Goal: Information Seeking & Learning: Compare options

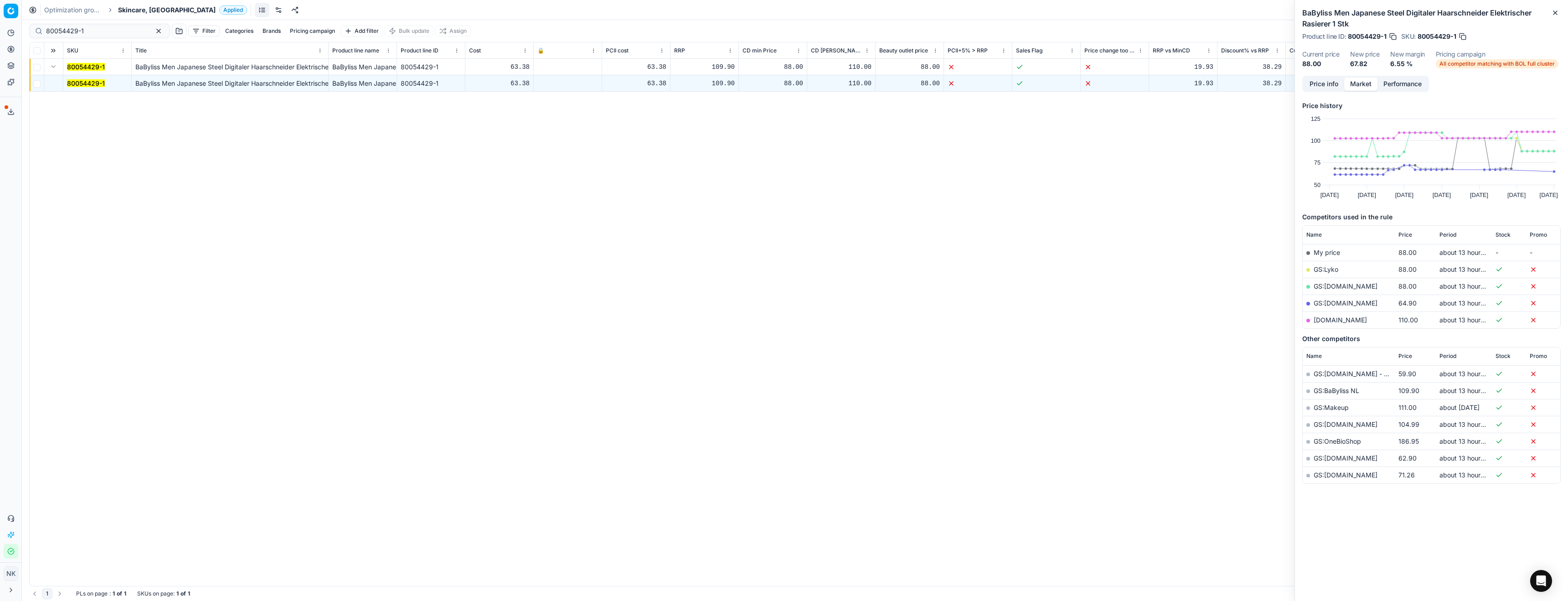
click at [140, 7] on span "Skincare, [GEOGRAPHIC_DATA]" at bounding box center [167, 10] width 98 height 9
type input "de"
click at [138, 112] on span "Parfum, DE" at bounding box center [142, 111] width 37 height 9
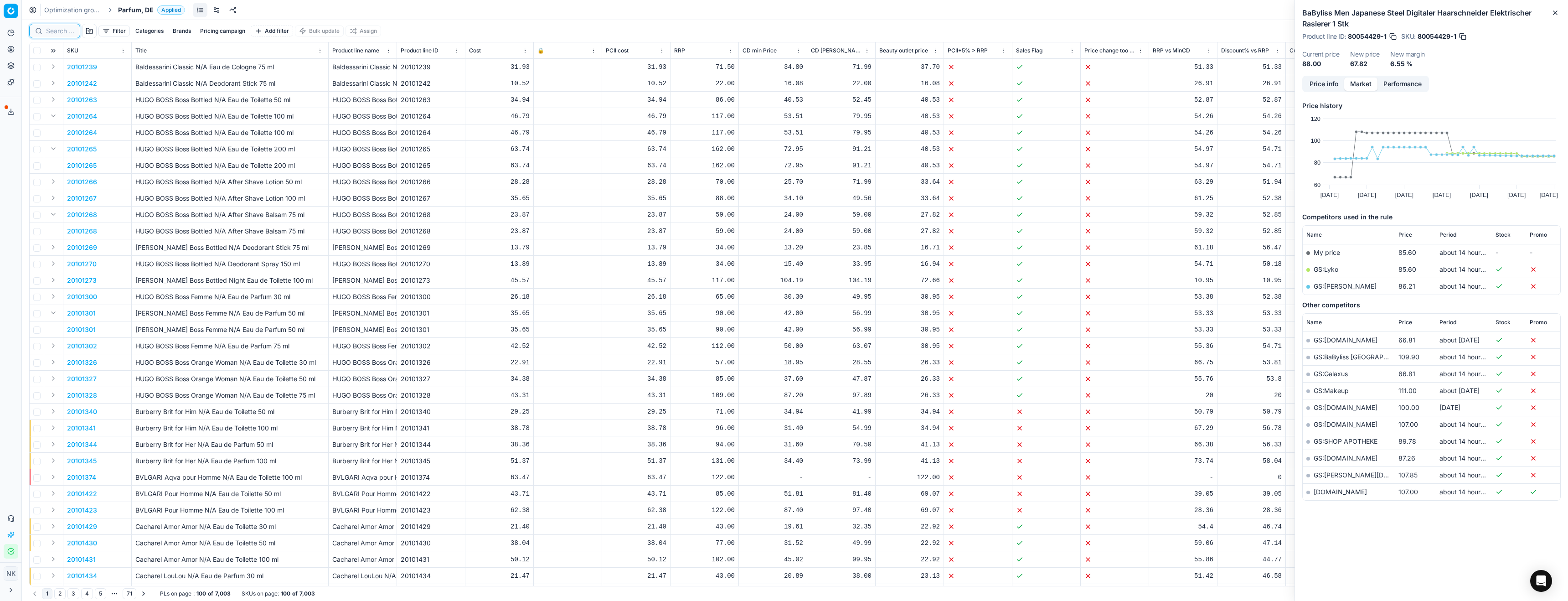
click at [57, 31] on input at bounding box center [61, 31] width 28 height 9
paste input "80036964-50"
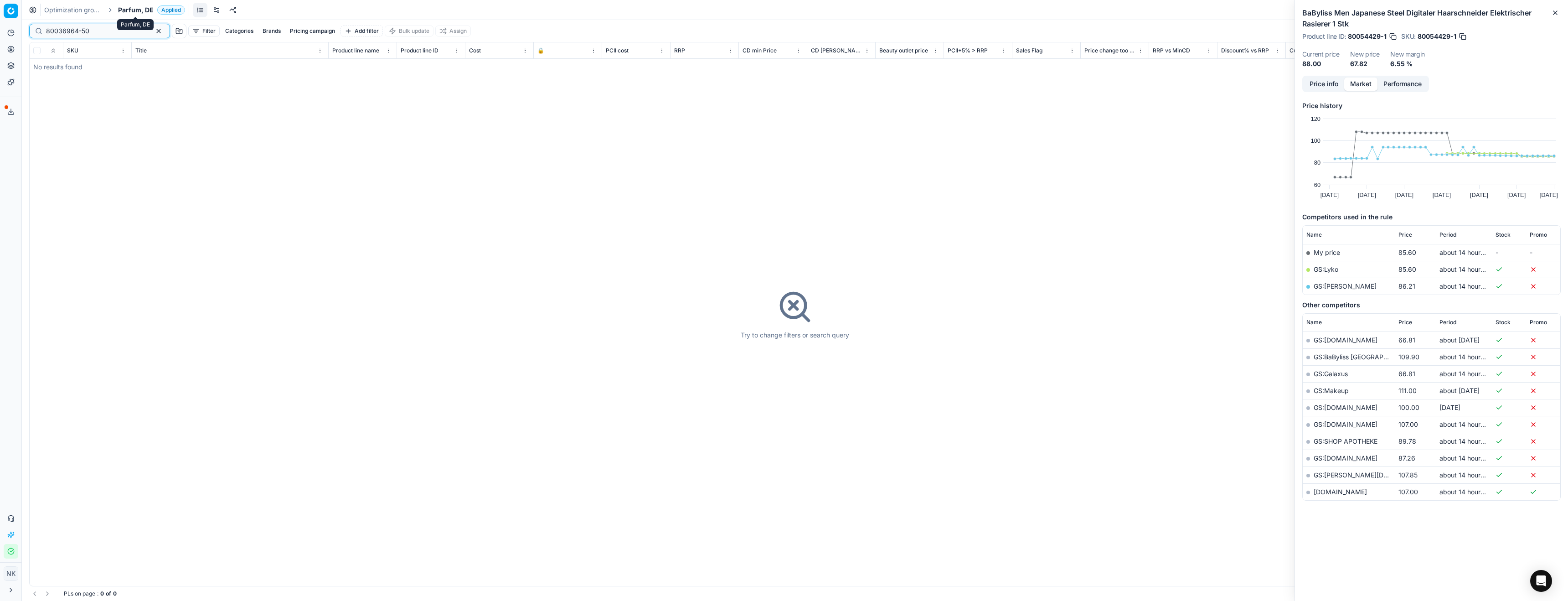
type input "80036964-50"
click at [128, 8] on span "Parfum, DE" at bounding box center [135, 10] width 35 height 9
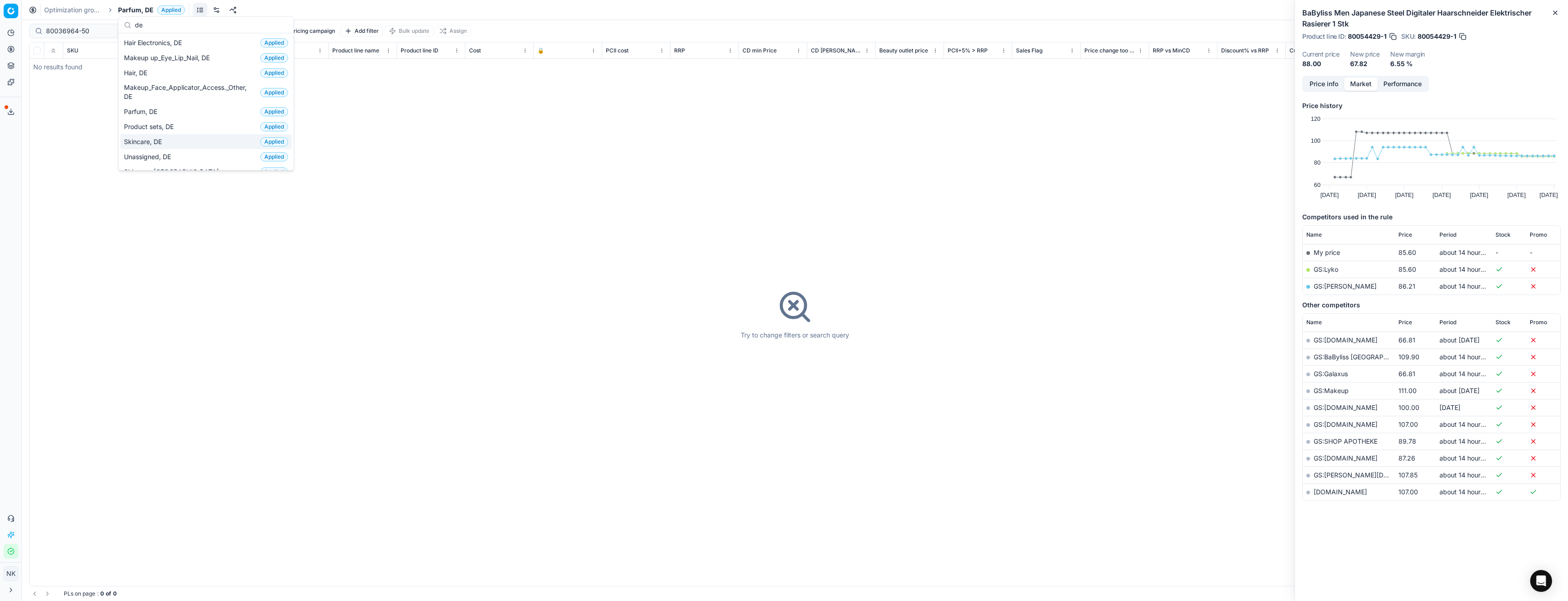
type input "de"
click at [150, 142] on span "Skincare, DE" at bounding box center [145, 142] width 41 height 9
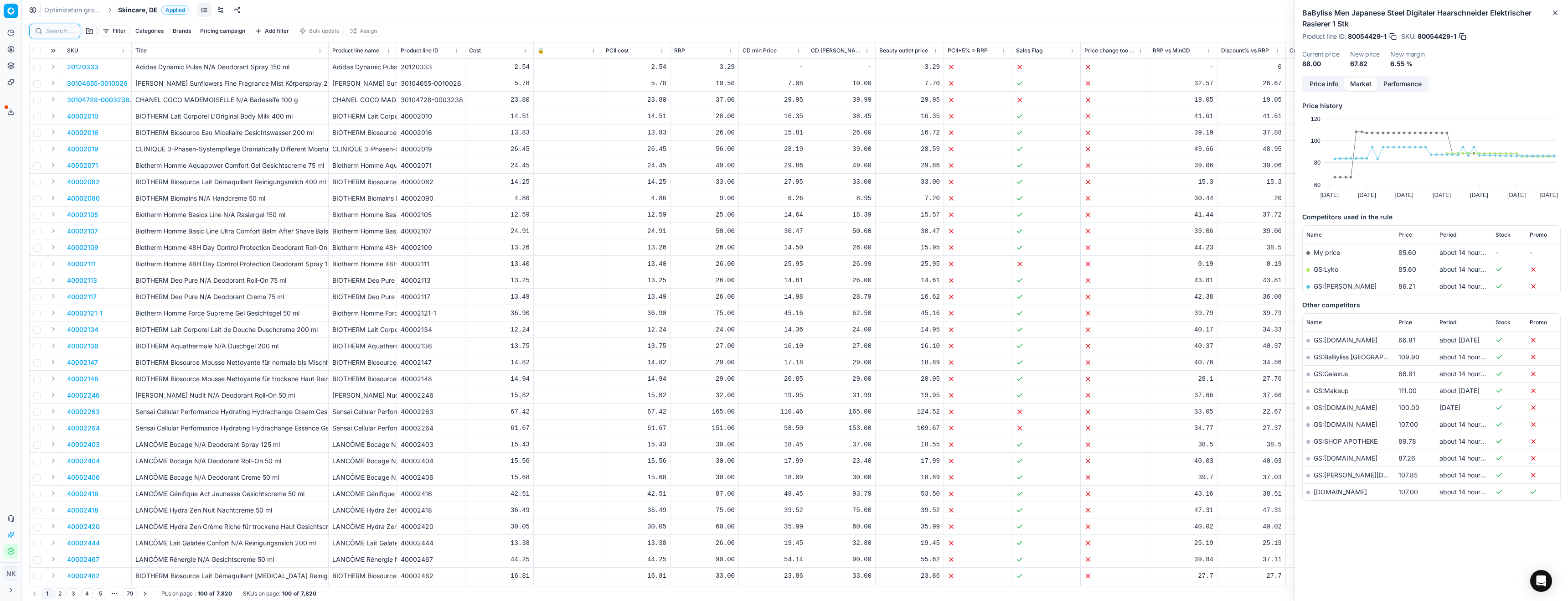
click at [57, 33] on input at bounding box center [61, 31] width 28 height 9
paste input "80036964-50"
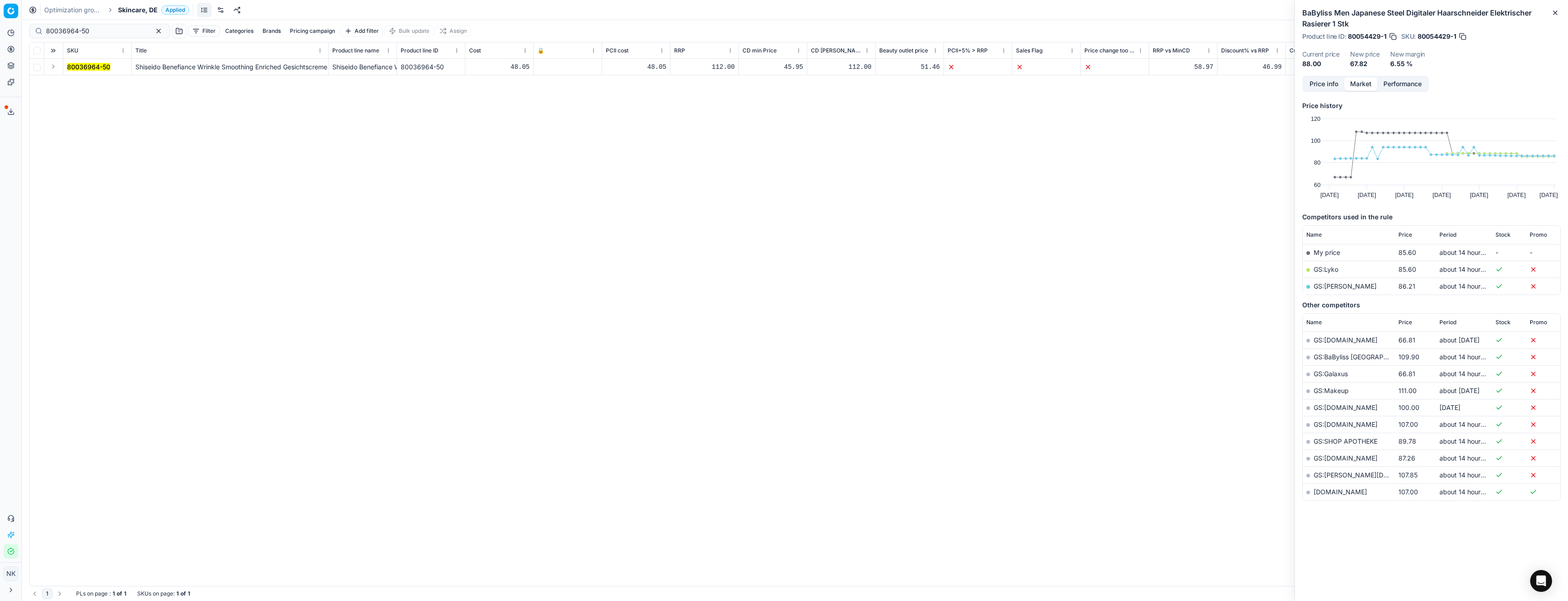
click at [58, 67] on button "Expand" at bounding box center [53, 66] width 11 height 11
click at [88, 82] on mark "80036964-50" at bounding box center [88, 83] width 43 height 8
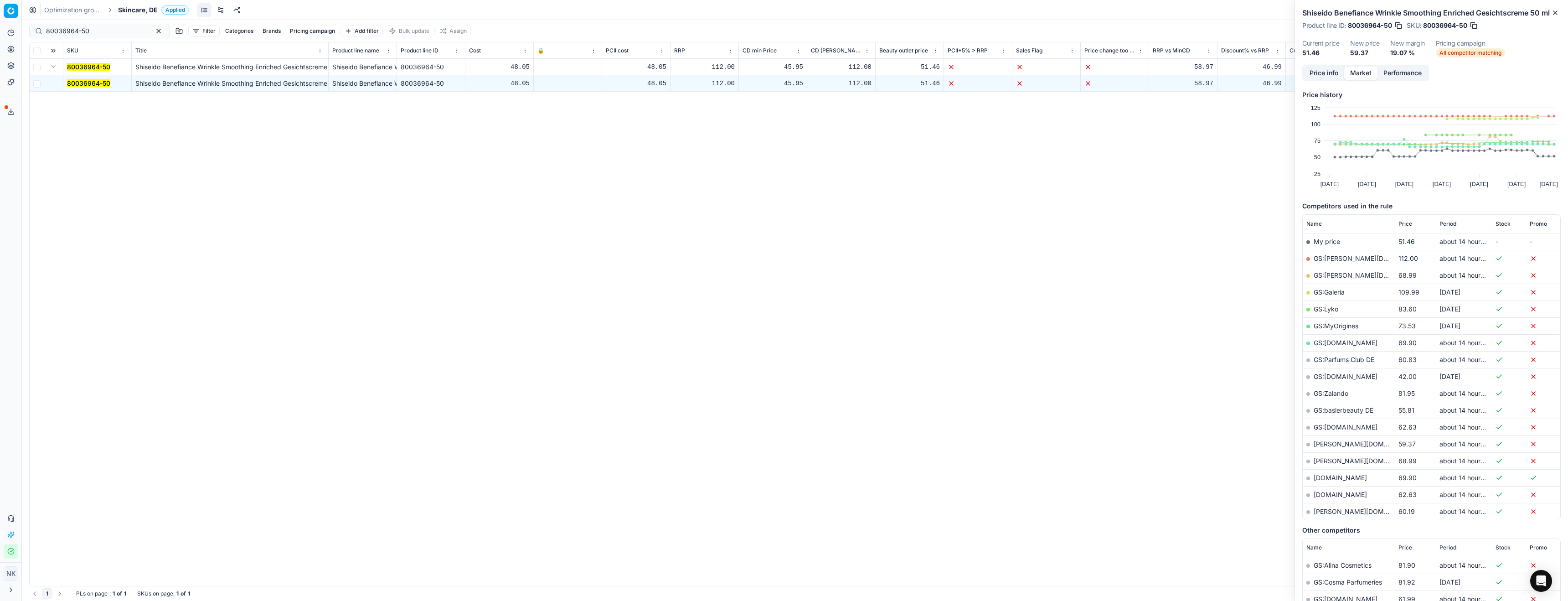
click at [79, 81] on mark "80036964-50" at bounding box center [88, 83] width 43 height 8
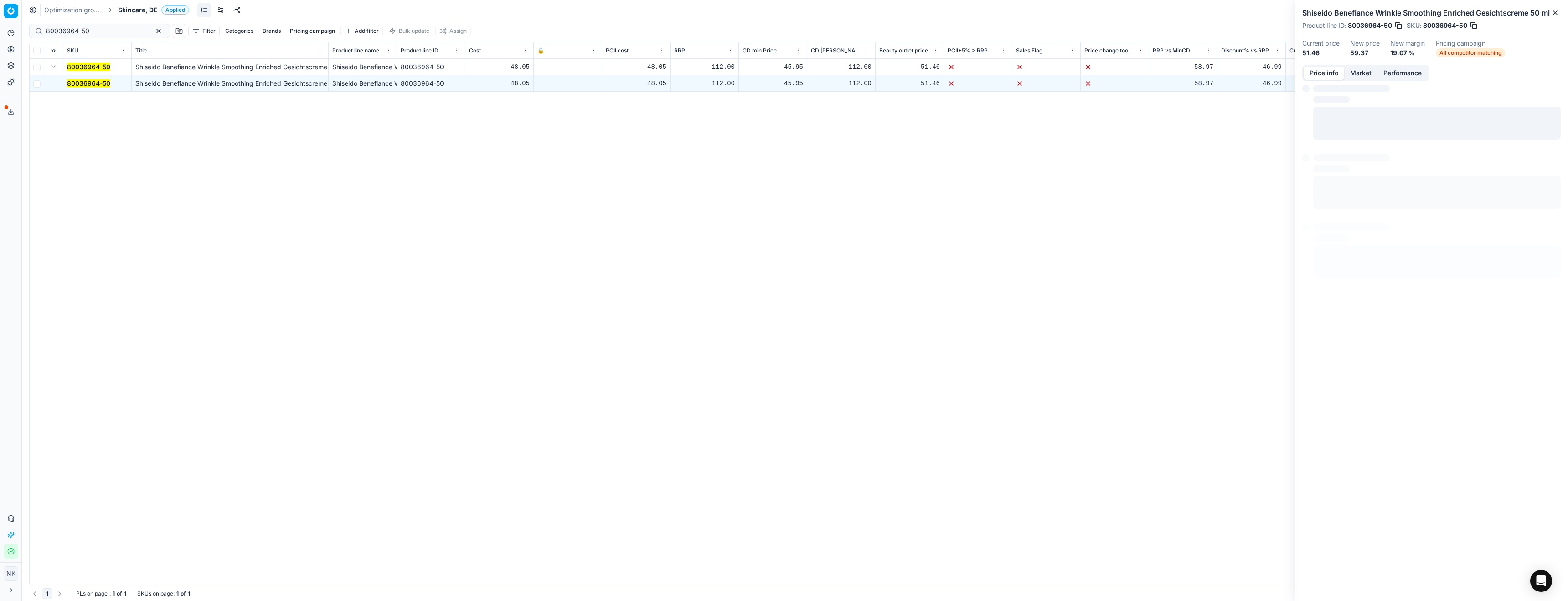
click at [1321, 80] on button "Price info" at bounding box center [1324, 73] width 41 height 14
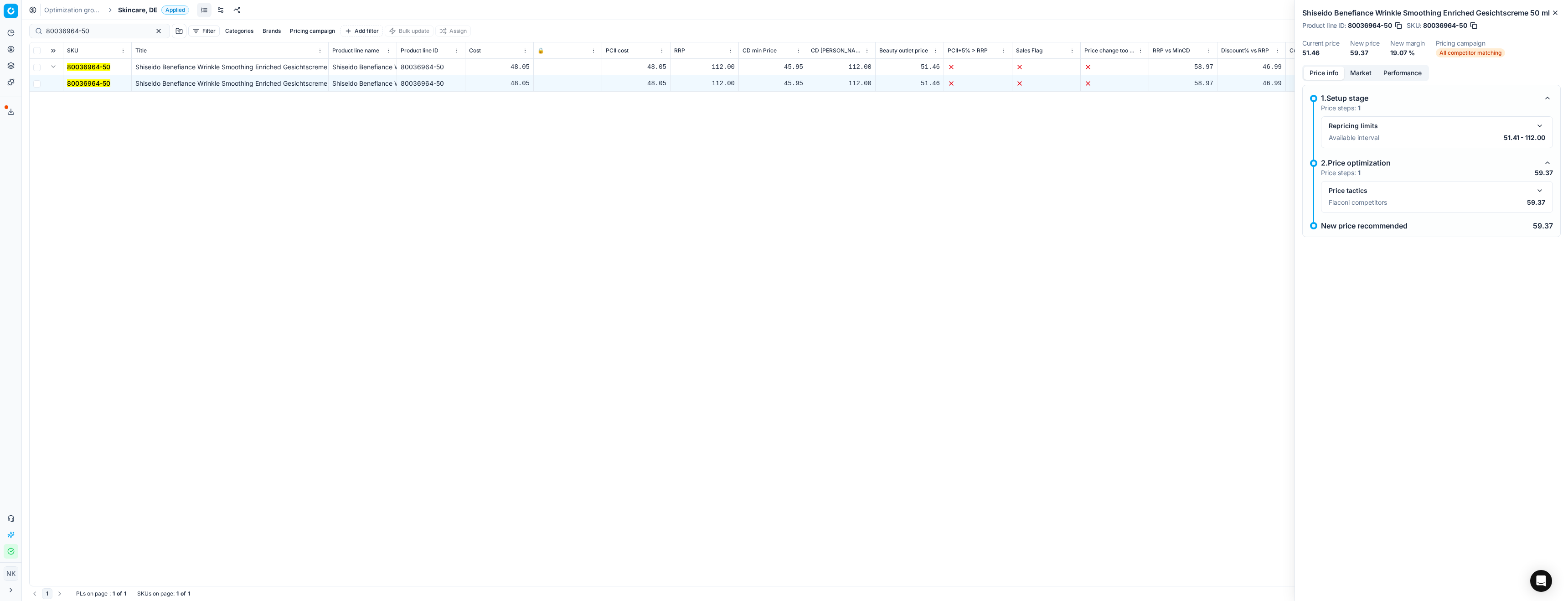
click at [1542, 196] on button "button" at bounding box center [1540, 191] width 11 height 11
click at [1361, 80] on button "Market" at bounding box center [1361, 73] width 33 height 14
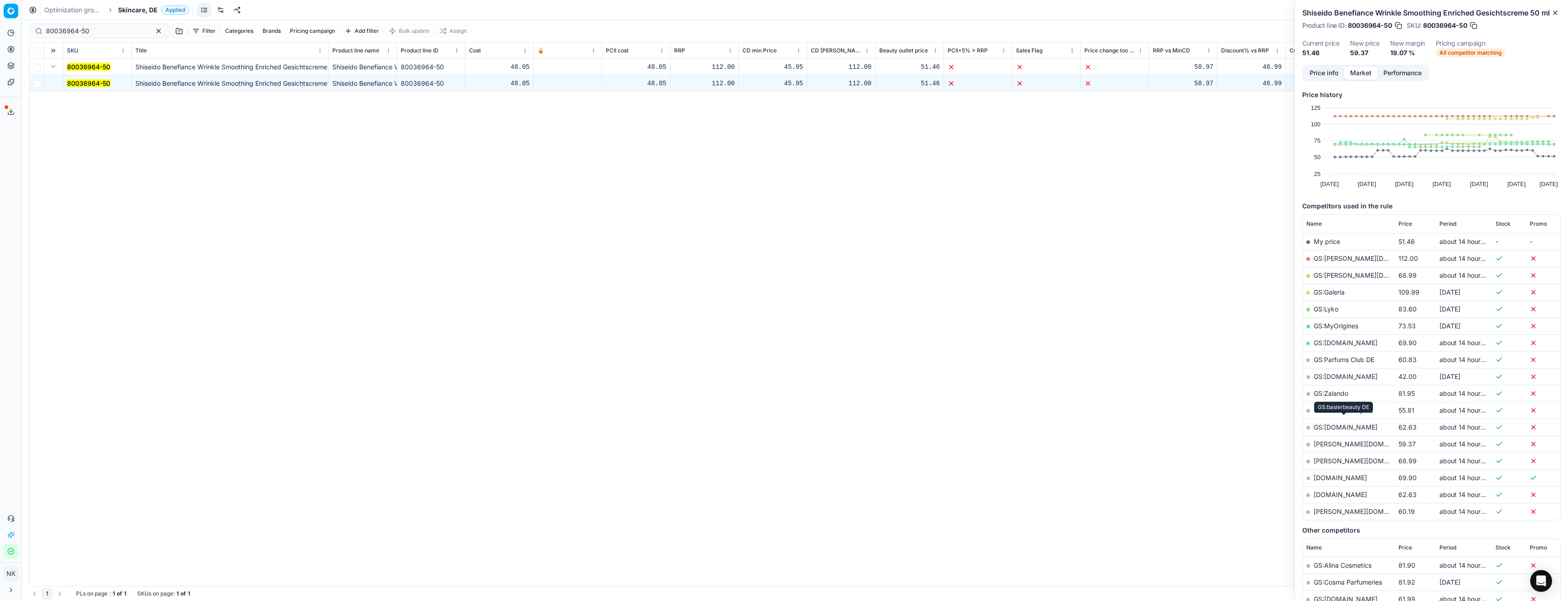
click at [1336, 414] on link "GS:baslerbeauty DE" at bounding box center [1343, 410] width 60 height 8
click at [95, 32] on input "80036964-50" at bounding box center [96, 31] width 100 height 9
paste input "4000250"
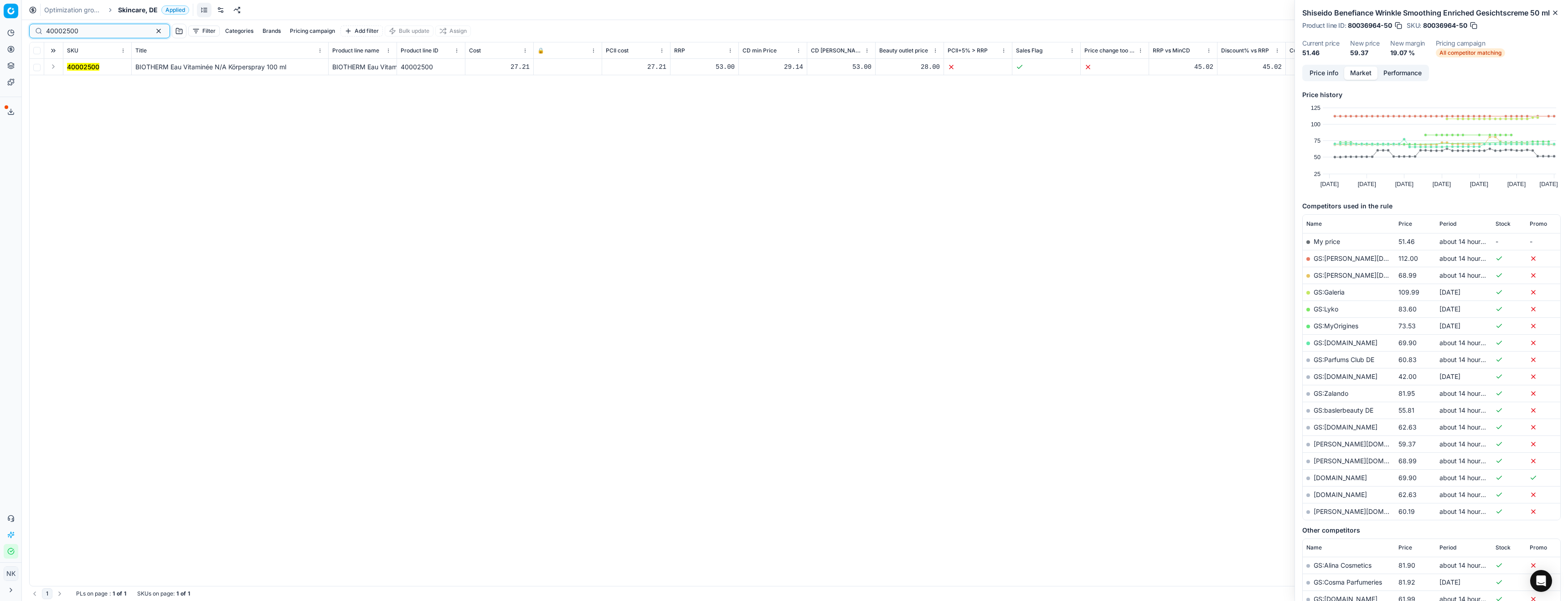
type input "40002500"
click at [54, 65] on button "Expand" at bounding box center [53, 66] width 11 height 11
click at [77, 82] on mark "40002500" at bounding box center [83, 83] width 32 height 8
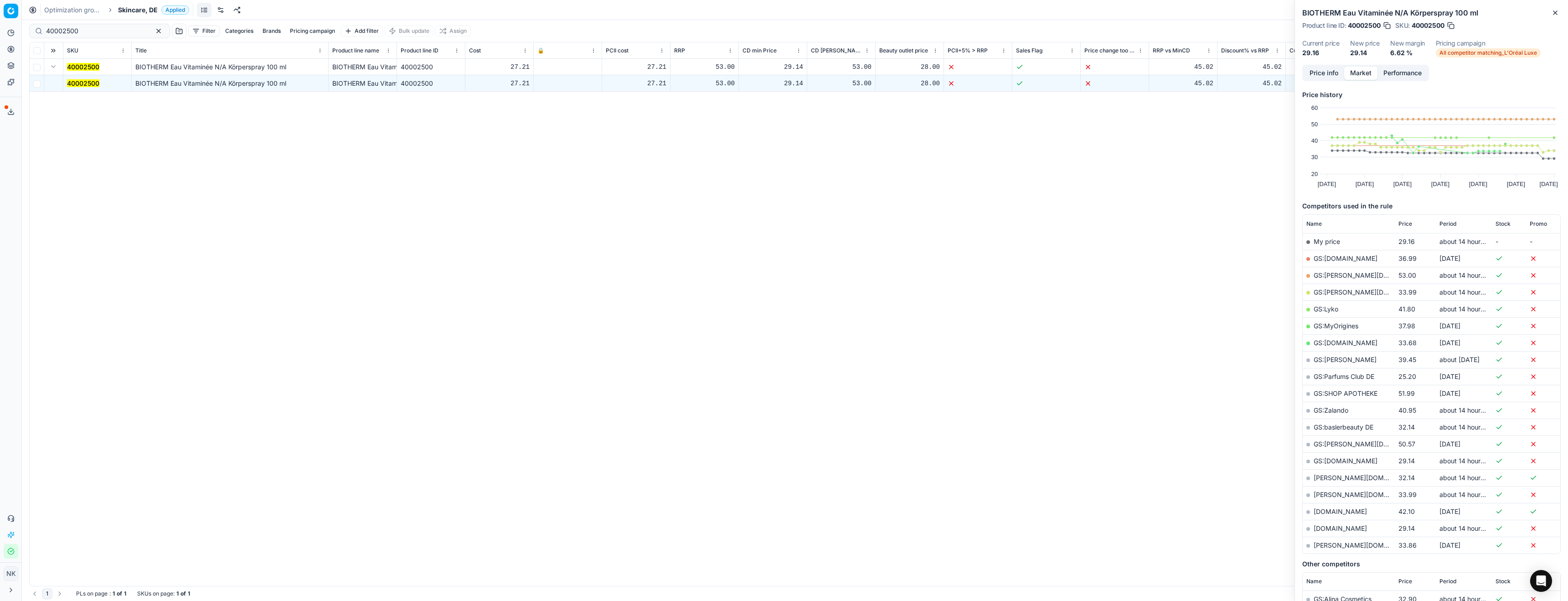
click at [1329, 529] on link "[DOMAIN_NAME]" at bounding box center [1340, 528] width 53 height 8
click at [126, 10] on span "Skincare, DE" at bounding box center [138, 10] width 40 height 9
type input "de"
click at [136, 111] on span "Parfum, DE" at bounding box center [142, 111] width 37 height 9
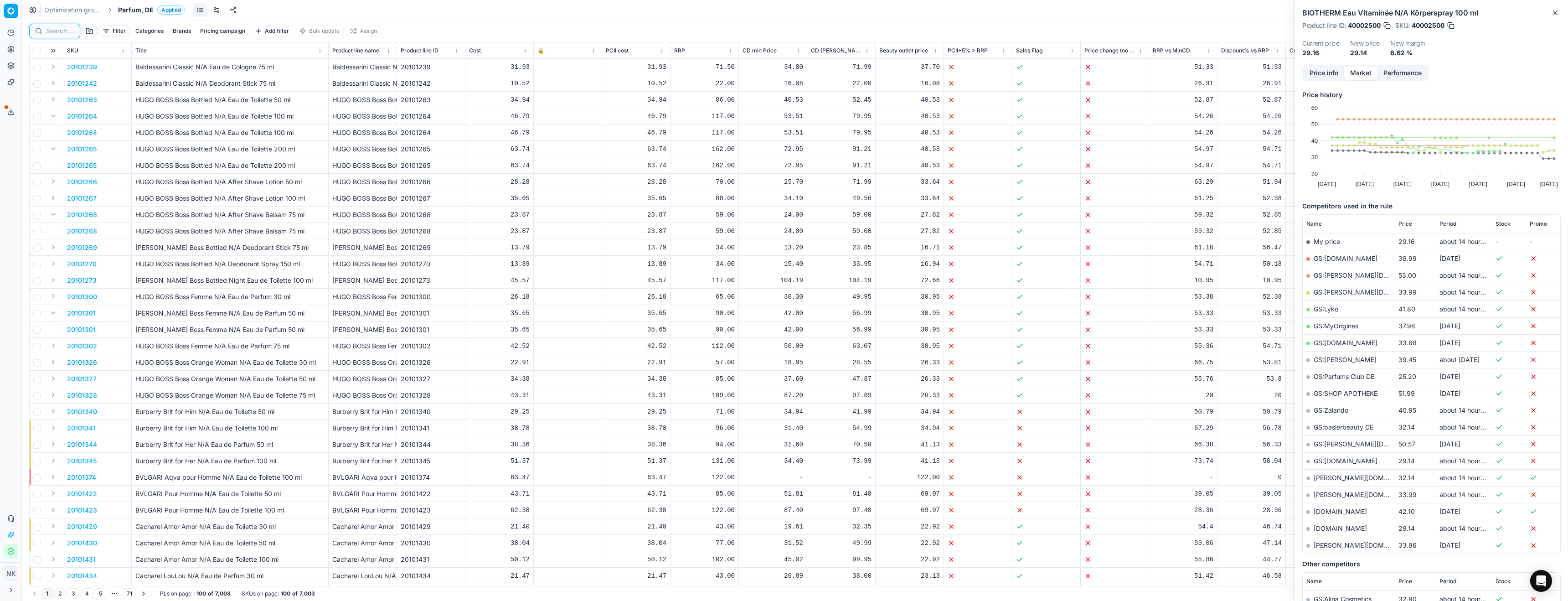
click at [60, 28] on input at bounding box center [61, 31] width 28 height 9
paste input "20170262"
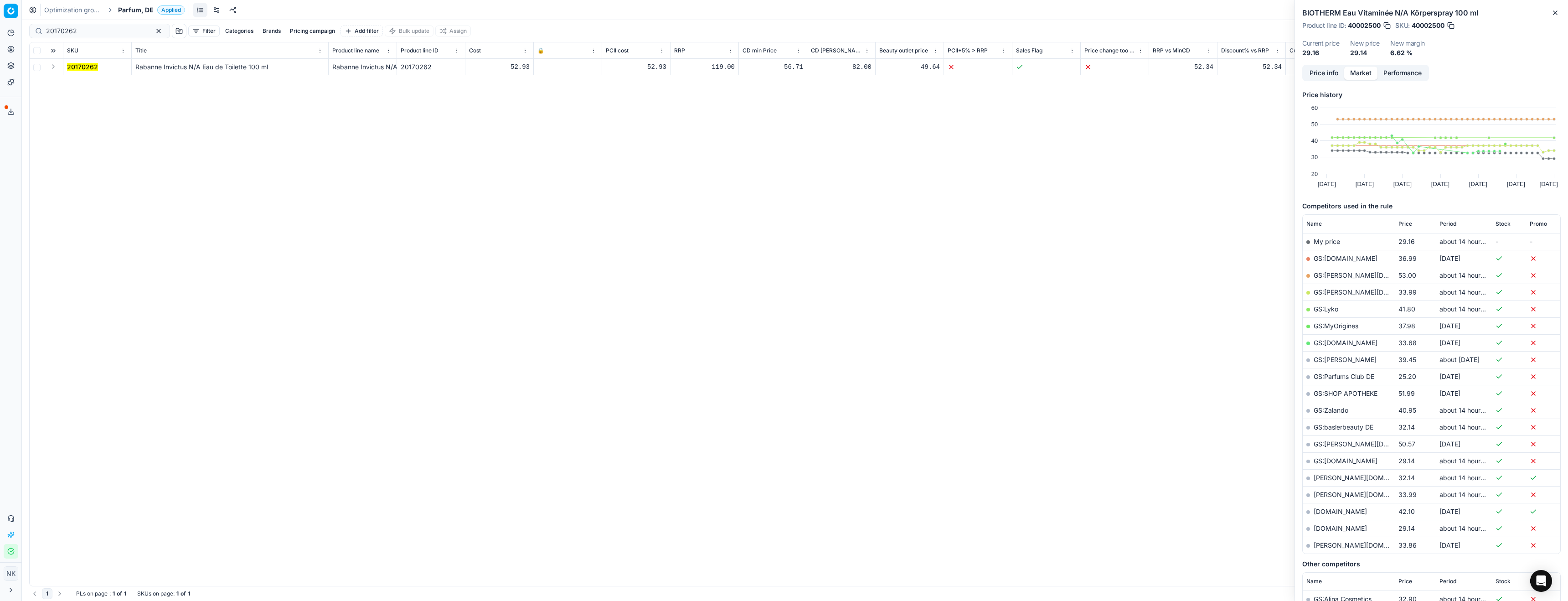
click at [53, 66] on button "Expand" at bounding box center [53, 66] width 11 height 11
click at [77, 83] on mark "20170262" at bounding box center [82, 83] width 31 height 8
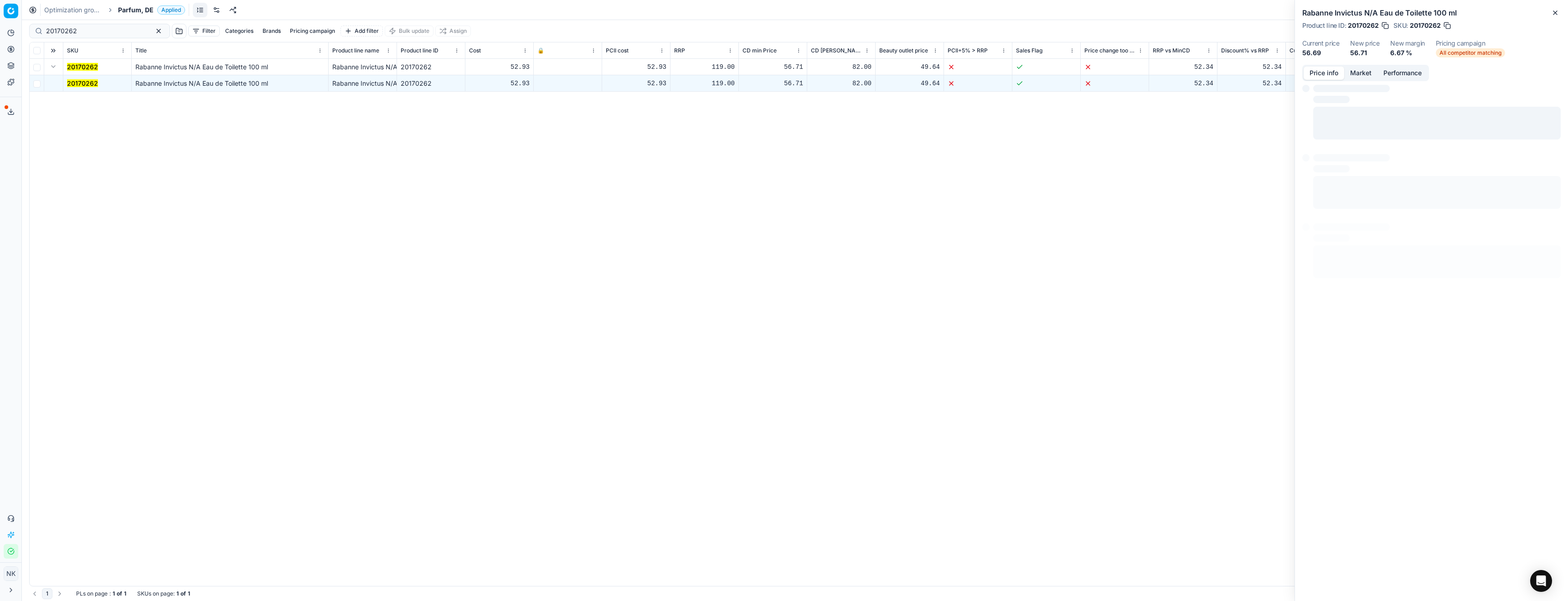
click at [1331, 67] on button "Price info" at bounding box center [1324, 73] width 41 height 14
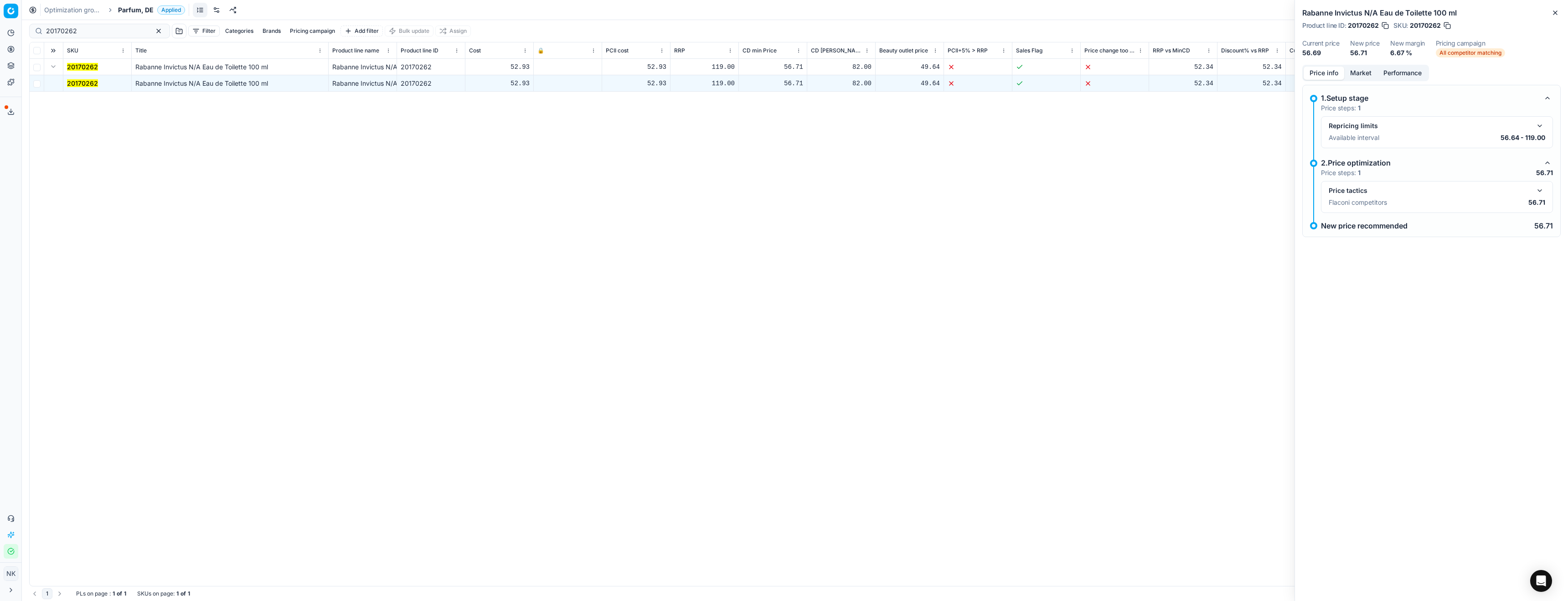
click at [1540, 189] on button "button" at bounding box center [1540, 191] width 11 height 11
click at [1354, 79] on div "Price info Market Performance" at bounding box center [1365, 73] width 127 height 16
click at [1354, 77] on button "Market" at bounding box center [1361, 73] width 33 height 14
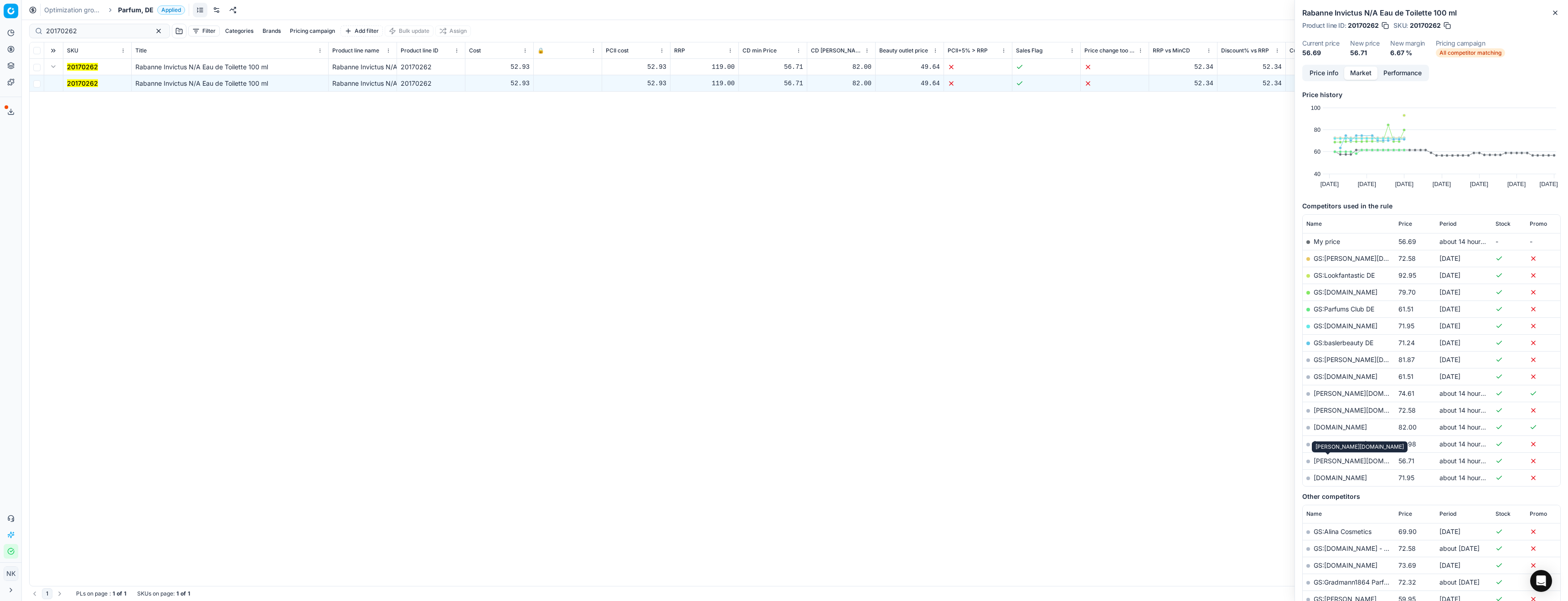
click at [1325, 461] on link "[PERSON_NAME][DOMAIN_NAME]" at bounding box center [1367, 461] width 106 height 8
click at [1448, 224] on span "Period" at bounding box center [1448, 224] width 17 height 7
click at [1323, 326] on link "[PERSON_NAME][DOMAIN_NAME]" at bounding box center [1367, 326] width 106 height 8
click at [1333, 309] on link "[DOMAIN_NAME]" at bounding box center [1340, 309] width 53 height 8
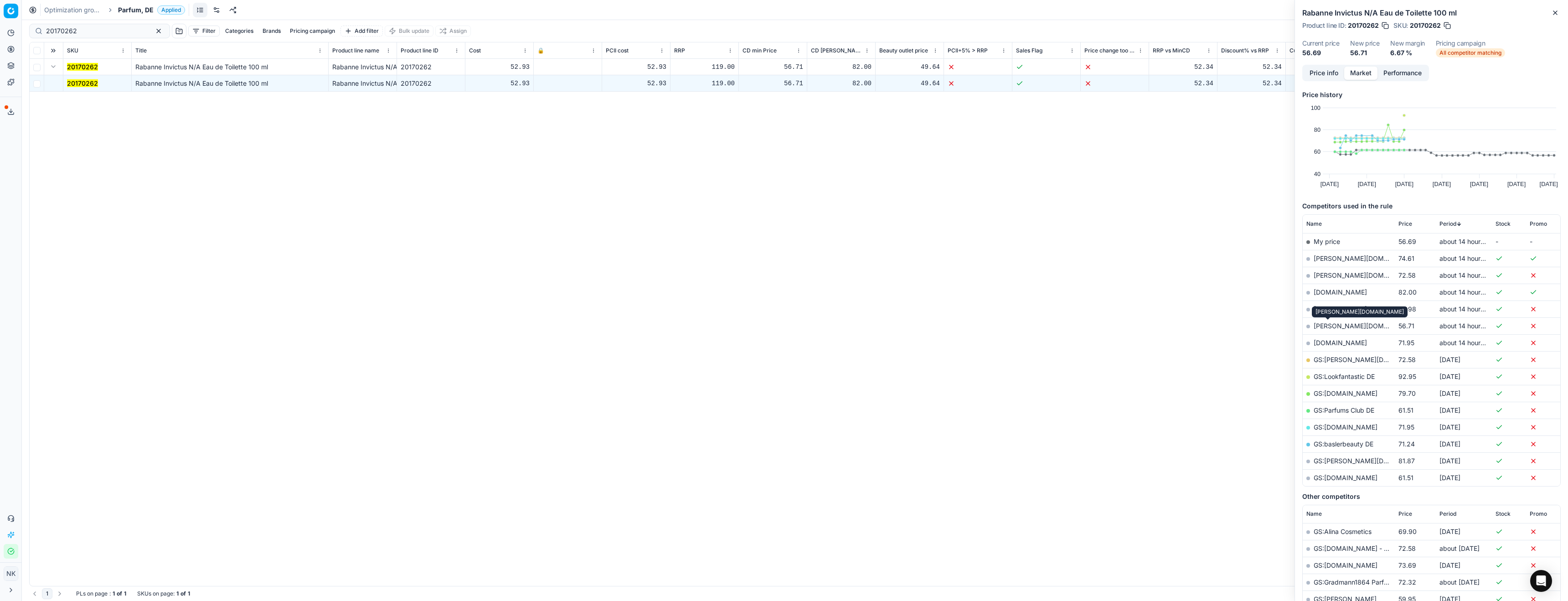
click at [1324, 325] on link "[PERSON_NAME][DOMAIN_NAME]" at bounding box center [1367, 326] width 106 height 8
click at [1329, 309] on link "[DOMAIN_NAME]" at bounding box center [1340, 309] width 53 height 8
click at [107, 32] on input "20170262" at bounding box center [96, 31] width 100 height 9
click at [85, 31] on input "20170262" at bounding box center [96, 31] width 100 height 9
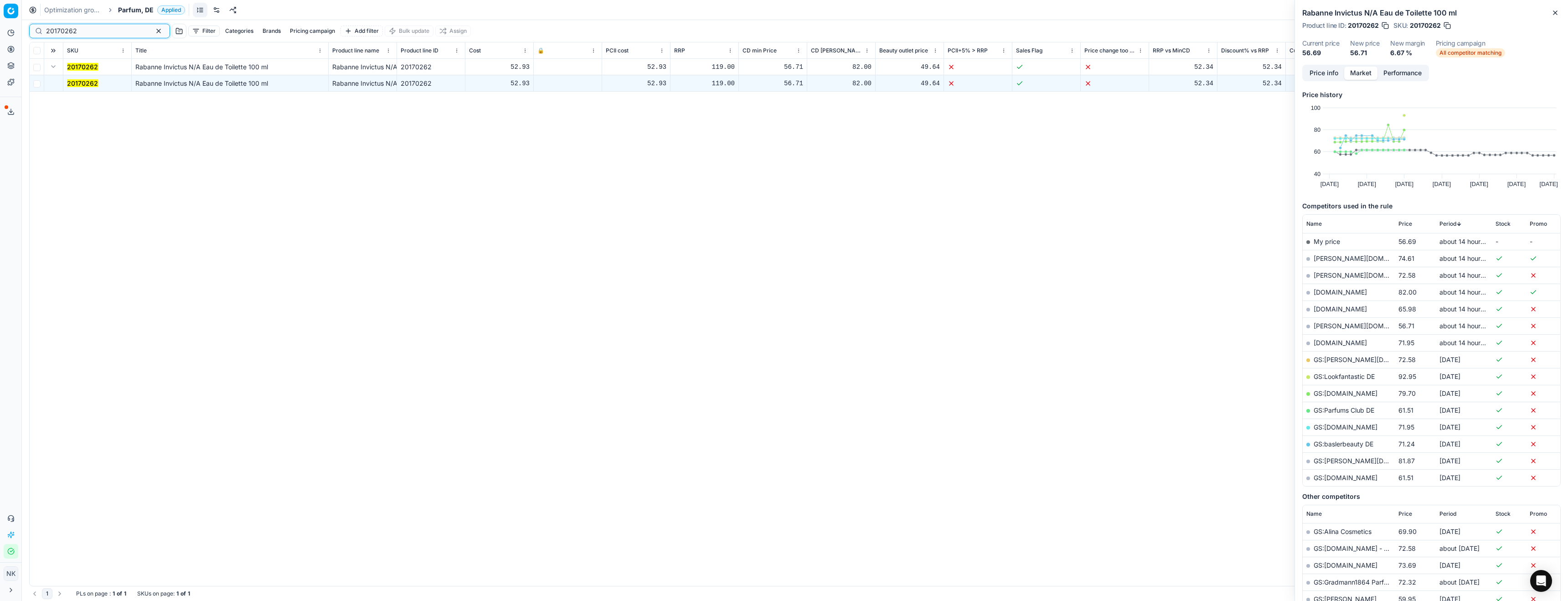
click at [85, 31] on input "20170262" at bounding box center [96, 31] width 100 height 9
paste input "80010200-30"
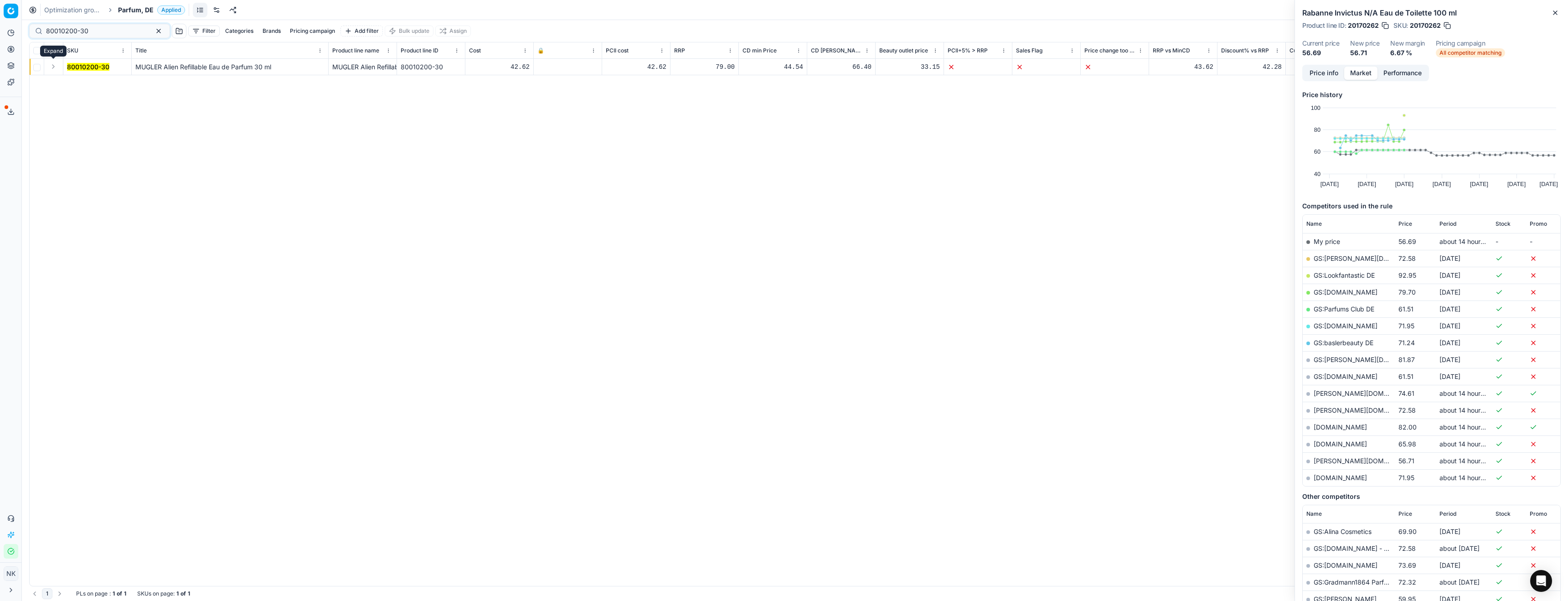
click at [51, 65] on button "Expand" at bounding box center [53, 66] width 11 height 11
click at [77, 84] on mark "80010200-30" at bounding box center [88, 83] width 42 height 8
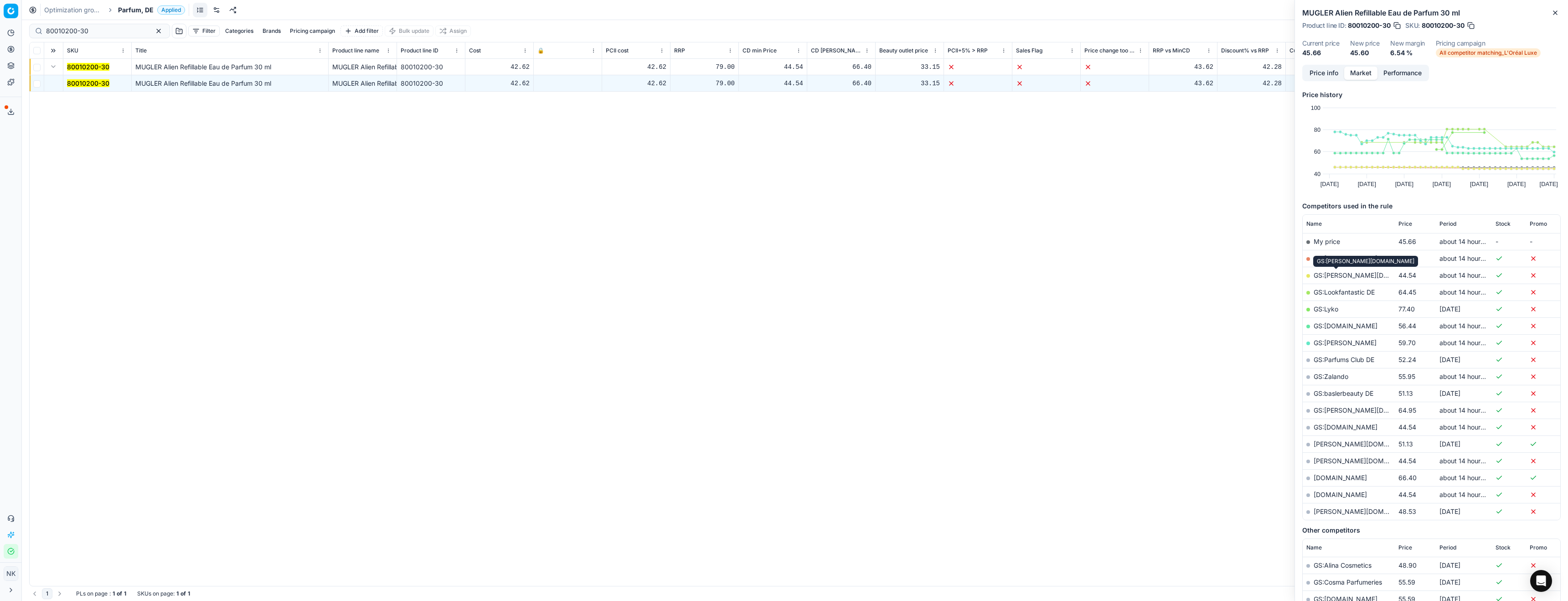
click at [1335, 275] on link "GS:[PERSON_NAME][DOMAIN_NAME]" at bounding box center [1372, 275] width 117 height 8
click at [94, 26] on input "80010200-30" at bounding box center [96, 31] width 100 height 9
paste input "07002-20"
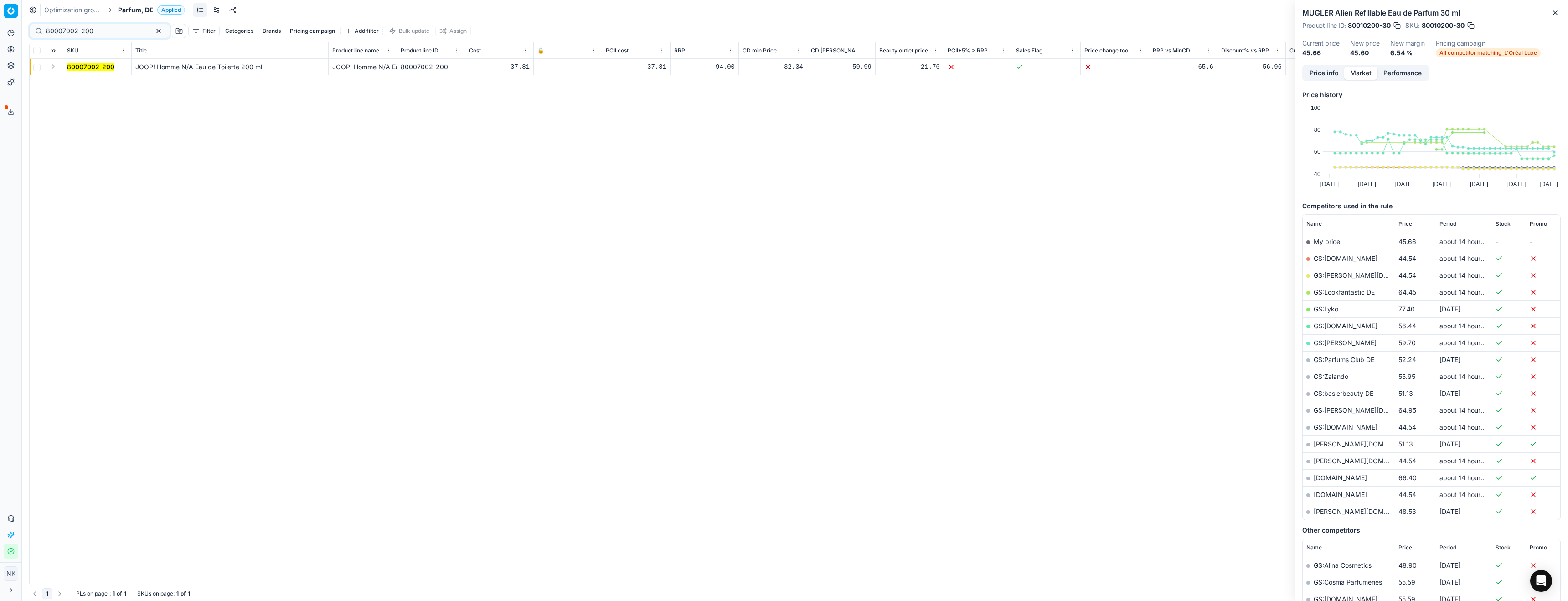
click at [51, 66] on button "Expand" at bounding box center [53, 66] width 11 height 11
click at [79, 84] on mark "80007002-200" at bounding box center [91, 83] width 48 height 8
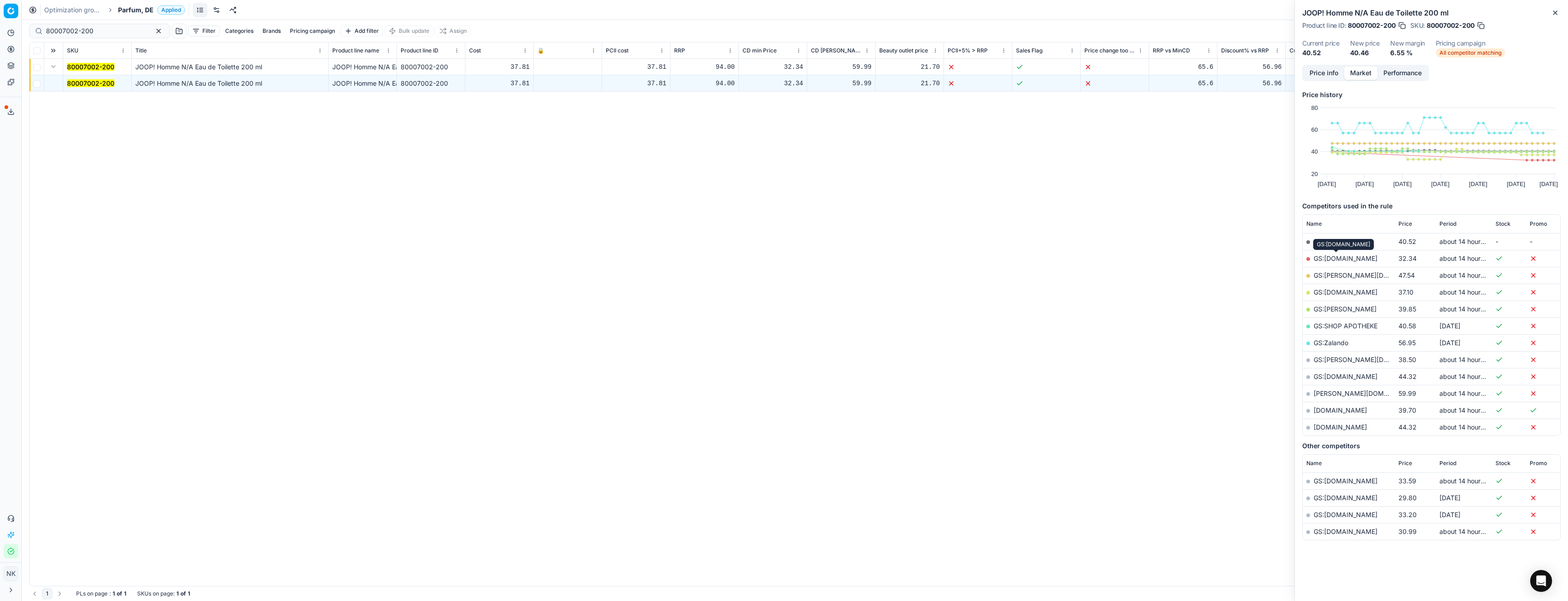
click at [1332, 259] on link "GS:[DOMAIN_NAME]" at bounding box center [1345, 258] width 64 height 8
click at [90, 26] on input "80007002-200" at bounding box center [96, 31] width 100 height 9
paste input "70413-3"
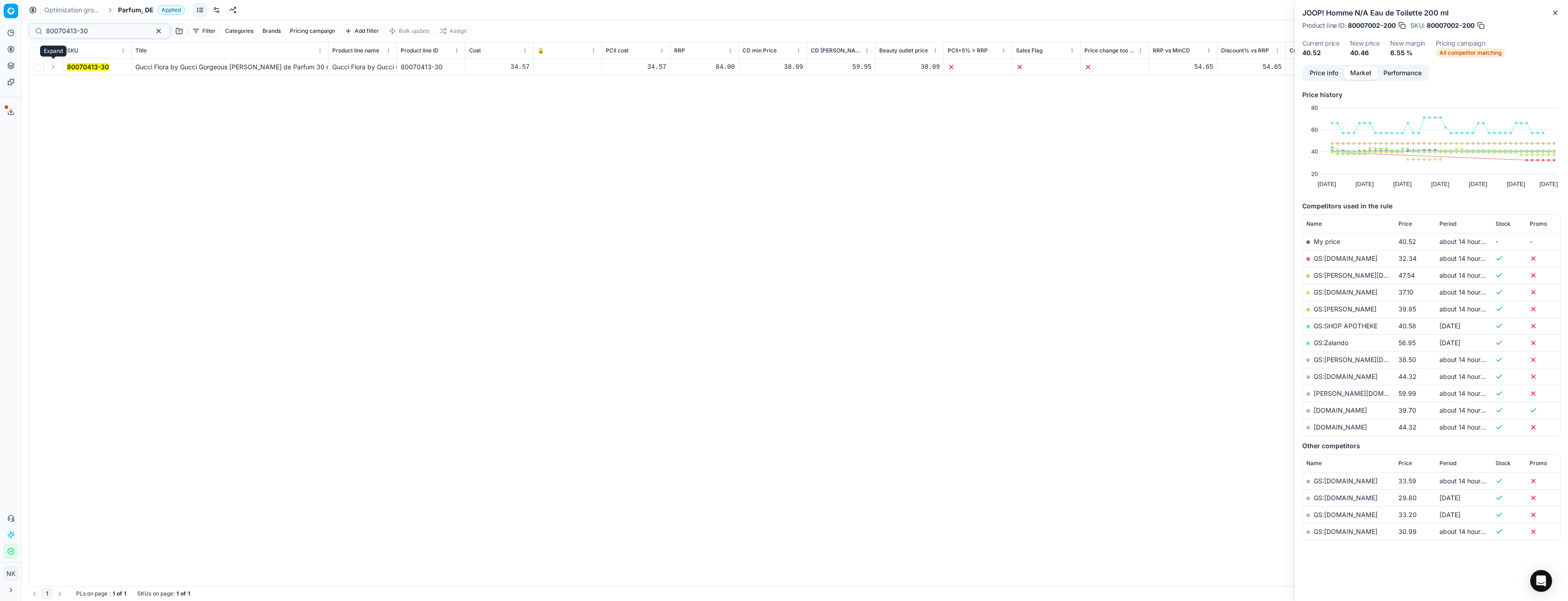
click at [53, 66] on button "Expand" at bounding box center [53, 66] width 11 height 11
click at [77, 82] on mark "80070413-30" at bounding box center [88, 83] width 42 height 8
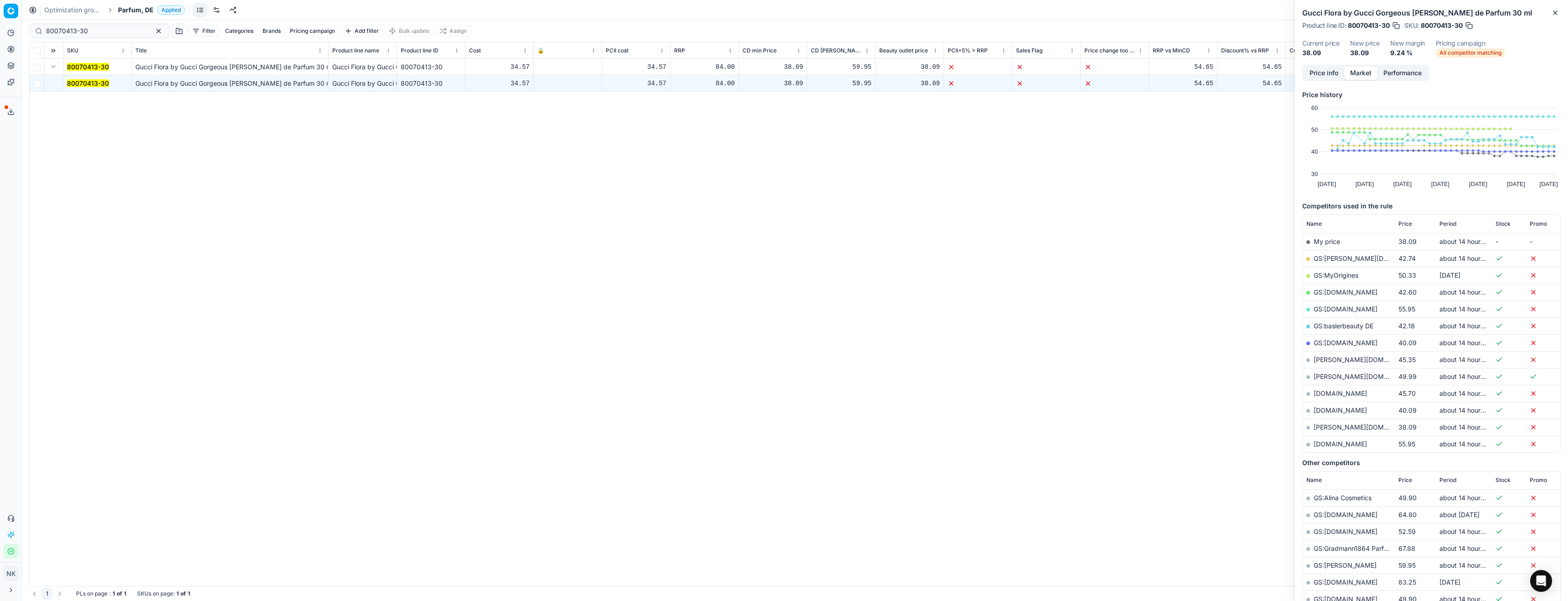
click at [1326, 427] on link "[PERSON_NAME][DOMAIN_NAME]" at bounding box center [1367, 427] width 106 height 8
click at [1446, 221] on span "Period" at bounding box center [1448, 224] width 17 height 7
click at [1447, 222] on span "Period" at bounding box center [1448, 224] width 17 height 7
click at [1343, 323] on link "GS:[DOMAIN_NAME]" at bounding box center [1345, 326] width 64 height 8
click at [96, 32] on input "80070413-30" at bounding box center [96, 31] width 100 height 9
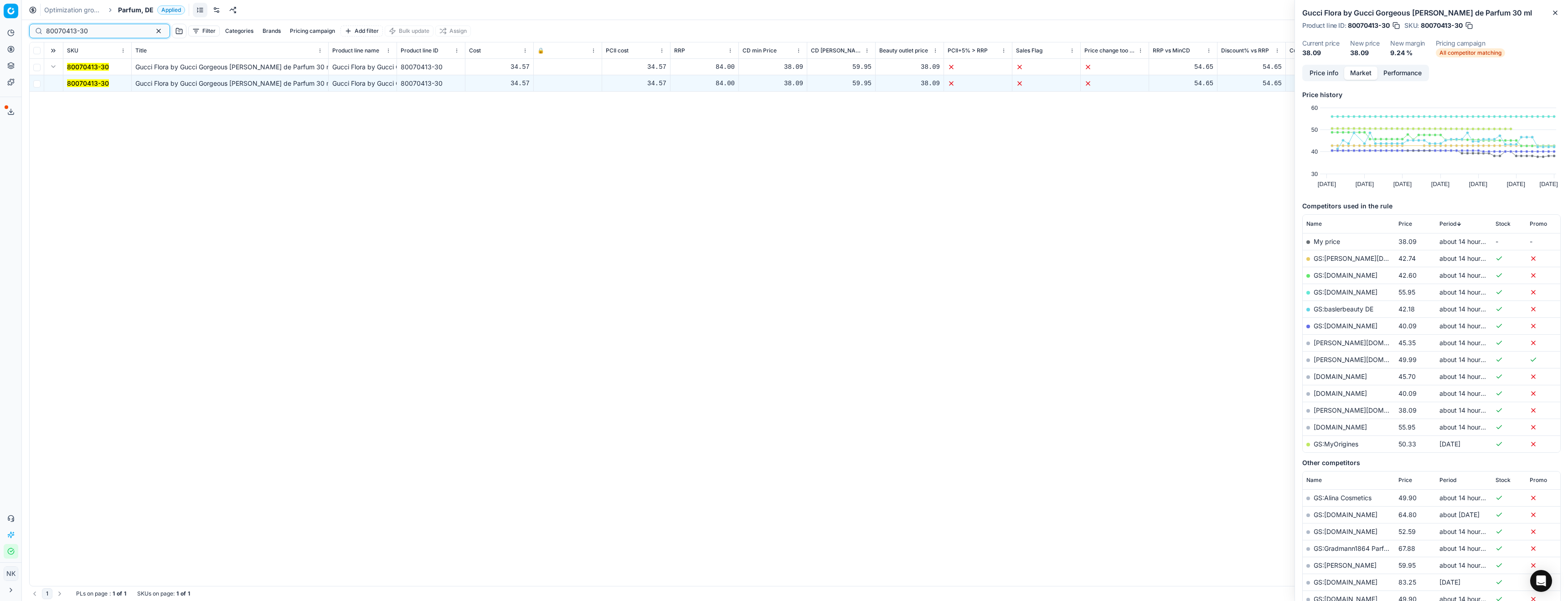
click at [96, 32] on input "80070413-30" at bounding box center [96, 31] width 100 height 9
click at [112, 22] on div "80070413-30 Filter Categories Brands Pricing campaign Add filter Bulk update As…" at bounding box center [795, 31] width 1532 height 22
click at [109, 32] on input "80070413-30" at bounding box center [96, 31] width 100 height 9
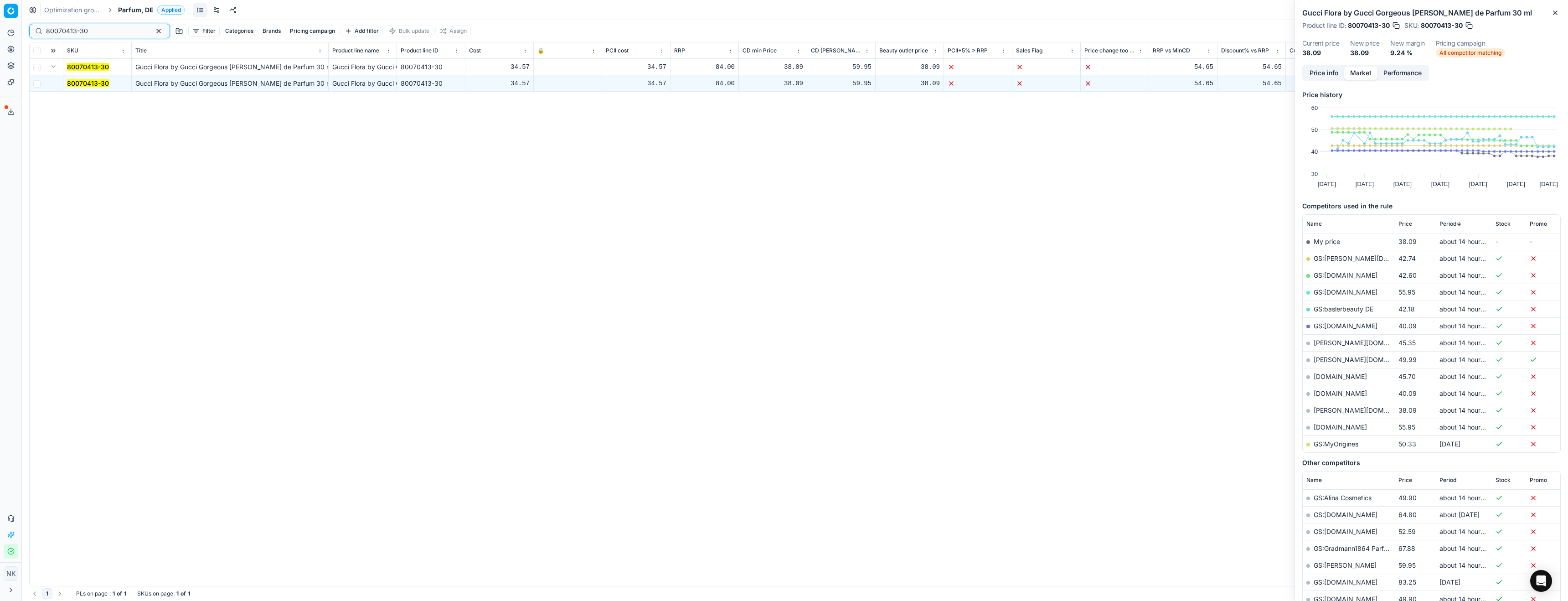
click at [109, 32] on input "80070413-30" at bounding box center [96, 31] width 100 height 9
paste input "20101936"
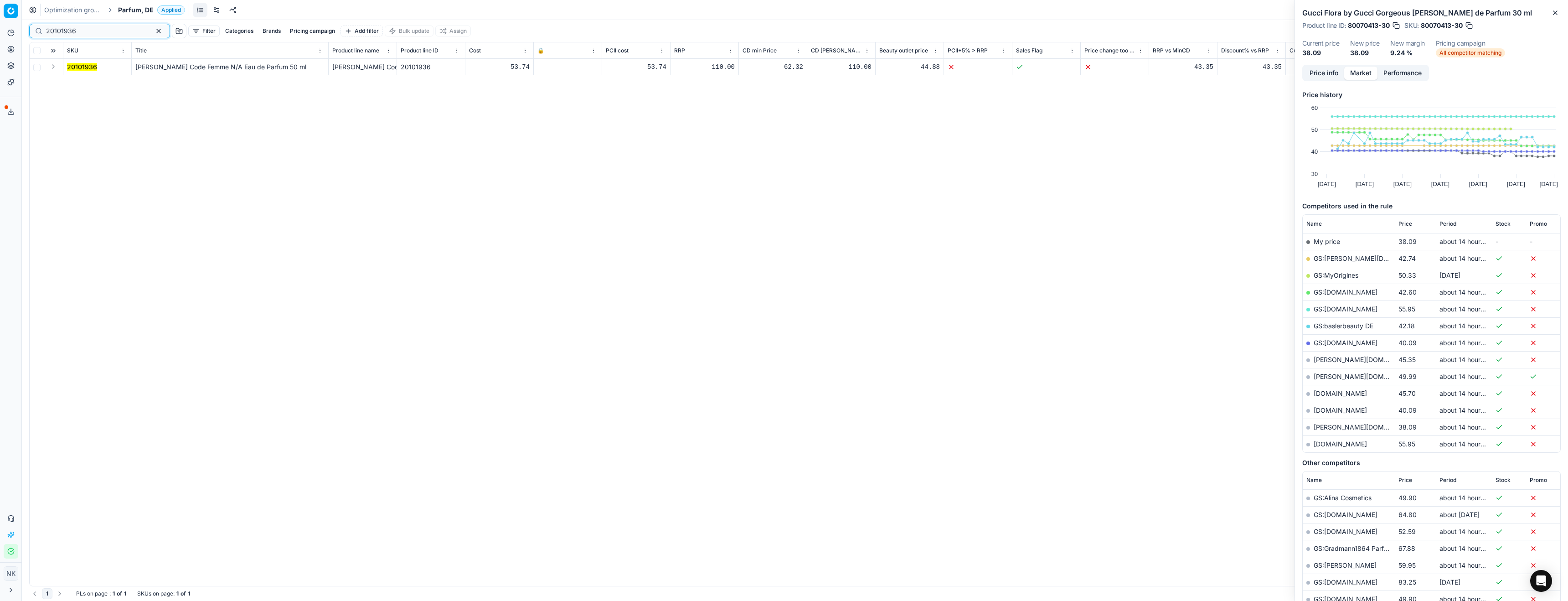
type input "20101936"
click at [54, 70] on button "Expand" at bounding box center [53, 66] width 11 height 11
click at [71, 79] on mark "20101936" at bounding box center [82, 83] width 30 height 8
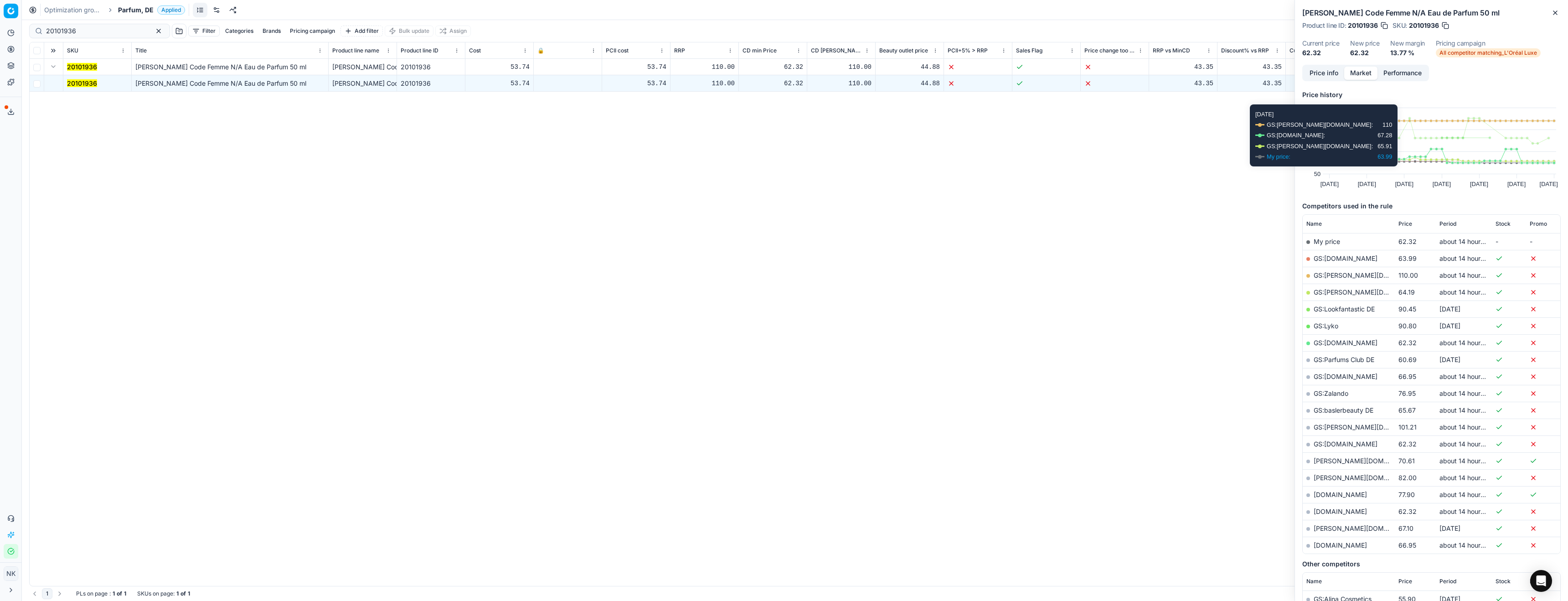
click at [1330, 77] on button "Price info" at bounding box center [1324, 73] width 41 height 14
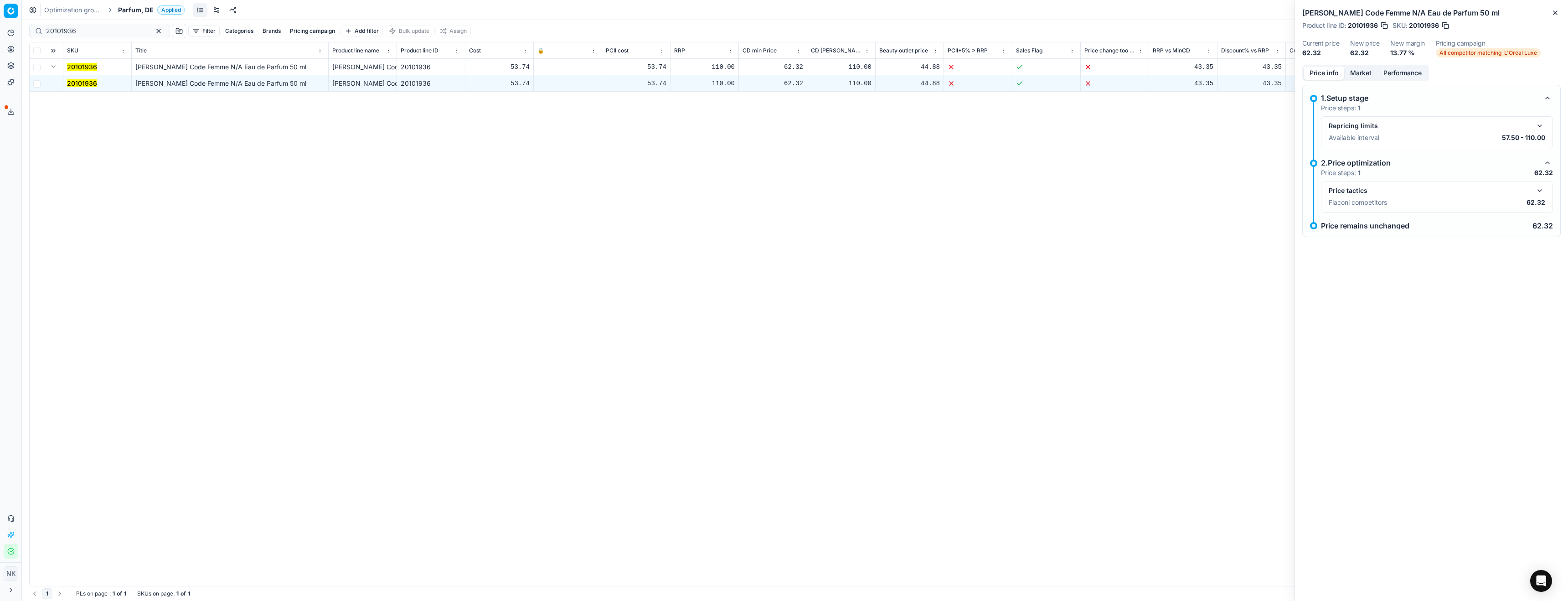
click at [1542, 189] on button "button" at bounding box center [1540, 191] width 11 height 11
click at [1350, 73] on button "Market" at bounding box center [1361, 73] width 33 height 14
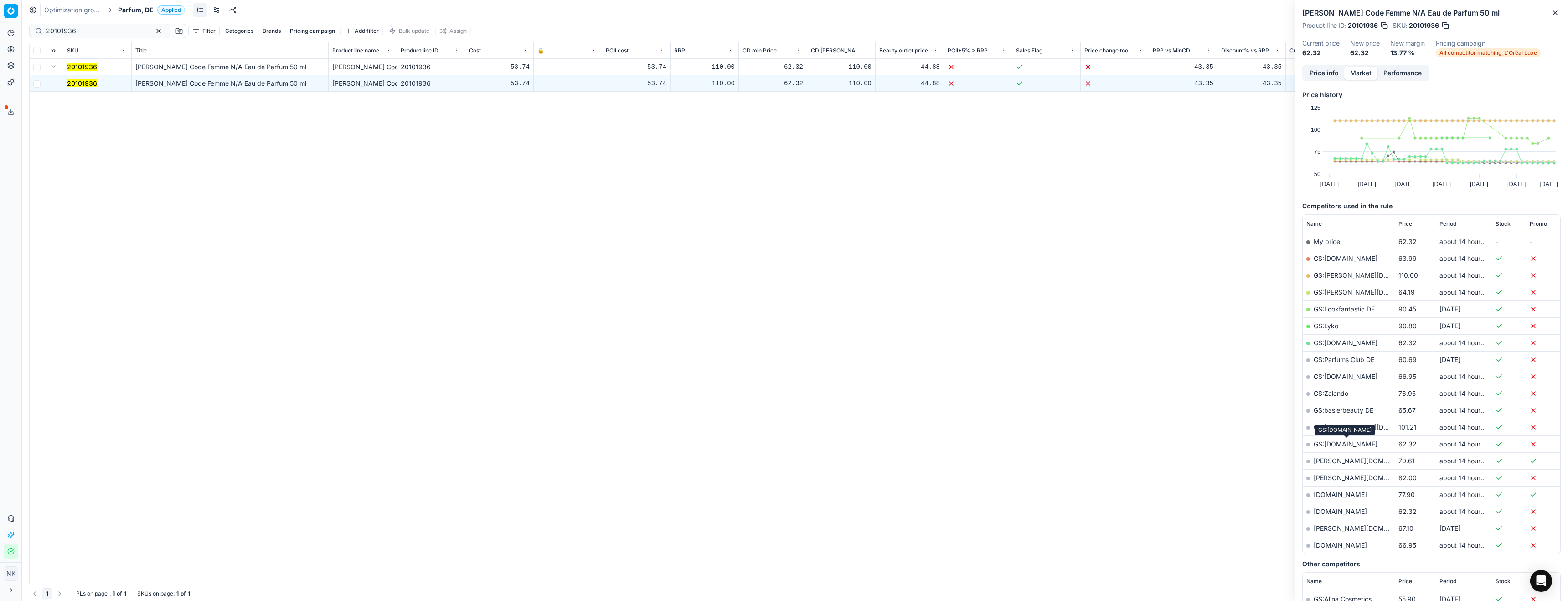
click at [1338, 445] on link "GS:[DOMAIN_NAME]" at bounding box center [1345, 444] width 64 height 8
click at [135, 14] on span "Parfum, DE" at bounding box center [135, 10] width 35 height 9
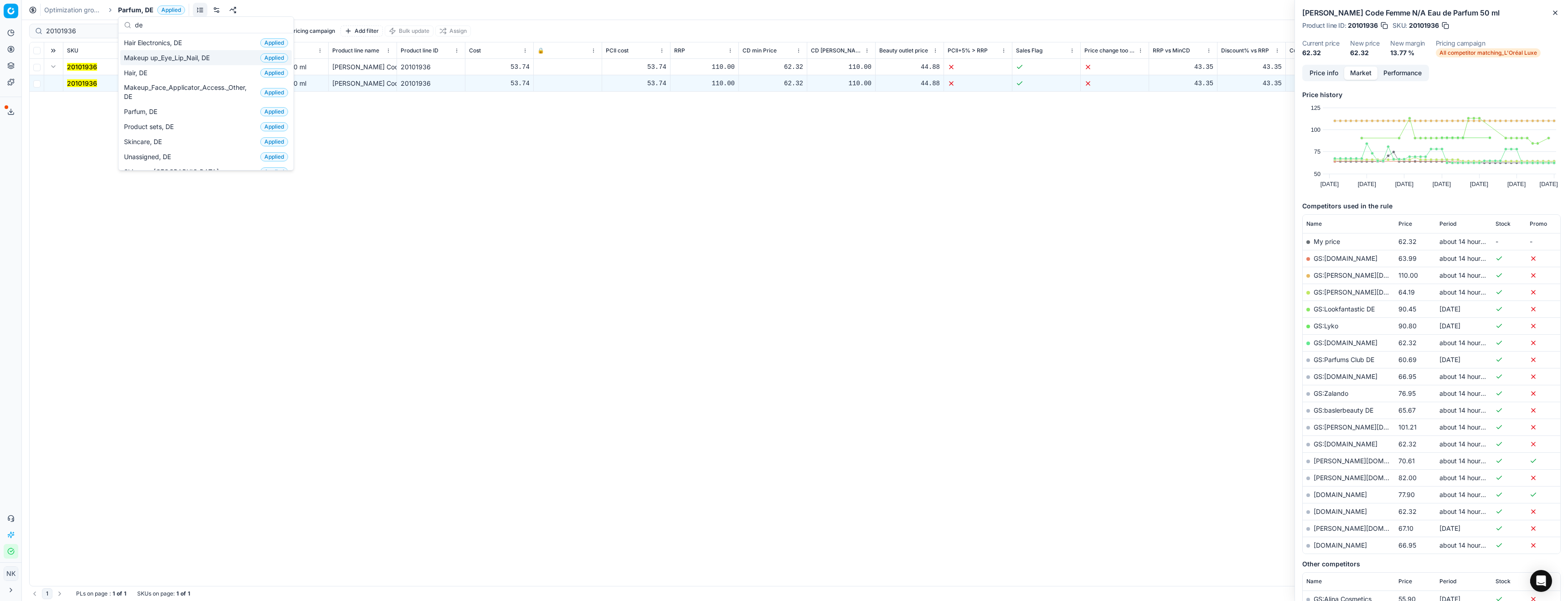
type input "de"
click at [140, 71] on span "Hair, DE" at bounding box center [138, 73] width 27 height 9
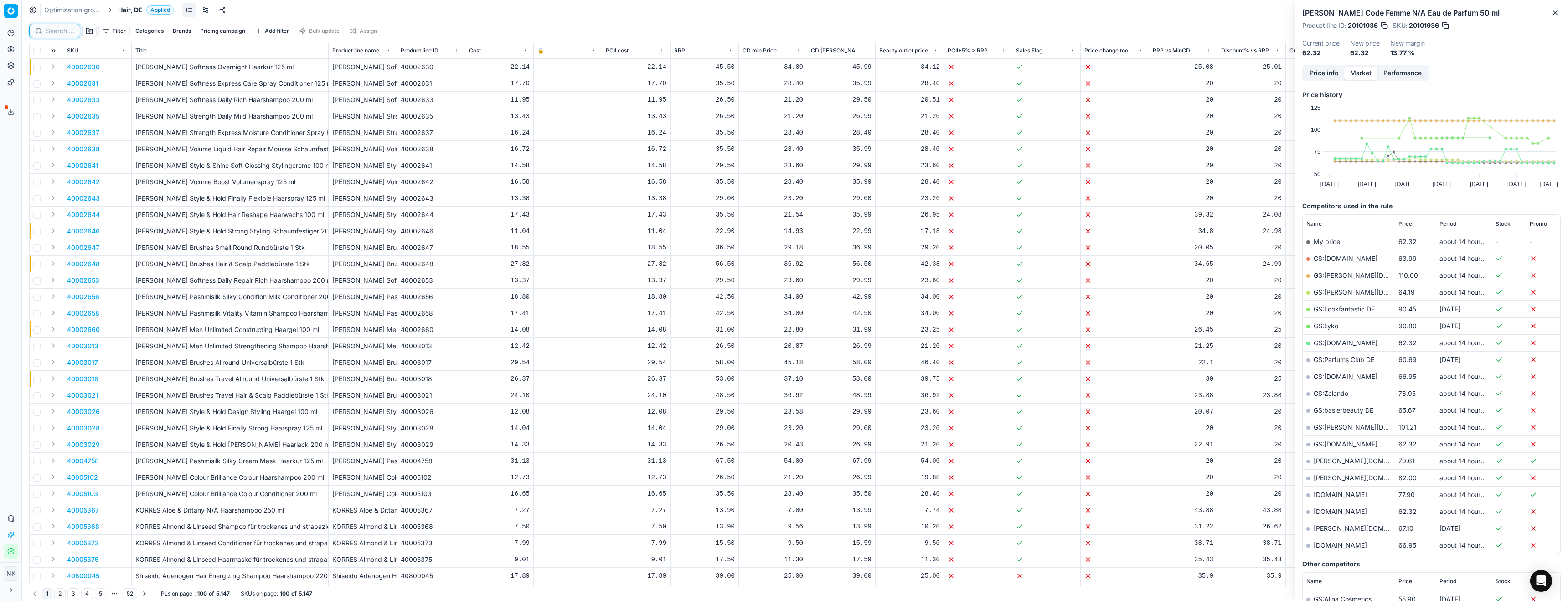
click at [61, 32] on input at bounding box center [61, 31] width 28 height 9
paste input "80009428-300"
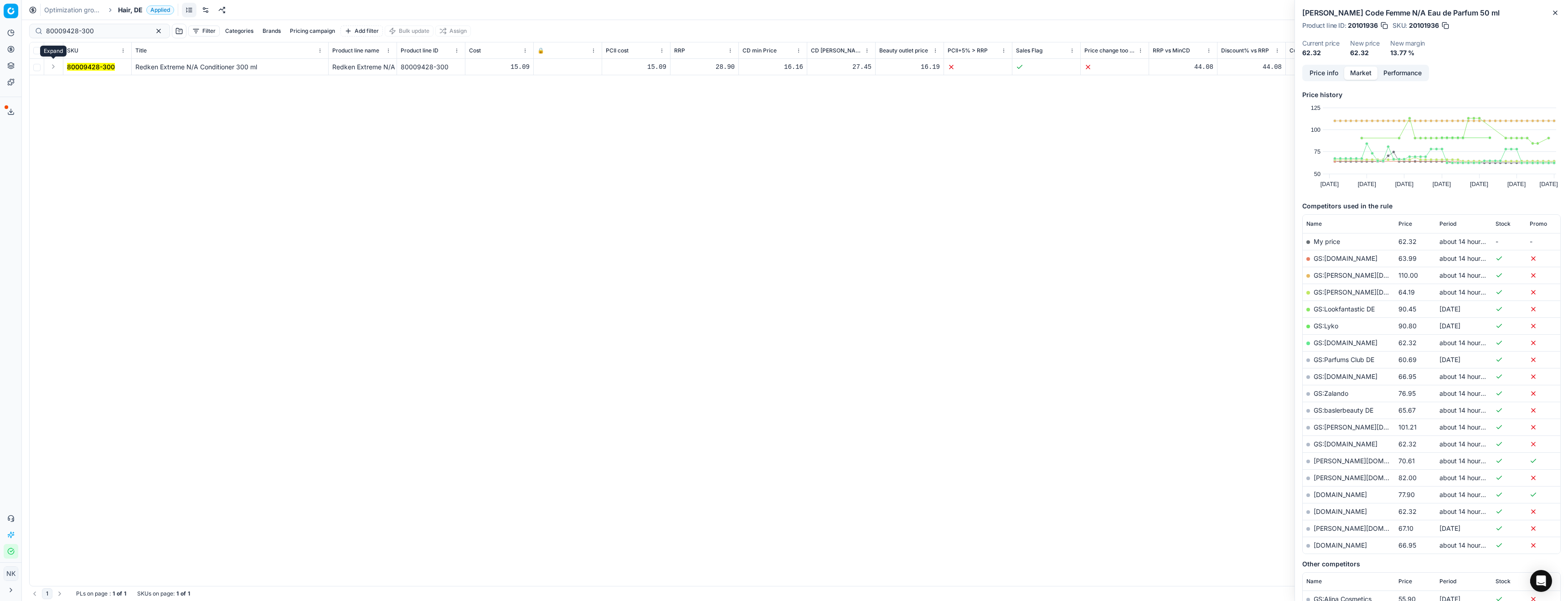
click at [51, 67] on button "Expand" at bounding box center [53, 66] width 11 height 11
click at [82, 85] on mark "80009428-300" at bounding box center [91, 83] width 48 height 8
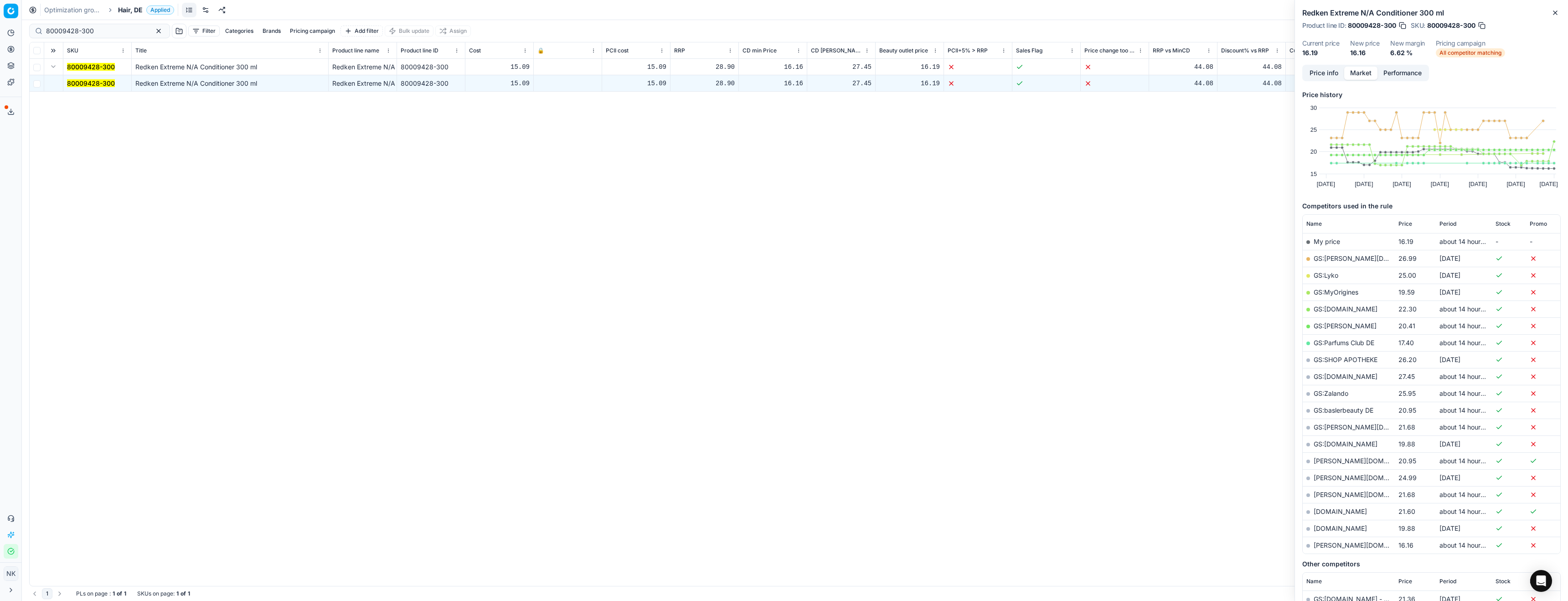
scroll to position [16, 0]
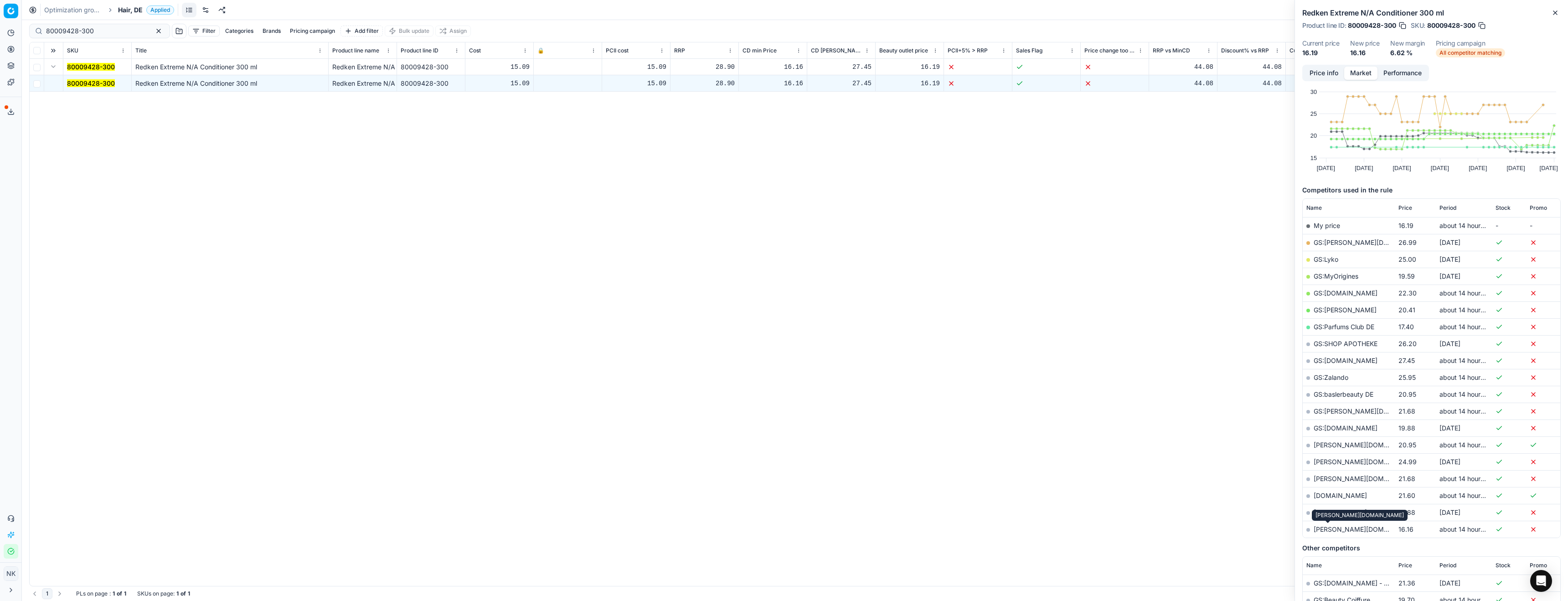
click at [1325, 528] on link "[PERSON_NAME][DOMAIN_NAME]" at bounding box center [1367, 529] width 106 height 8
click at [106, 28] on input "80009428-300" at bounding box center [96, 31] width 100 height 9
paste input "47688-9"
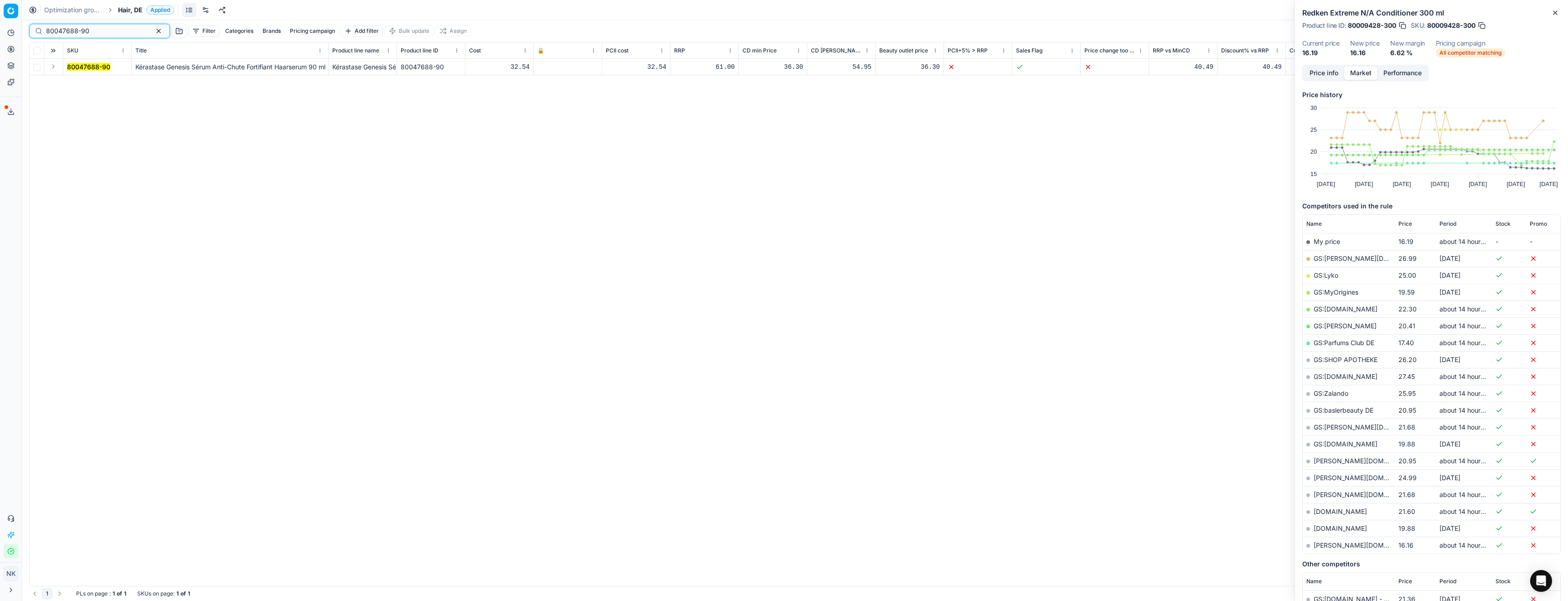
type input "80047688-90"
click at [55, 67] on button "Expand" at bounding box center [53, 66] width 11 height 11
click at [84, 84] on mark "80047688-90" at bounding box center [88, 83] width 43 height 8
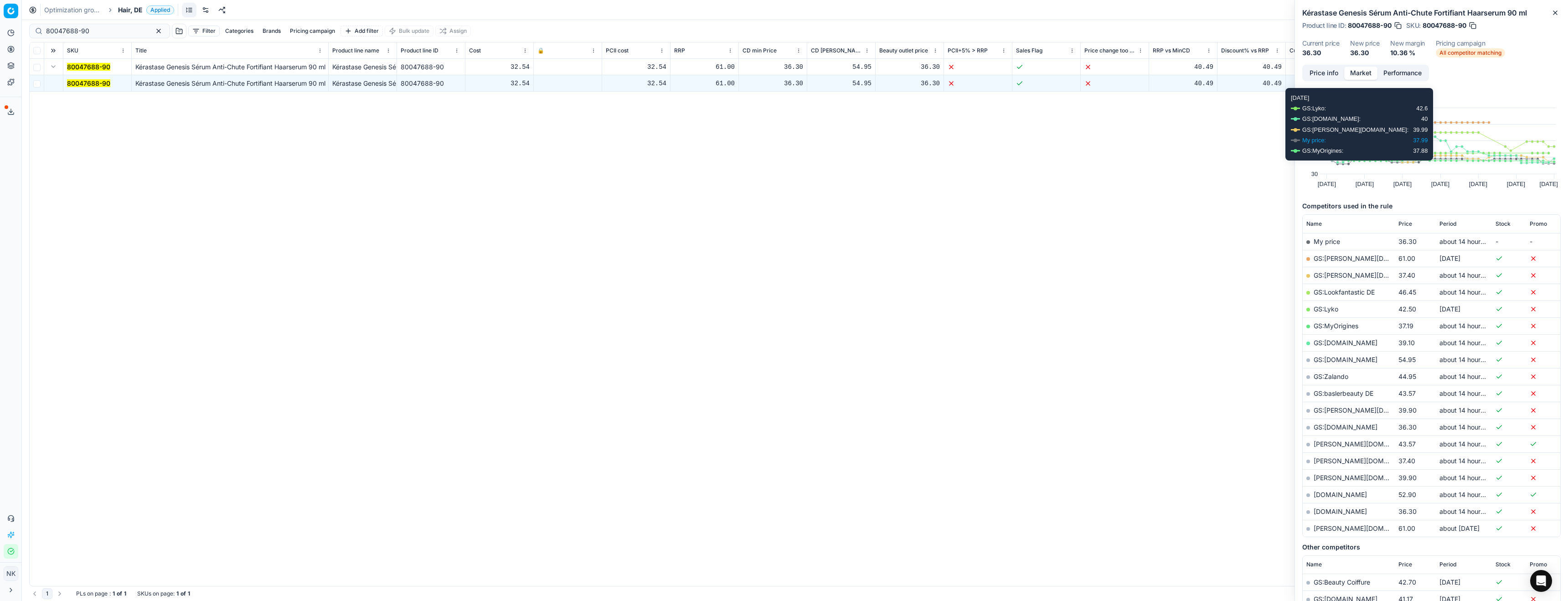
click at [1327, 73] on button "Price info" at bounding box center [1324, 73] width 41 height 14
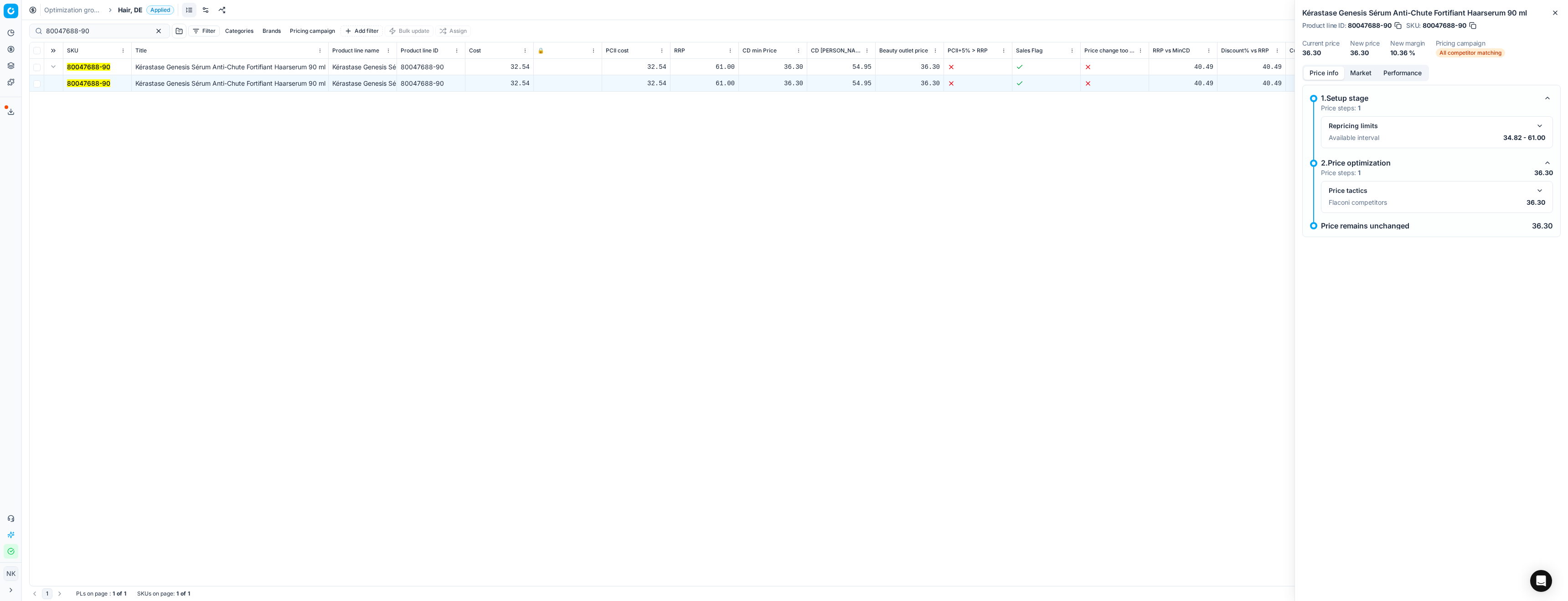
click at [1540, 193] on button "button" at bounding box center [1540, 191] width 11 height 11
click at [1357, 71] on button "Market" at bounding box center [1361, 73] width 33 height 14
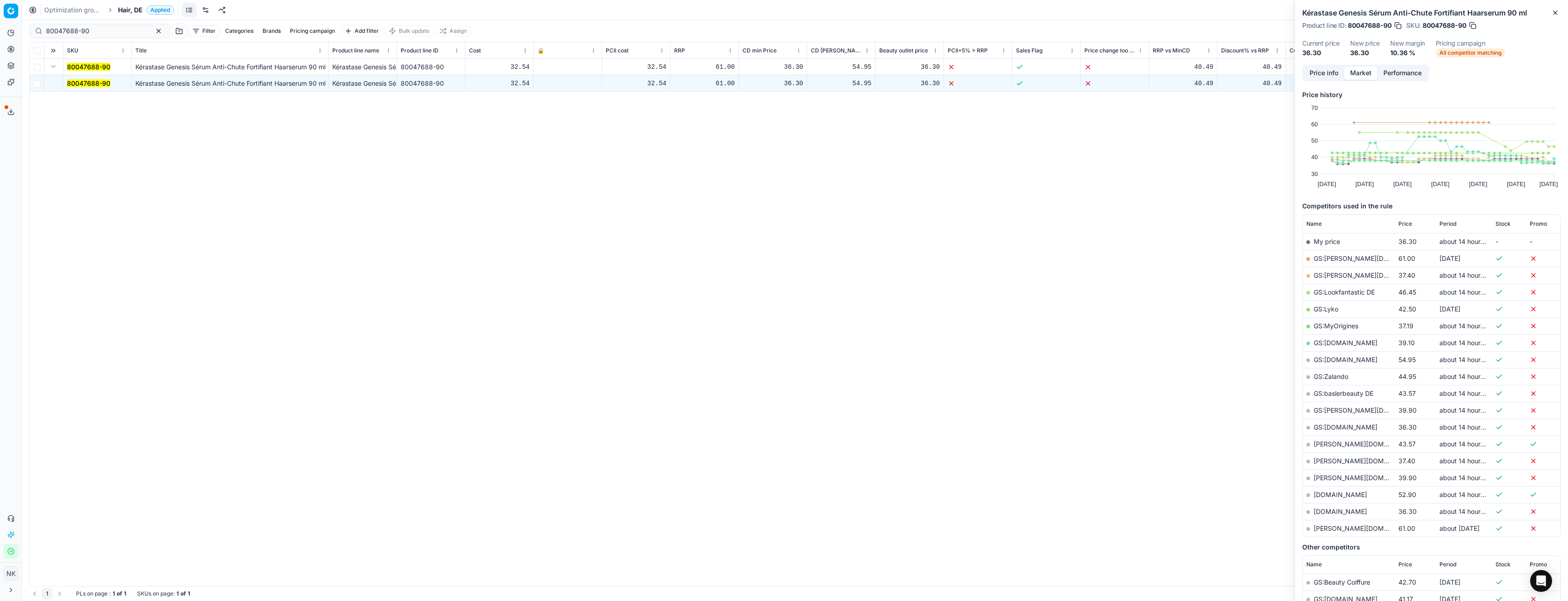
click at [1343, 430] on link "GS:[DOMAIN_NAME]" at bounding box center [1345, 427] width 64 height 8
click at [127, 10] on span "Hair, DE" at bounding box center [130, 10] width 24 height 9
type input "de"
click at [142, 144] on span "Skincare, DE" at bounding box center [145, 142] width 41 height 9
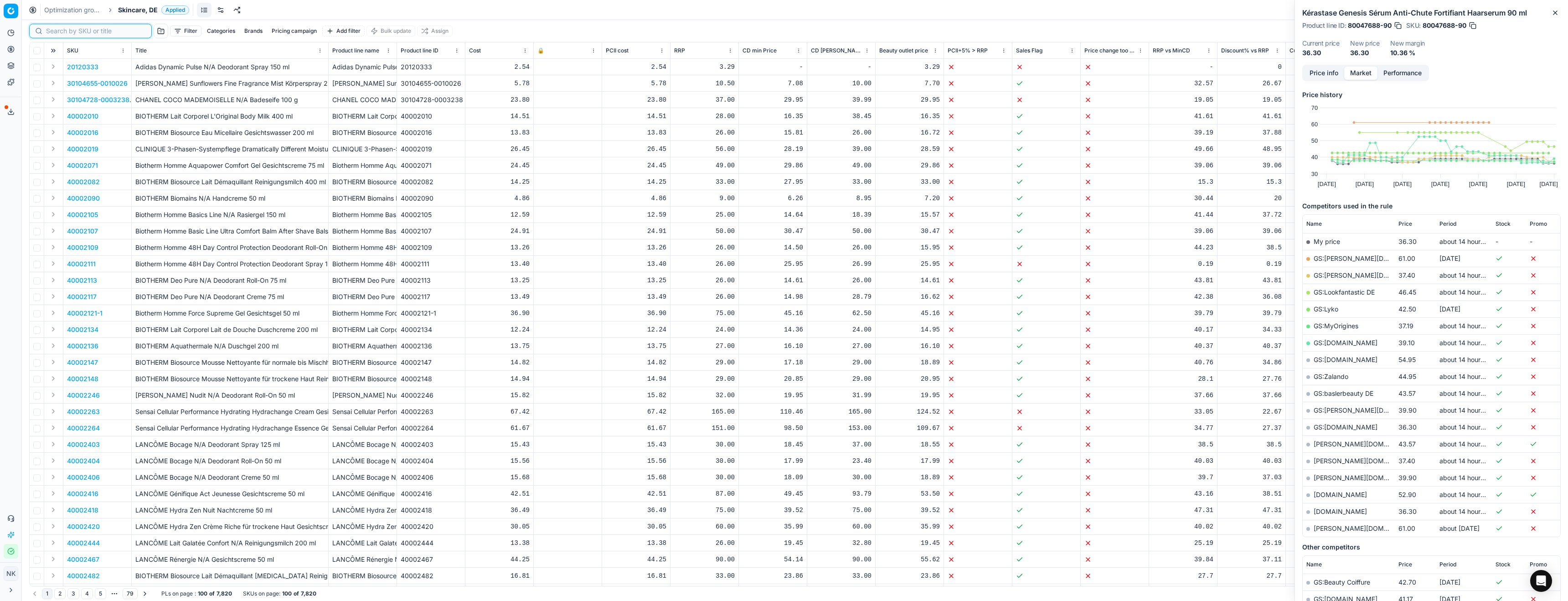
click at [58, 32] on input at bounding box center [96, 31] width 100 height 9
paste input "40002500"
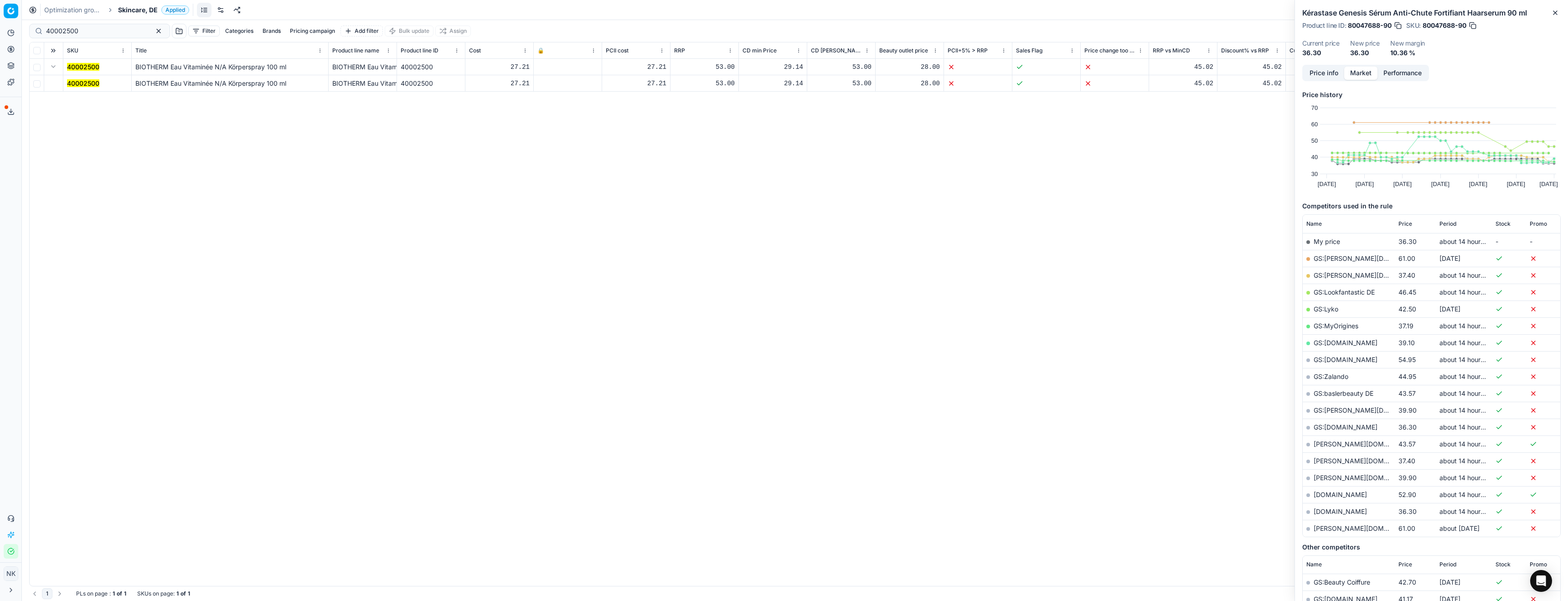
click at [79, 81] on mark "40002500" at bounding box center [83, 83] width 32 height 8
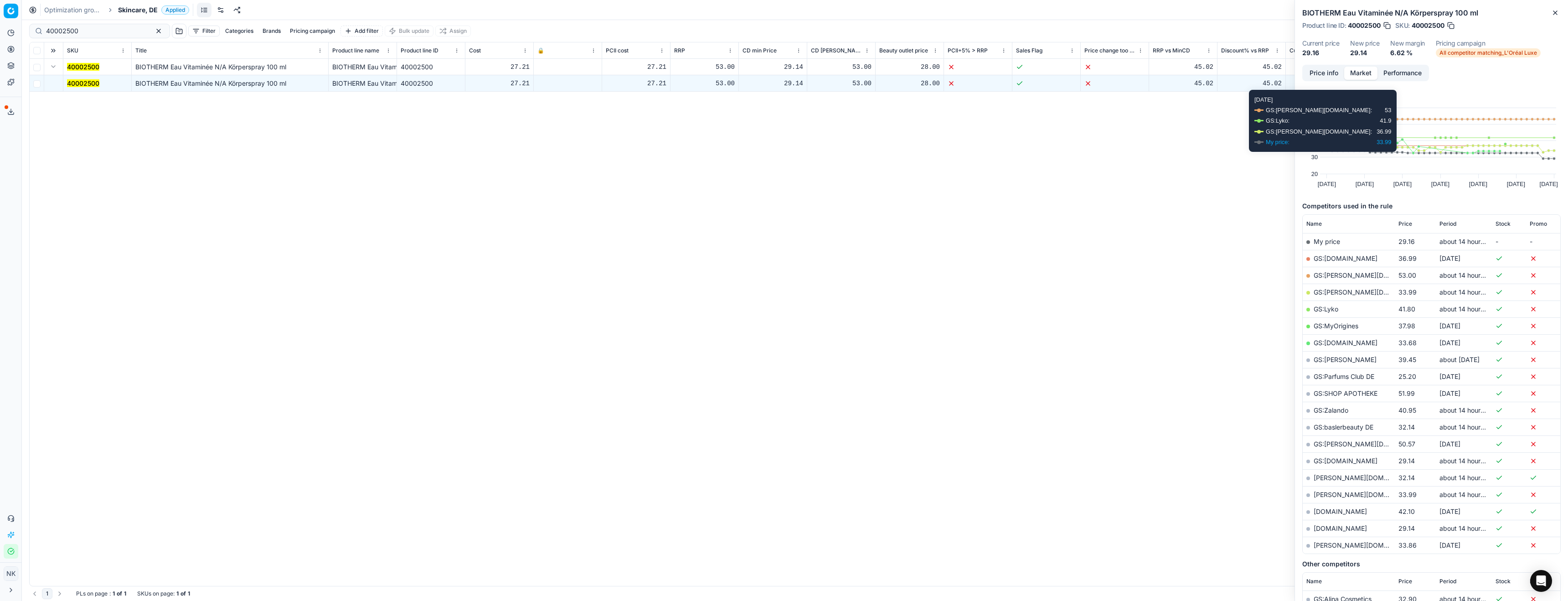
click at [1327, 76] on button "Price info" at bounding box center [1324, 73] width 41 height 14
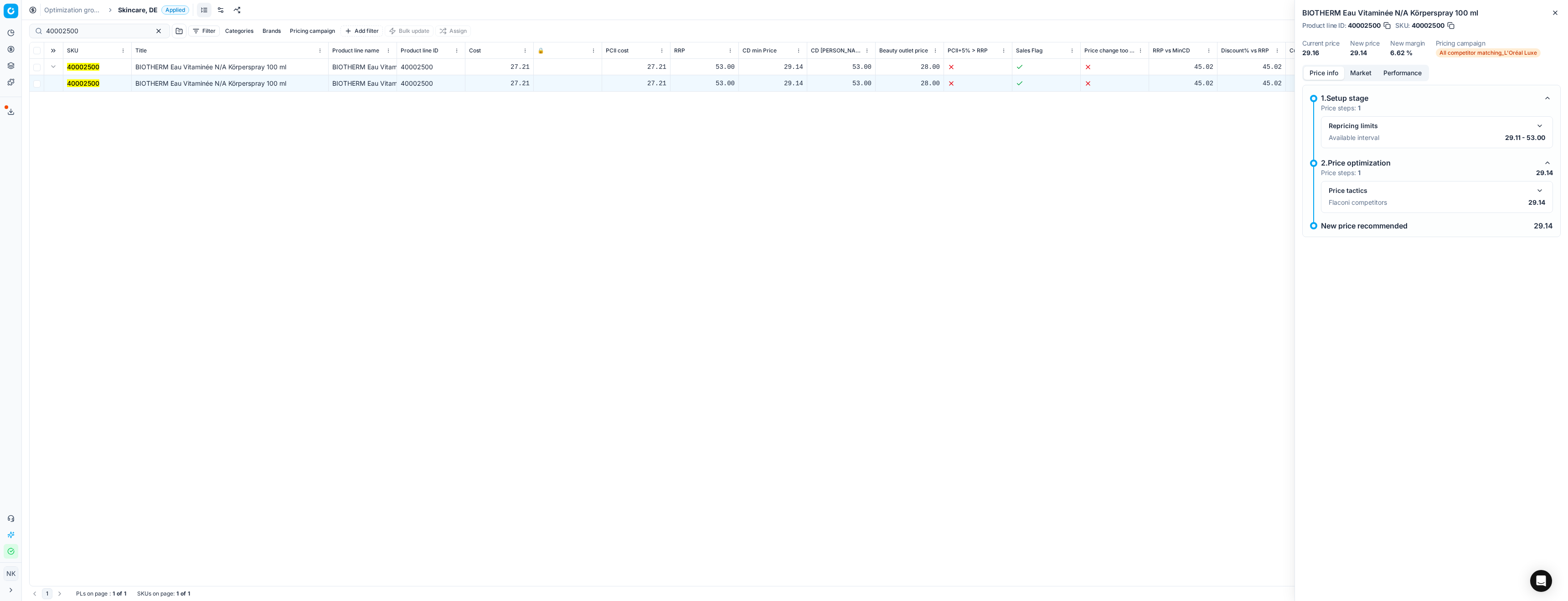
click at [1542, 189] on button "button" at bounding box center [1540, 191] width 11 height 11
click at [1360, 79] on button "Market" at bounding box center [1361, 73] width 33 height 14
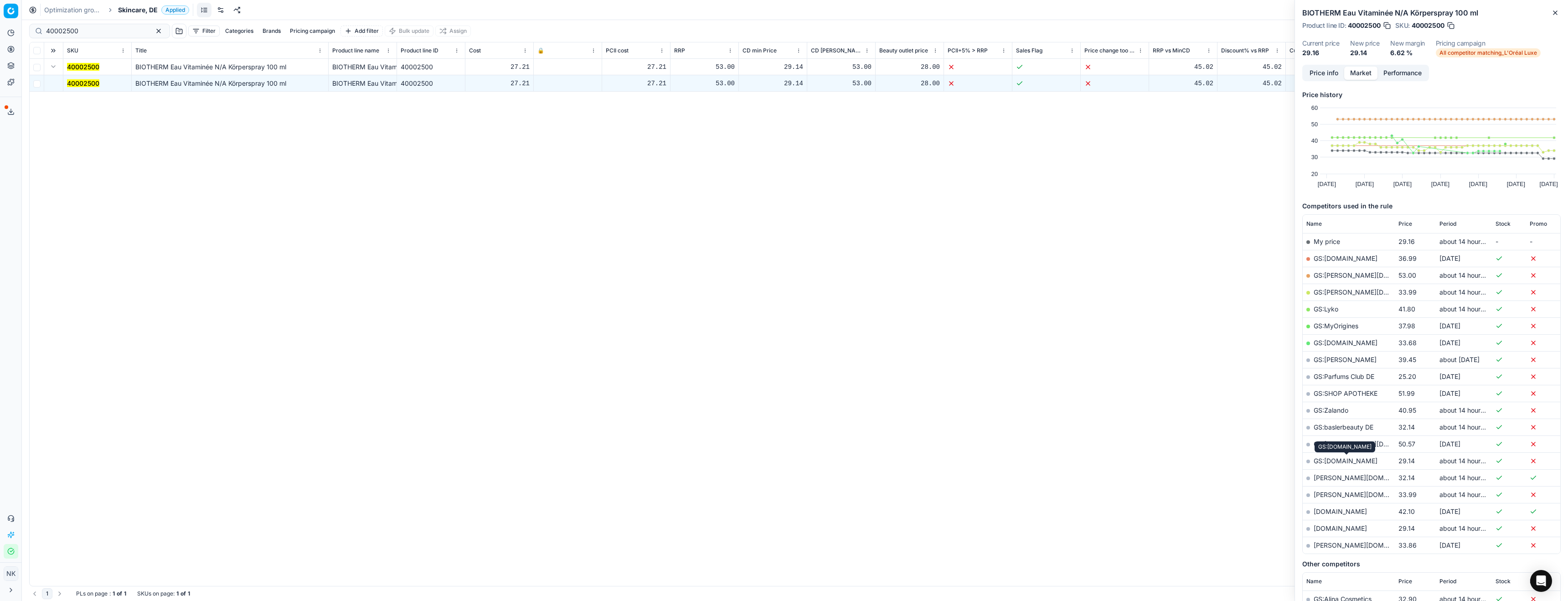
click at [1341, 461] on link "GS:[DOMAIN_NAME]" at bounding box center [1345, 461] width 64 height 8
click at [99, 37] on div "40002500" at bounding box center [99, 31] width 141 height 15
click at [85, 33] on input "40002500" at bounding box center [96, 31] width 100 height 9
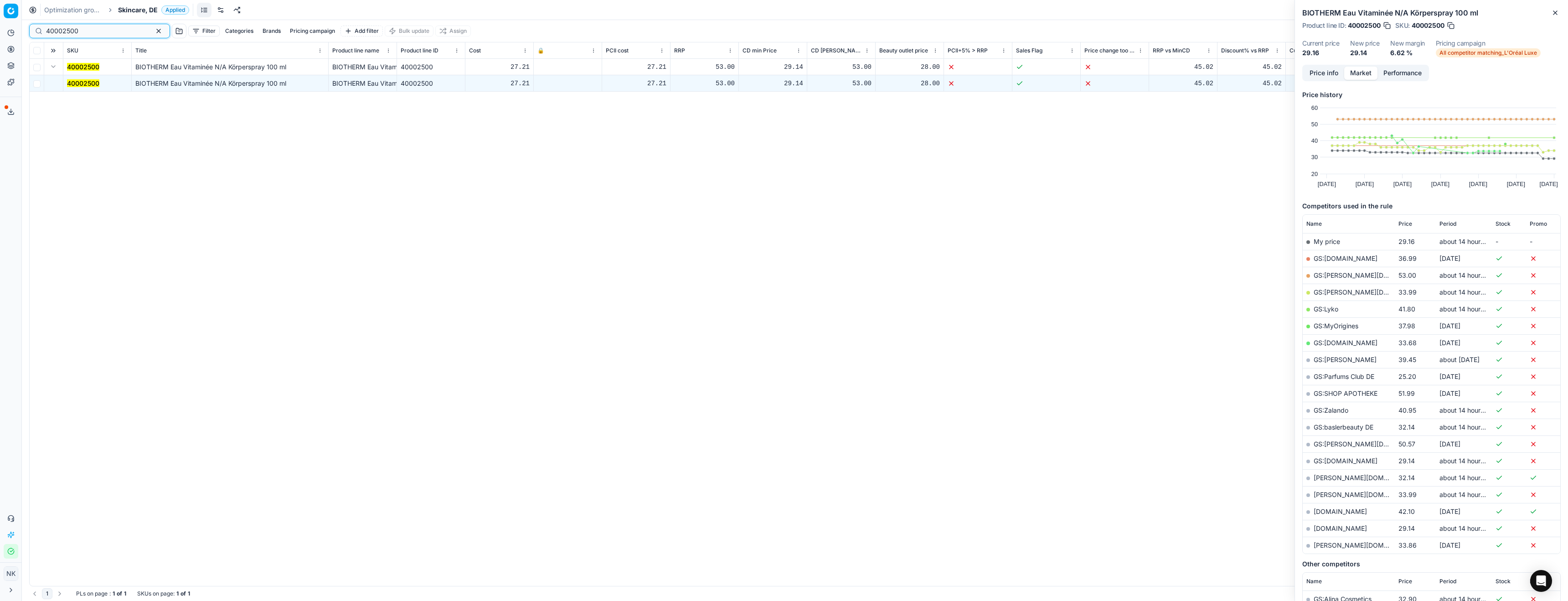
click at [85, 33] on input "40002500" at bounding box center [96, 31] width 100 height 9
paste input "90005825-0018148"
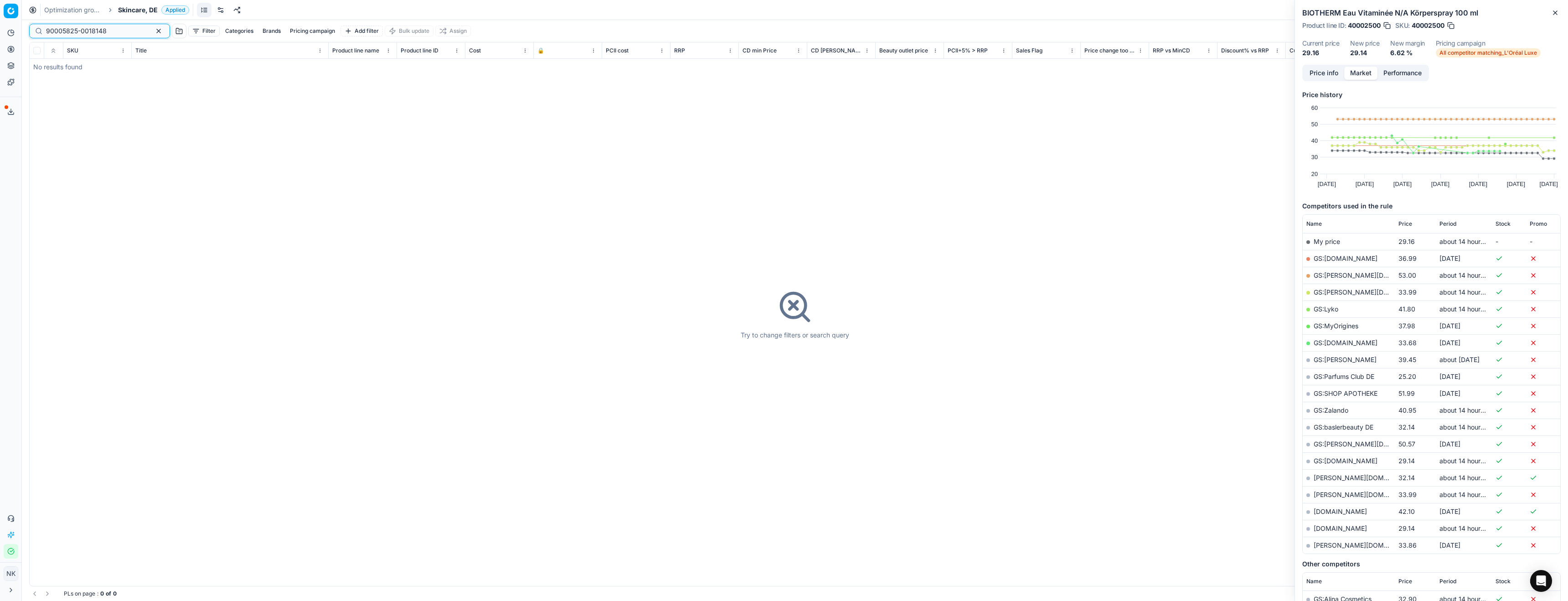
click at [71, 28] on input "90005825-0018148" at bounding box center [96, 31] width 100 height 9
paste input "80070673-95"
type input "80070673-95"
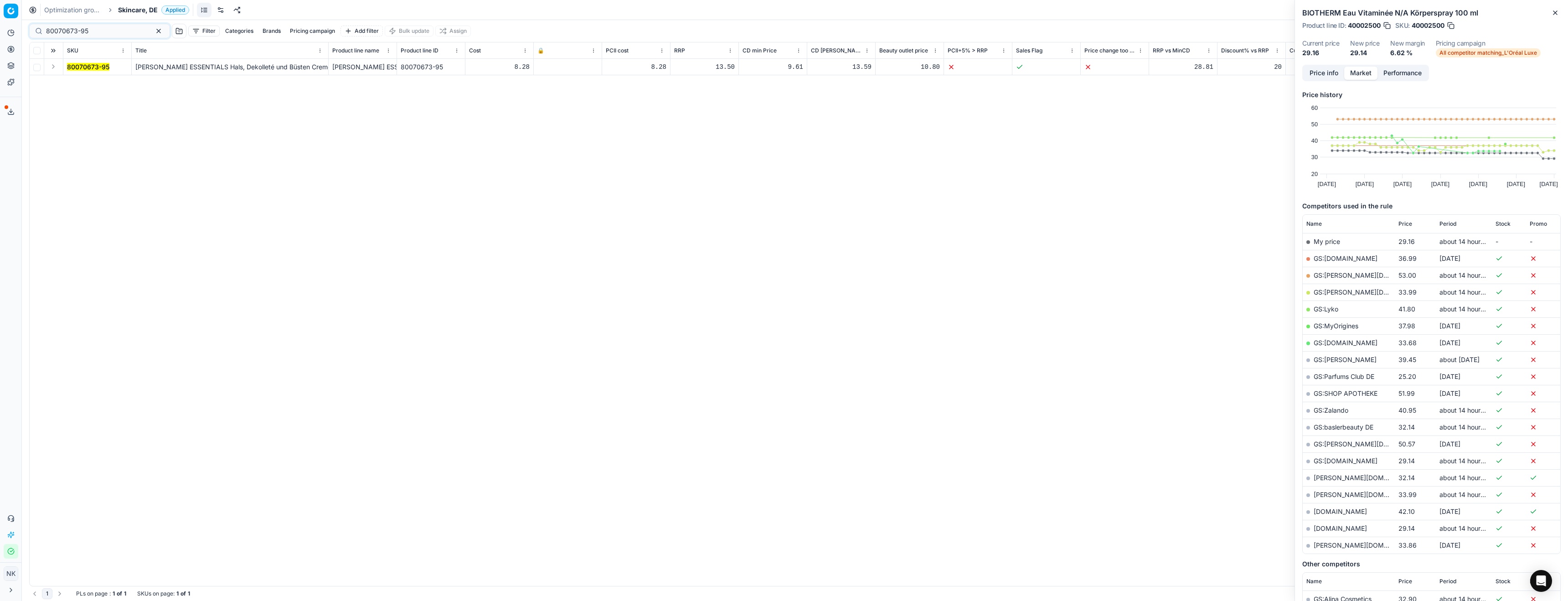
click at [55, 66] on button "Expand" at bounding box center [53, 66] width 11 height 11
click at [85, 81] on mark "80070673-95" at bounding box center [88, 83] width 42 height 8
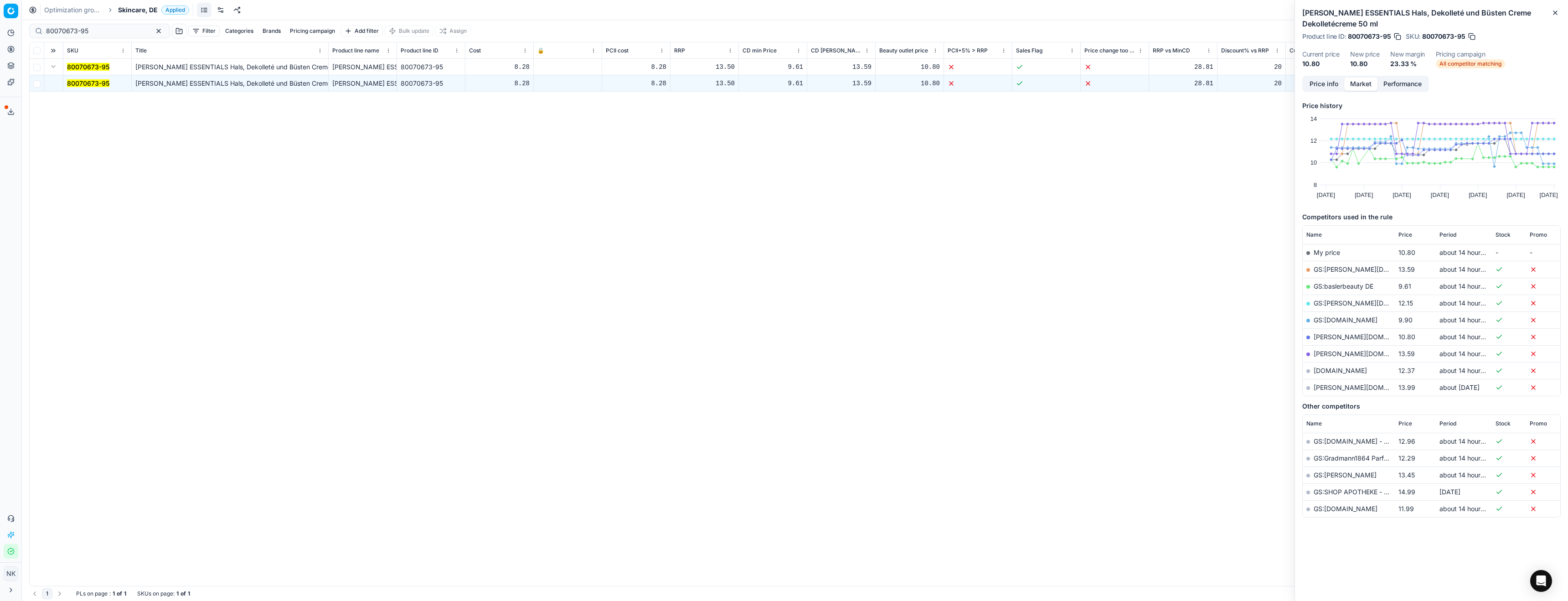
click at [1341, 285] on link "GS:baslerbeauty DE" at bounding box center [1343, 286] width 60 height 8
click at [126, 15] on div "Optimization groups Skincare, DE Applied Discard Download report" at bounding box center [795, 10] width 1546 height 20
click at [133, 12] on span "Skincare, DE" at bounding box center [138, 10] width 40 height 9
type input "de"
click at [162, 43] on span "Hair Electronics, DE" at bounding box center [155, 43] width 62 height 9
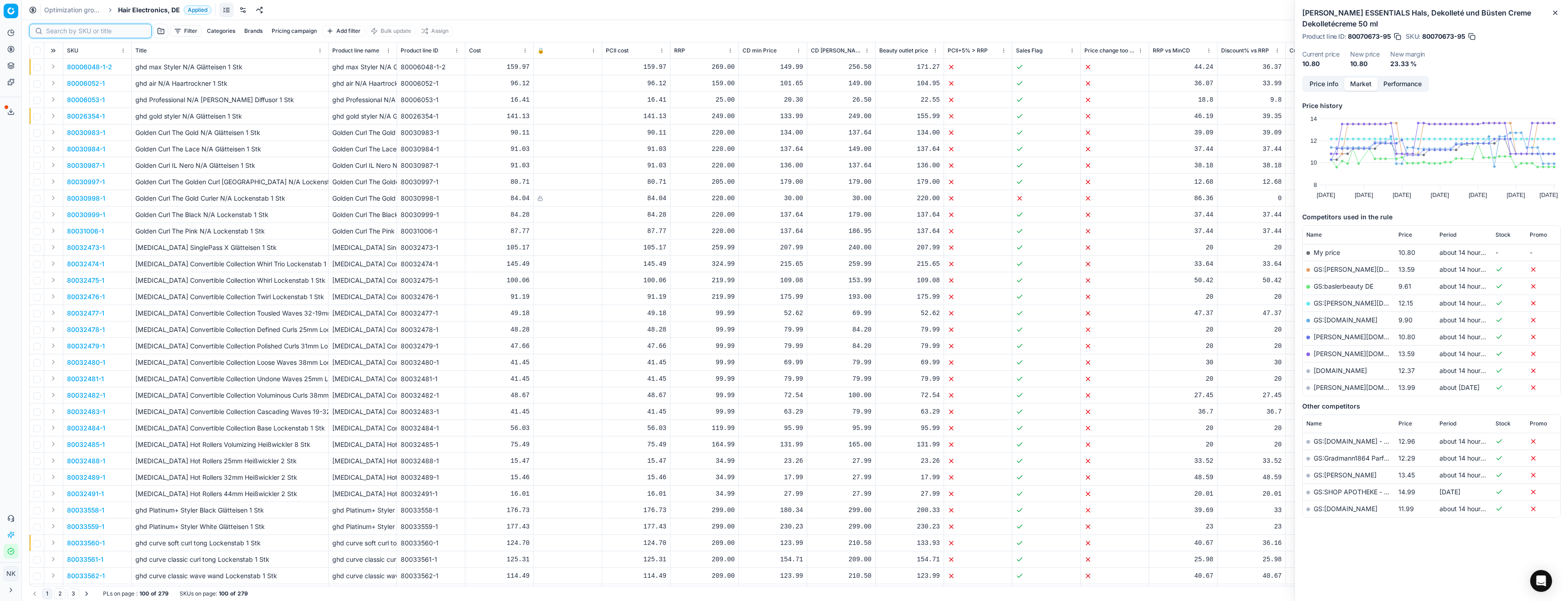
click at [62, 32] on input at bounding box center [96, 31] width 100 height 9
paste input "80033562-1"
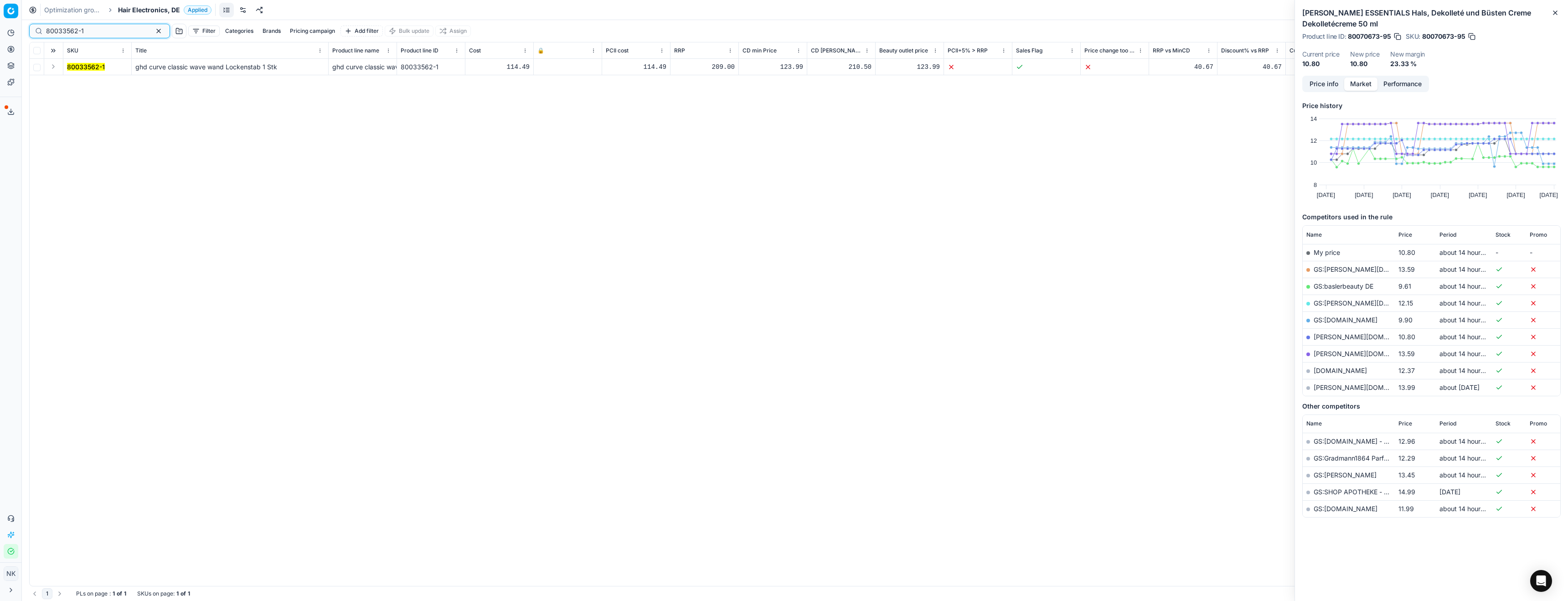
type input "80033562-1"
click at [52, 65] on button "Expand" at bounding box center [53, 66] width 11 height 11
click at [79, 82] on mark "80033562-1" at bounding box center [86, 83] width 38 height 8
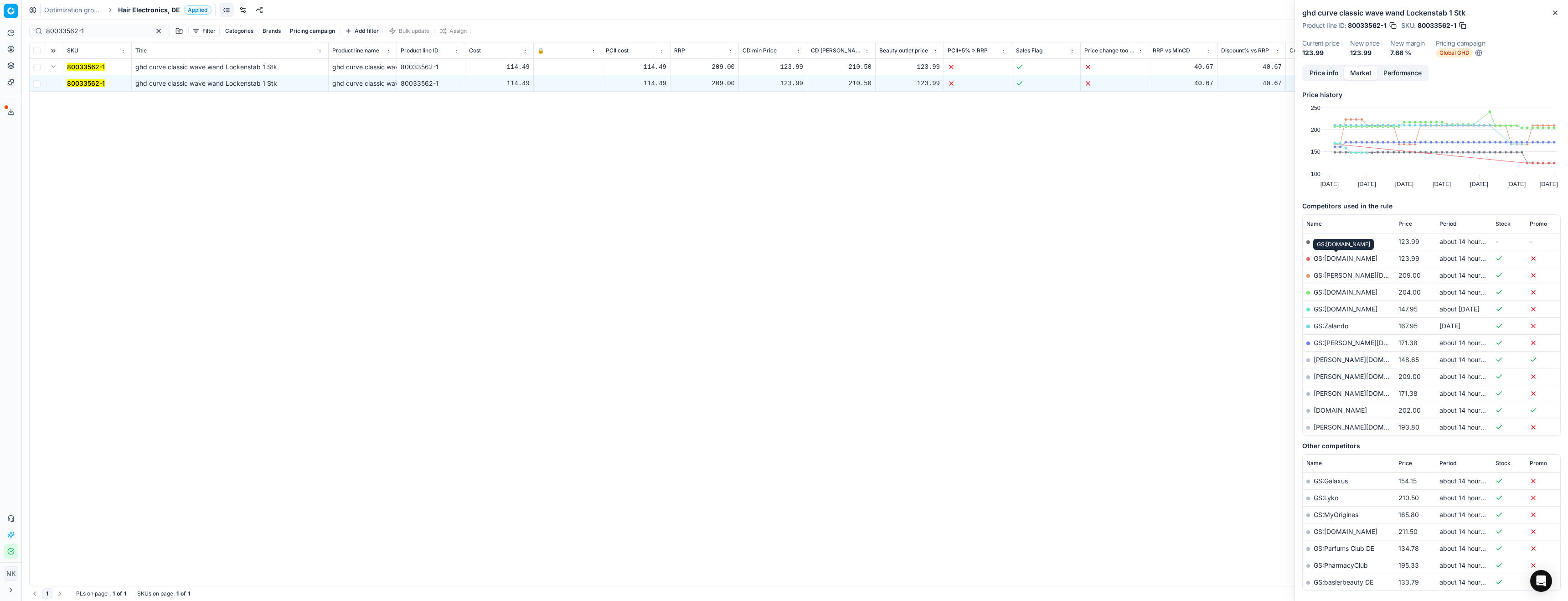
click at [1332, 258] on link "GS:[DOMAIN_NAME]" at bounding box center [1345, 258] width 64 height 8
click at [149, 13] on span "Hair Electronics, DE" at bounding box center [149, 10] width 62 height 9
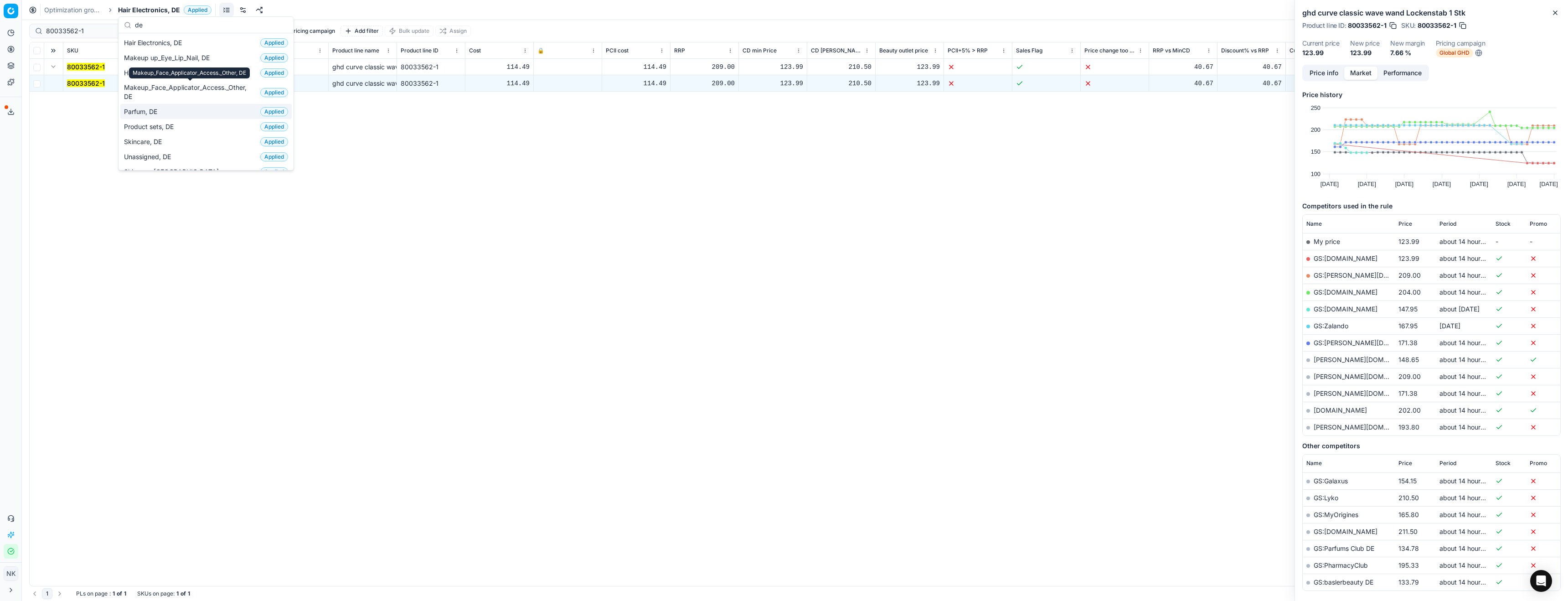
type input "de"
click at [151, 112] on span "Parfum, DE" at bounding box center [142, 111] width 37 height 9
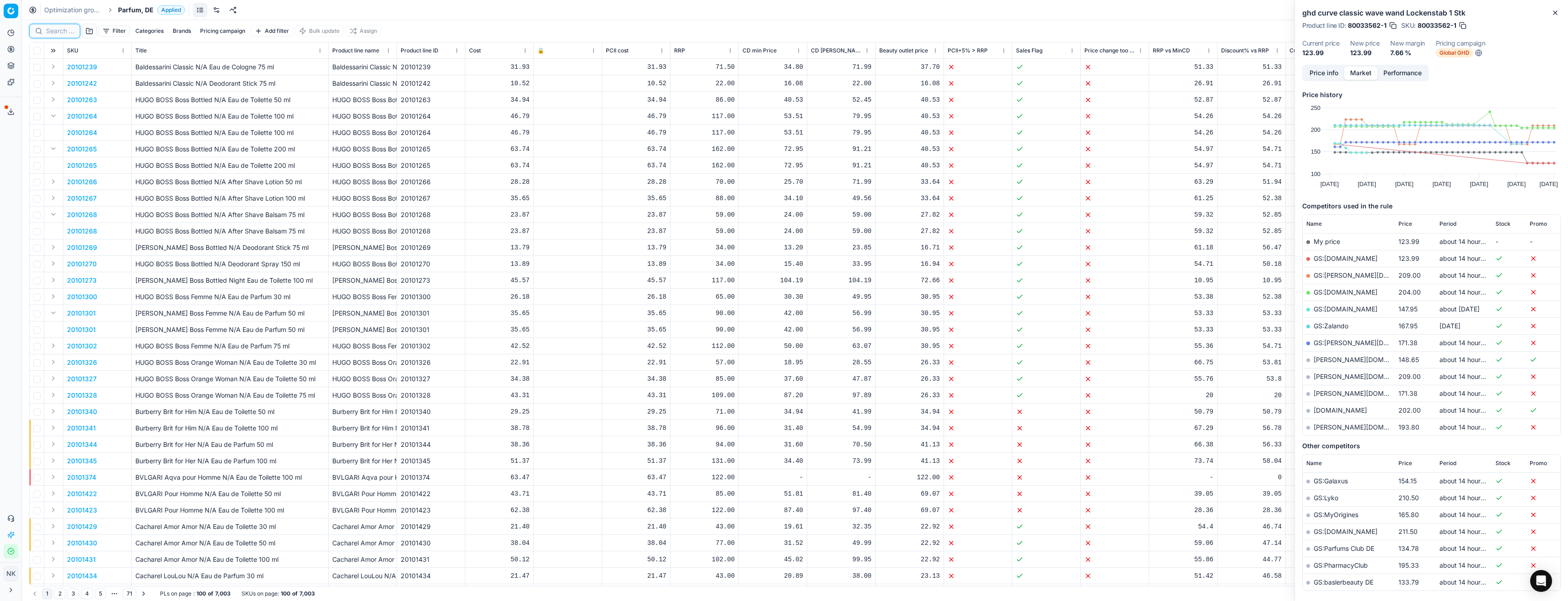
click at [63, 33] on input at bounding box center [61, 31] width 28 height 9
paste input "80002503-100"
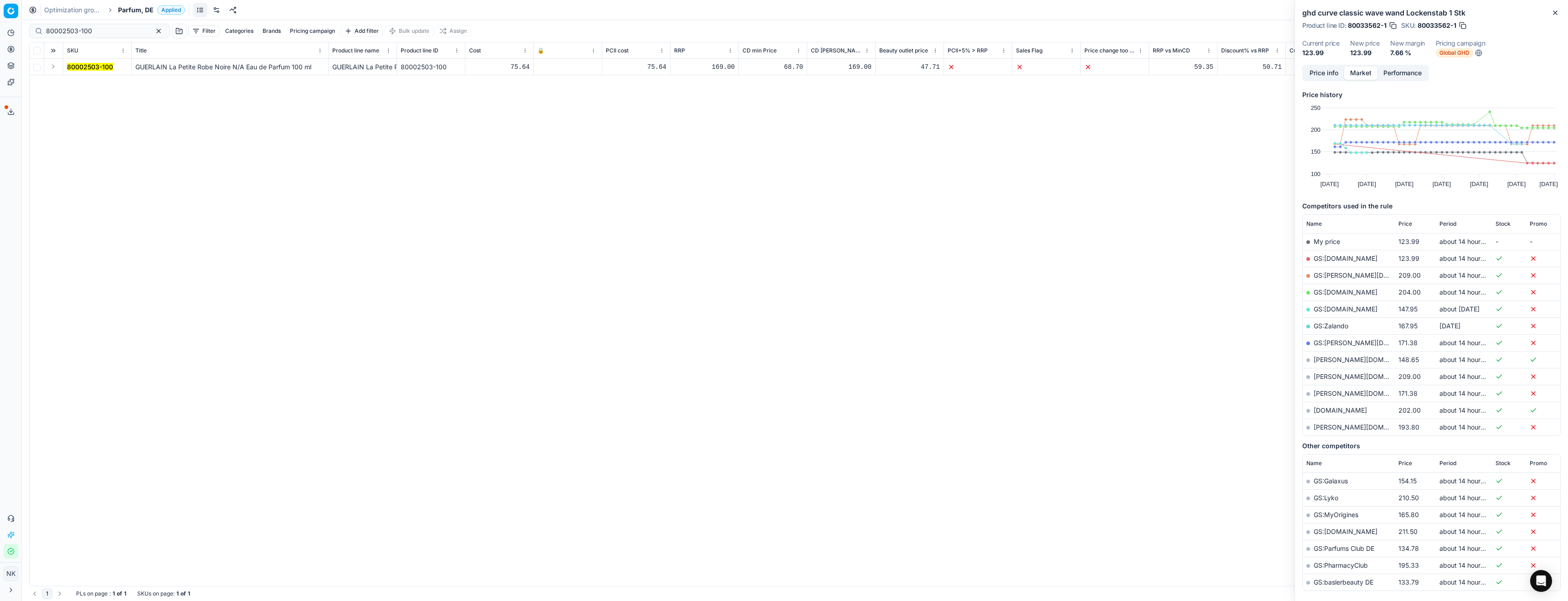
click at [56, 66] on button "Expand" at bounding box center [53, 66] width 11 height 11
click at [84, 84] on mark "80002503-100" at bounding box center [90, 83] width 46 height 8
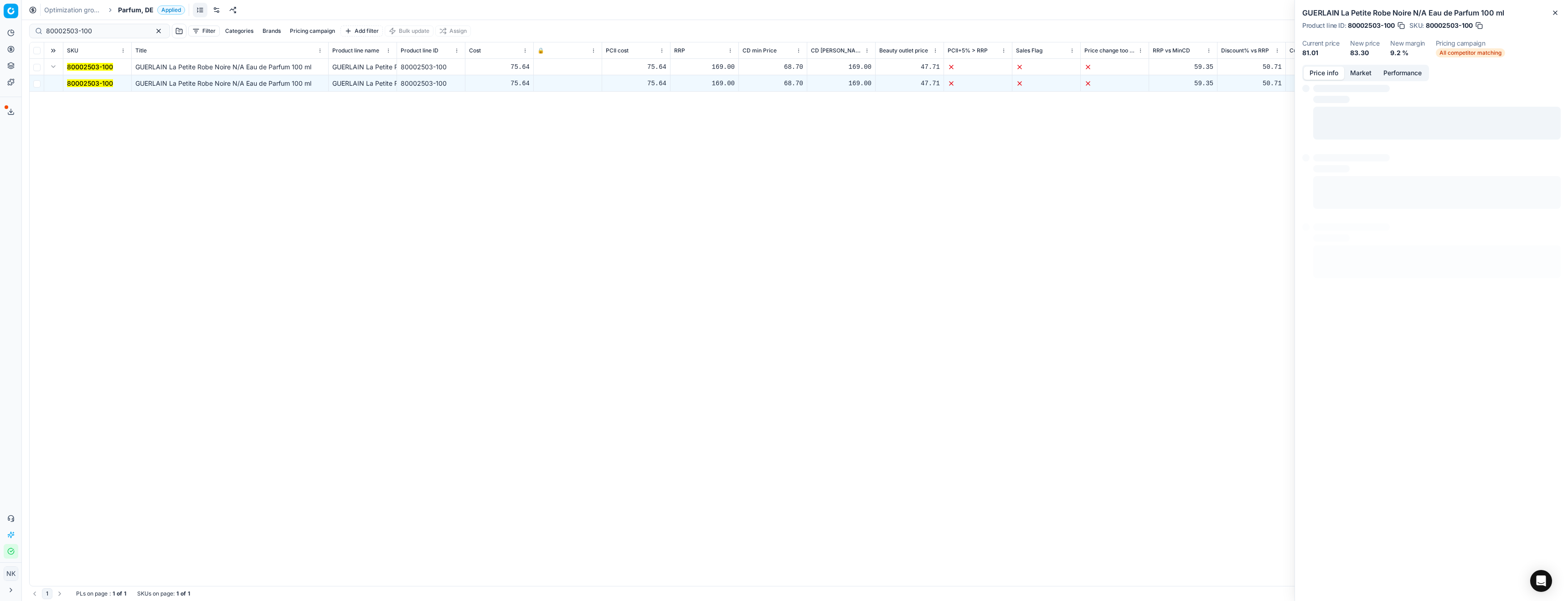
click at [1325, 75] on button "Price info" at bounding box center [1324, 73] width 41 height 14
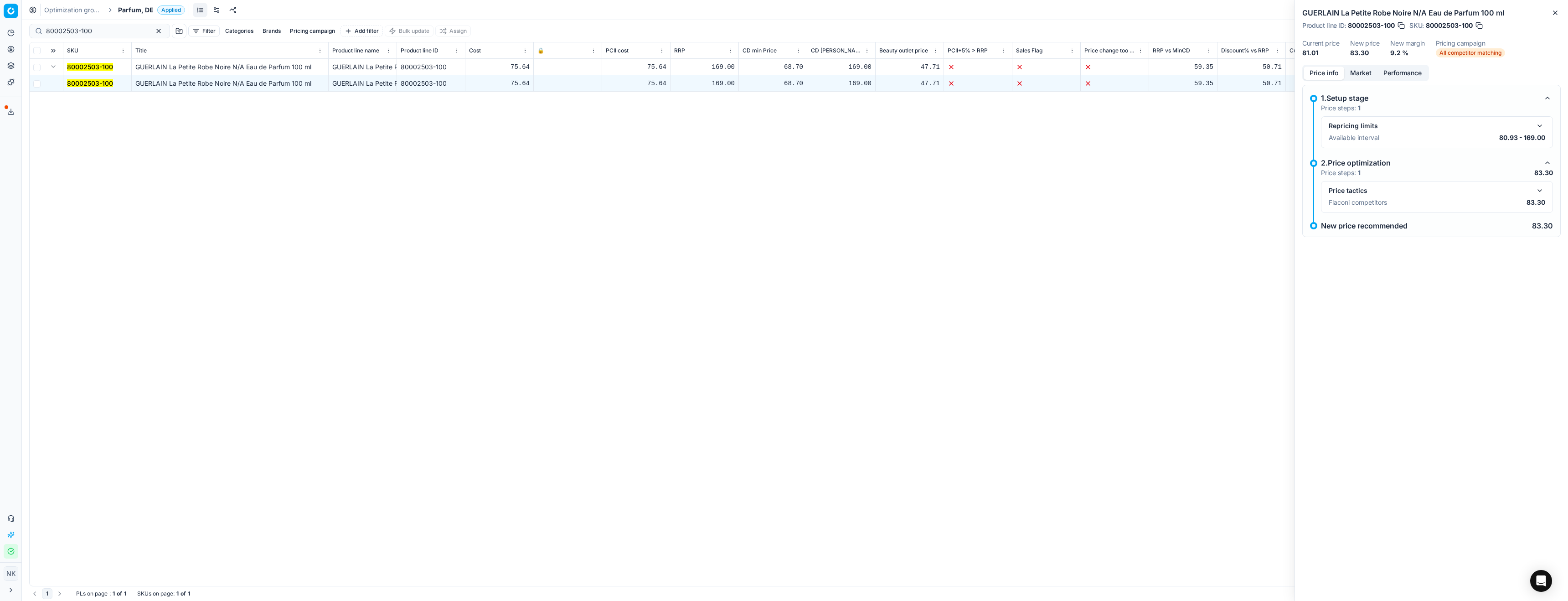
click at [1542, 190] on button "button" at bounding box center [1540, 191] width 11 height 11
click at [1363, 68] on button "Market" at bounding box center [1361, 73] width 33 height 14
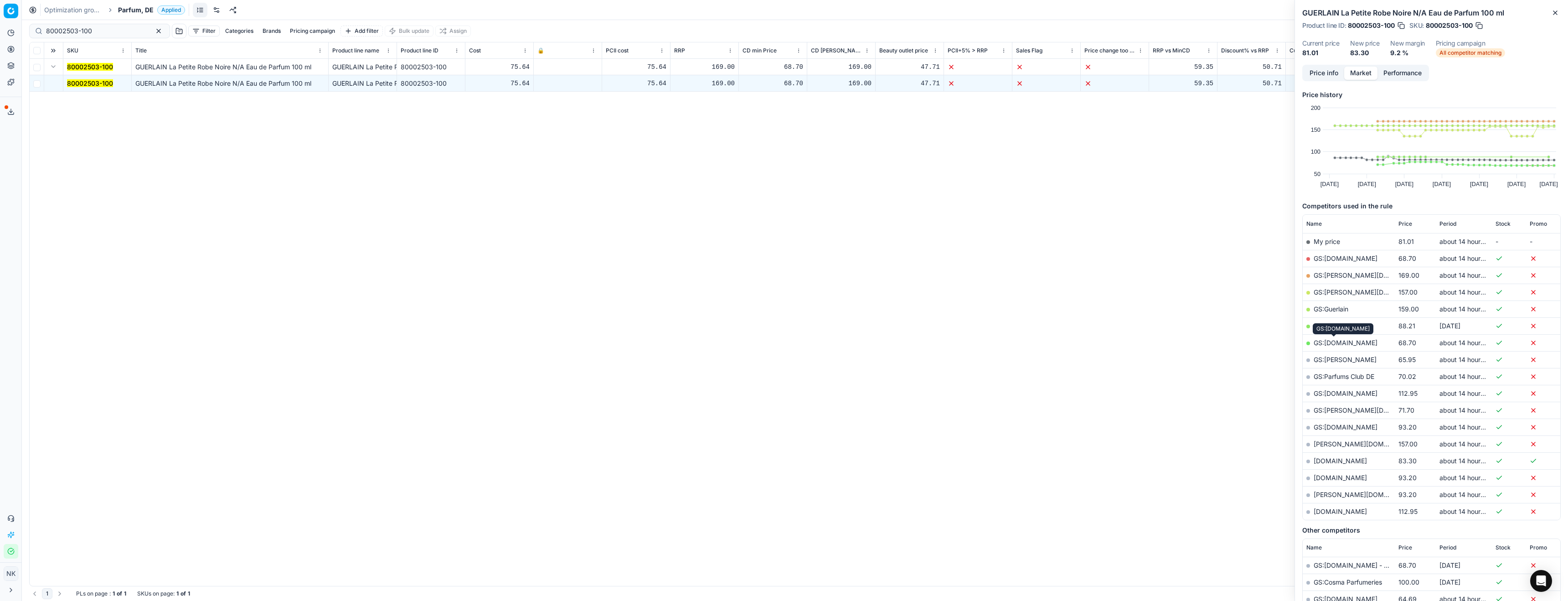
click at [1334, 341] on link "GS:[DOMAIN_NAME]" at bounding box center [1345, 343] width 64 height 8
click at [102, 30] on input "80002503-100" at bounding box center [96, 31] width 100 height 9
click at [108, 29] on input "80002503-100" at bounding box center [96, 31] width 100 height 9
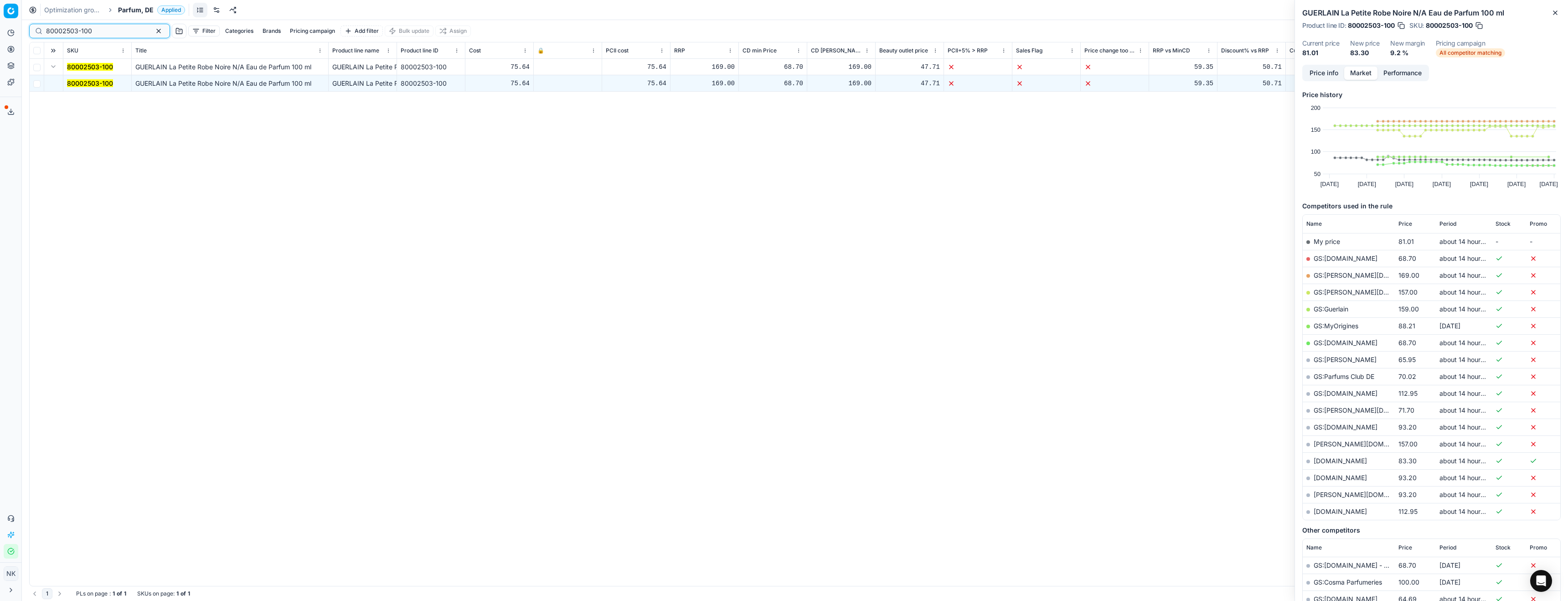
click at [108, 29] on input "80002503-100" at bounding box center [96, 31] width 100 height 9
paste input "90005635-0008348"
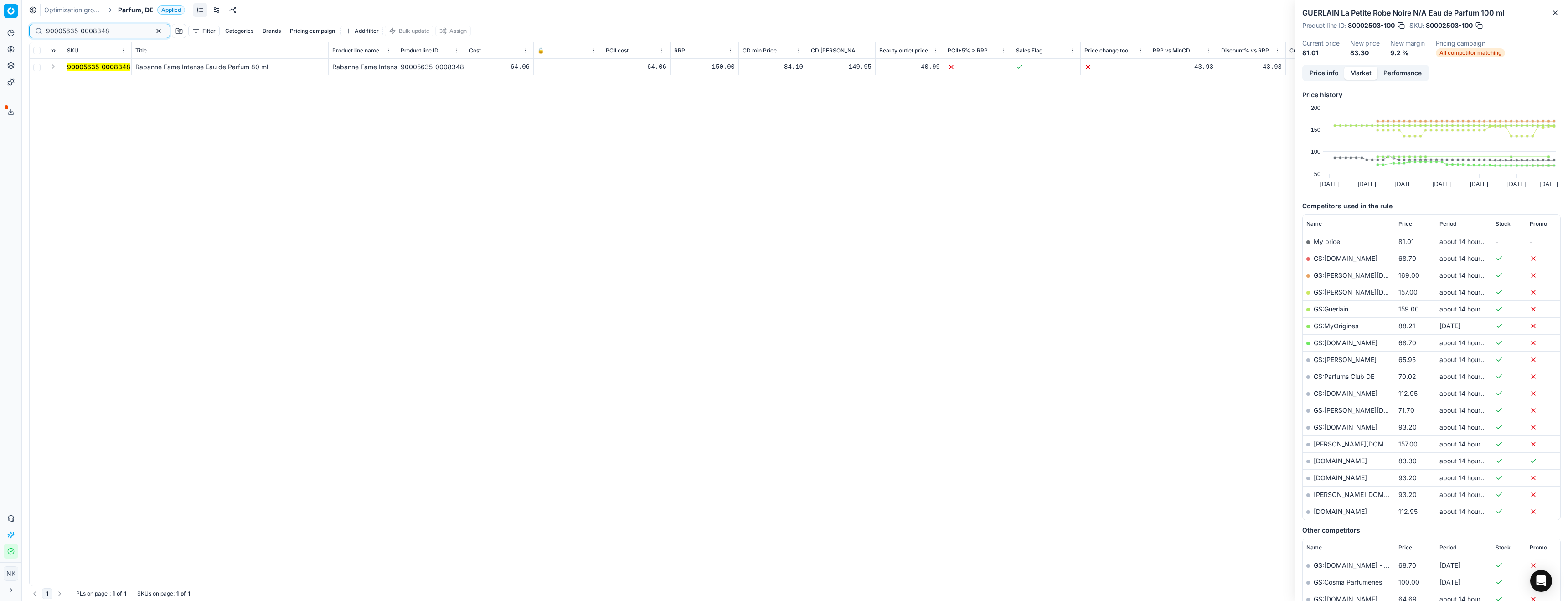
type input "90005635-0008348"
click at [55, 66] on button "Expand" at bounding box center [53, 66] width 11 height 11
click at [84, 81] on mark "90005635-0008348" at bounding box center [98, 83] width 63 height 8
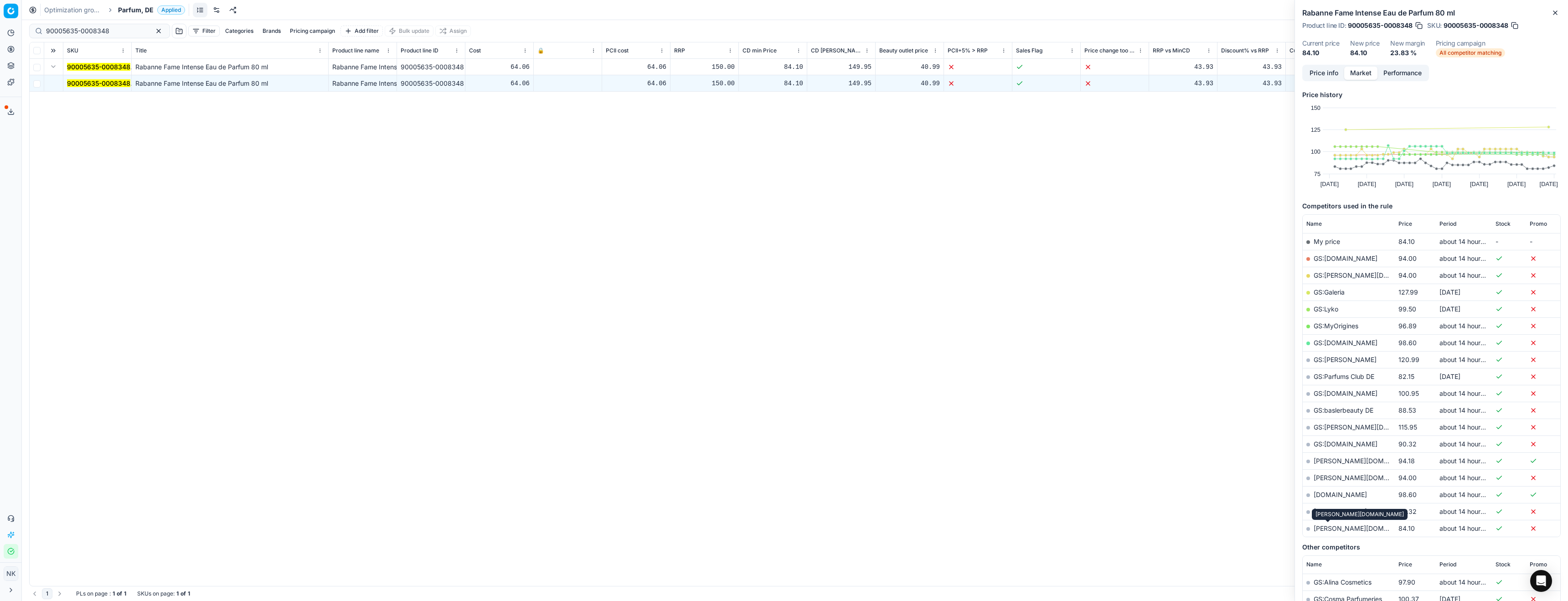
click at [1325, 528] on link "[PERSON_NAME][DOMAIN_NAME]" at bounding box center [1367, 528] width 106 height 8
click at [129, 11] on span "Parfum, DE" at bounding box center [135, 10] width 35 height 9
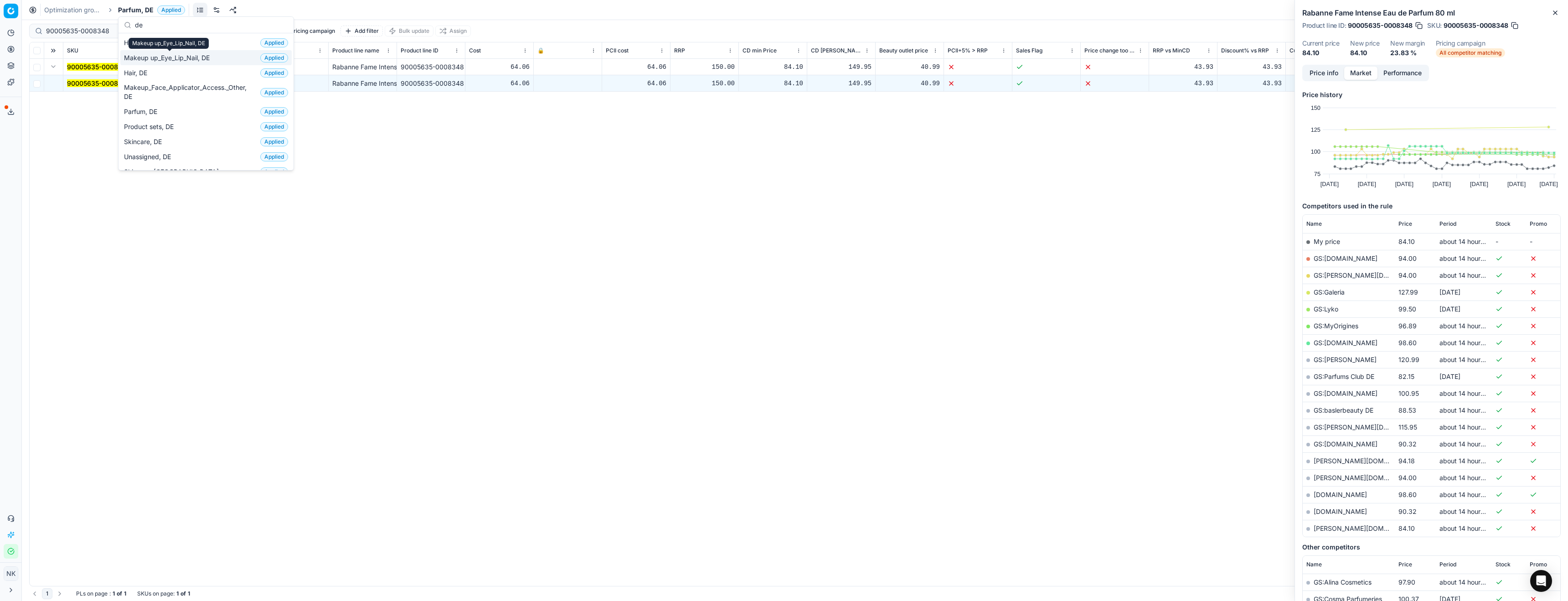
type input "de"
click at [182, 57] on span "Makeup up_Eye_Lip_Nail, DE" at bounding box center [169, 58] width 89 height 9
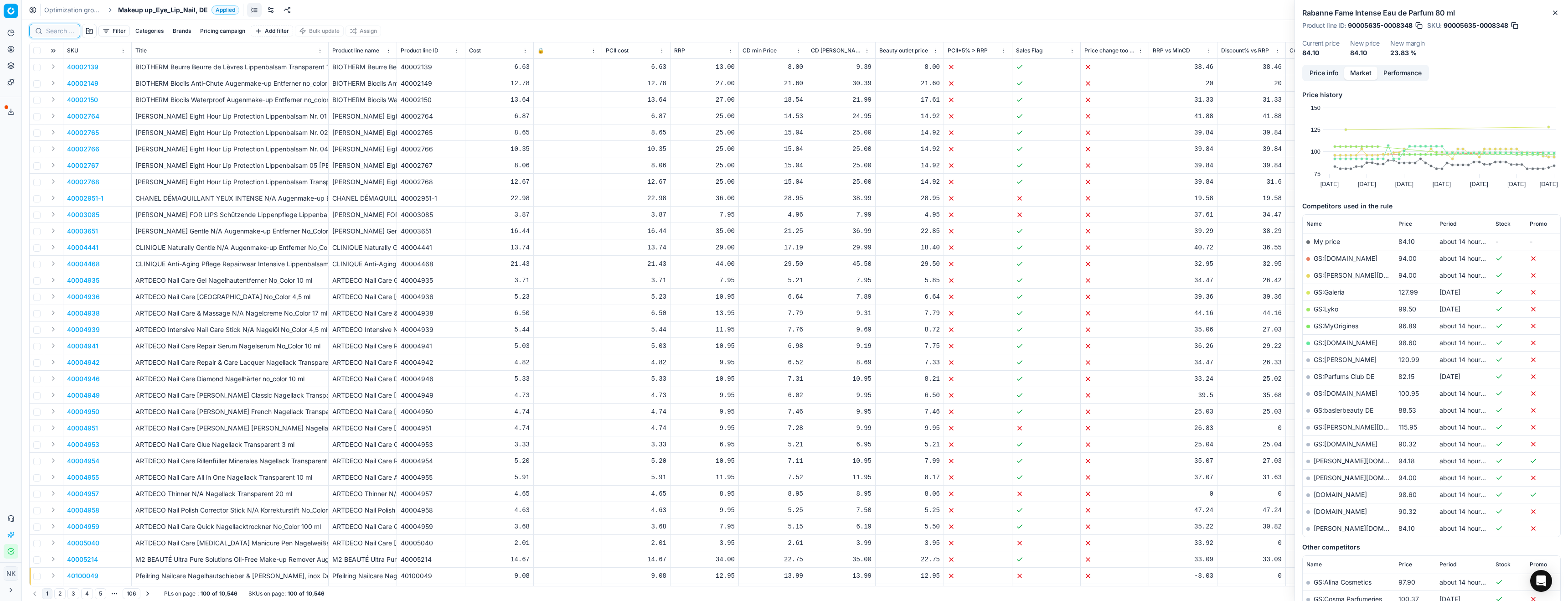
click at [62, 30] on input at bounding box center [61, 31] width 28 height 9
paste input "80071003-3-7"
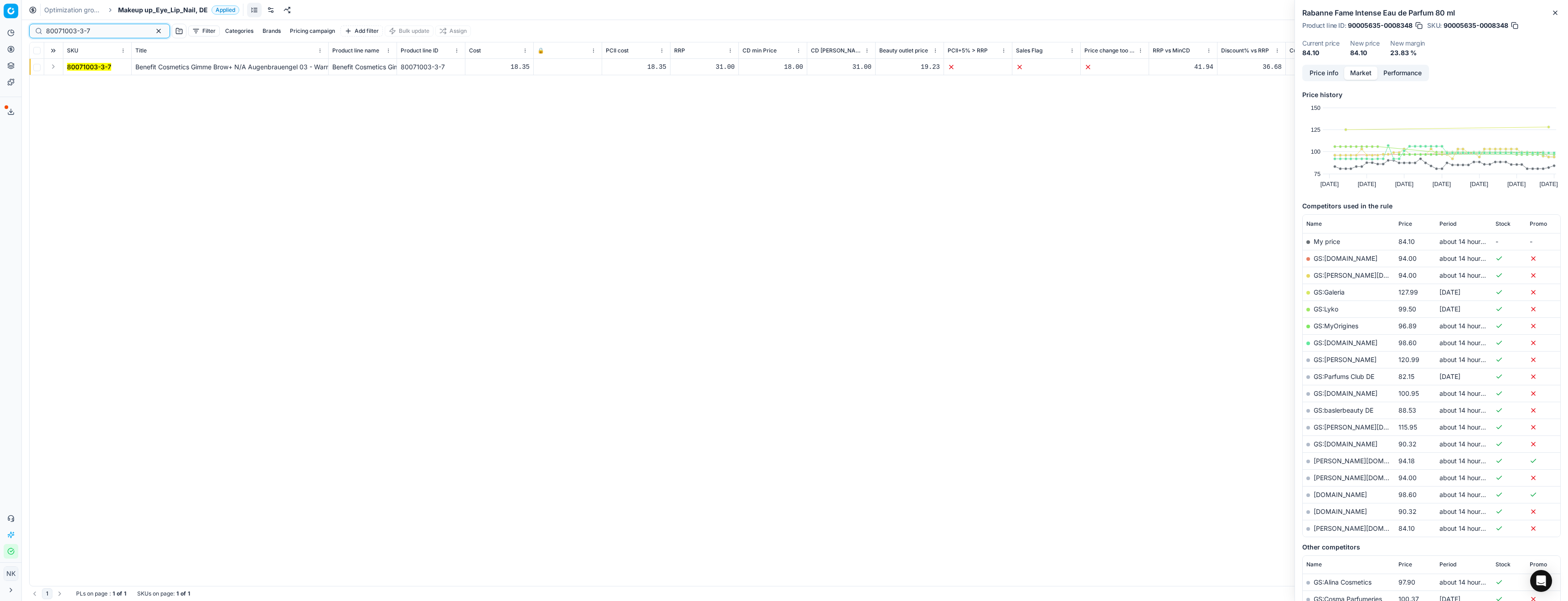
type input "80071003-3-7"
click at [50, 69] on button "Expand" at bounding box center [53, 66] width 11 height 11
click at [87, 85] on mark "80071003-3-7" at bounding box center [89, 83] width 44 height 8
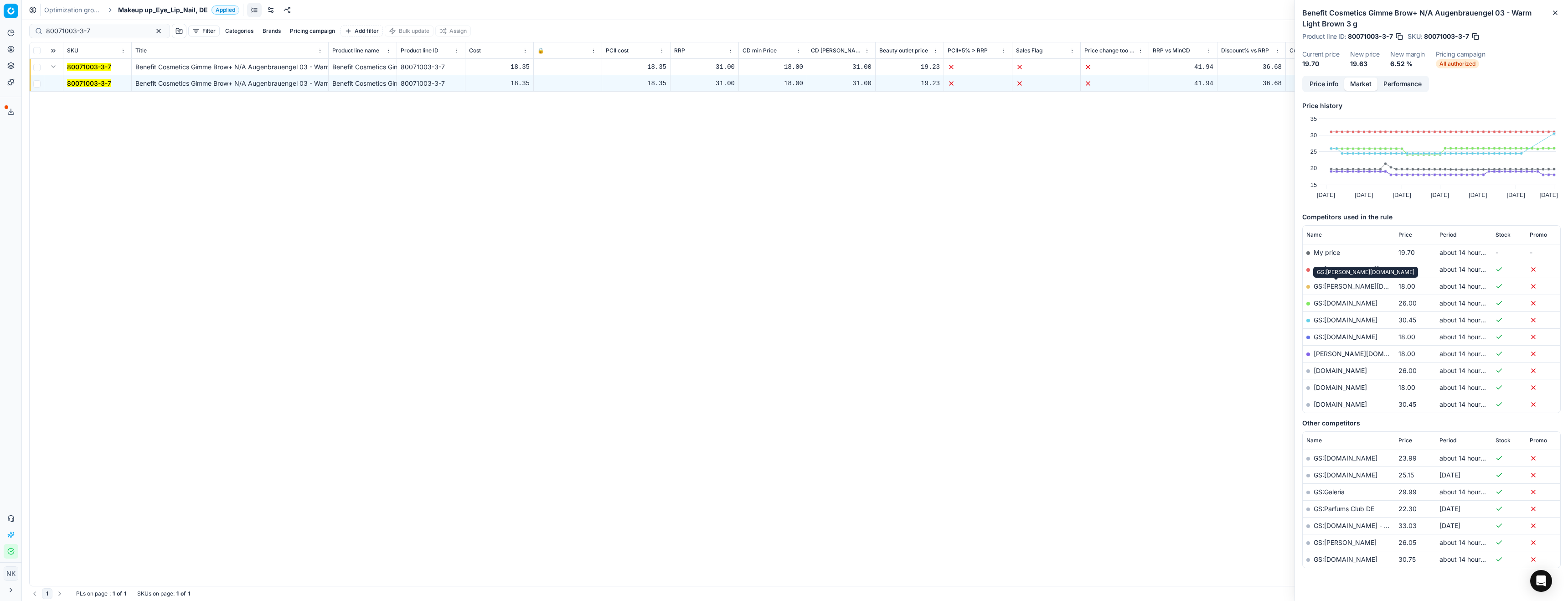
click at [1335, 287] on link "GS:[PERSON_NAME][DOMAIN_NAME]" at bounding box center [1372, 286] width 117 height 8
click at [160, 10] on span "Makeup up_Eye_Lip_Nail, DE" at bounding box center [163, 10] width 90 height 9
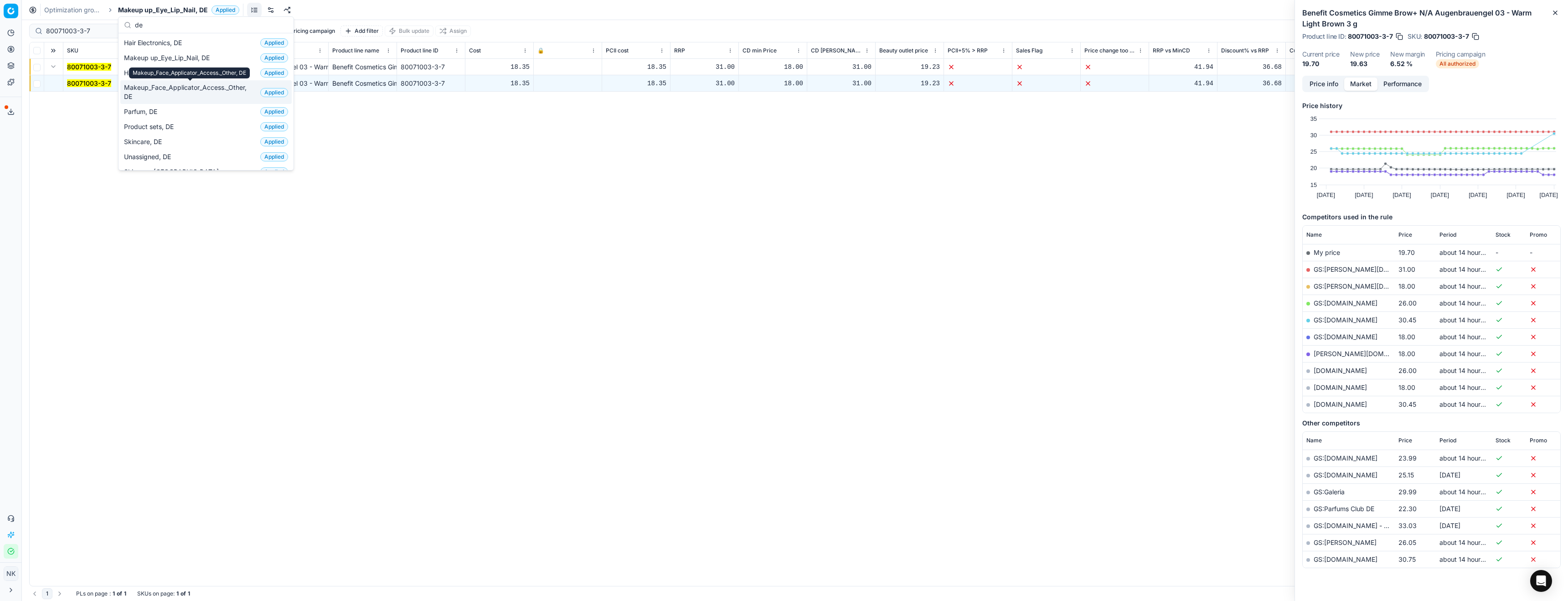
type input "de"
click at [156, 95] on span "Makeup_Face_Applicator_Access._Other, DE" at bounding box center [191, 92] width 133 height 18
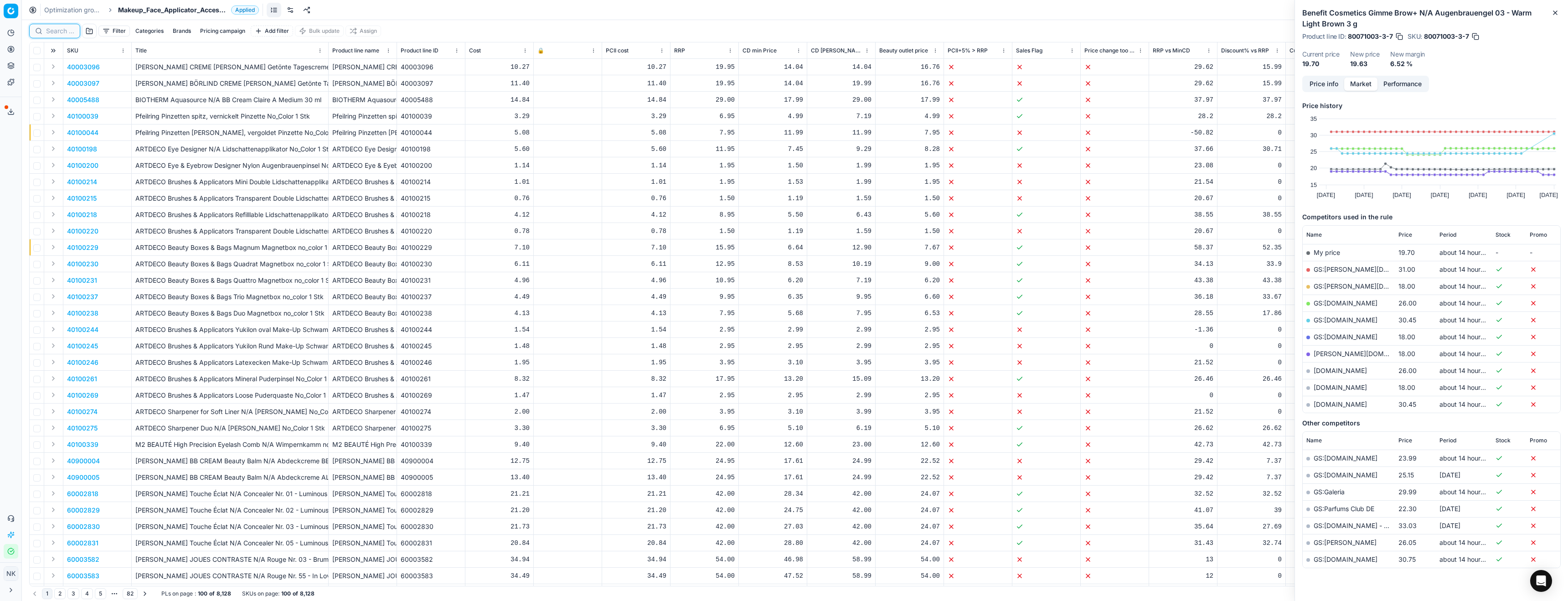
click at [60, 33] on input at bounding box center [61, 31] width 28 height 9
paste input "60004113"
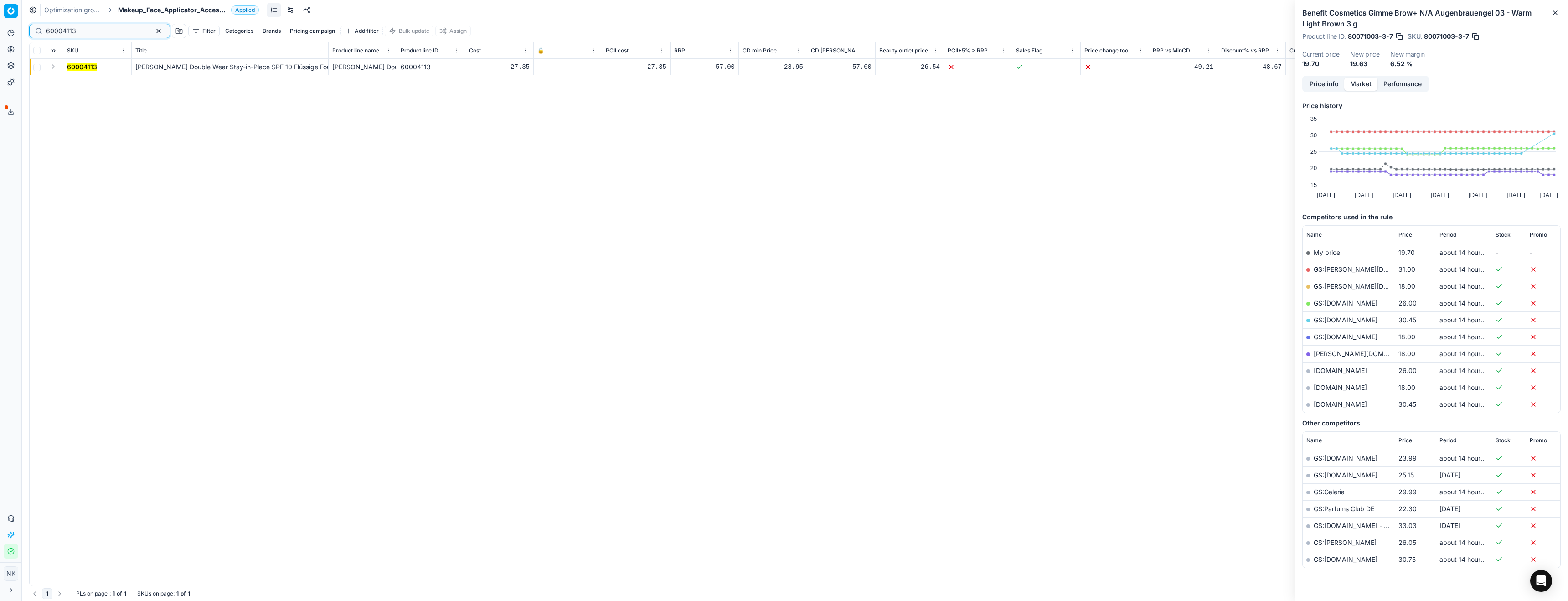
type input "60004113"
click at [52, 69] on button "Expand" at bounding box center [53, 66] width 11 height 11
click at [76, 81] on mark "60004113" at bounding box center [82, 83] width 30 height 8
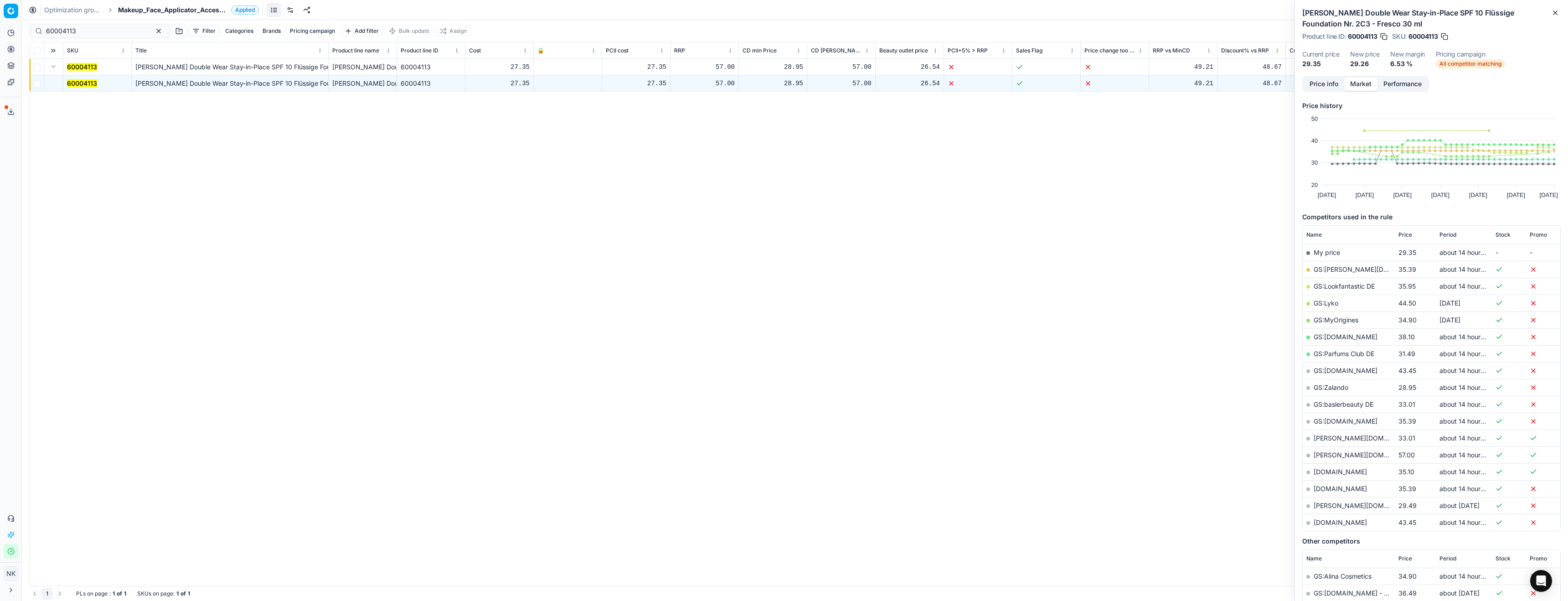
click at [1327, 387] on link "GS:Zalando" at bounding box center [1331, 388] width 35 height 8
click at [143, 8] on span "Makeup_Face_Applicator_Access._Other, DE" at bounding box center [173, 10] width 109 height 9
type input "de"
click at [148, 113] on span "Parfum, DE" at bounding box center [142, 111] width 37 height 9
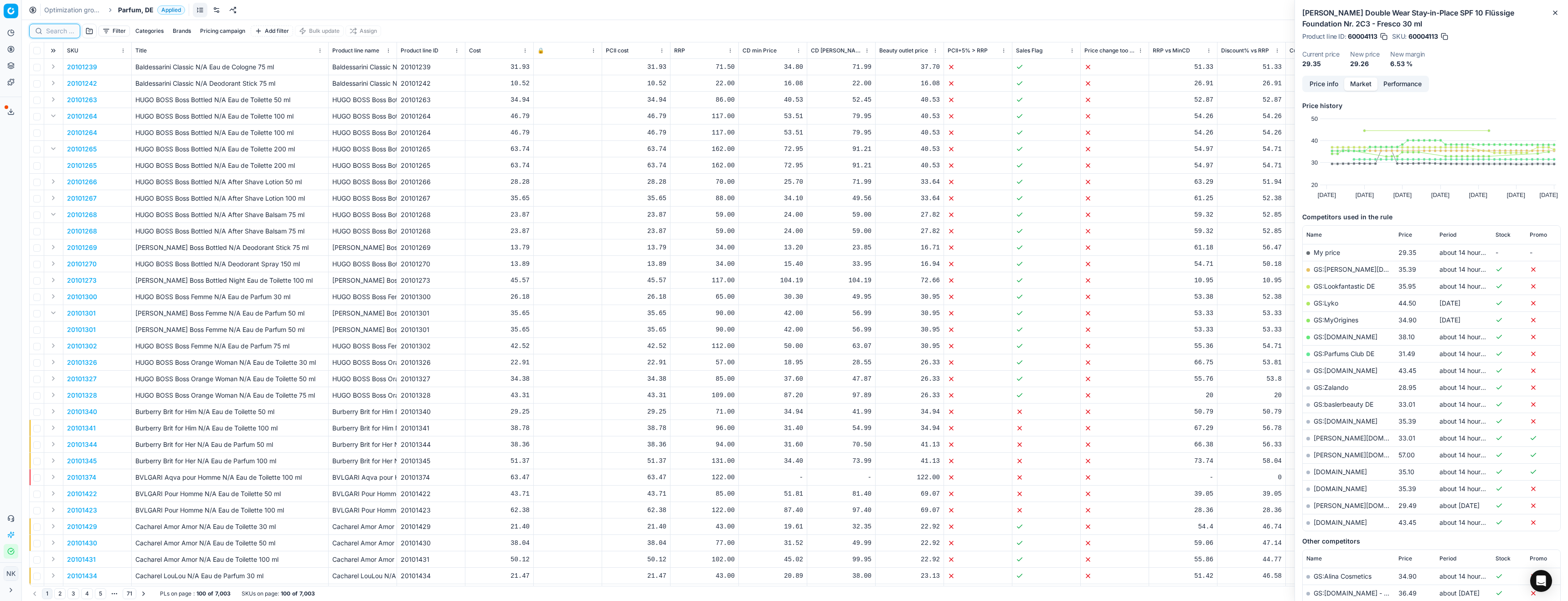
click at [63, 32] on input at bounding box center [61, 31] width 28 height 9
paste input "20102252"
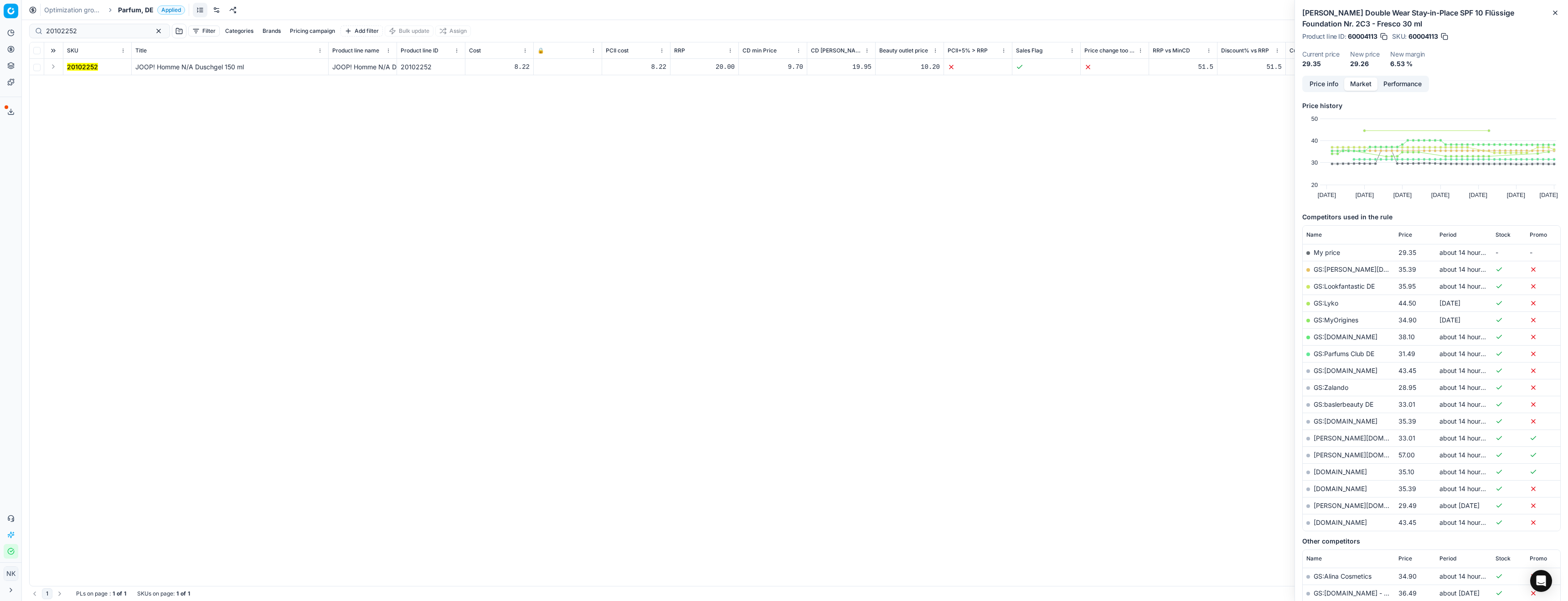
click at [51, 66] on button "Expand" at bounding box center [53, 66] width 11 height 11
click at [77, 79] on mark "20102252" at bounding box center [82, 83] width 31 height 8
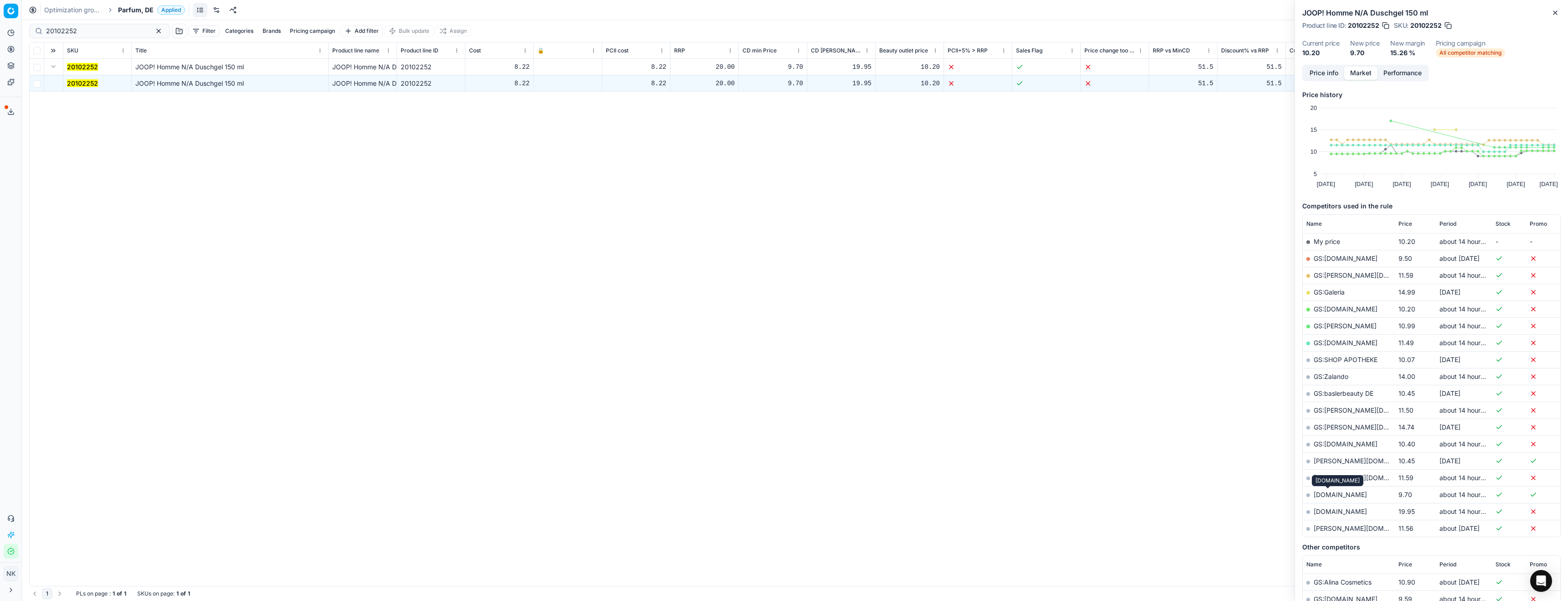
click at [1323, 495] on link "[DOMAIN_NAME]" at bounding box center [1340, 495] width 53 height 8
click at [90, 35] on input "20102252" at bounding box center [96, 31] width 100 height 9
paste input "1839"
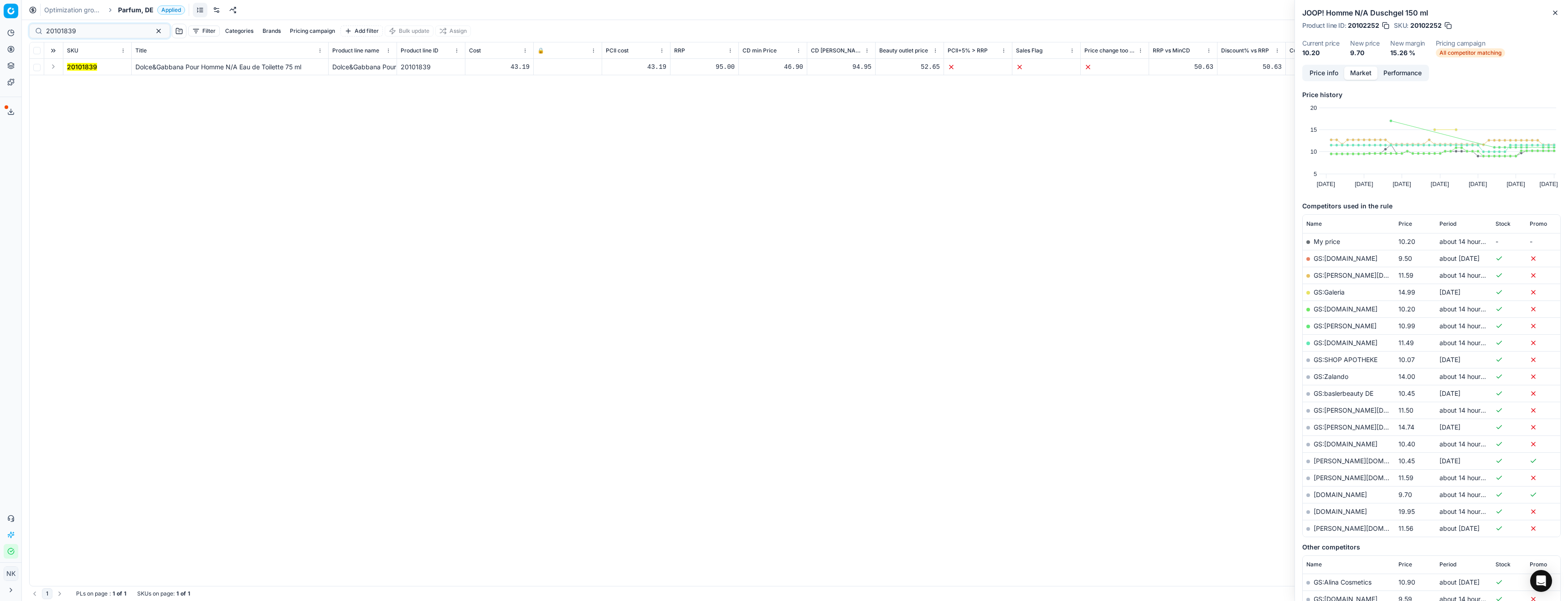
click at [51, 70] on button "Expand" at bounding box center [53, 66] width 11 height 11
click at [77, 81] on mark "20101839" at bounding box center [82, 83] width 30 height 8
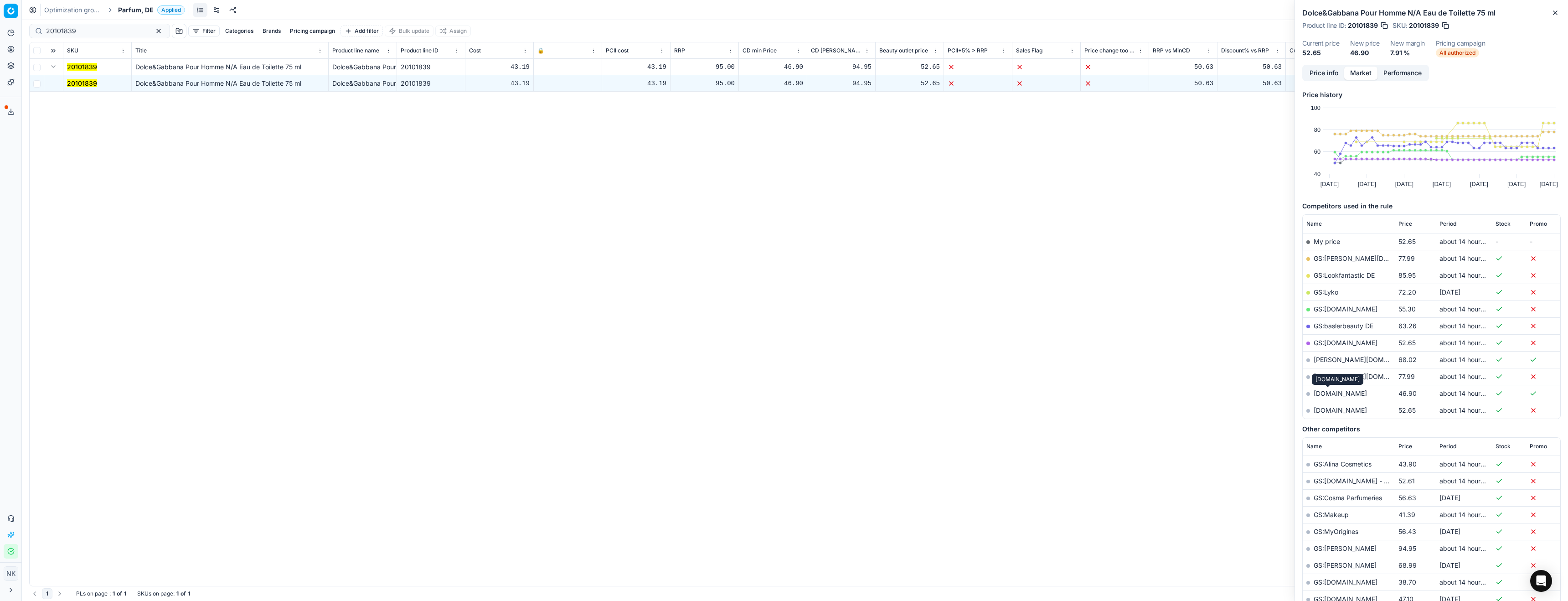
click at [1324, 392] on link "[DOMAIN_NAME]" at bounding box center [1340, 394] width 53 height 8
click at [80, 32] on input "20101839" at bounding box center [96, 31] width 100 height 9
paste input "2595"
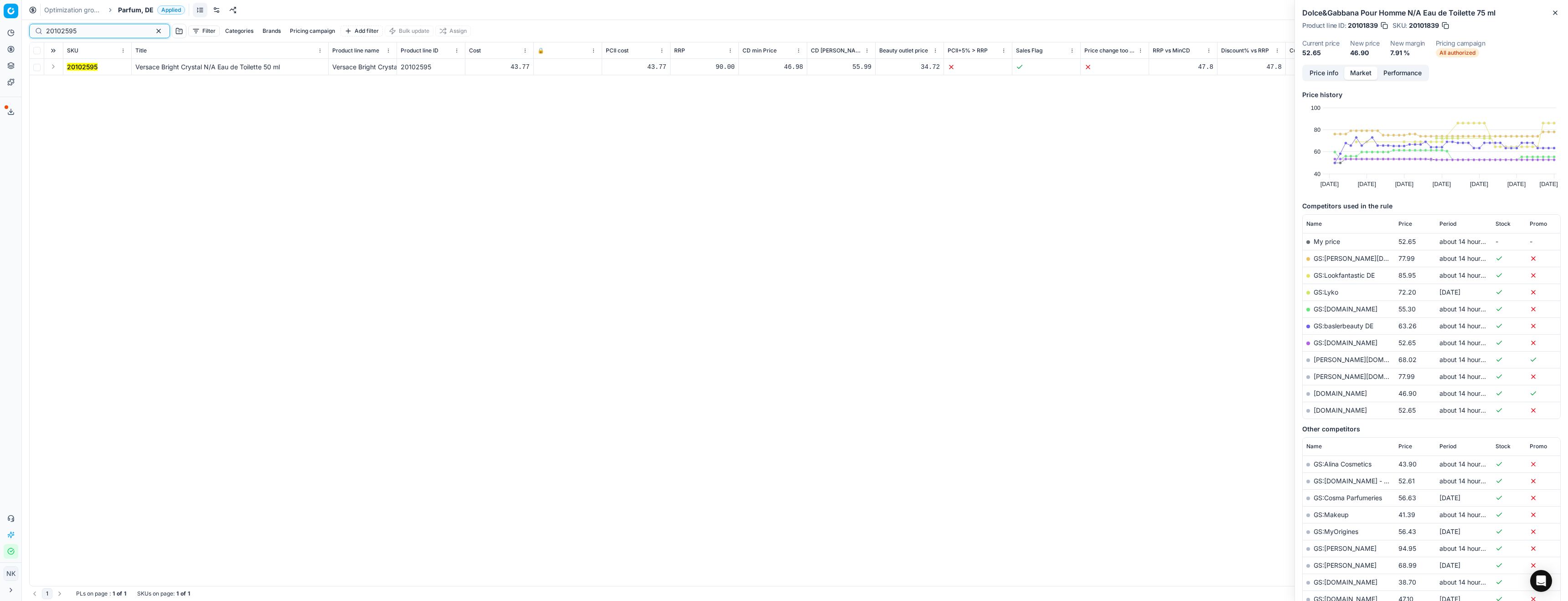
type input "20102595"
click at [53, 68] on button "Expand" at bounding box center [53, 66] width 11 height 11
click at [79, 82] on mark "20102595" at bounding box center [82, 83] width 30 height 8
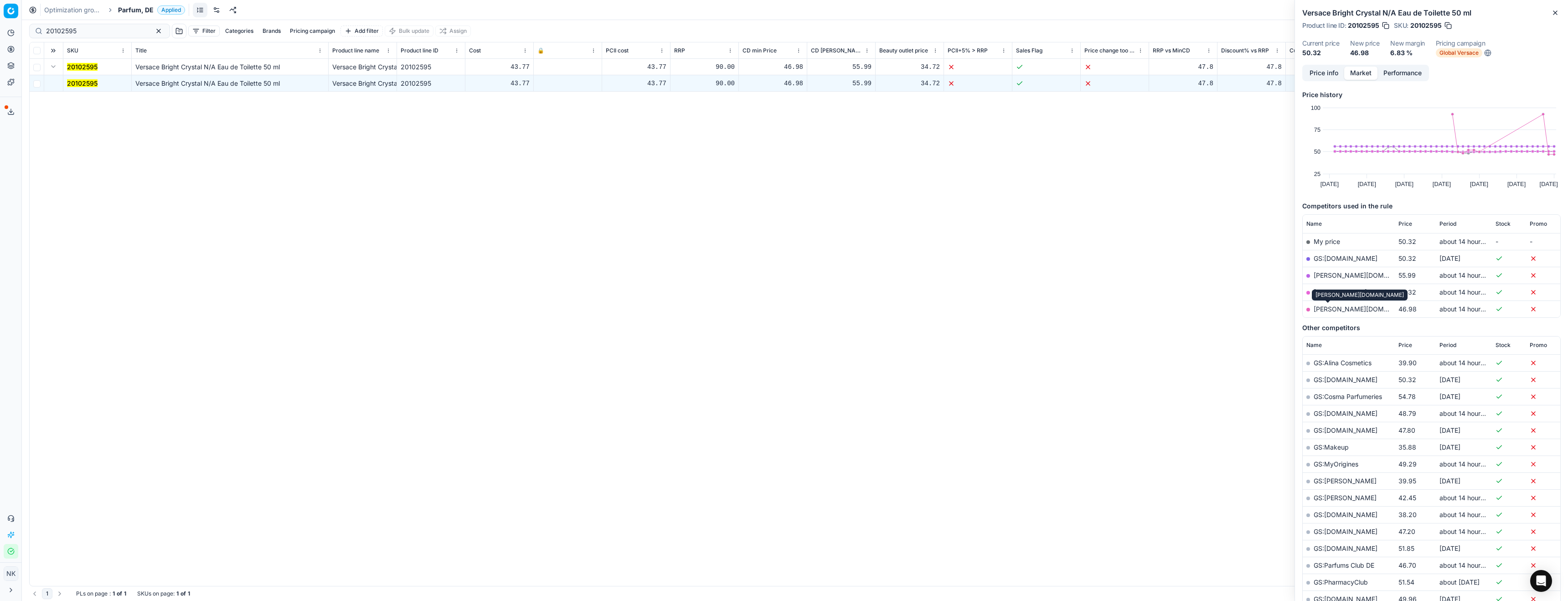
click at [1330, 310] on link "[PERSON_NAME][DOMAIN_NAME]" at bounding box center [1367, 309] width 106 height 8
click at [1341, 293] on link "[DOMAIN_NAME]" at bounding box center [1340, 292] width 53 height 8
click at [106, 32] on input "20102595" at bounding box center [96, 31] width 100 height 9
click at [86, 33] on input "20102595" at bounding box center [96, 31] width 100 height 9
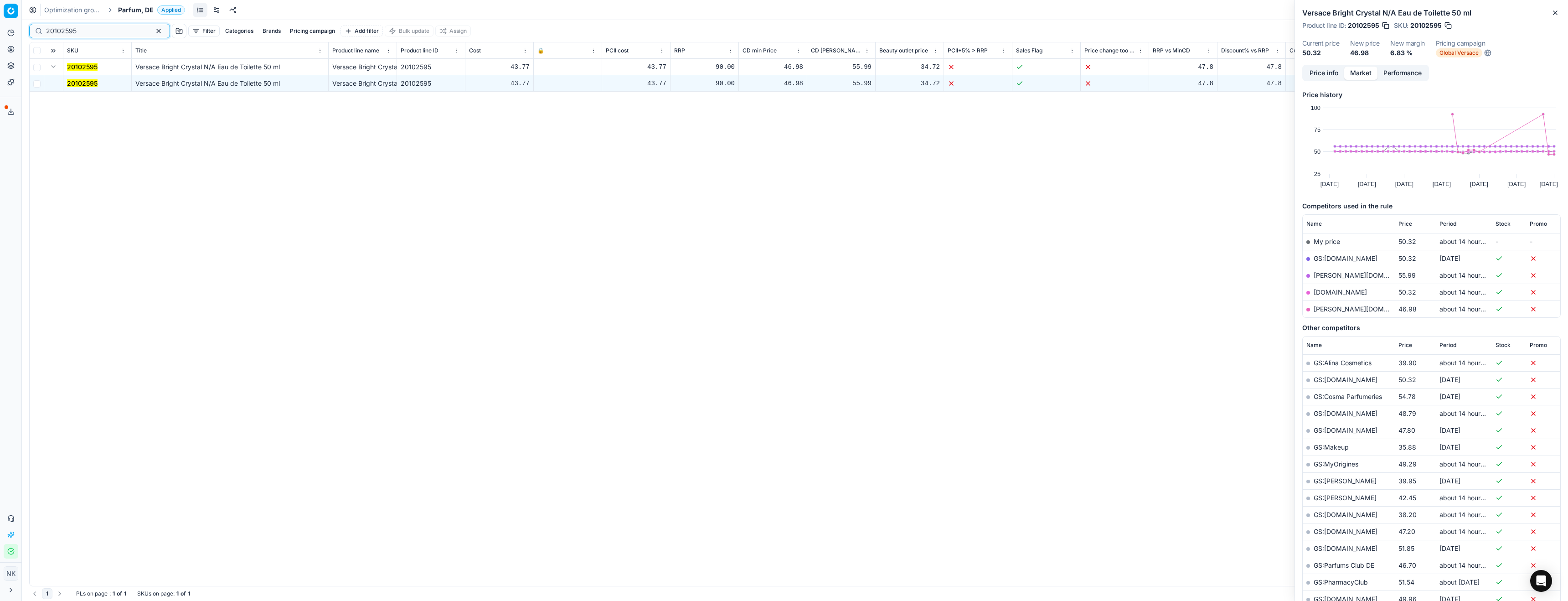
click at [86, 33] on input "20102595" at bounding box center [96, 31] width 100 height 9
click at [120, 10] on span "Parfum, DE" at bounding box center [135, 10] width 35 height 9
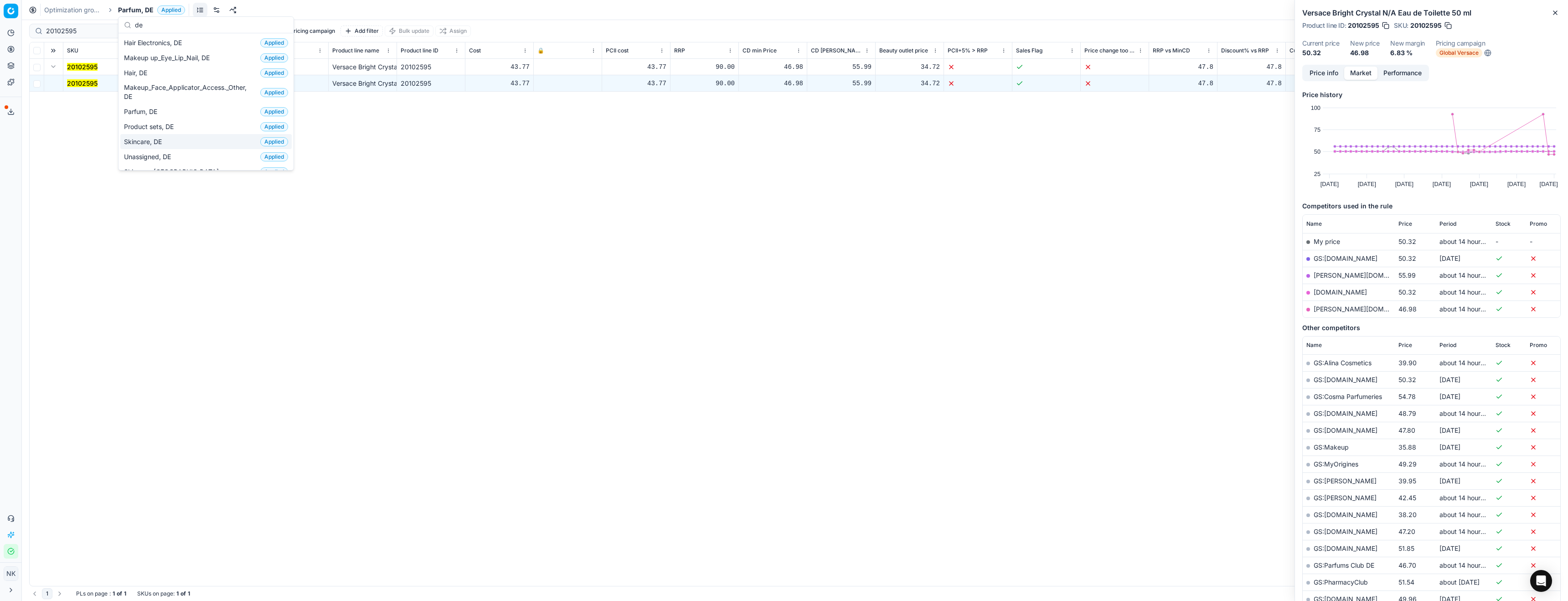
type input "de"
click at [154, 142] on span "Skincare, DE" at bounding box center [145, 142] width 41 height 9
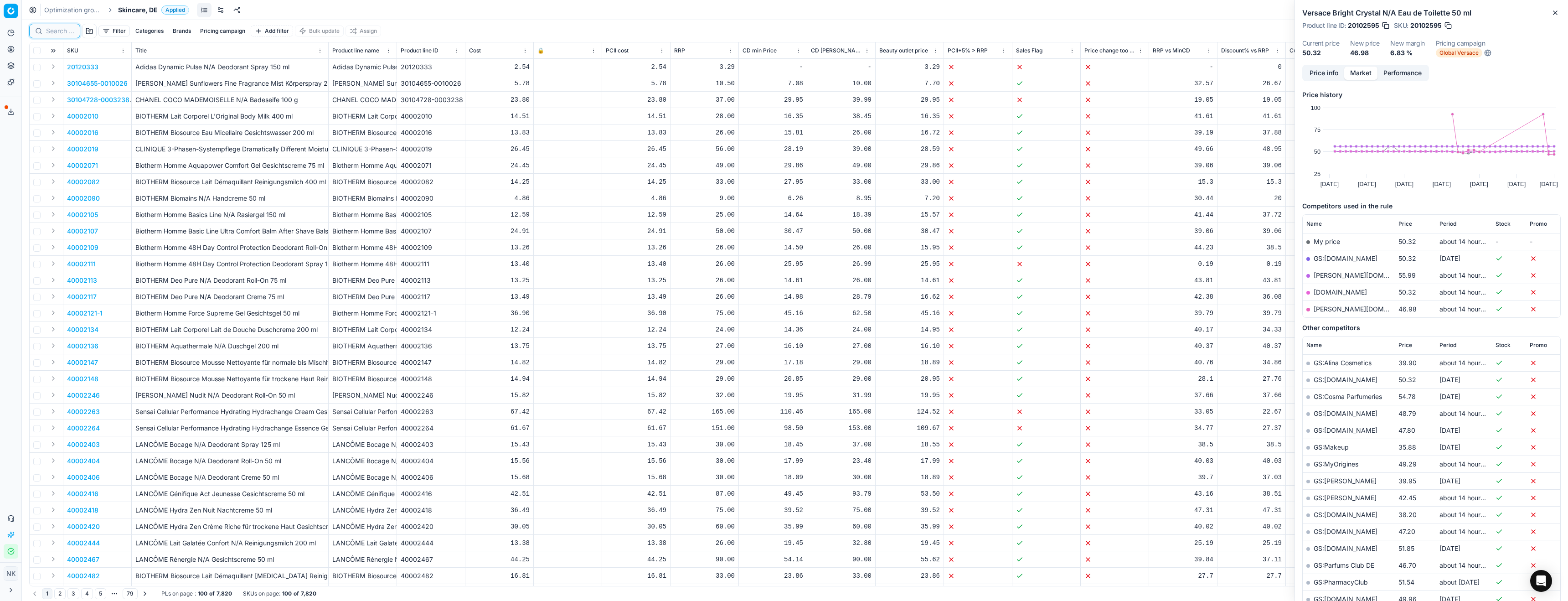
click at [54, 32] on input at bounding box center [61, 31] width 28 height 9
paste input "80007846-30"
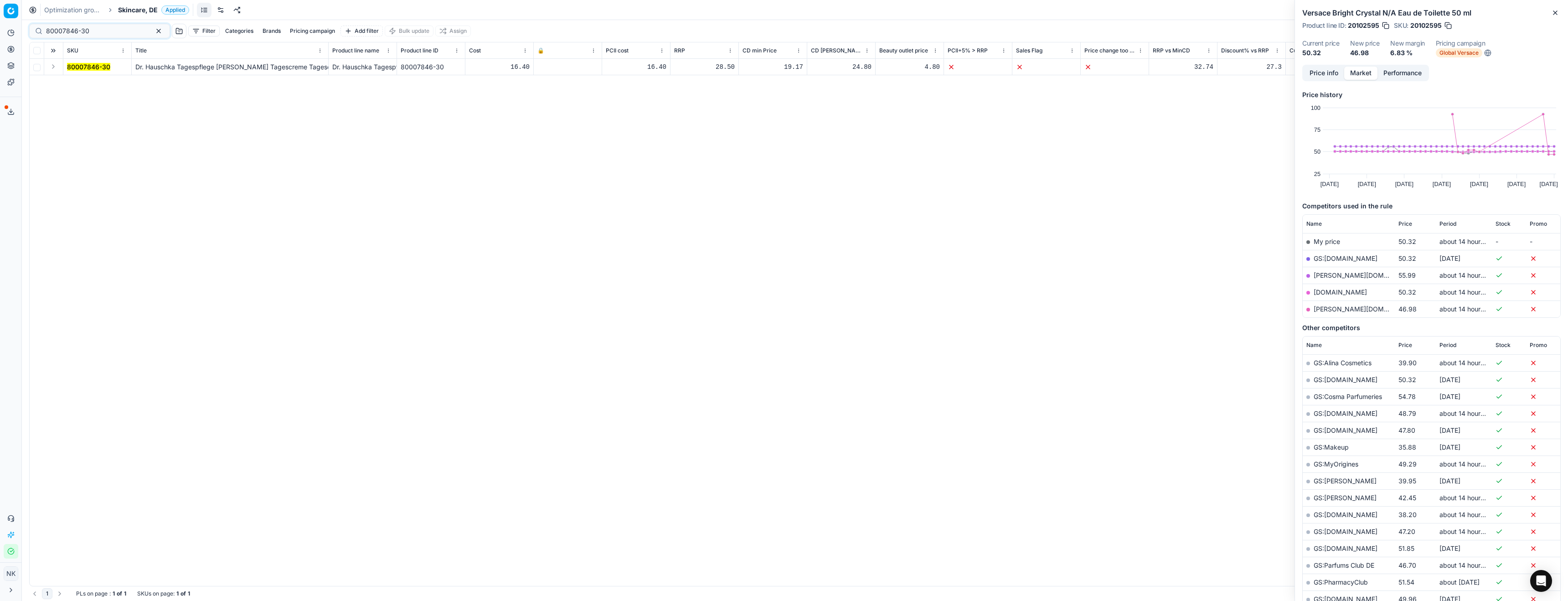
click at [51, 69] on button "Expand" at bounding box center [53, 66] width 11 height 11
click at [85, 81] on mark "80007846-30" at bounding box center [88, 83] width 43 height 8
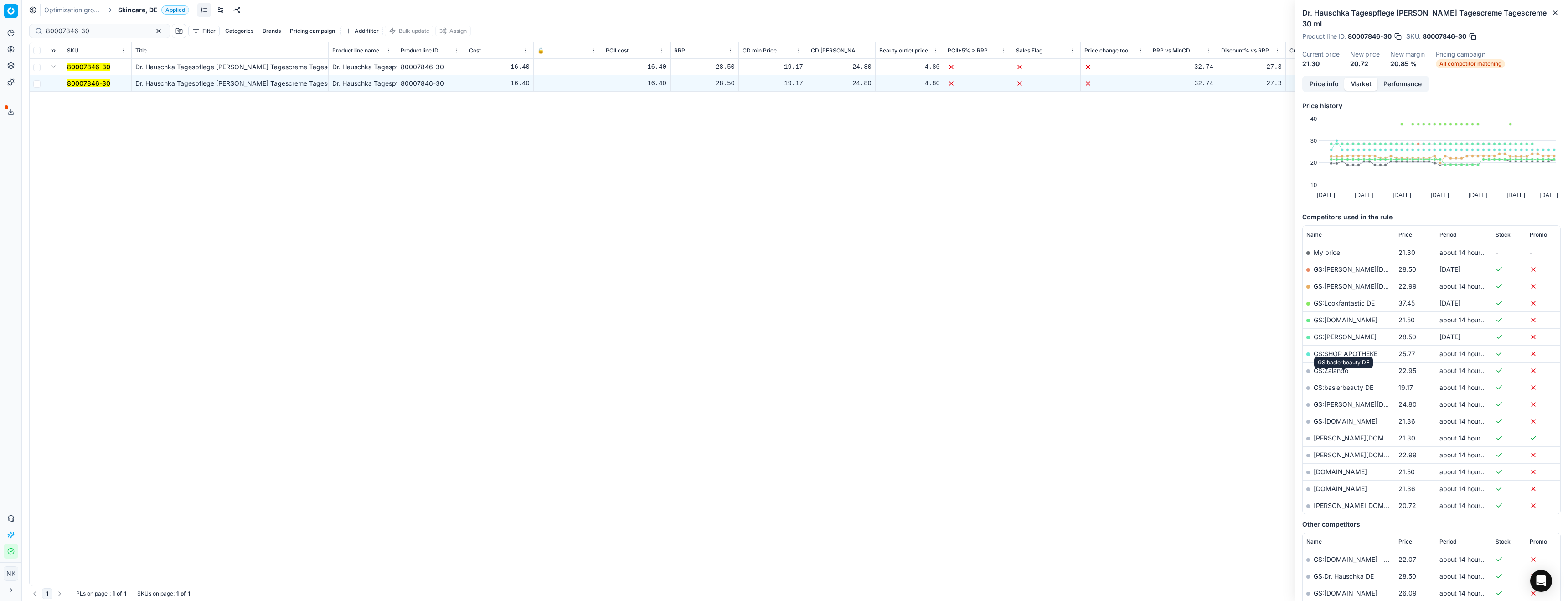
click at [1345, 384] on link "GS:baslerbeauty DE" at bounding box center [1343, 388] width 60 height 8
click at [97, 32] on input "80007846-30" at bounding box center [96, 31] width 100 height 9
click at [98, 33] on input "80007846-30" at bounding box center [96, 31] width 100 height 9
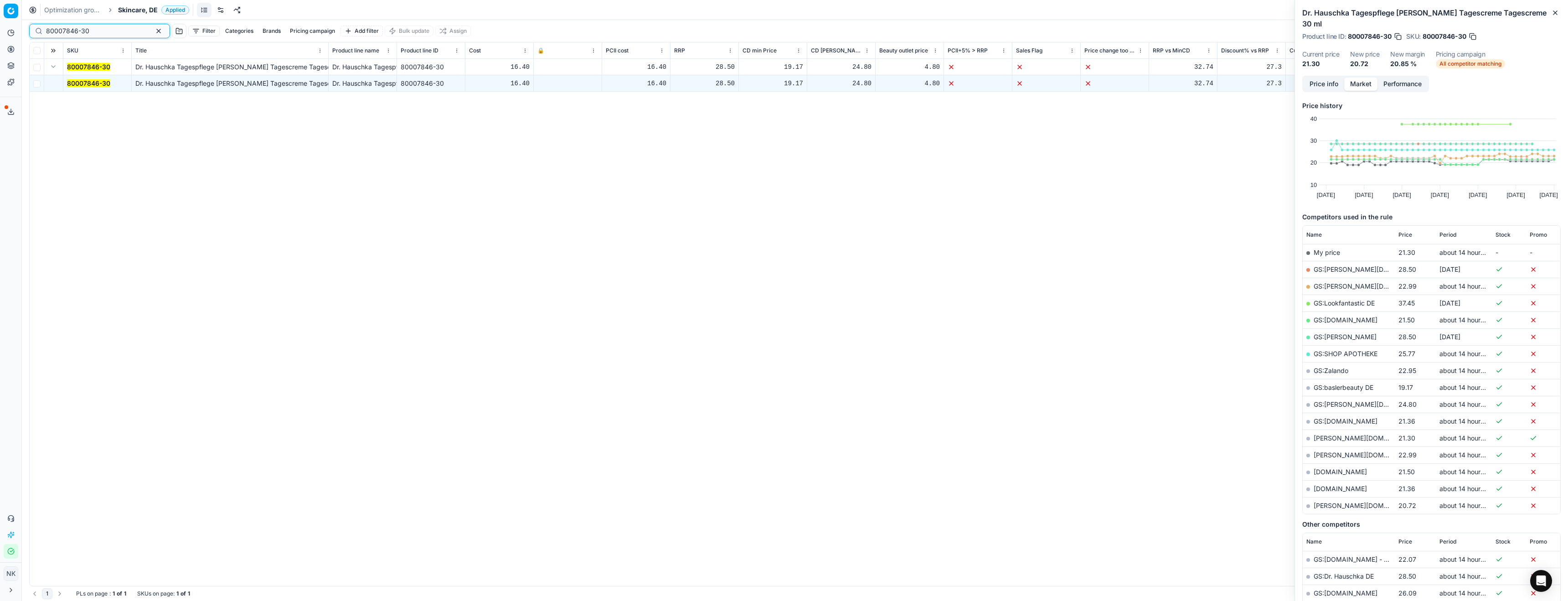
click at [98, 33] on input "80007846-30" at bounding box center [96, 31] width 100 height 9
click at [1318, 502] on link "[PERSON_NAME][DOMAIN_NAME]" at bounding box center [1367, 506] width 106 height 8
click at [100, 33] on input "80007846-30" at bounding box center [96, 31] width 100 height 9
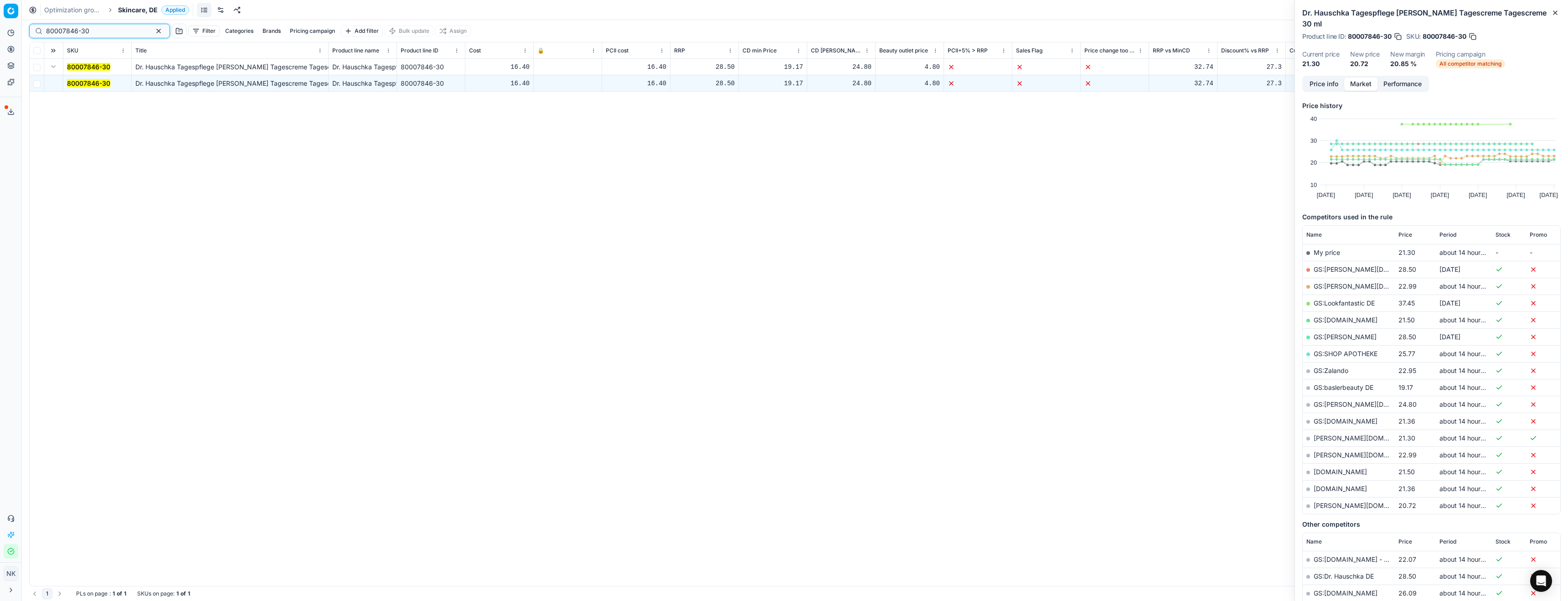
click at [100, 33] on input "80007846-30" at bounding box center [96, 31] width 100 height 9
paste input "57028-5"
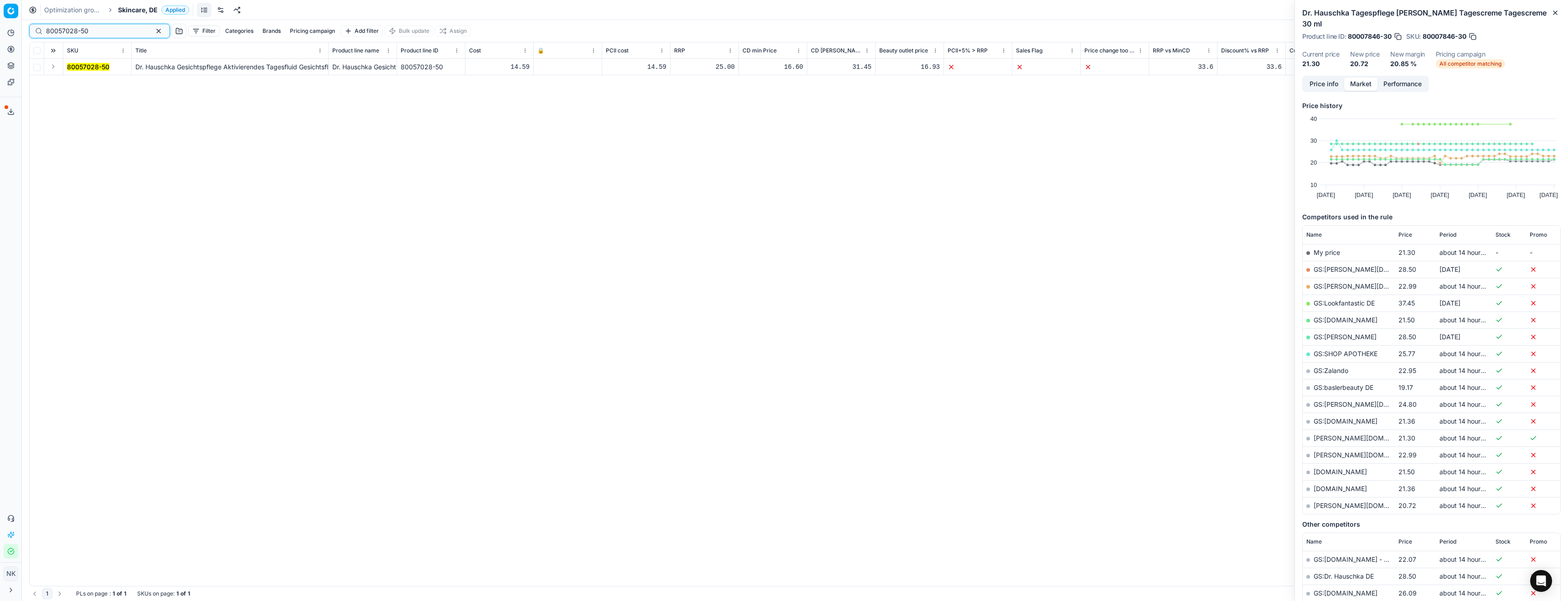
type input "80057028-50"
click at [56, 67] on button "Expand" at bounding box center [53, 66] width 11 height 11
click at [71, 85] on mark "80057028-50" at bounding box center [88, 83] width 42 height 8
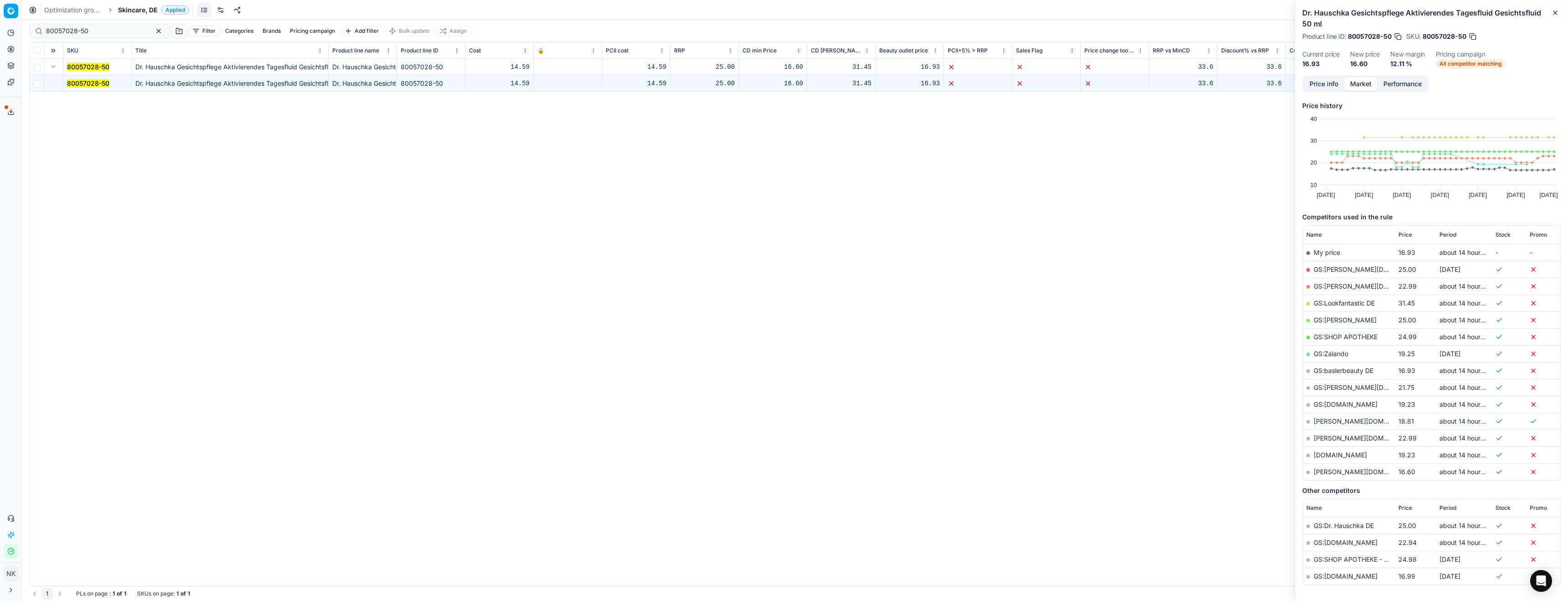
click at [1338, 370] on link "GS:baslerbeauty DE" at bounding box center [1343, 370] width 60 height 8
click at [1324, 473] on link "[PERSON_NAME][DOMAIN_NAME]" at bounding box center [1367, 472] width 106 height 8
click at [134, 7] on span "Skincare, DE" at bounding box center [138, 10] width 40 height 9
type input "pl"
click at [153, 110] on span "Parfum, PL" at bounding box center [142, 111] width 37 height 9
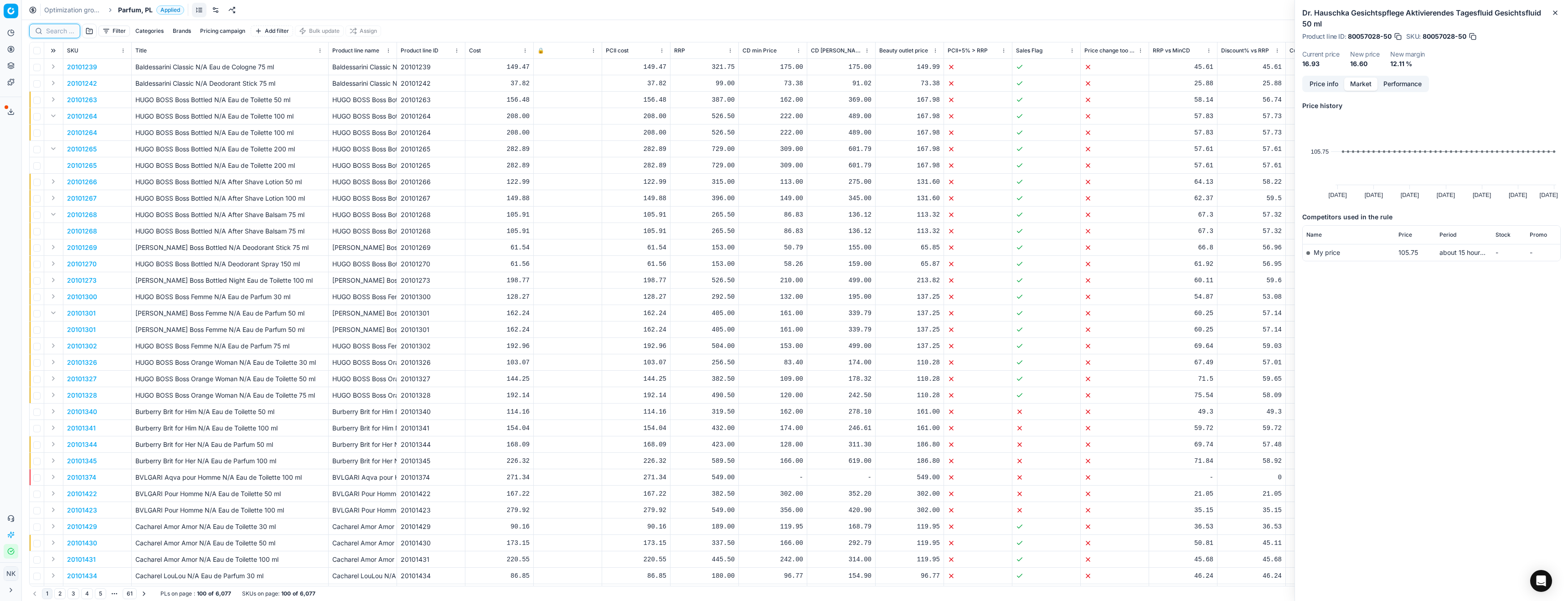
click at [61, 31] on input at bounding box center [61, 31] width 28 height 9
paste input "30103149-0011002"
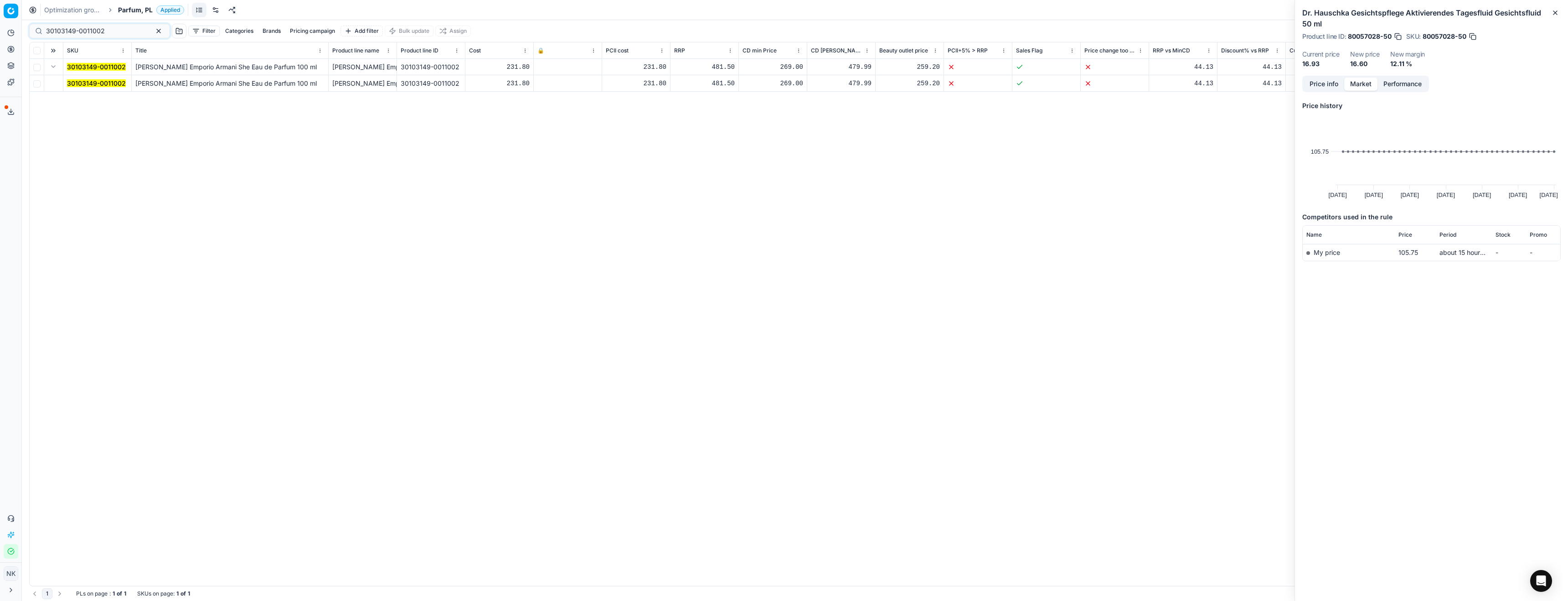
click at [80, 84] on mark "30103149-0011002" at bounding box center [96, 83] width 59 height 8
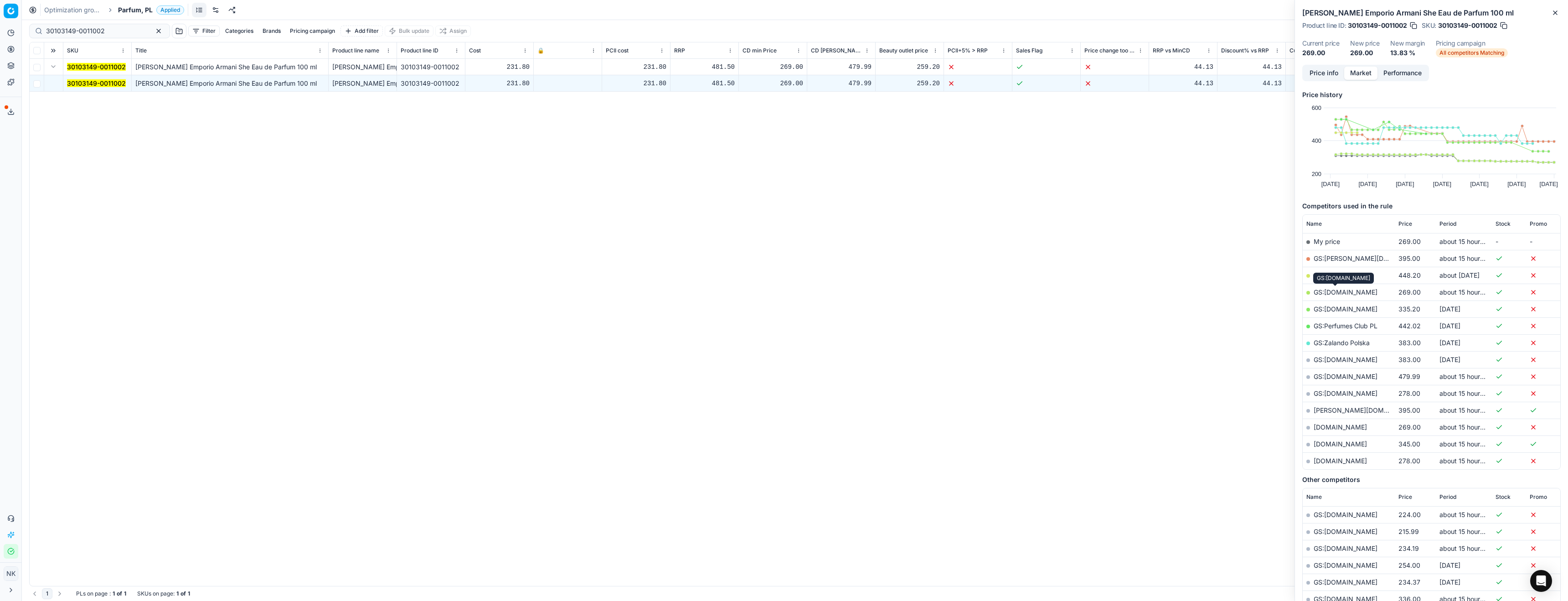
click at [1338, 291] on link "GS:[DOMAIN_NAME]" at bounding box center [1345, 292] width 64 height 8
click at [91, 28] on input "30103149-0011002" at bounding box center [96, 31] width 100 height 9
paste input "20102953"
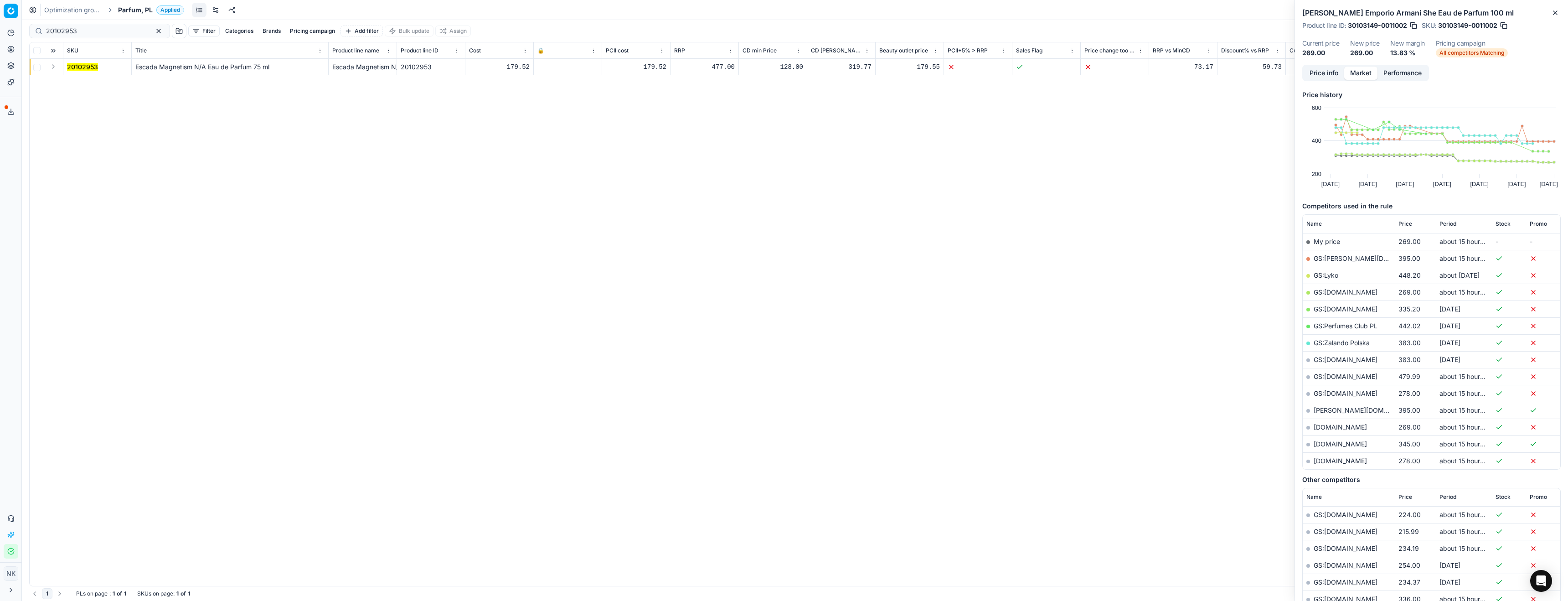
click at [55, 68] on button "Expand" at bounding box center [53, 66] width 11 height 11
click at [81, 81] on mark "20102953" at bounding box center [82, 83] width 31 height 8
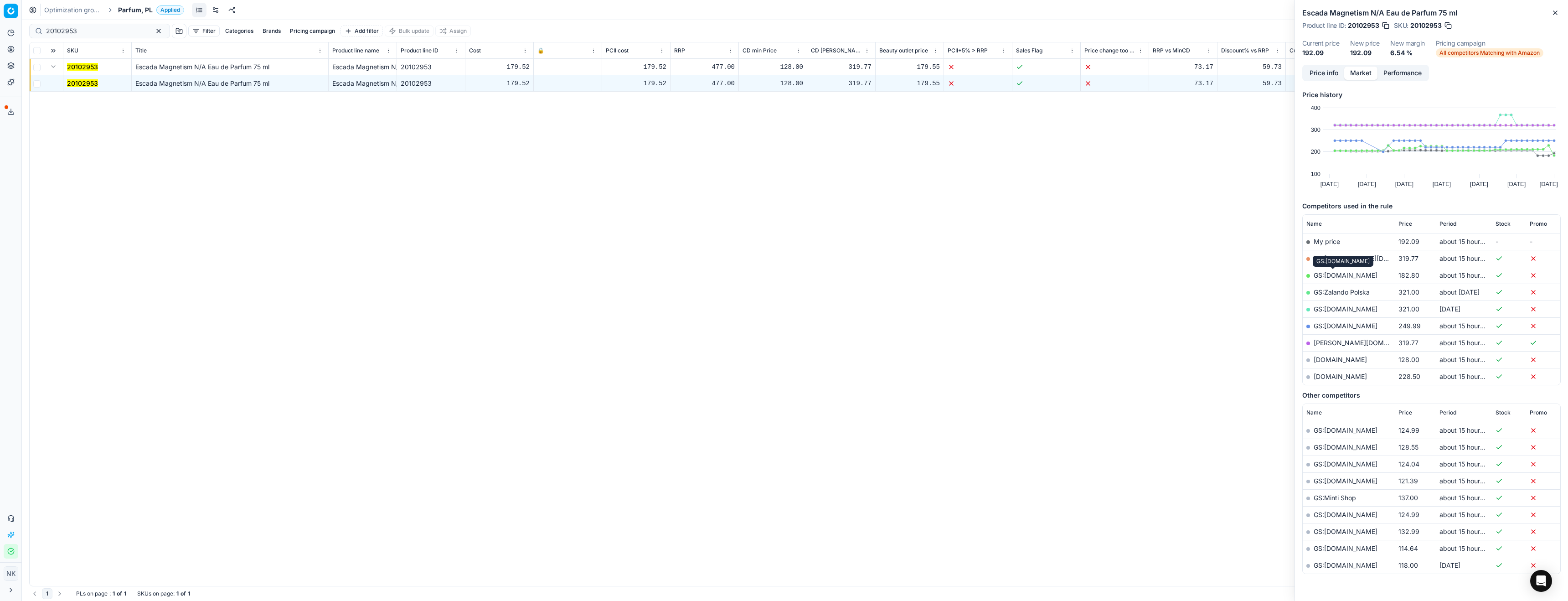
click at [1322, 274] on link "GS:[DOMAIN_NAME]" at bounding box center [1345, 275] width 64 height 8
click at [1406, 224] on span "Price" at bounding box center [1405, 224] width 14 height 7
click at [1406, 223] on span "Price" at bounding box center [1405, 224] width 14 height 7
click at [1331, 257] on link "GS:[DOMAIN_NAME]" at bounding box center [1345, 258] width 64 height 8
click at [95, 31] on input "20102953" at bounding box center [96, 31] width 100 height 9
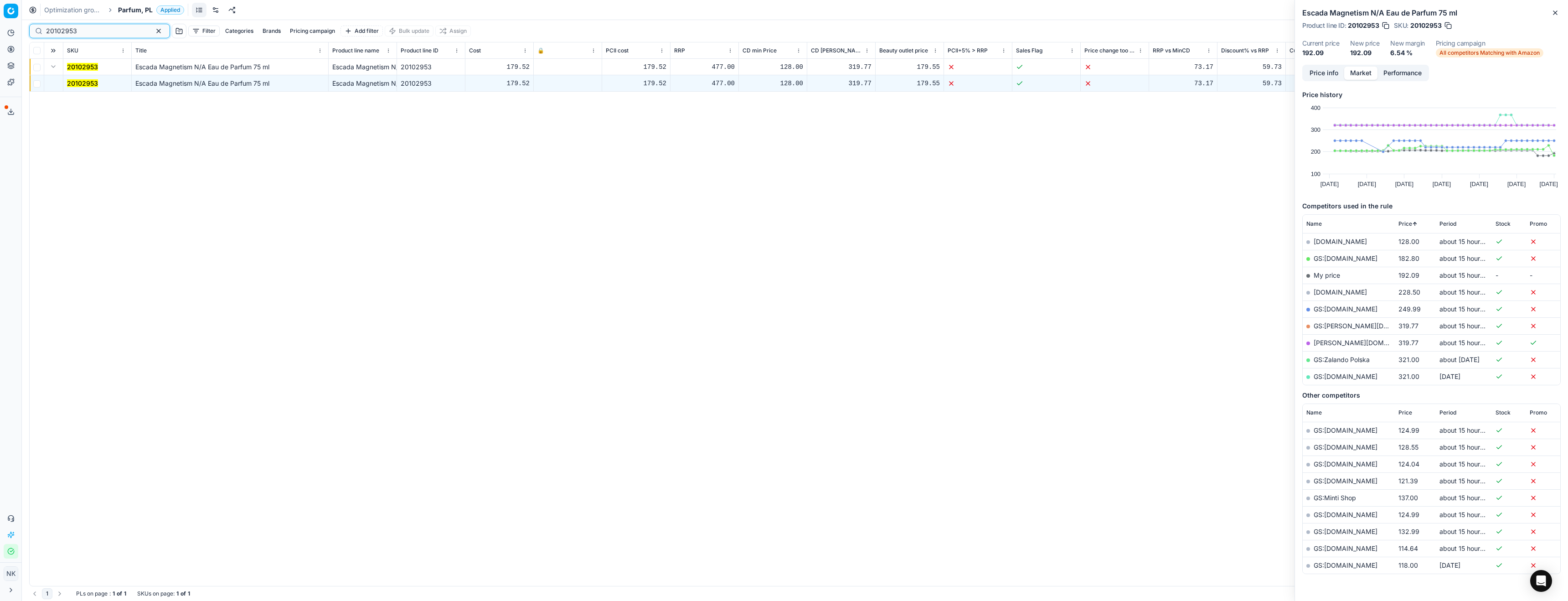
click at [95, 31] on input "20102953" at bounding box center [96, 31] width 100 height 9
click at [88, 29] on input "20102953" at bounding box center [96, 31] width 100 height 9
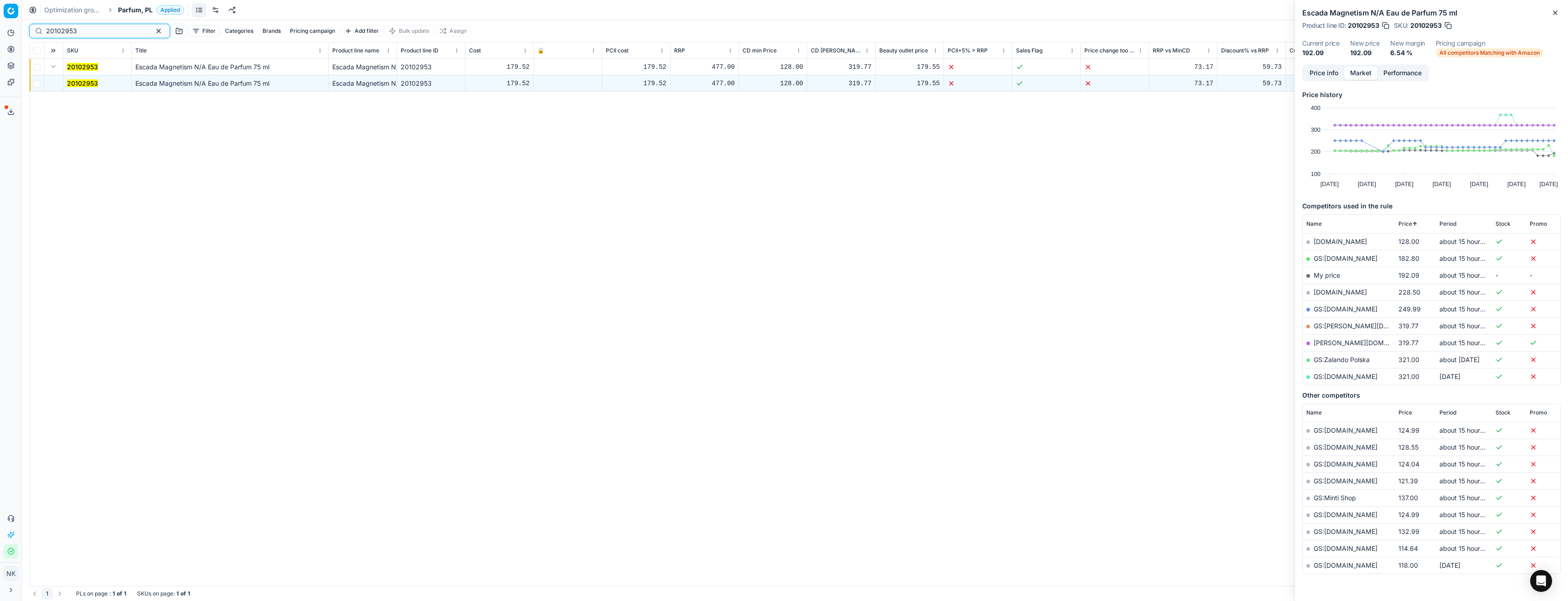
paste input "80018100-0007337"
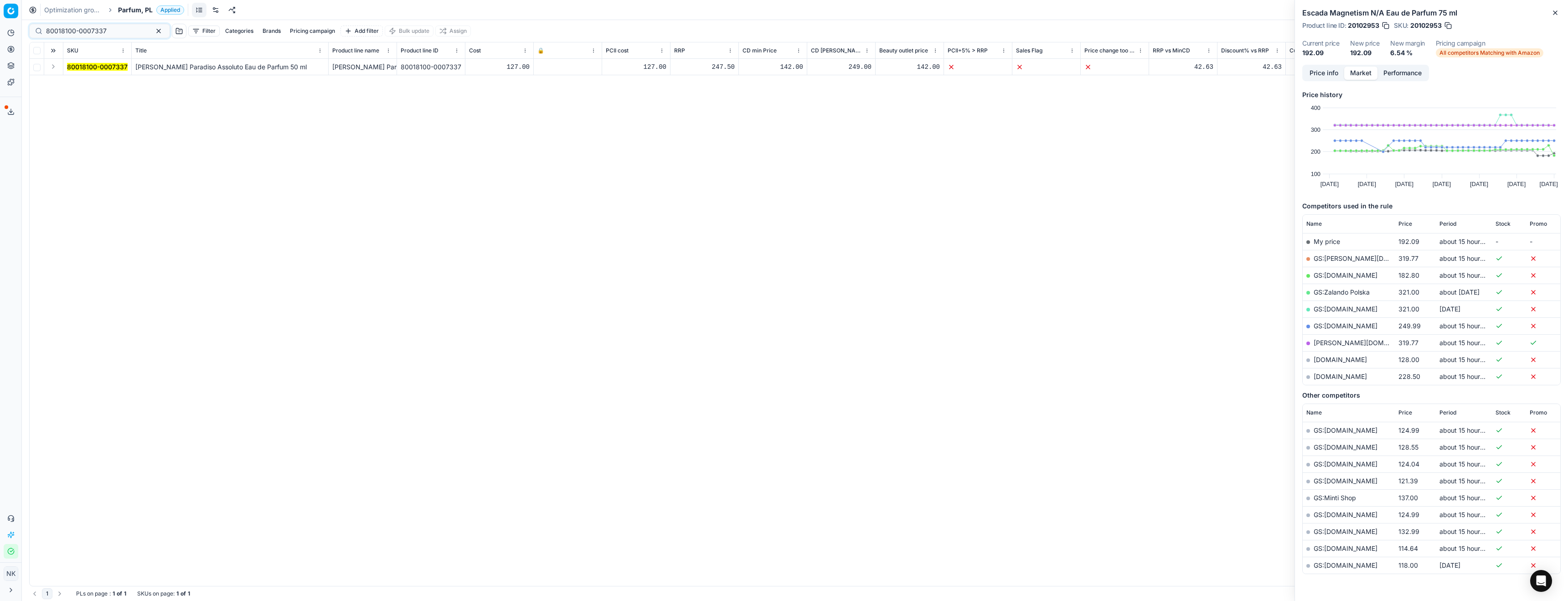
click at [52, 70] on button "Expand" at bounding box center [53, 66] width 11 height 11
click at [79, 82] on mark "80018100-0007337" at bounding box center [97, 83] width 61 height 8
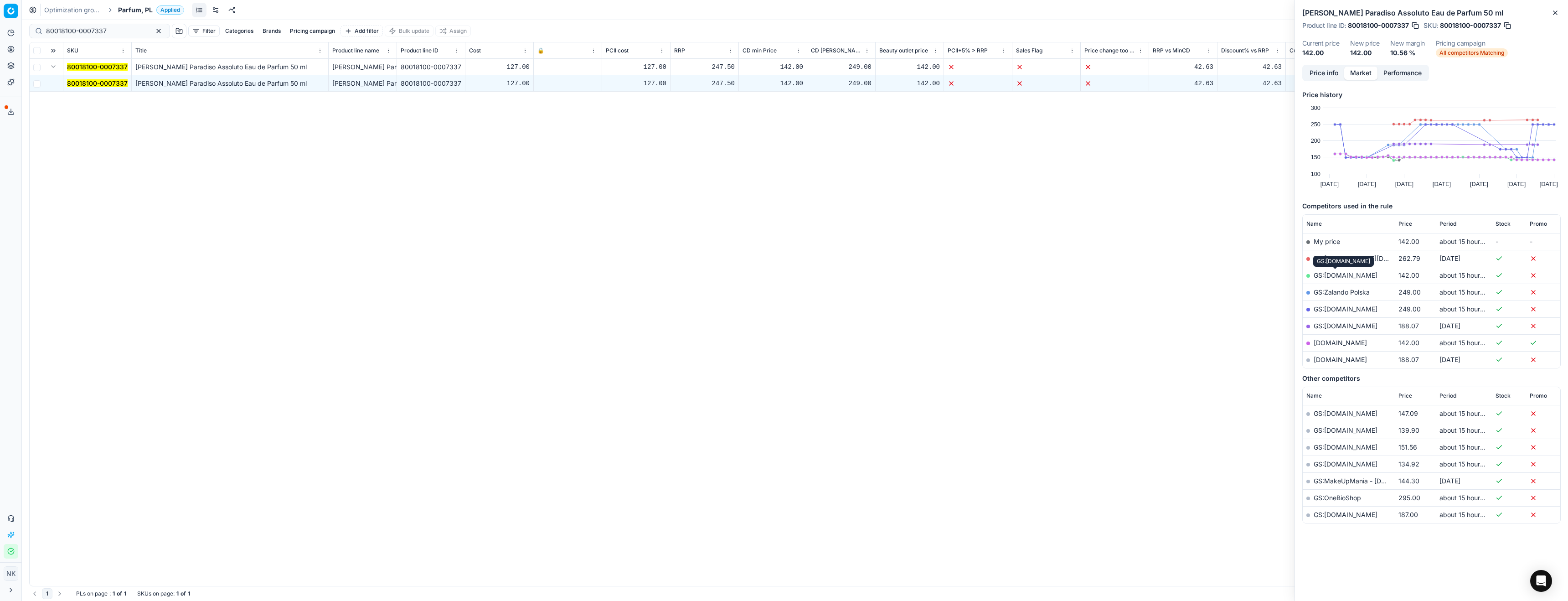
click at [1326, 274] on link "GS:[DOMAIN_NAME]" at bounding box center [1345, 275] width 64 height 8
click at [98, 32] on input "80018100-0007337" at bounding box center [96, 31] width 100 height 9
paste input "43"
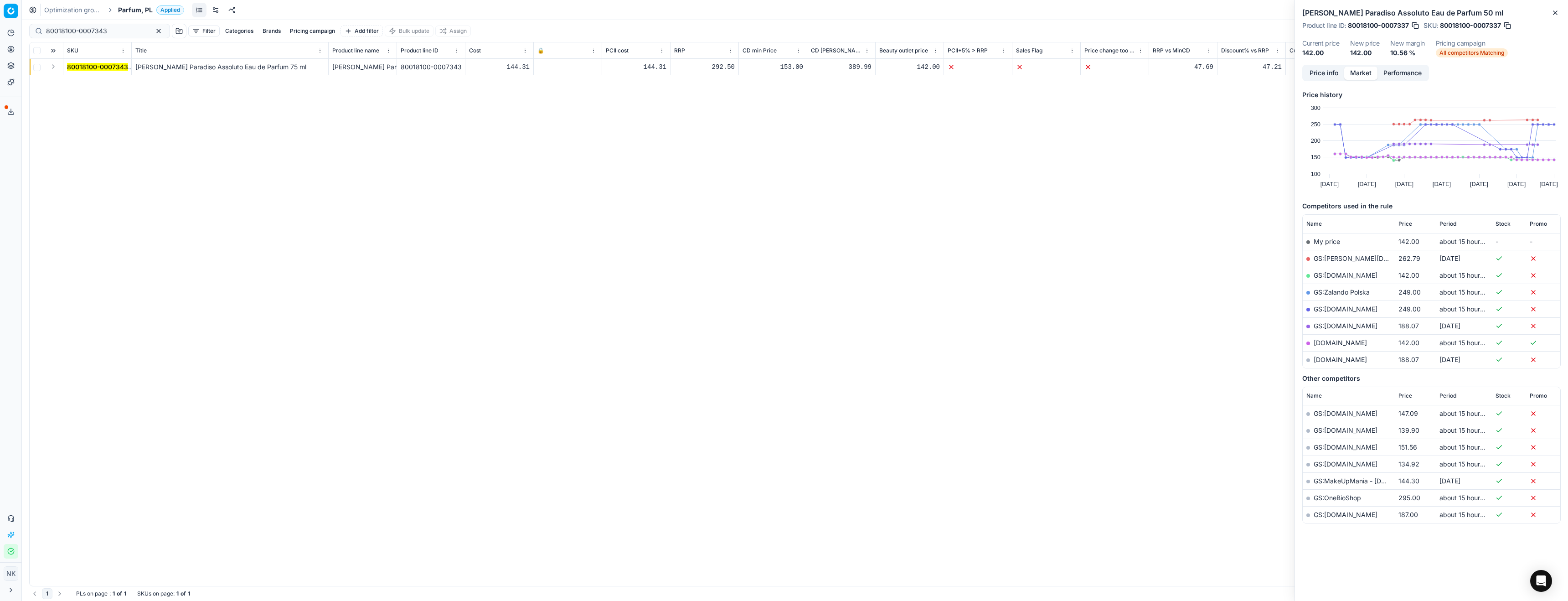
click at [53, 68] on button "Expand" at bounding box center [53, 66] width 11 height 11
click at [86, 81] on mark "80018100-0007343" at bounding box center [97, 83] width 61 height 8
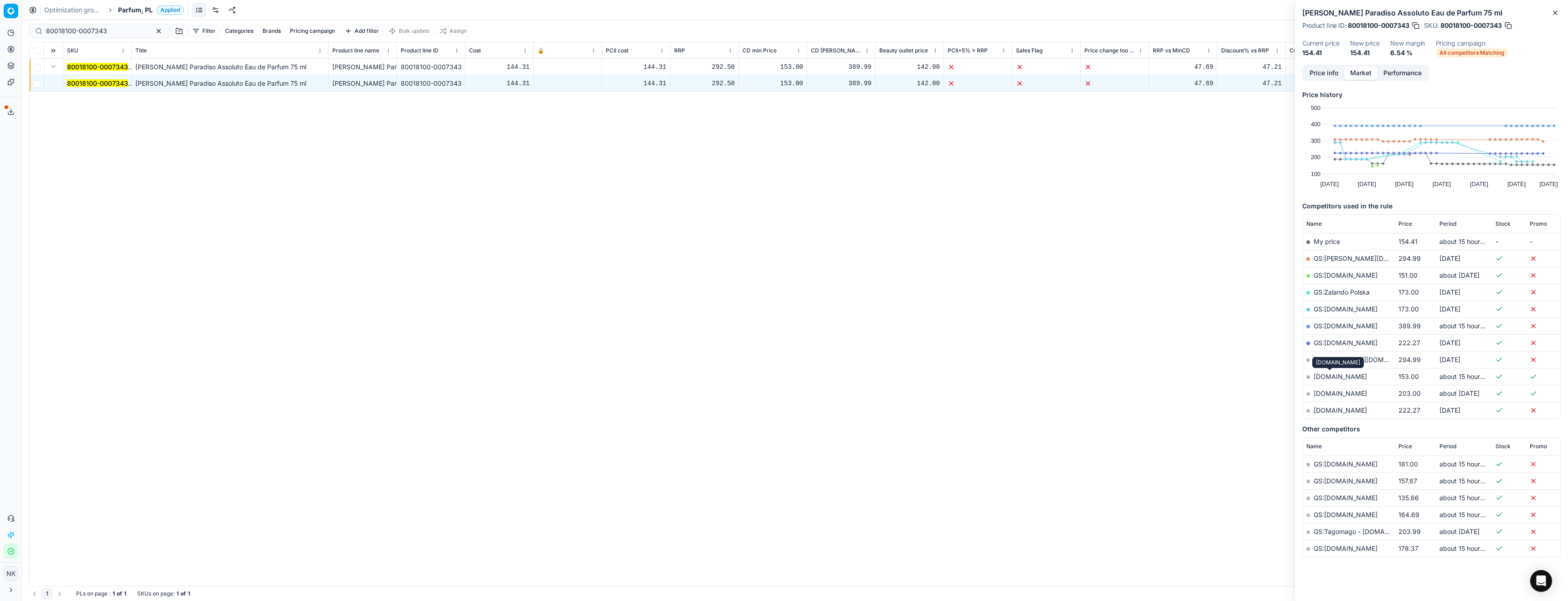
click at [1327, 377] on link "[DOMAIN_NAME]" at bounding box center [1340, 377] width 53 height 8
click at [121, 29] on input "80018100-0007343" at bounding box center [96, 31] width 100 height 9
paste input "48388-100"
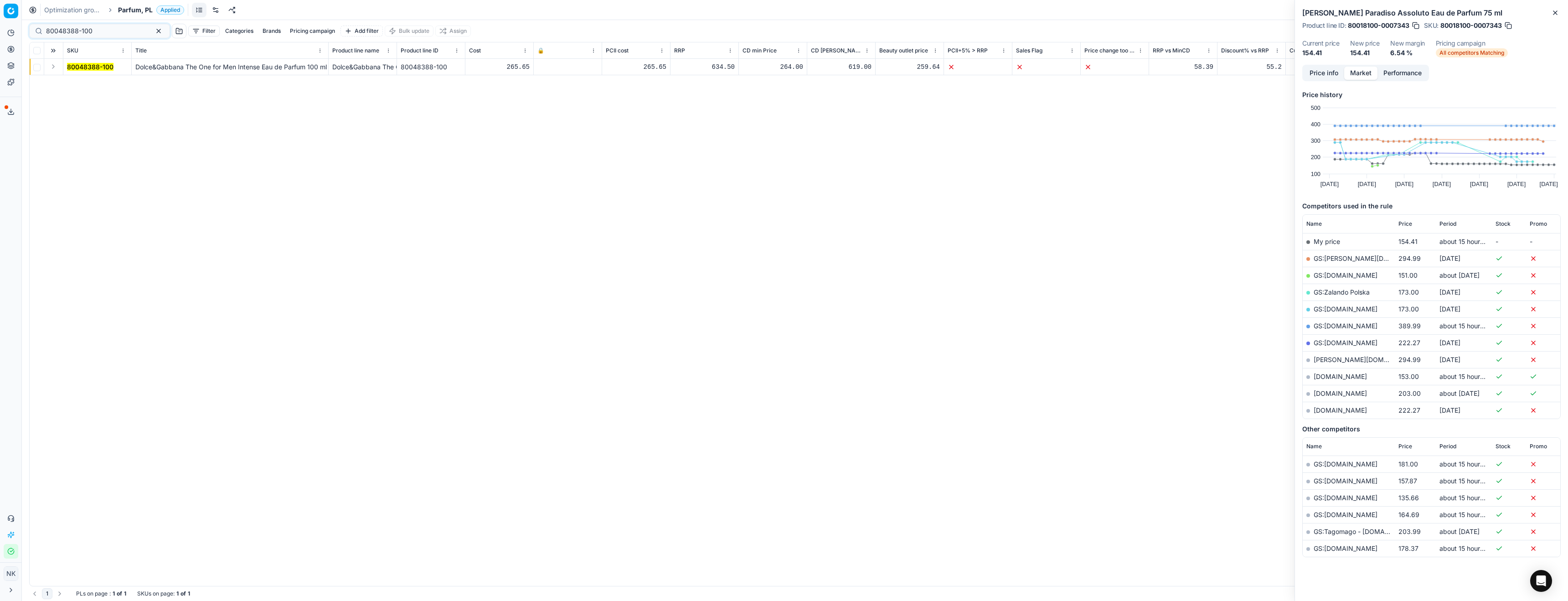
click at [54, 68] on button "Expand" at bounding box center [53, 66] width 11 height 11
click at [75, 82] on mark "80048388-100" at bounding box center [90, 83] width 46 height 8
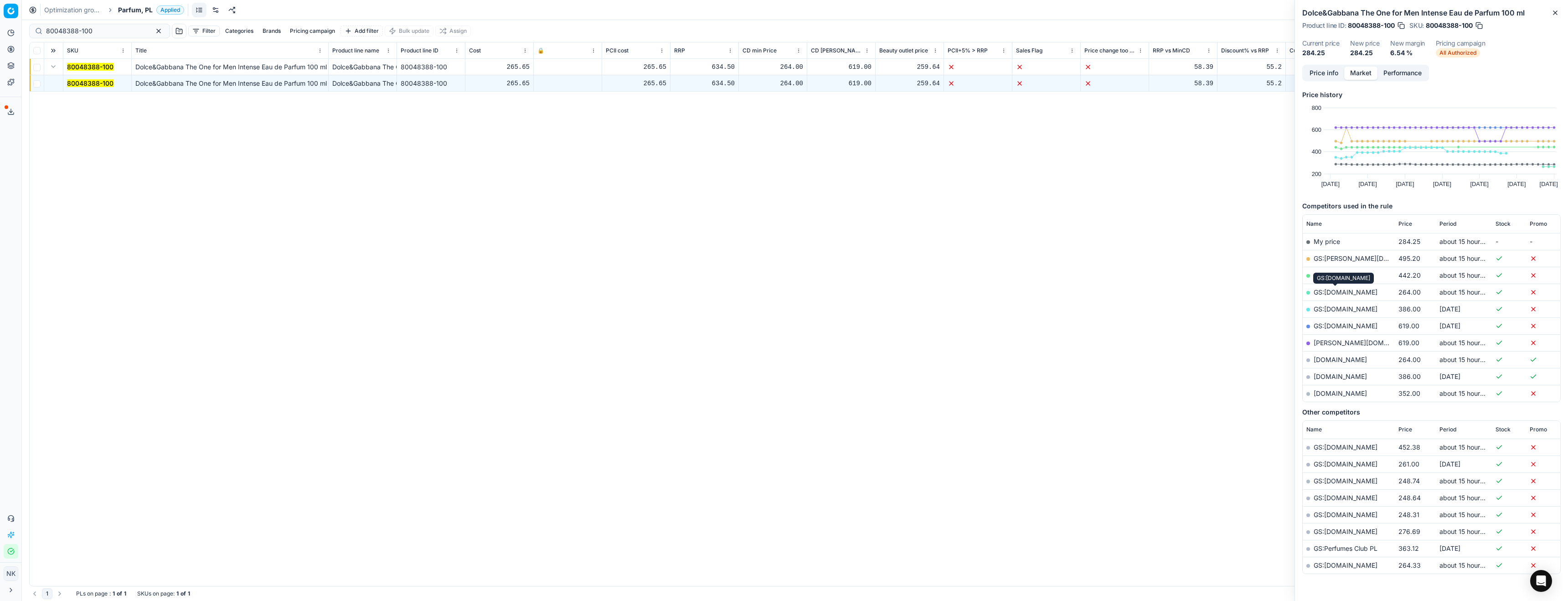
click at [1339, 292] on link "GS:[DOMAIN_NAME]" at bounding box center [1345, 292] width 64 height 8
click at [98, 36] on div "80048388-100" at bounding box center [99, 31] width 141 height 15
click at [98, 26] on div "80048388-100" at bounding box center [99, 31] width 141 height 15
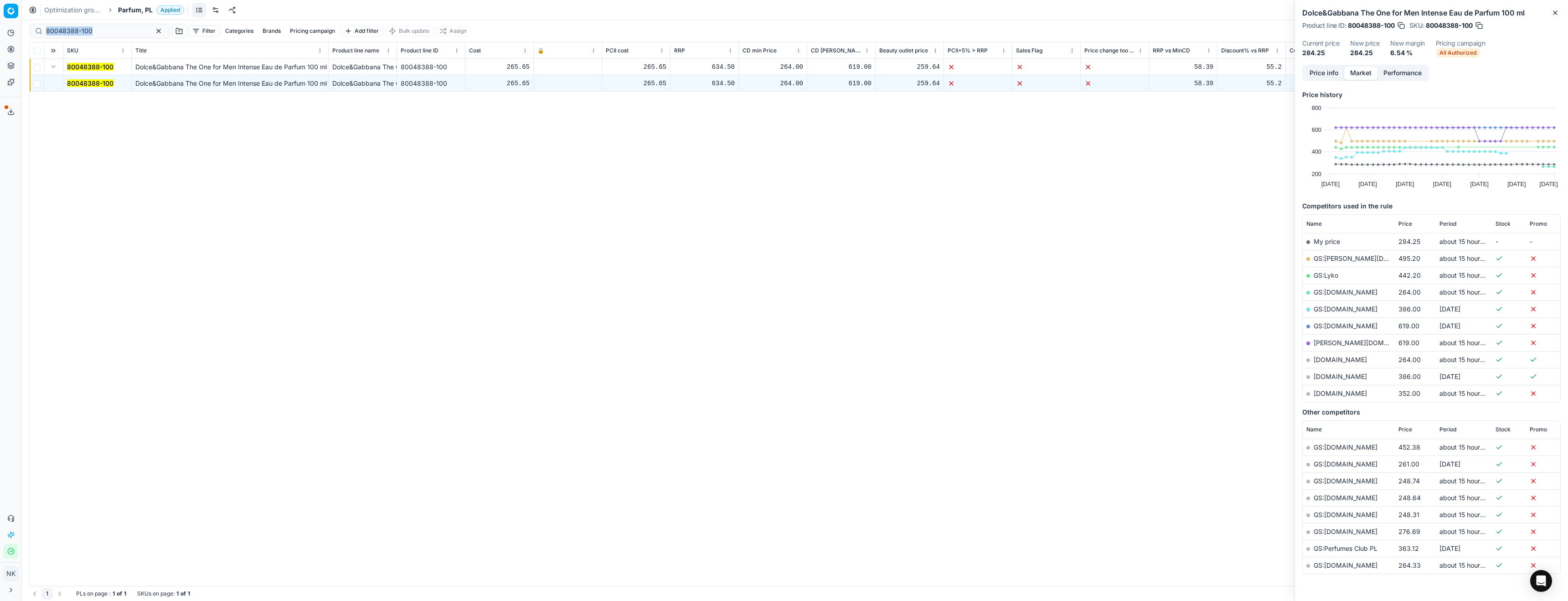
click at [98, 26] on div "80048388-100" at bounding box center [99, 31] width 141 height 15
click at [101, 30] on input "80048388-100" at bounding box center [96, 31] width 100 height 9
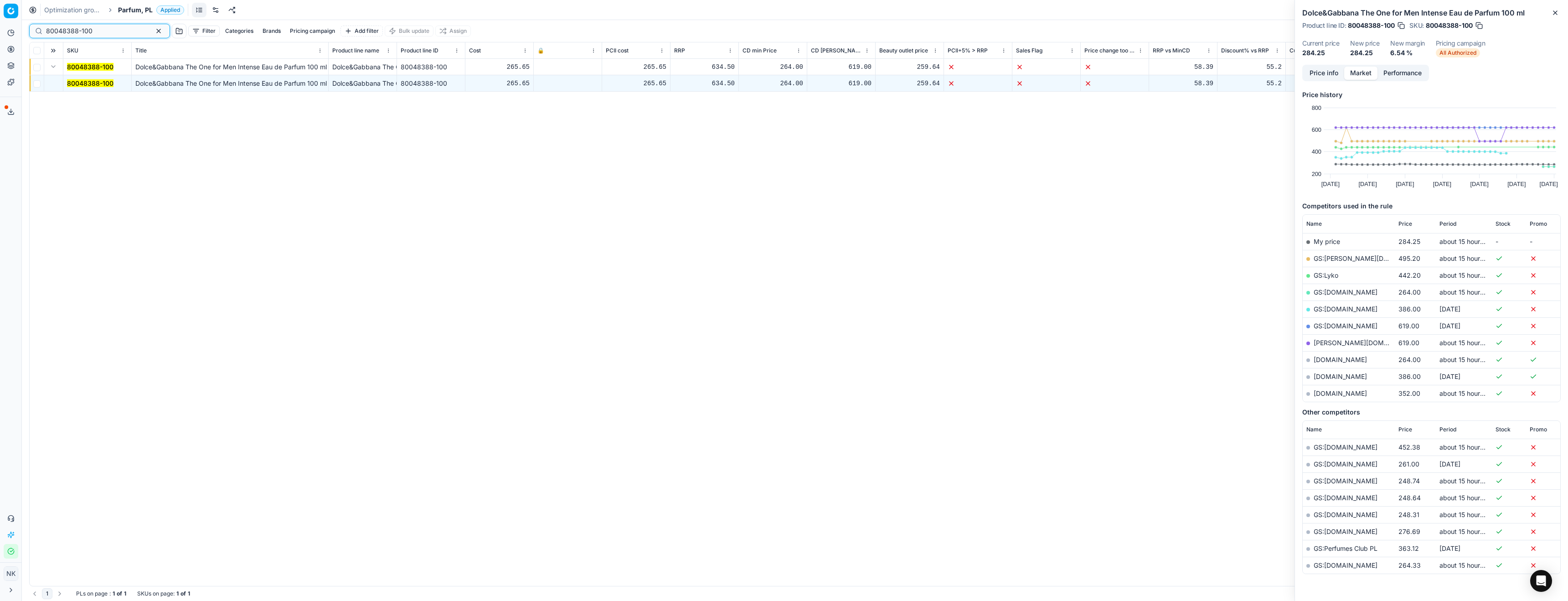
paste input "74235-567"
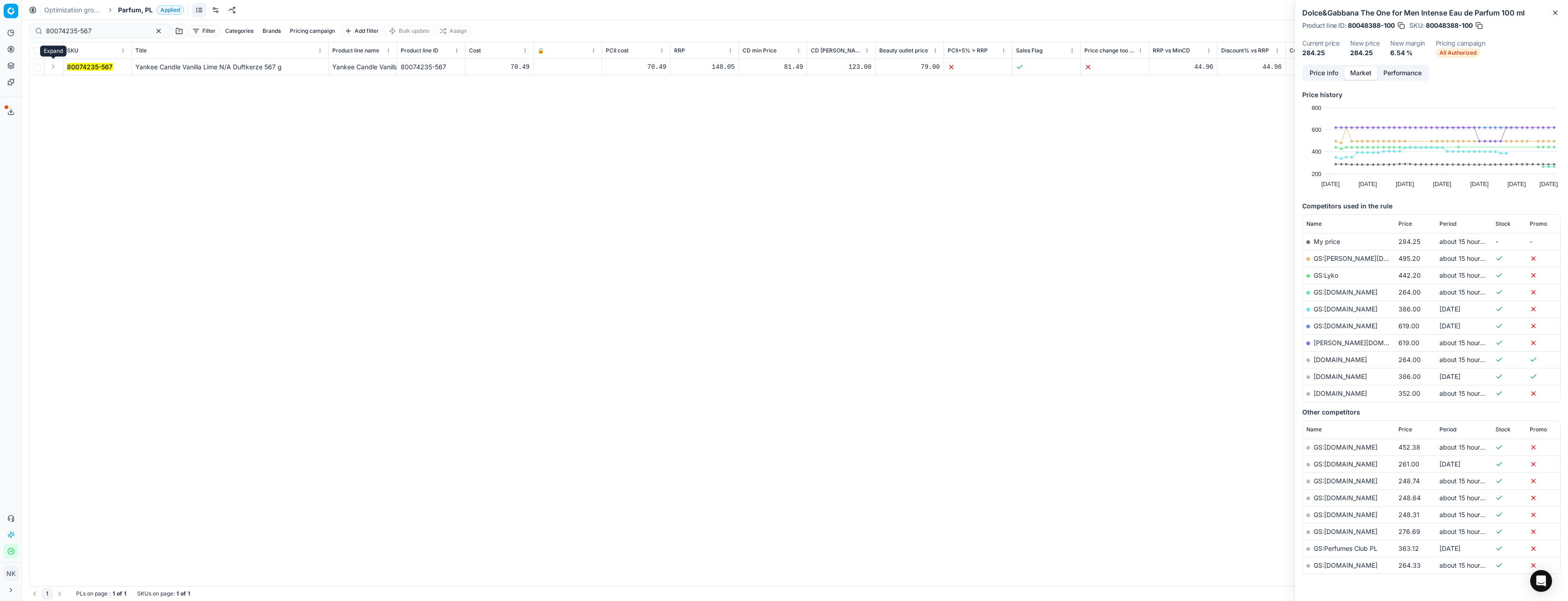
click at [51, 68] on button "Expand" at bounding box center [53, 66] width 11 height 11
click at [84, 81] on mark "80074235-567" at bounding box center [89, 83] width 46 height 8
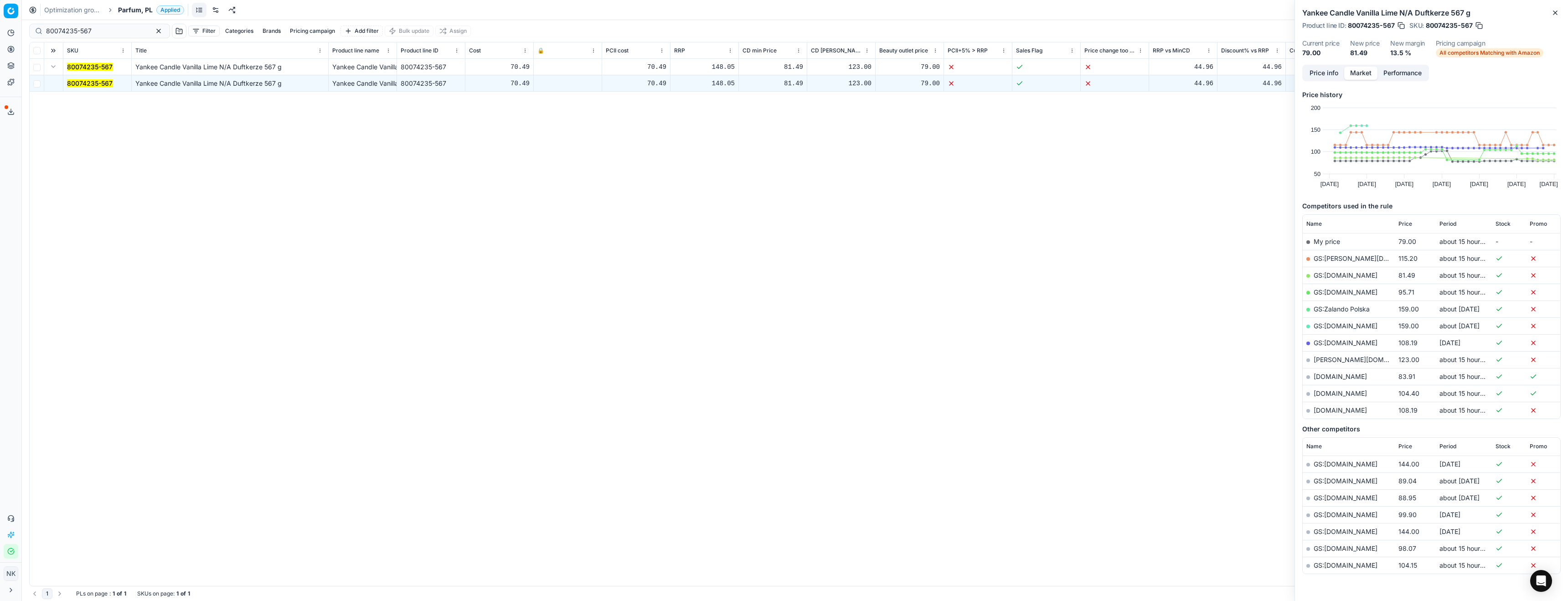
click at [1332, 273] on link "GS:[DOMAIN_NAME]" at bounding box center [1345, 275] width 64 height 8
click at [90, 33] on input "80074235-567" at bounding box center [96, 31] width 100 height 9
paste input "90006386-0009721"
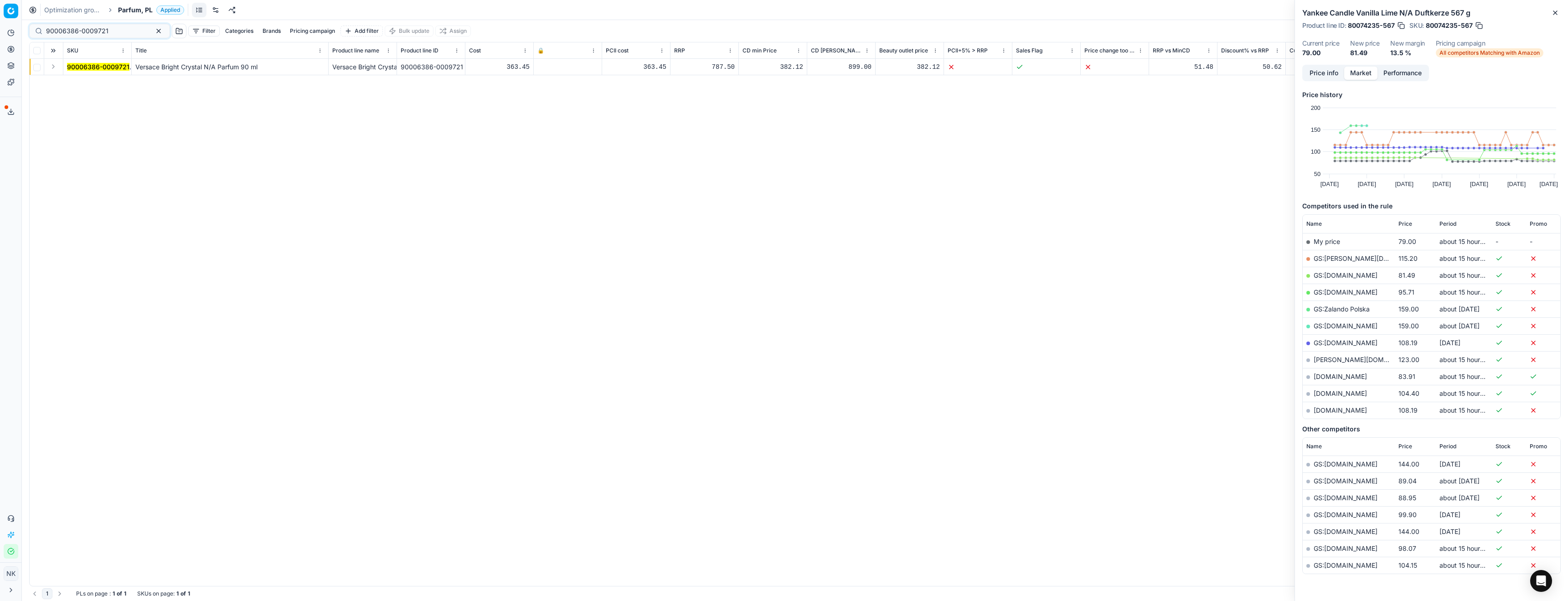
click at [49, 68] on button "Expand" at bounding box center [53, 66] width 11 height 11
click at [90, 84] on mark "90006386-0009721" at bounding box center [98, 83] width 62 height 8
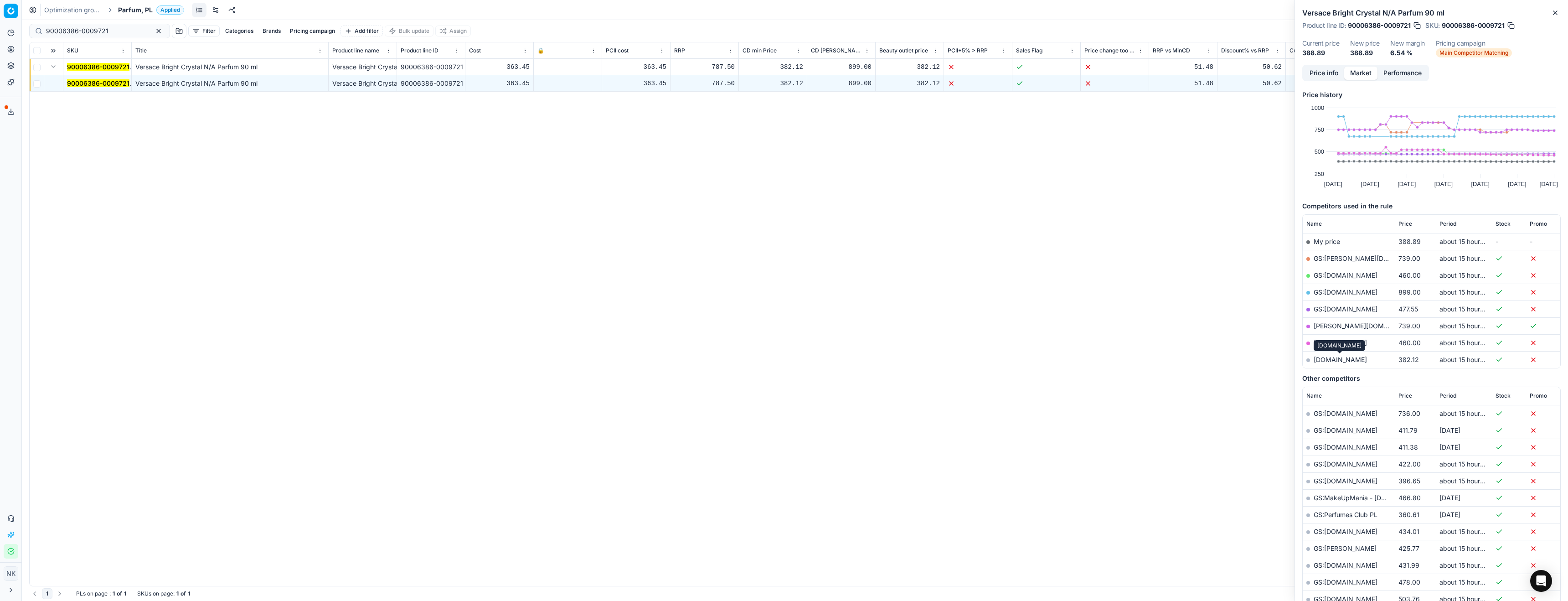
click at [1338, 360] on link "[DOMAIN_NAME]" at bounding box center [1340, 359] width 53 height 8
click at [120, 32] on input "90006386-0009721" at bounding box center [96, 31] width 100 height 9
click at [1325, 341] on link "[DOMAIN_NAME]" at bounding box center [1340, 343] width 53 height 8
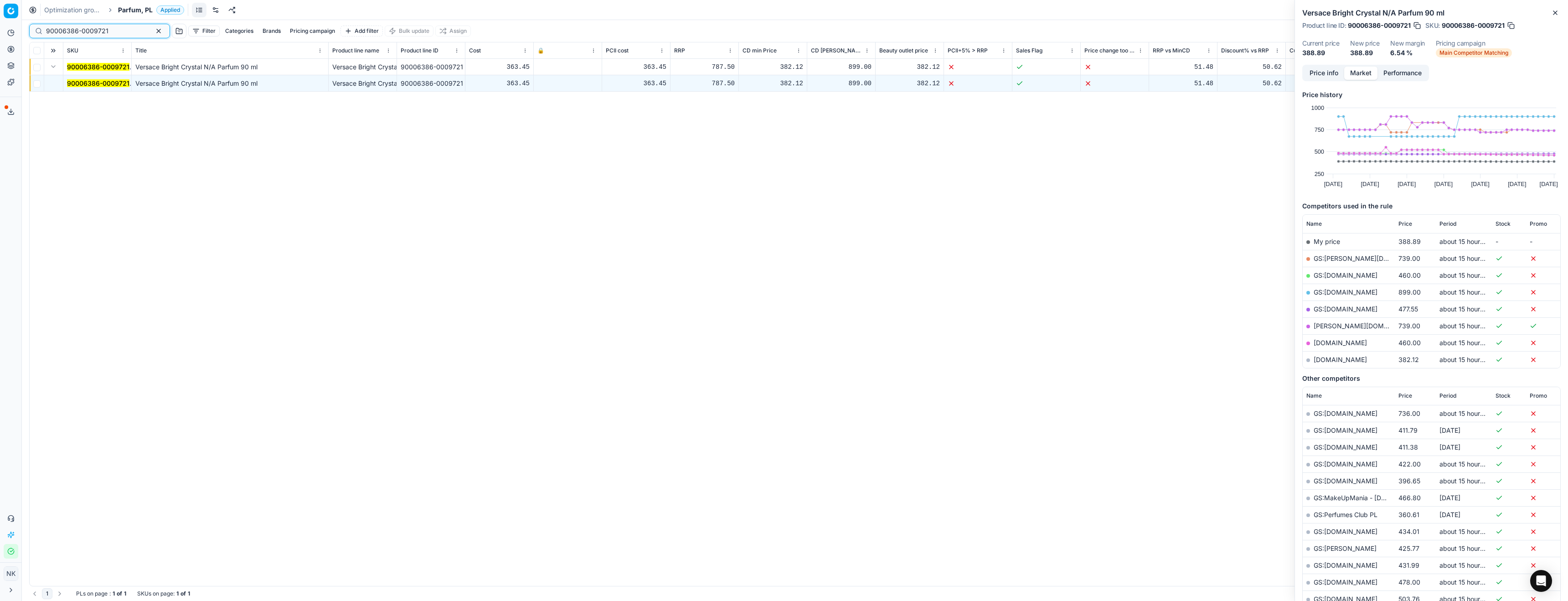
click at [111, 29] on input "90006386-0009721" at bounding box center [96, 31] width 100 height 9
paste input "10683-0016764"
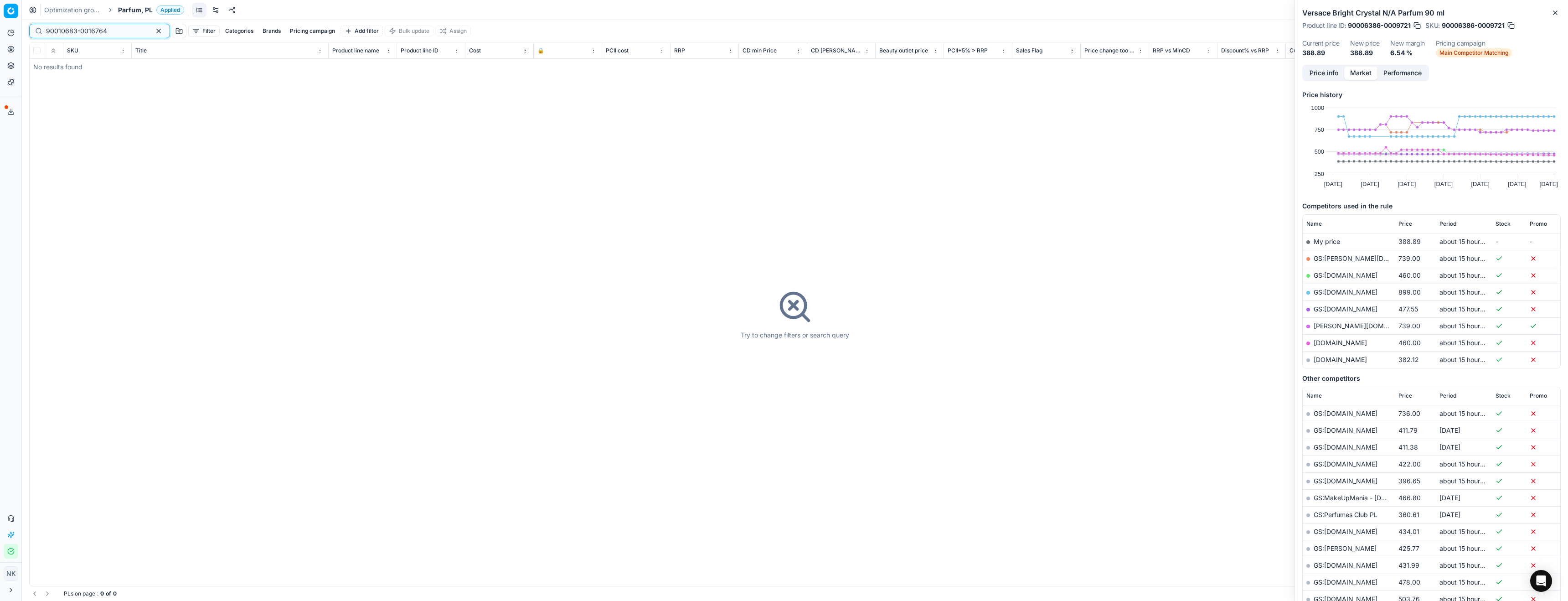
click at [114, 31] on input "90010683-0016764" at bounding box center [96, 31] width 100 height 9
click at [105, 29] on input "90010683-0016764" at bounding box center [96, 31] width 100 height 9
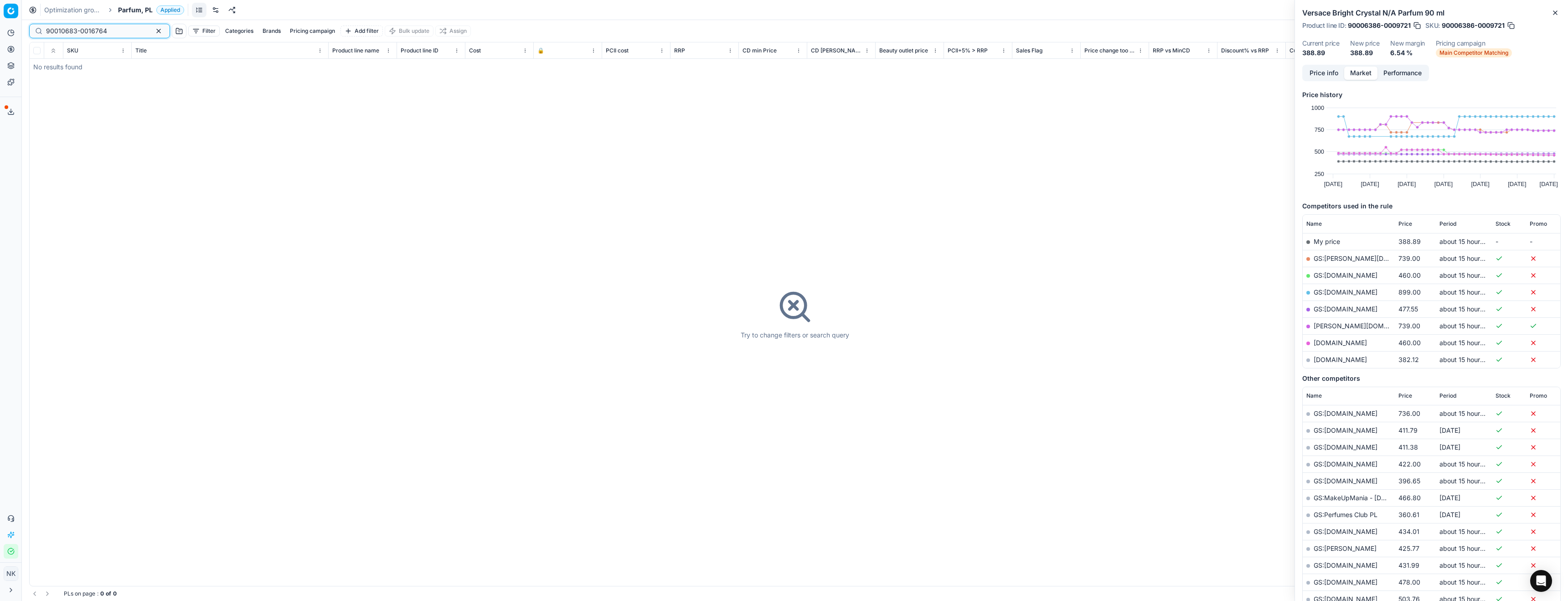
click at [105, 29] on input "90010683-0016764" at bounding box center [96, 31] width 100 height 9
paste input "3856-0022048"
type input "90013856-0022048"
click at [55, 63] on button "Expand" at bounding box center [53, 66] width 11 height 11
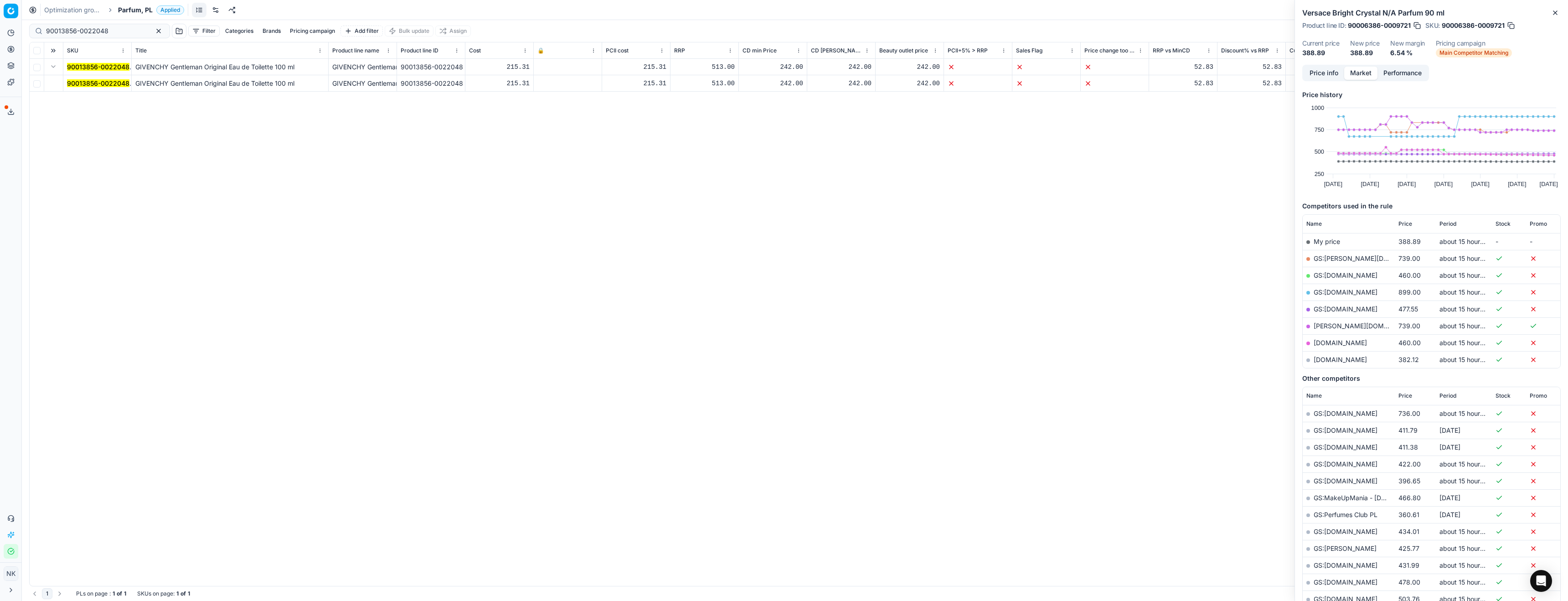
click at [82, 86] on mark "90013856-0022048" at bounding box center [98, 83] width 62 height 8
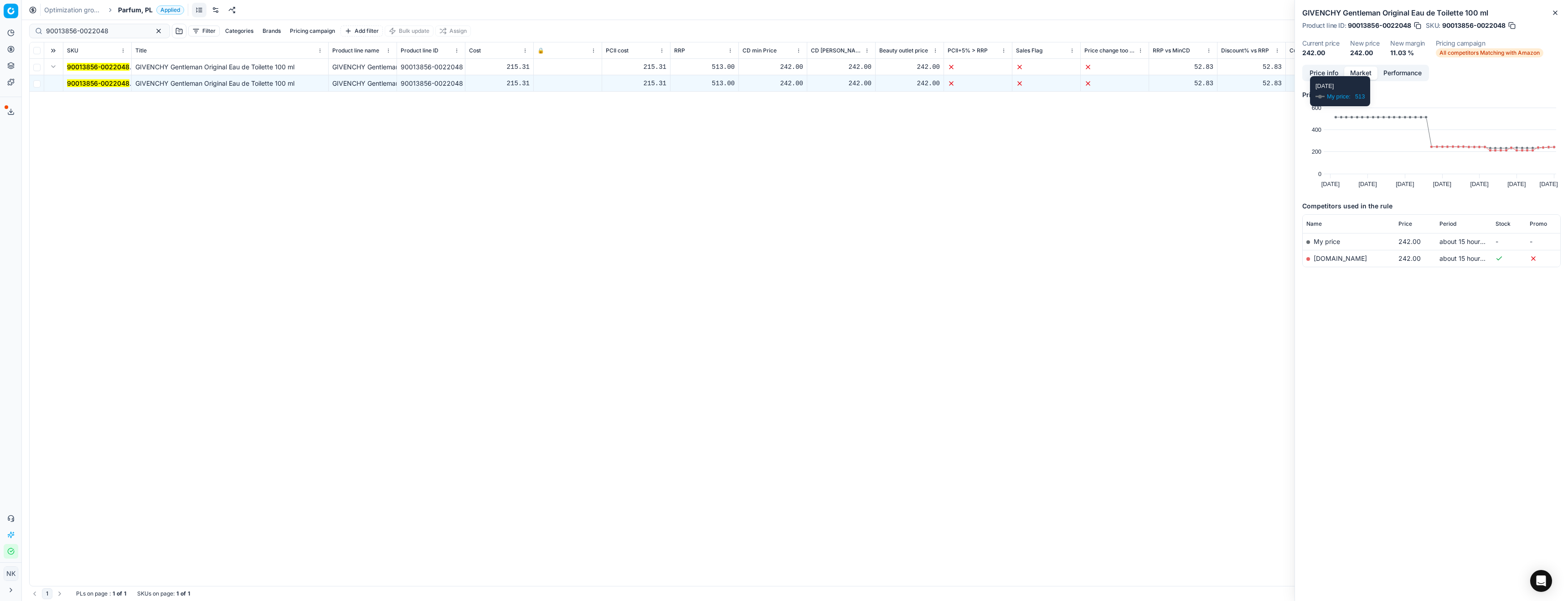
click at [1326, 260] on link "[DOMAIN_NAME]" at bounding box center [1340, 258] width 53 height 8
click at [134, 8] on span "Parfum, PL" at bounding box center [135, 10] width 35 height 9
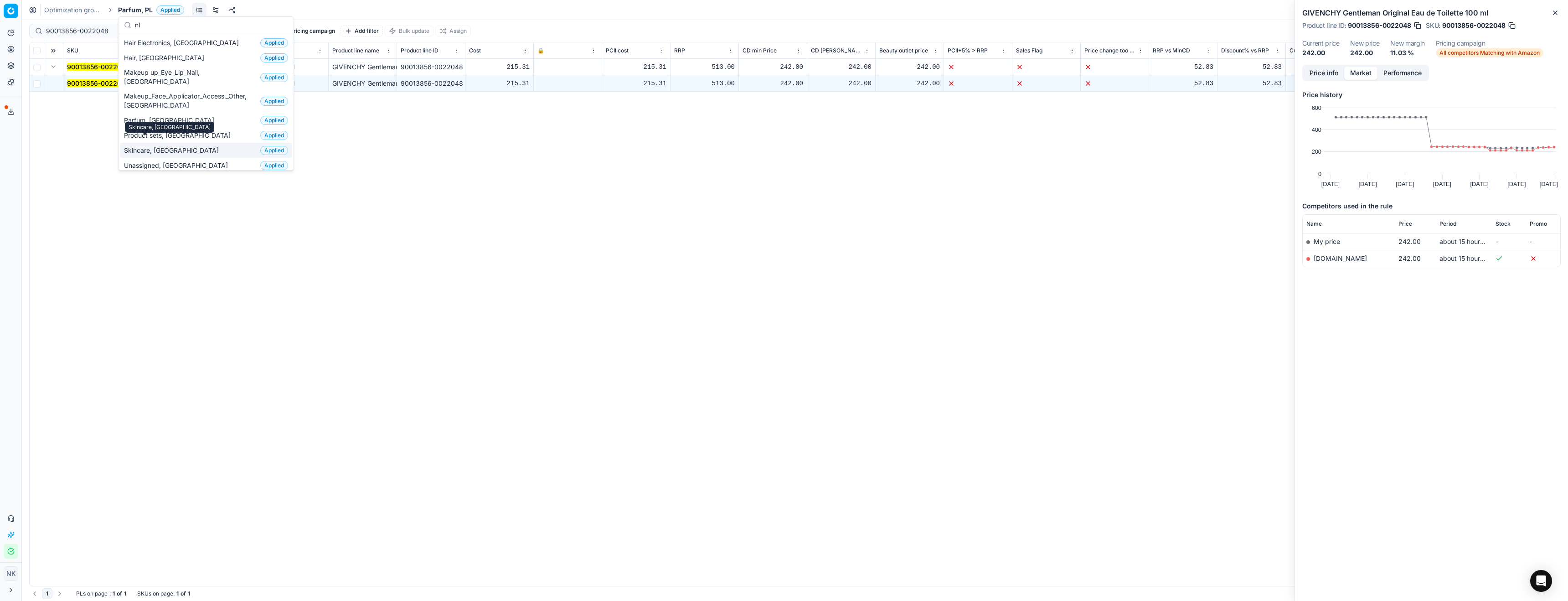
type input "nl"
click at [153, 146] on span "Skincare, [GEOGRAPHIC_DATA]" at bounding box center [173, 151] width 98 height 9
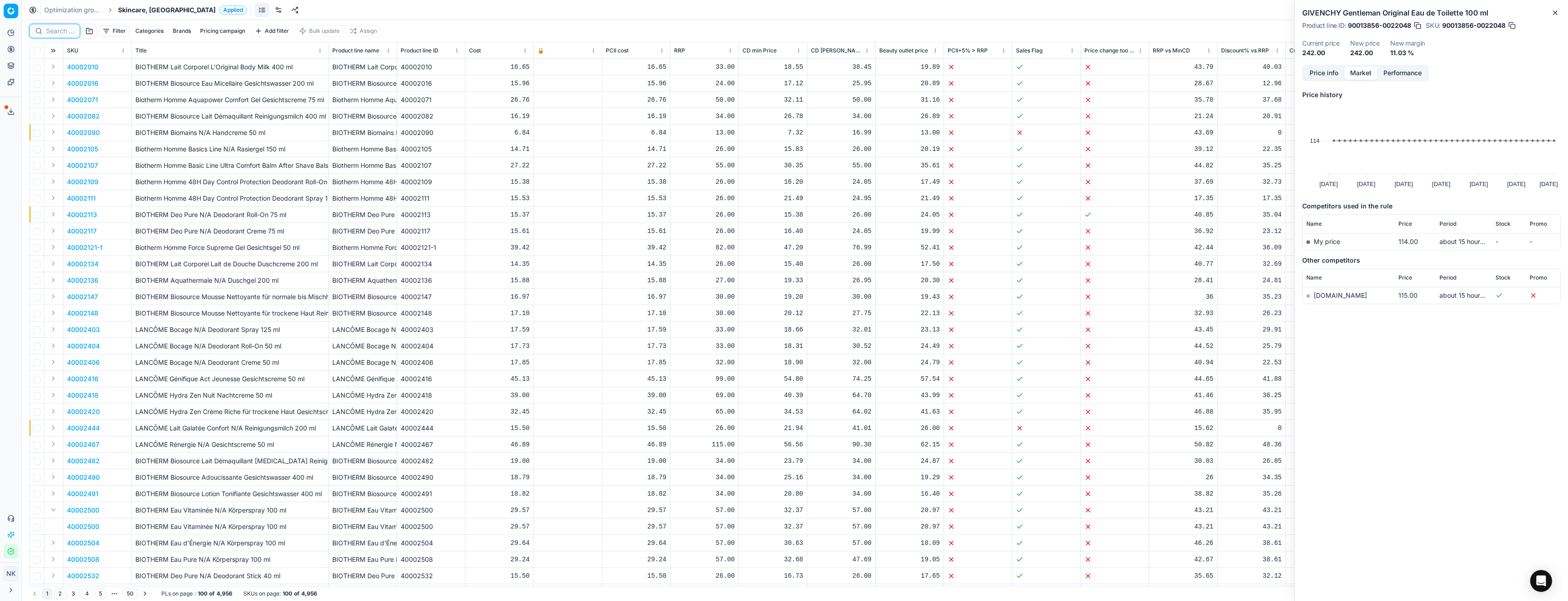
click at [63, 32] on input at bounding box center [61, 31] width 28 height 9
paste input "50800027"
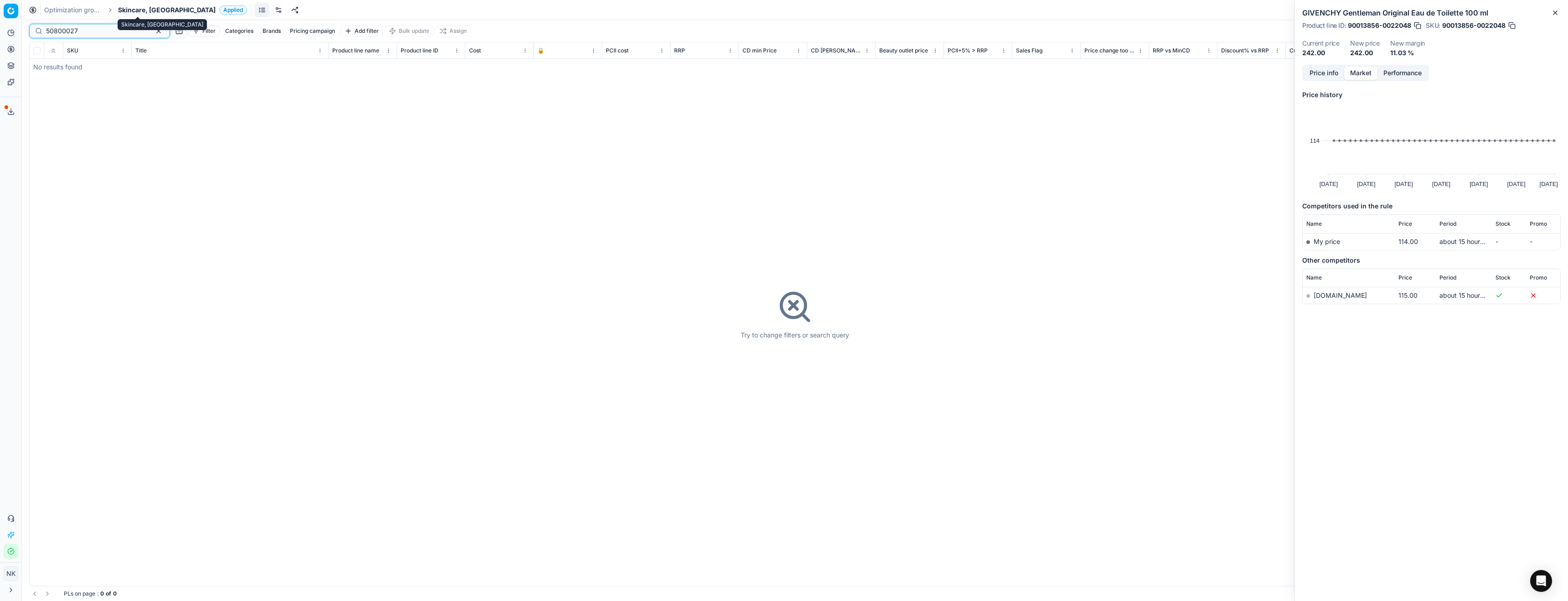
type input "50800027"
click at [136, 8] on span "Skincare, [GEOGRAPHIC_DATA]" at bounding box center [167, 10] width 98 height 9
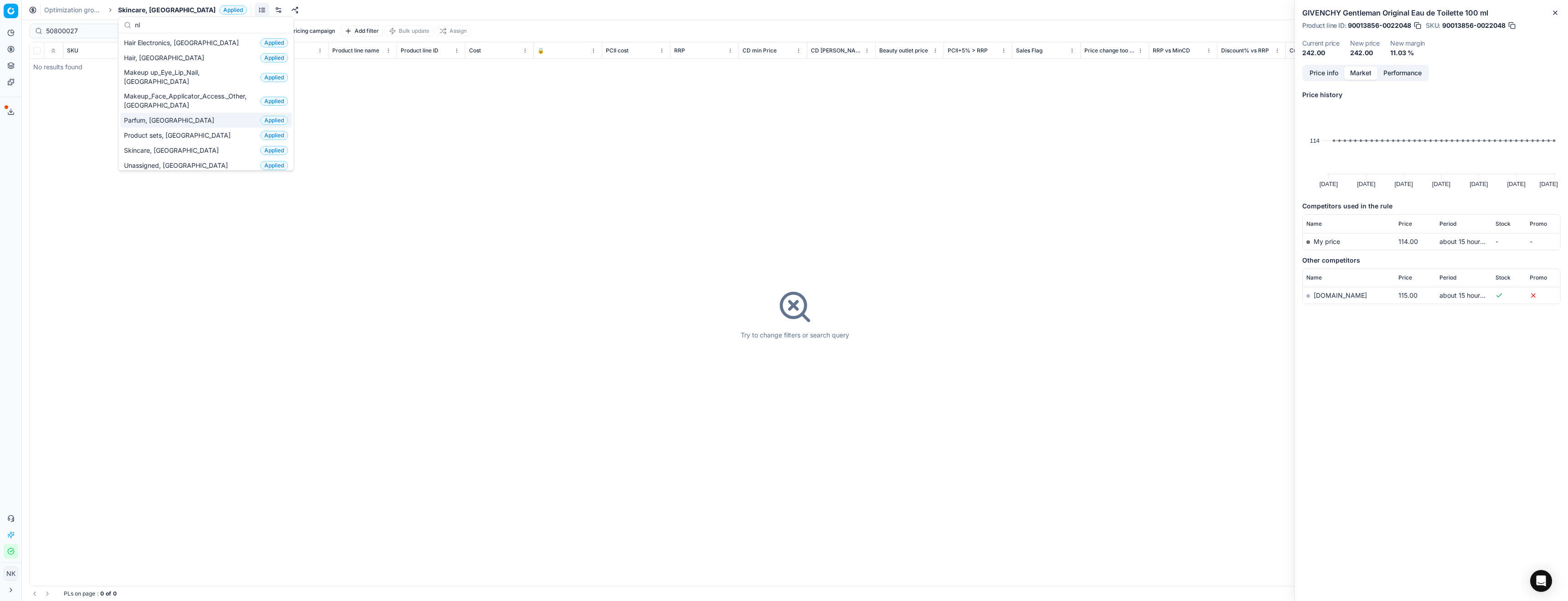
type input "nl"
click at [154, 116] on span "Parfum, [GEOGRAPHIC_DATA]" at bounding box center [171, 120] width 94 height 9
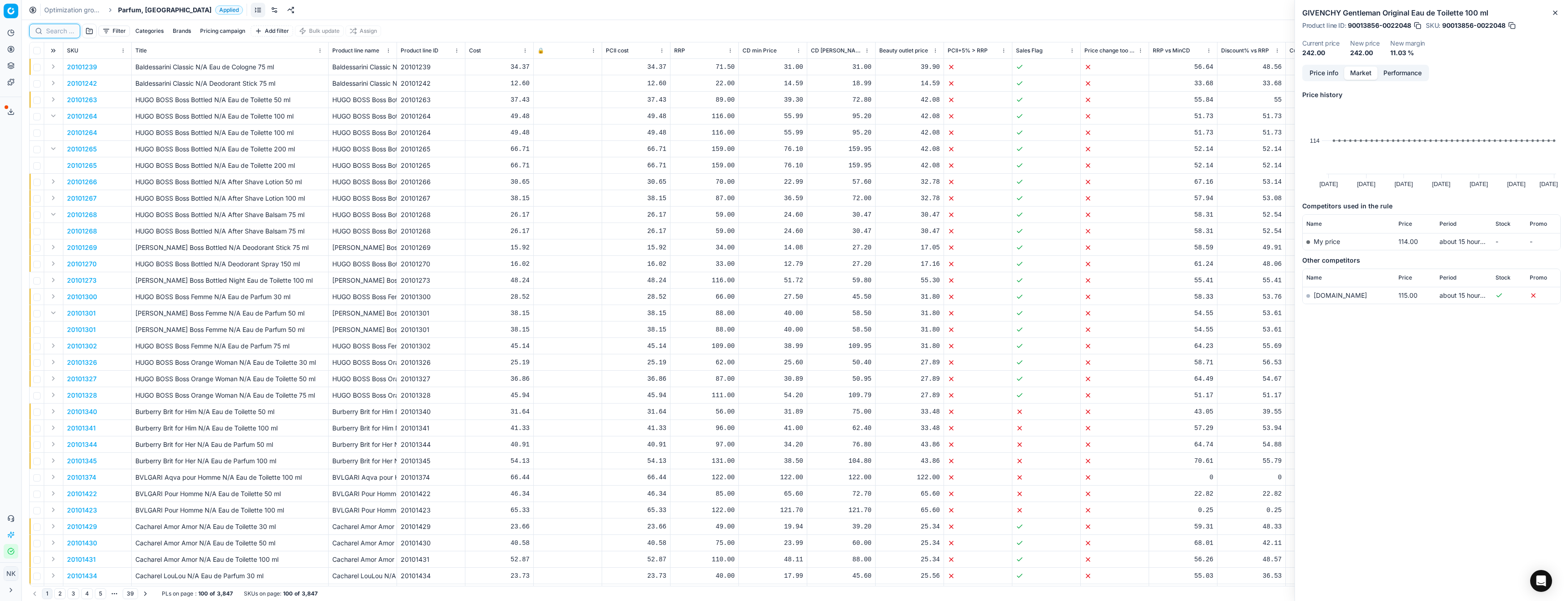
click at [55, 32] on input at bounding box center [61, 31] width 28 height 9
paste input "50800027"
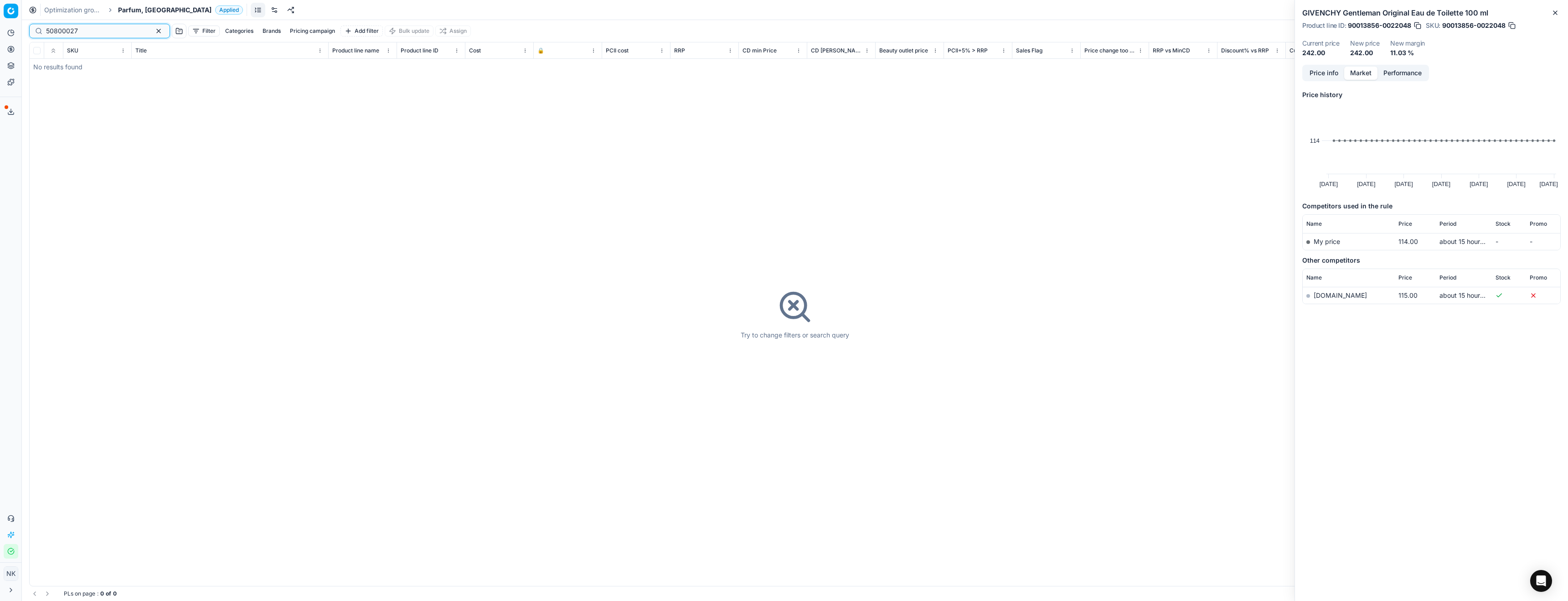
click at [74, 30] on input "50800027" at bounding box center [96, 31] width 100 height 9
paste input "80031188-50"
click at [51, 67] on button "Expand" at bounding box center [53, 66] width 11 height 11
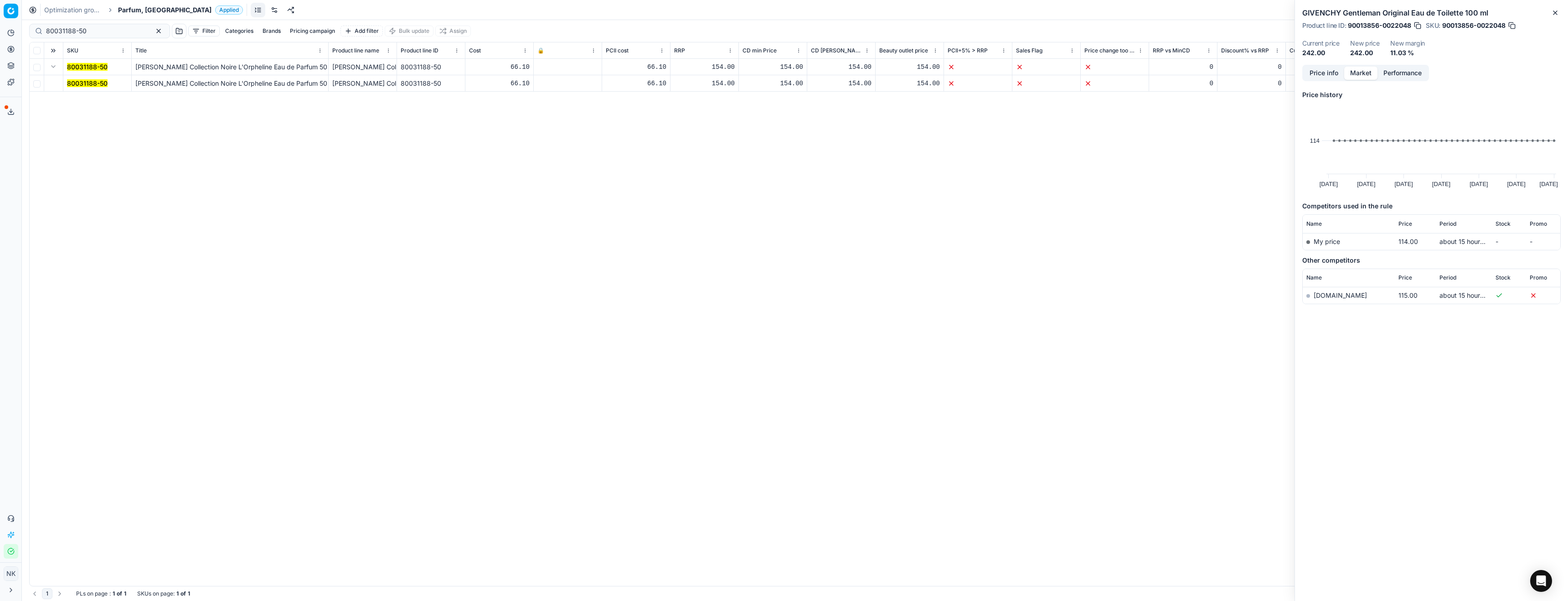
click at [77, 82] on mark "80031188-50" at bounding box center [87, 83] width 41 height 8
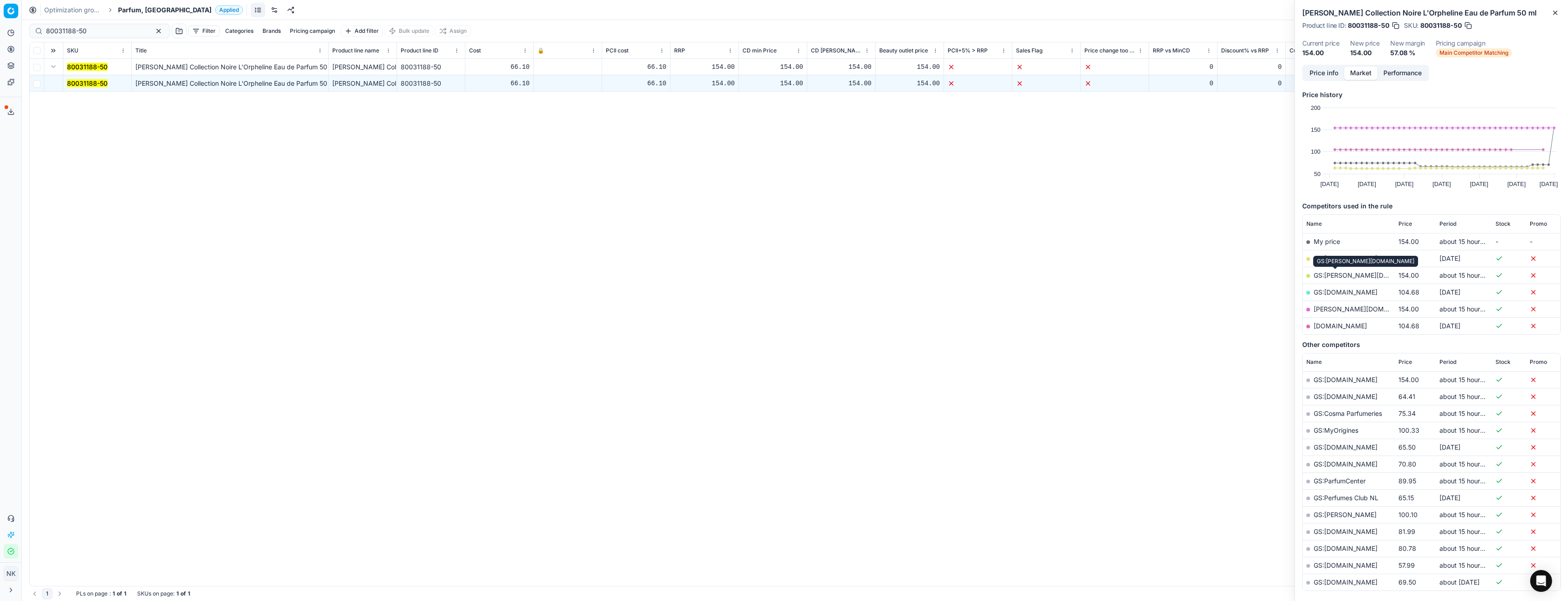
click at [1329, 276] on link "GS:[PERSON_NAME][DOMAIN_NAME]" at bounding box center [1372, 275] width 117 height 8
click at [93, 35] on input "80031188-50" at bounding box center [96, 31] width 100 height 9
paste input "07033-1"
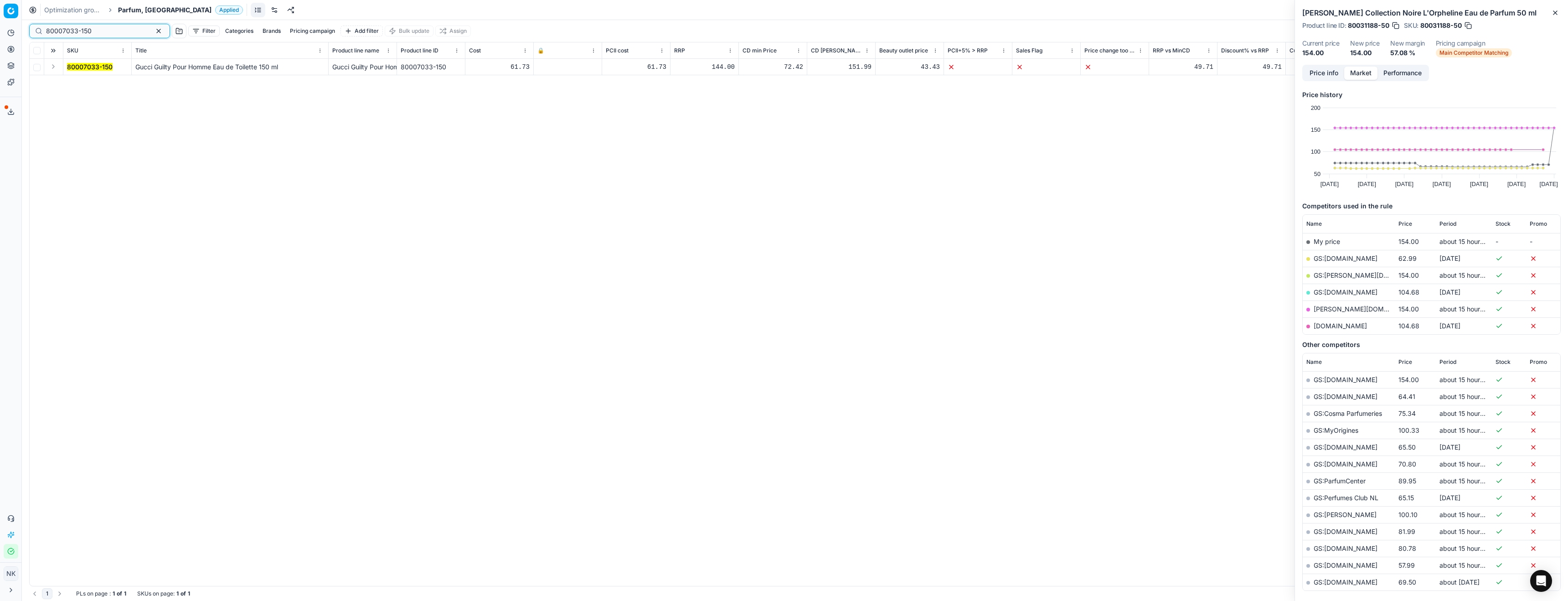
type input "80007033-150"
click at [53, 69] on button "Expand" at bounding box center [53, 66] width 11 height 11
click at [80, 81] on mark "80007033-150" at bounding box center [89, 83] width 46 height 8
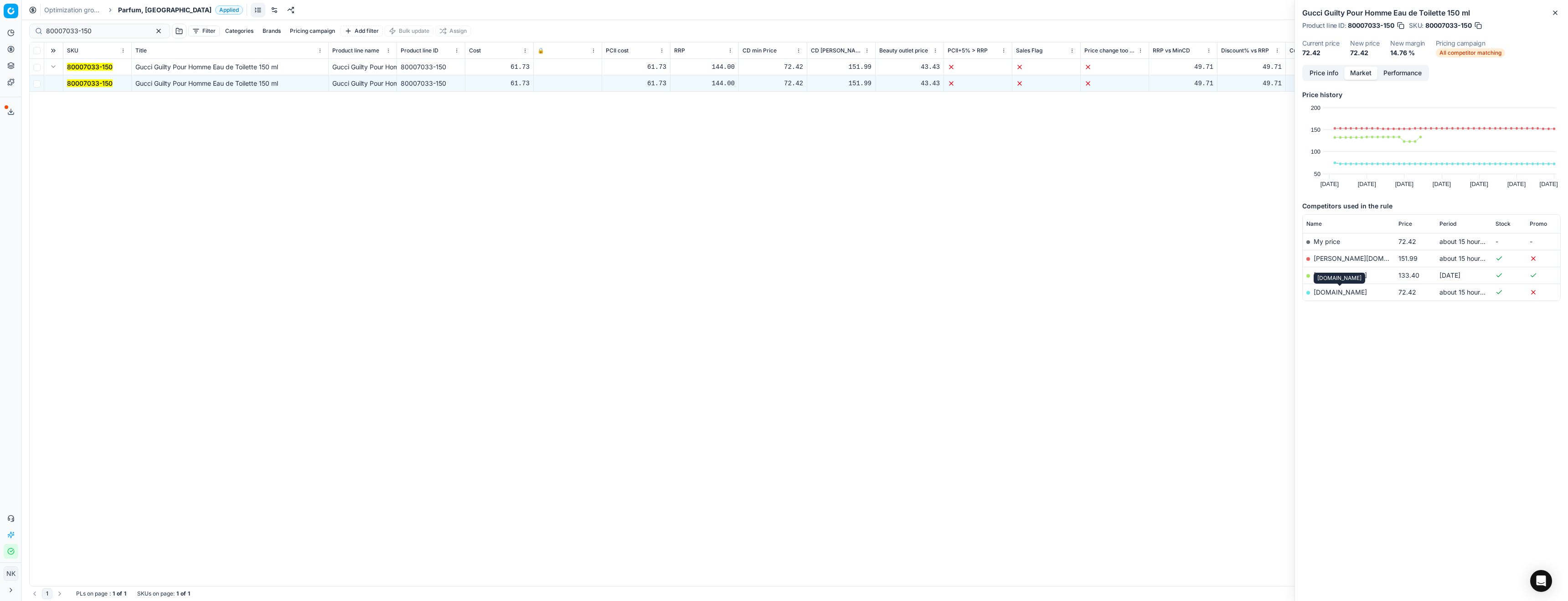
click at [1334, 293] on link "[DOMAIN_NAME]" at bounding box center [1340, 292] width 53 height 8
click at [138, 7] on span "Parfum, [GEOGRAPHIC_DATA]" at bounding box center [164, 10] width 93 height 9
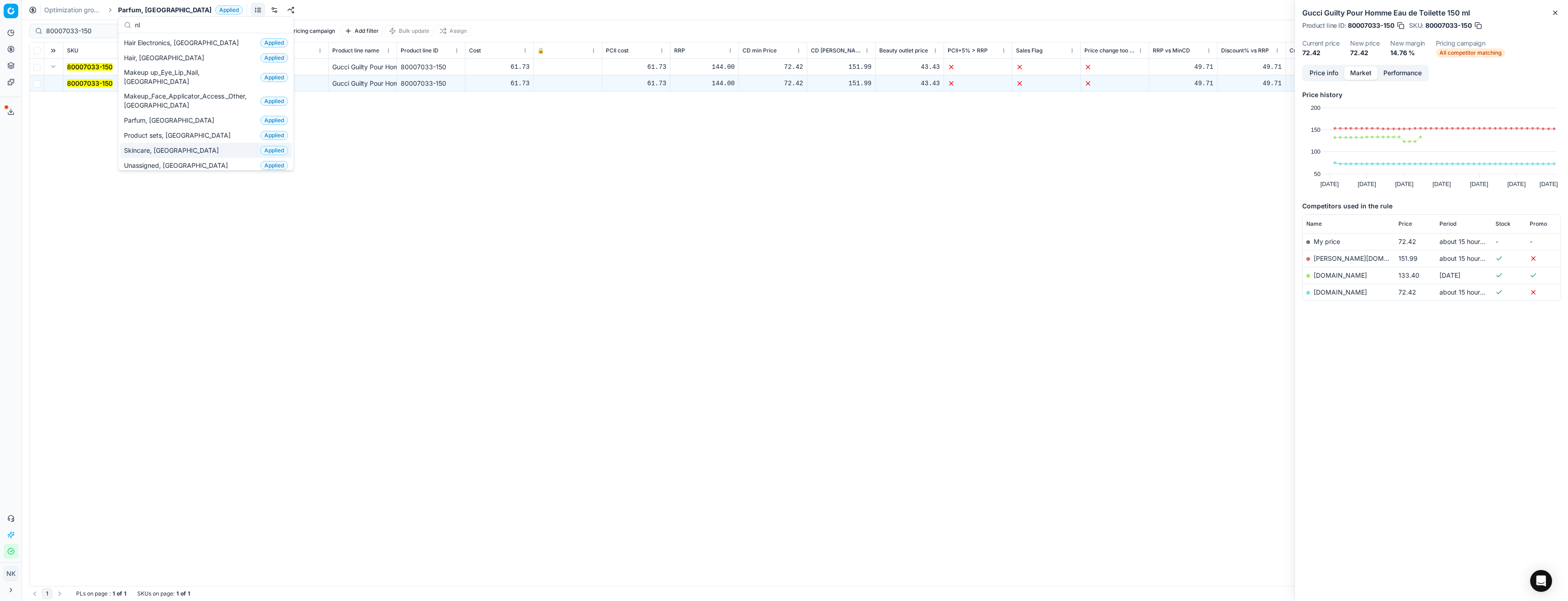
type input "nl"
click at [158, 146] on span "Skincare, [GEOGRAPHIC_DATA]" at bounding box center [173, 151] width 98 height 9
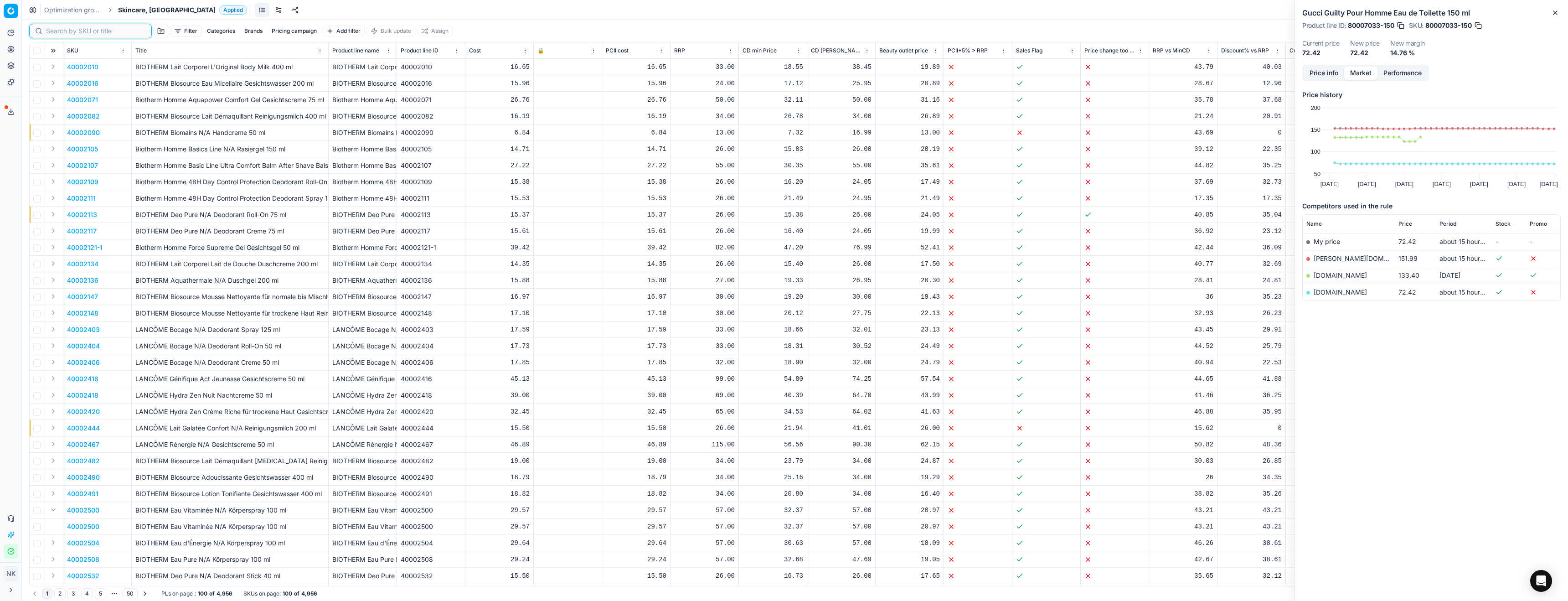
click at [68, 33] on input at bounding box center [96, 31] width 100 height 9
paste input "80063118-100"
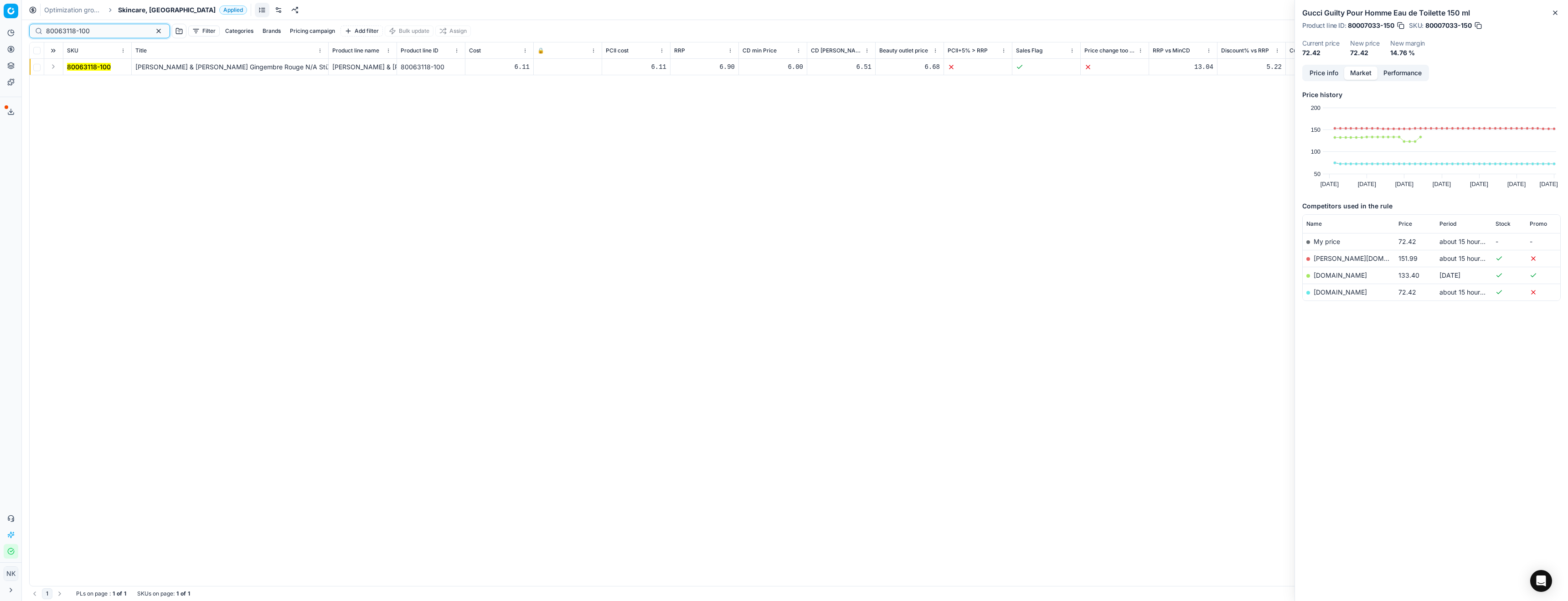
type input "80063118-100"
click at [53, 66] on button "Expand" at bounding box center [53, 66] width 11 height 11
click at [85, 79] on mark "80063118-100" at bounding box center [89, 83] width 44 height 8
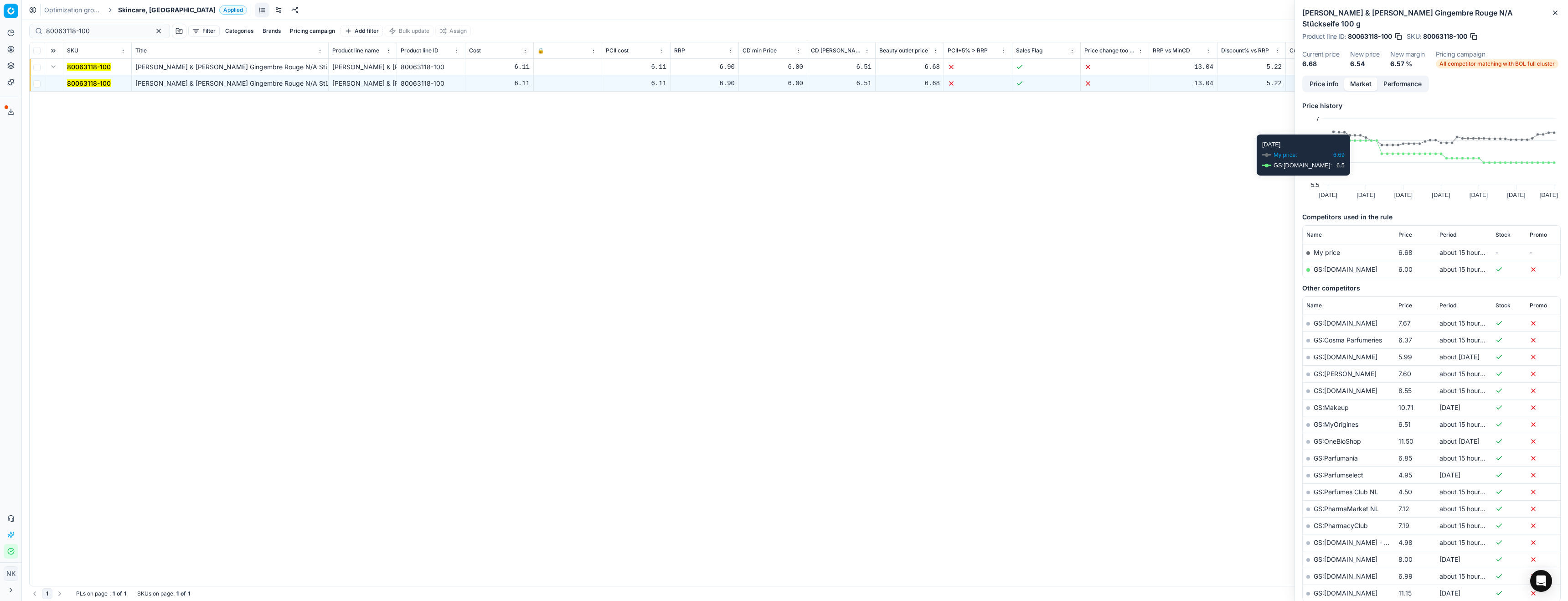
click at [1331, 265] on link "GS:[DOMAIN_NAME]" at bounding box center [1345, 269] width 64 height 8
click at [129, 8] on span "Skincare, [GEOGRAPHIC_DATA]" at bounding box center [167, 10] width 98 height 9
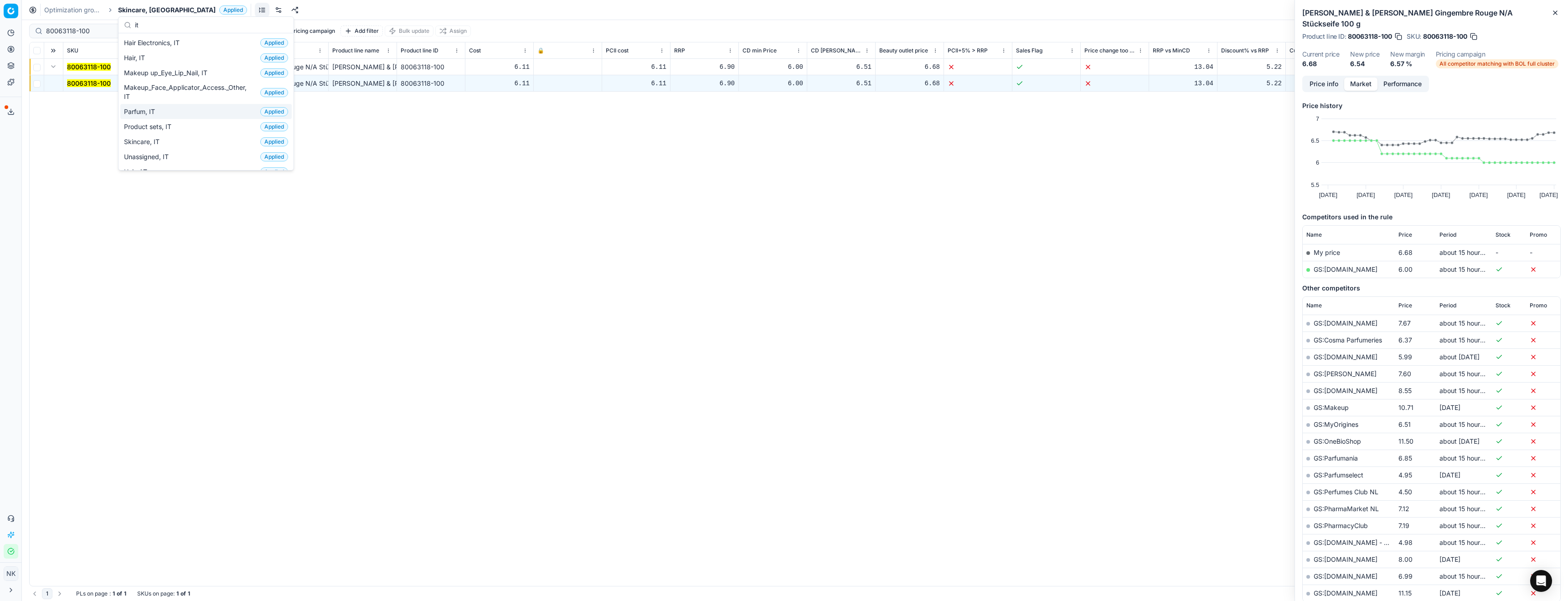
type input "it"
click at [156, 109] on span "Parfum, IT" at bounding box center [142, 111] width 35 height 9
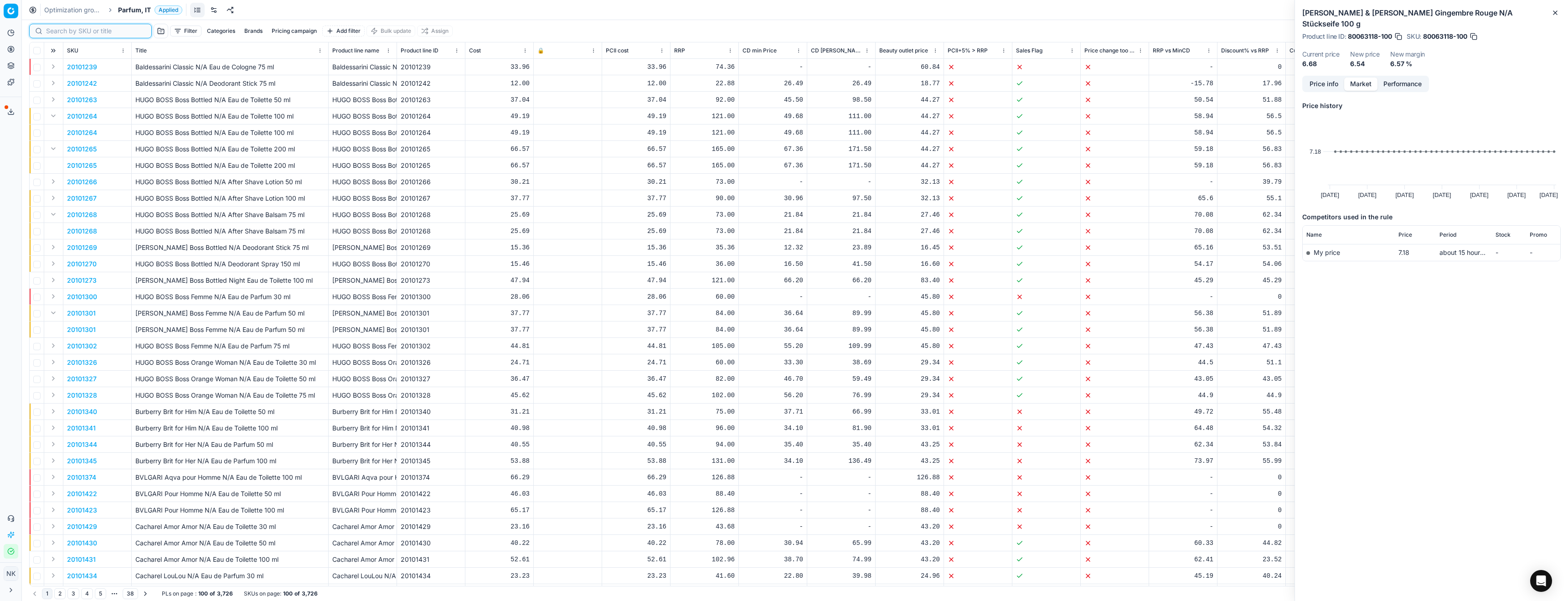
click at [63, 33] on input at bounding box center [96, 31] width 100 height 9
paste input "80027120-70"
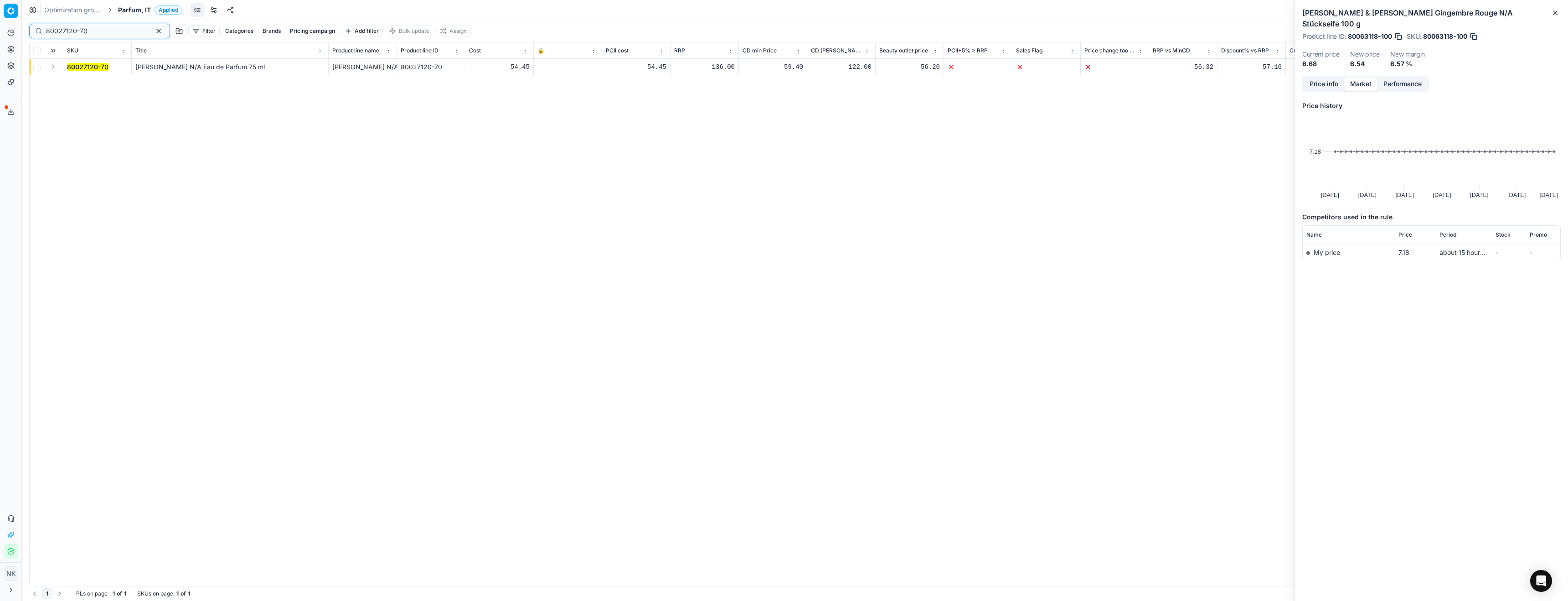
type input "80027120-70"
click at [53, 69] on button "Expand" at bounding box center [53, 66] width 11 height 11
click at [91, 82] on mark "80027120-70" at bounding box center [88, 83] width 41 height 8
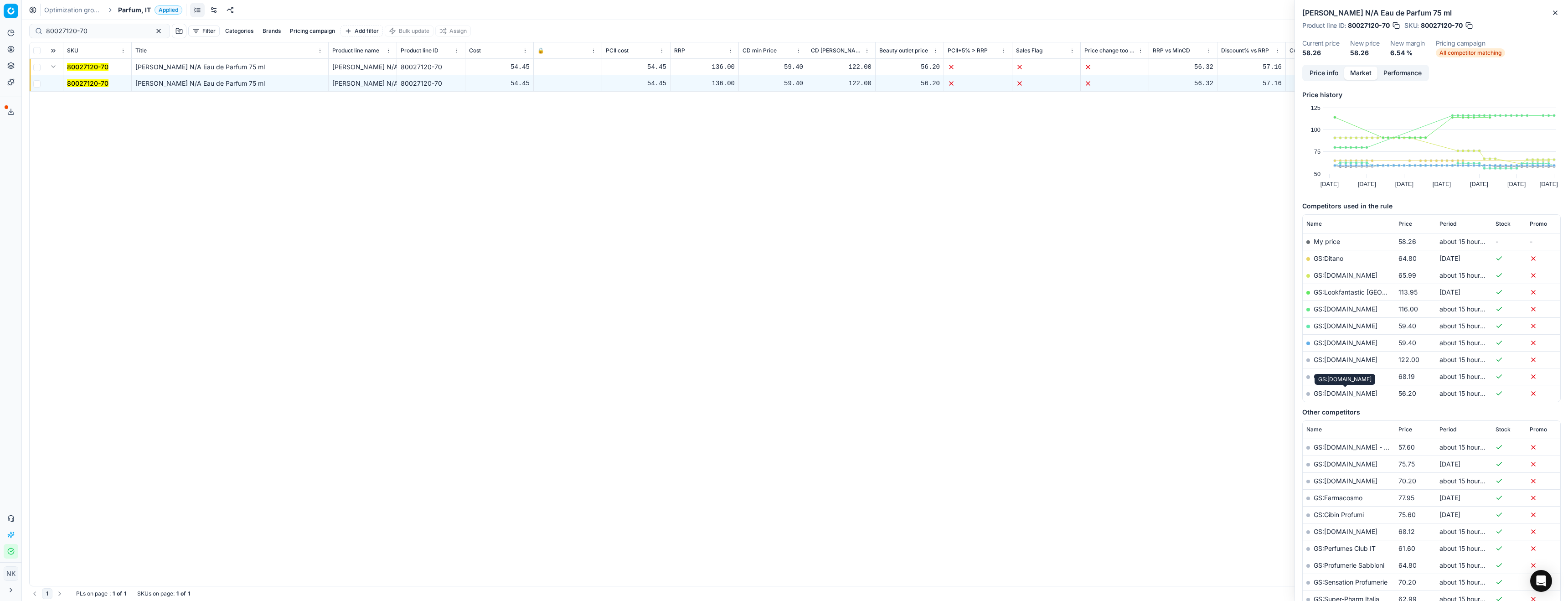
click at [1336, 394] on link "GS:[DOMAIN_NAME]" at bounding box center [1345, 394] width 64 height 8
click at [134, 8] on span "Parfum, IT" at bounding box center [134, 10] width 33 height 9
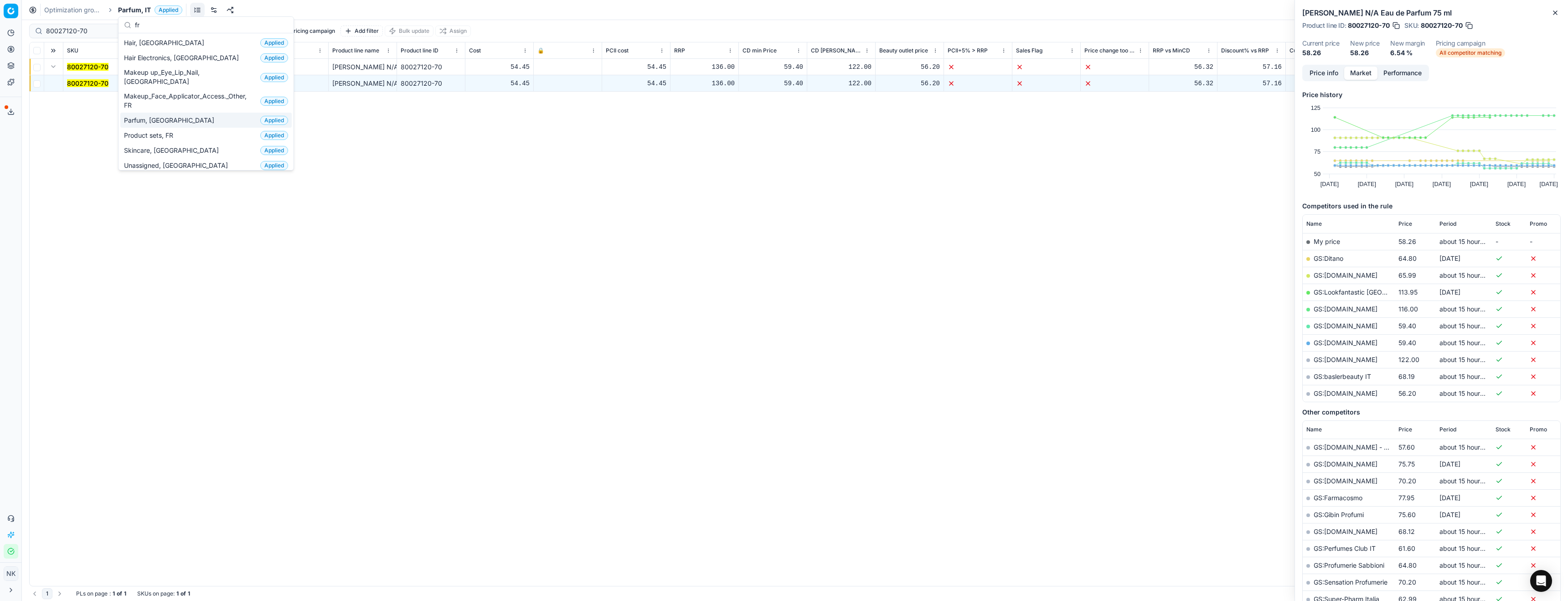
type input "fr"
click at [150, 116] on span "Parfum, [GEOGRAPHIC_DATA]" at bounding box center [171, 120] width 94 height 9
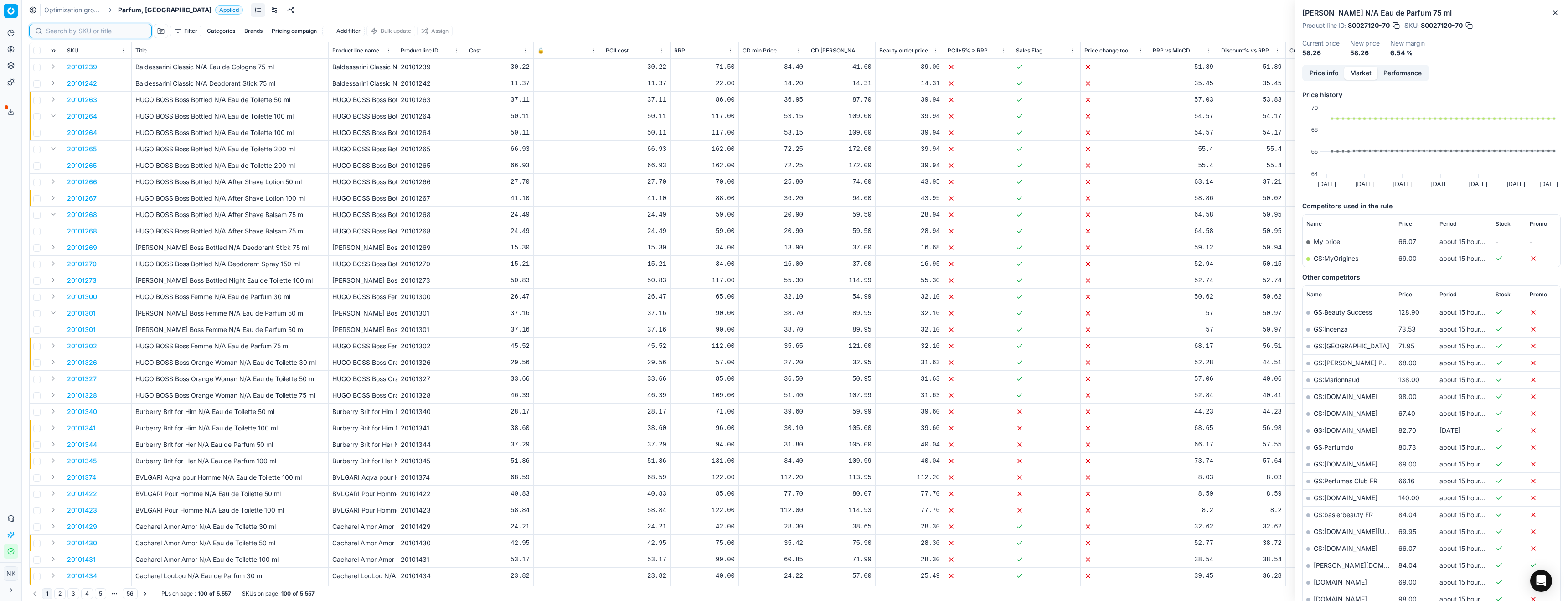
click at [57, 33] on input at bounding box center [96, 31] width 100 height 9
paste input "20102242"
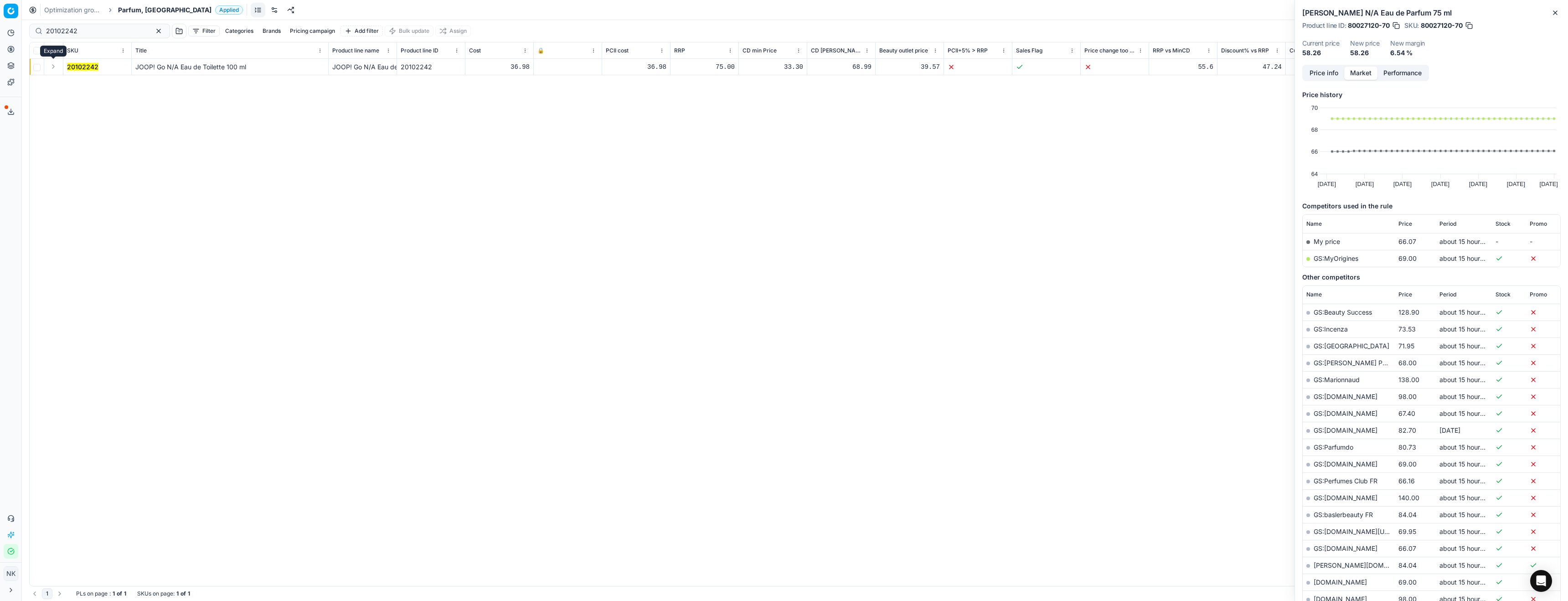
click at [55, 68] on button "Expand" at bounding box center [53, 66] width 11 height 11
click at [74, 82] on mark "20102242" at bounding box center [82, 83] width 32 height 8
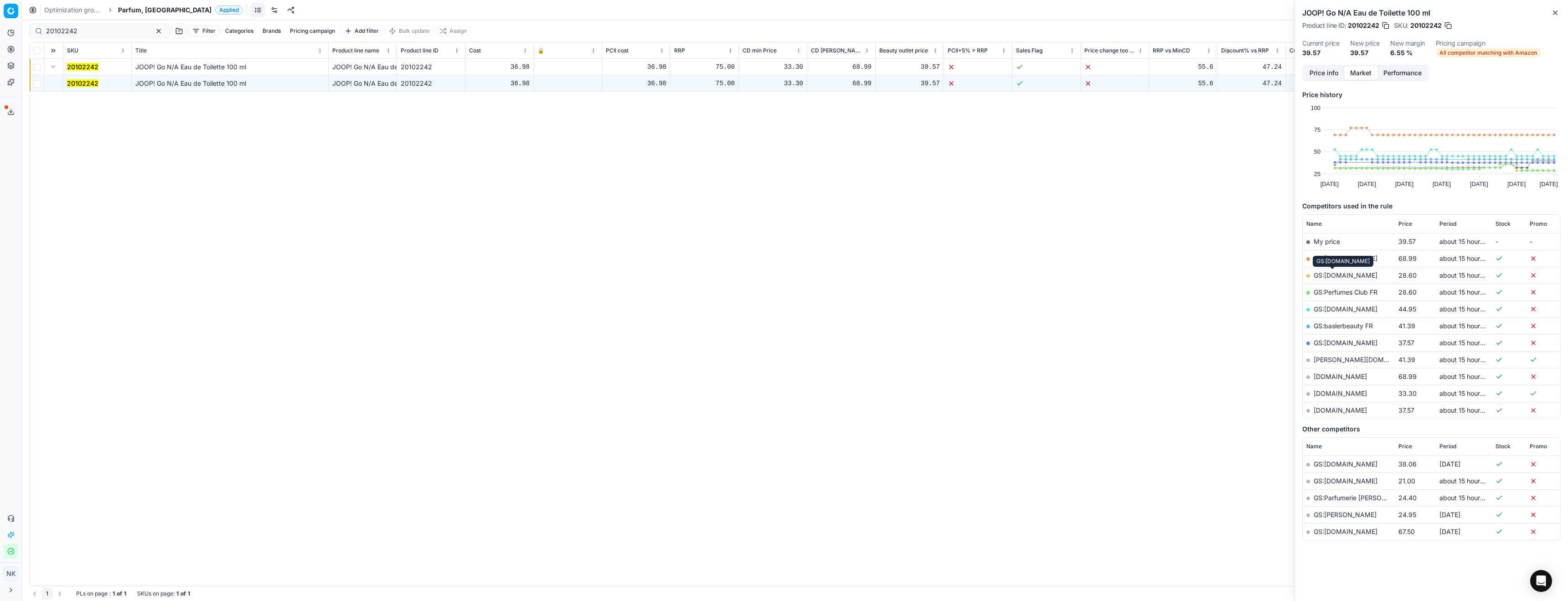
click at [1336, 274] on link "GS:Notino.fr" at bounding box center [1345, 275] width 64 height 8
click at [85, 29] on input "20102242" at bounding box center [96, 31] width 100 height 9
paste input "644"
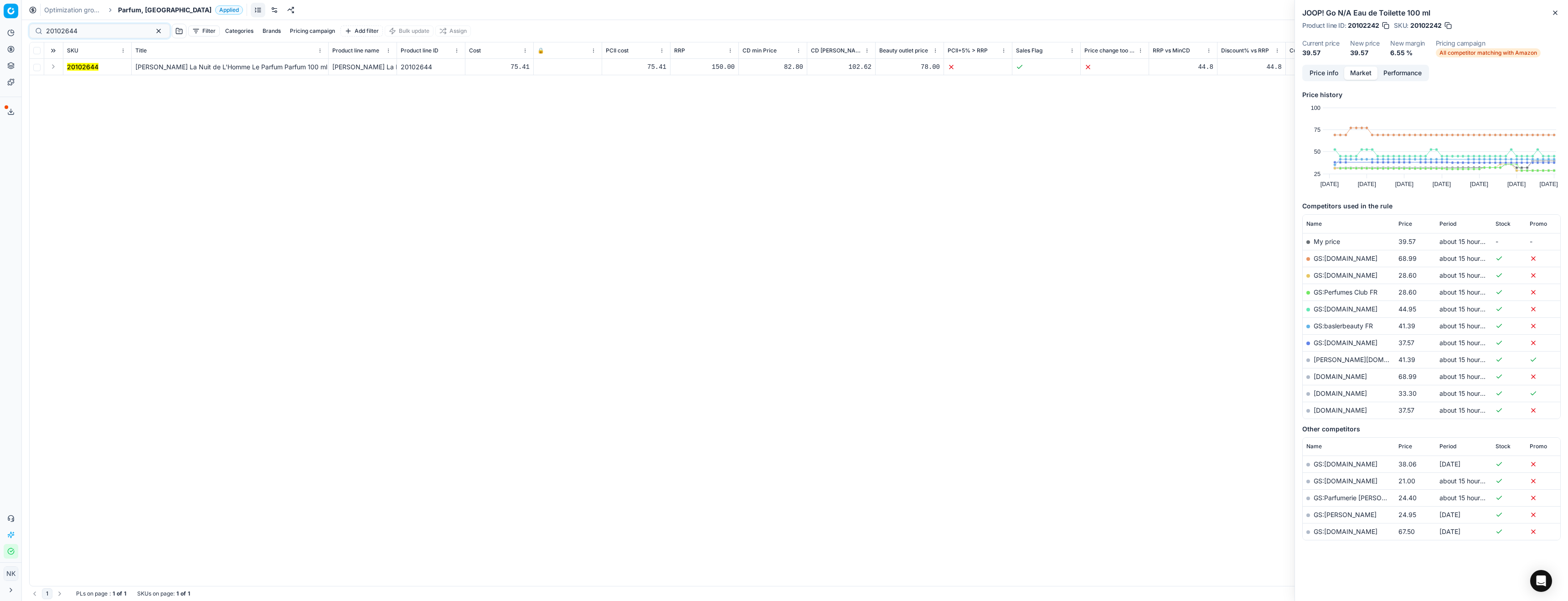
click at [52, 68] on button "Expand" at bounding box center [53, 66] width 11 height 11
click at [79, 84] on mark "20102644" at bounding box center [82, 83] width 32 height 8
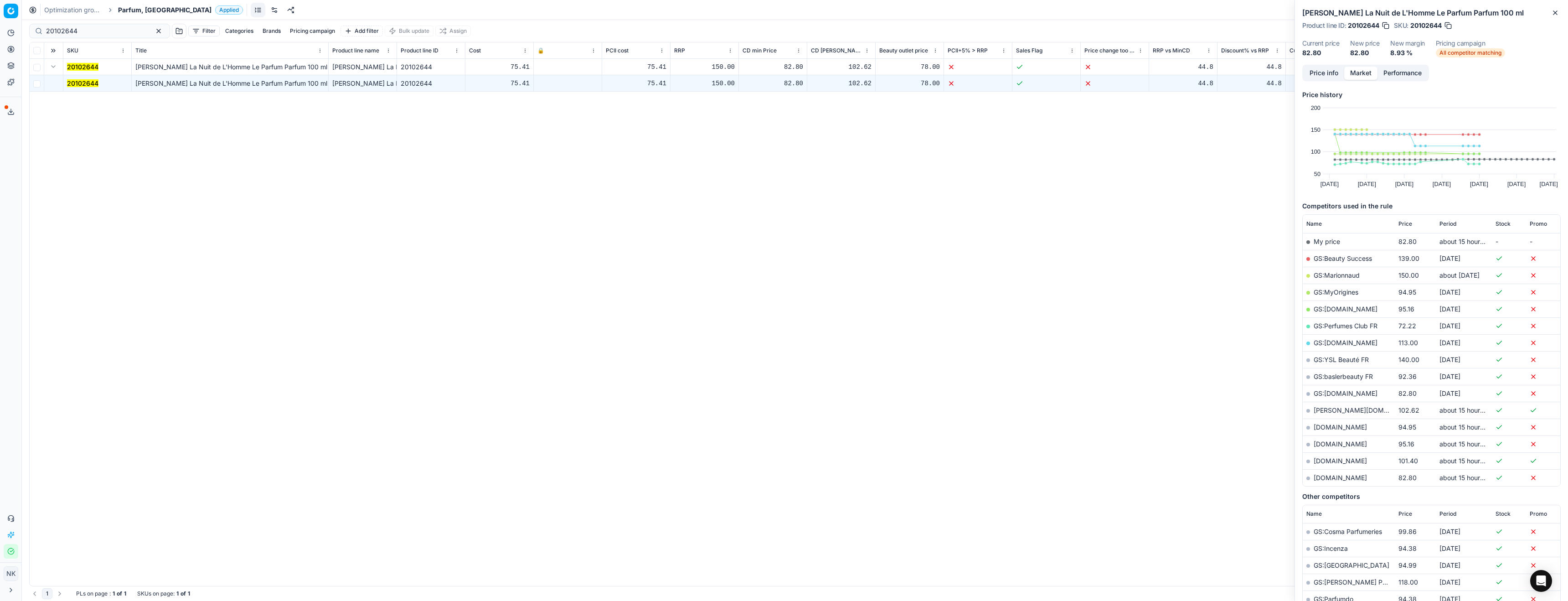
click at [1328, 477] on link "parfumdreams.fr" at bounding box center [1340, 478] width 53 height 8
click at [113, 32] on input "20102644" at bounding box center [96, 31] width 100 height 9
paste input "80008095-75"
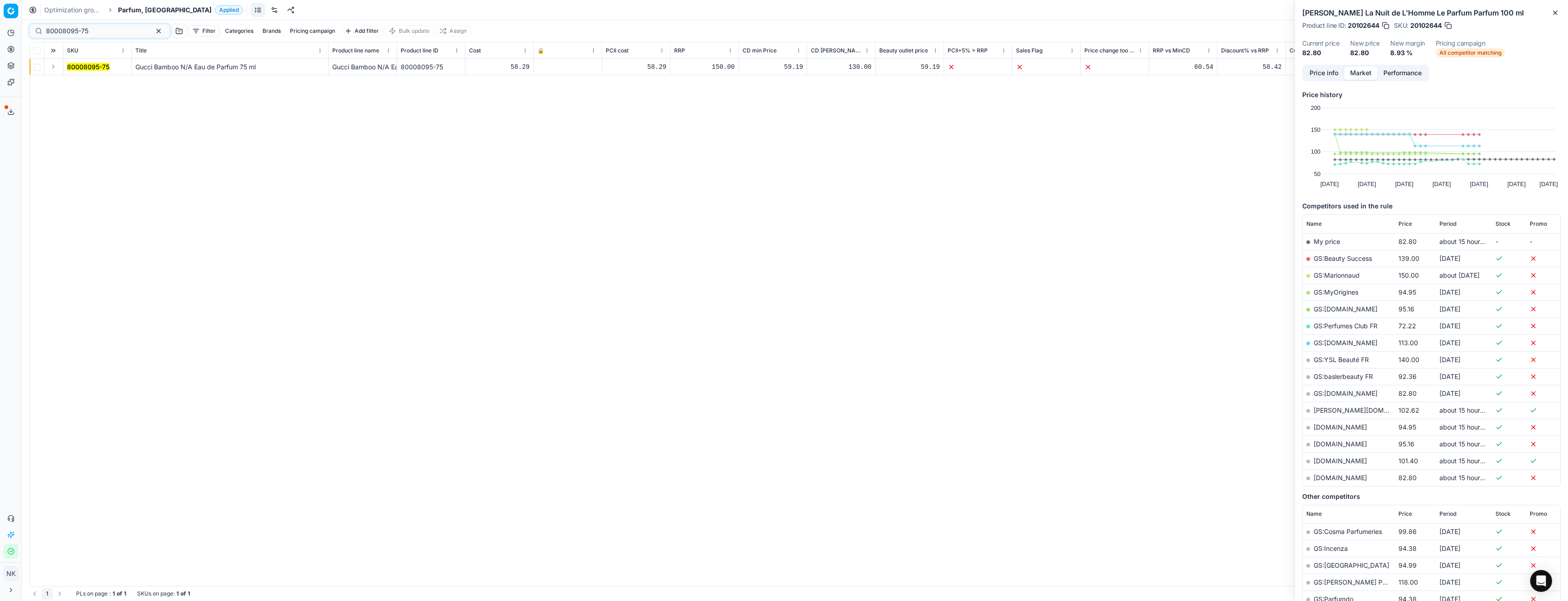
click at [51, 68] on button "Expand" at bounding box center [53, 66] width 11 height 11
click at [86, 81] on mark "80008095-75" at bounding box center [88, 83] width 42 height 8
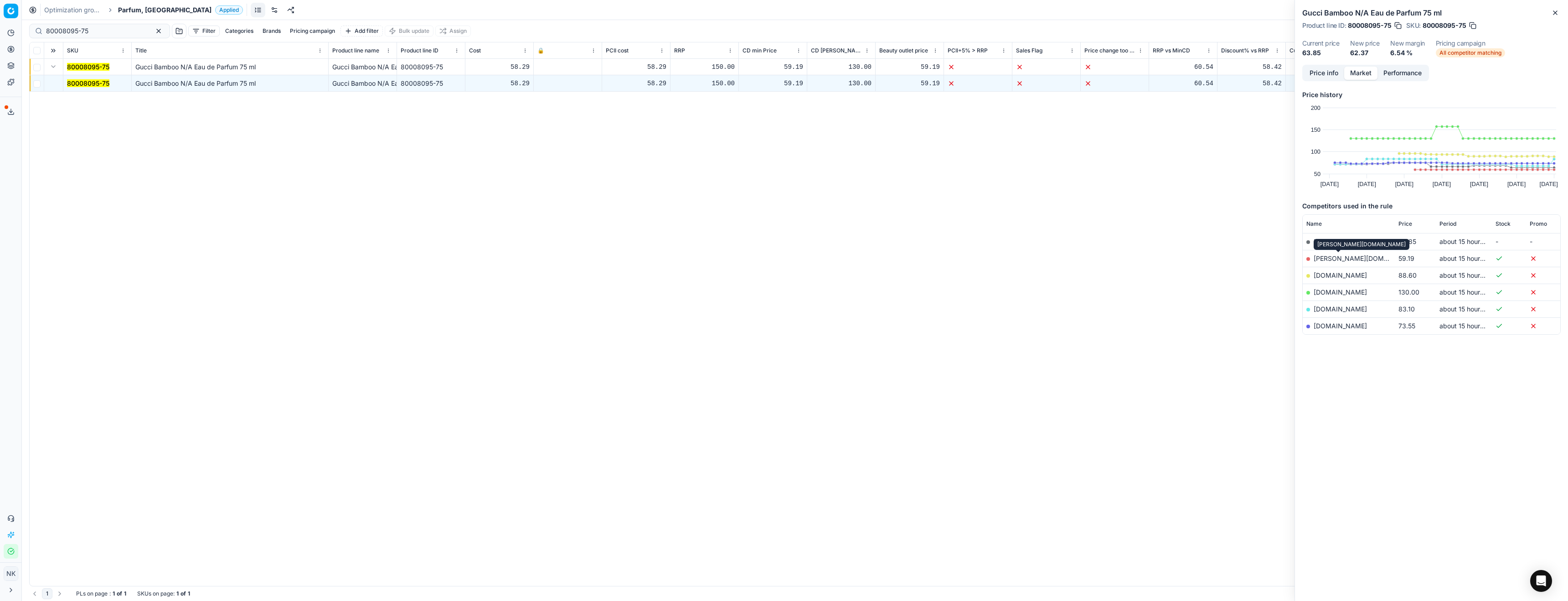
click at [1342, 259] on link "basler-beauty.fr" at bounding box center [1367, 258] width 106 height 8
click at [107, 32] on input "80008095-75" at bounding box center [96, 31] width 100 height 9
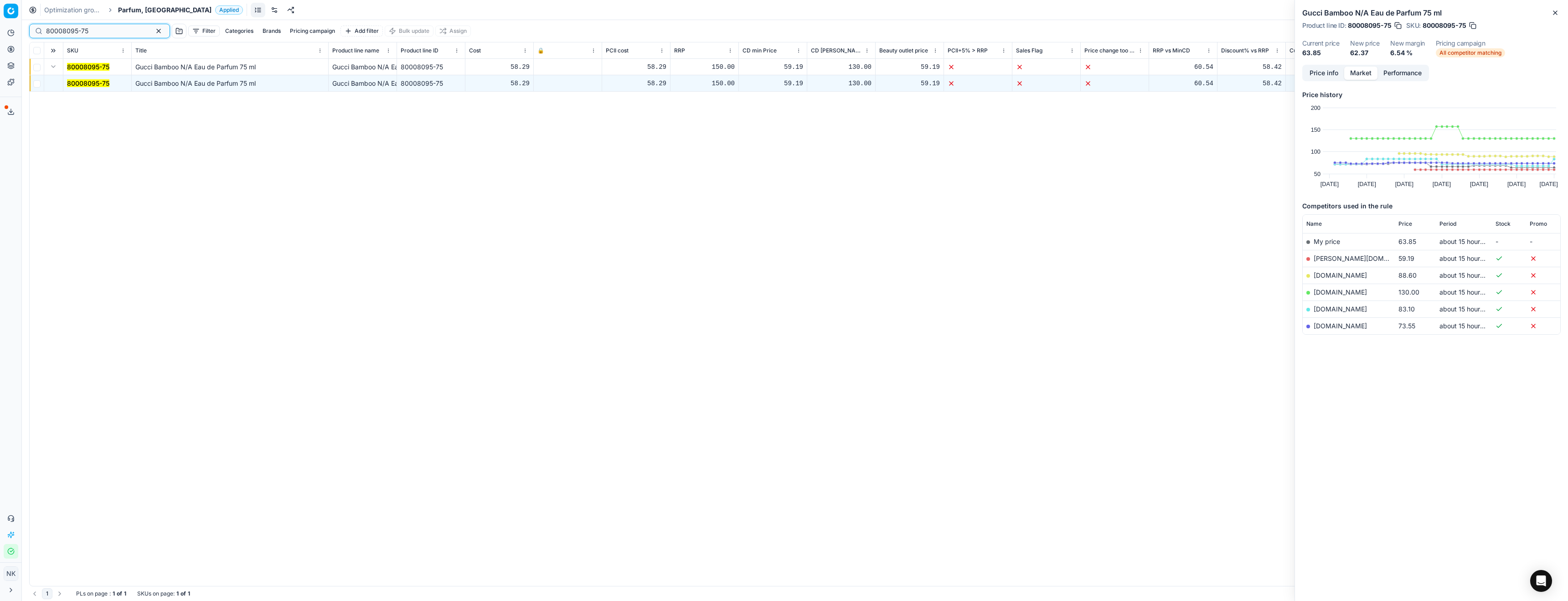
click at [107, 32] on input "80008095-75" at bounding box center [96, 31] width 100 height 9
paste input "26178-90"
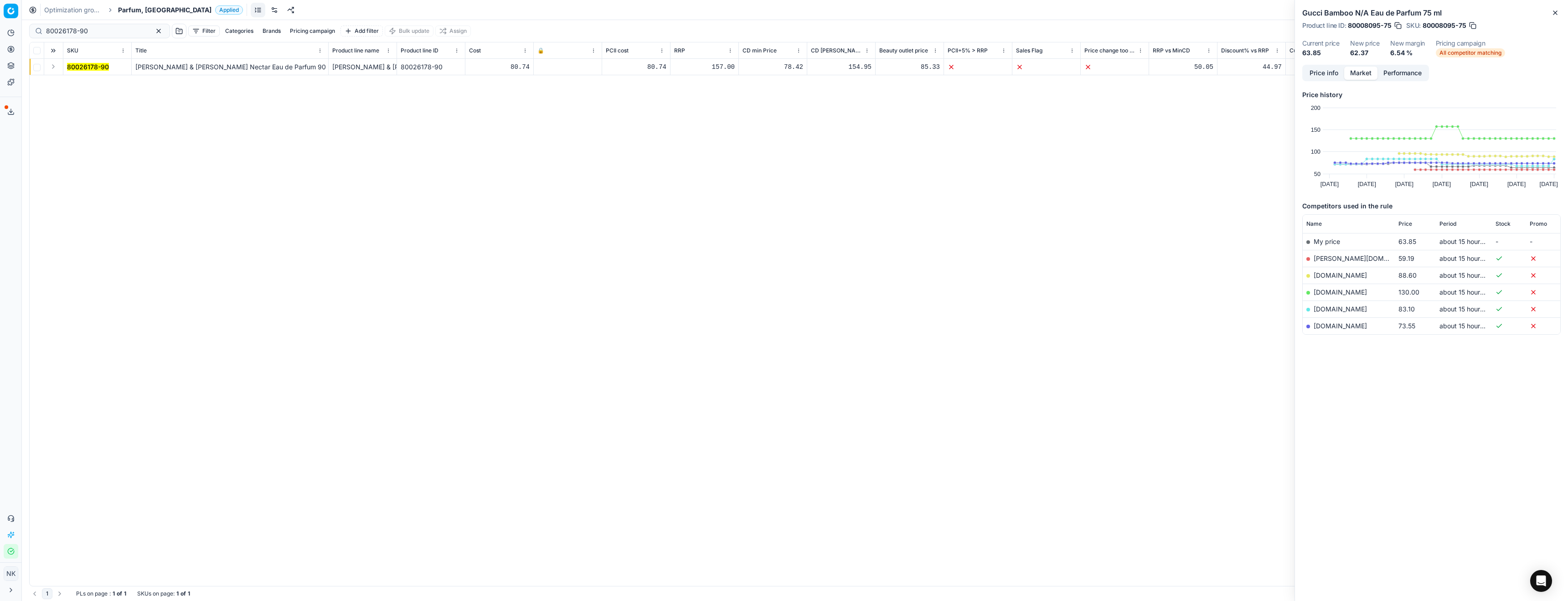
click at [52, 65] on button "Expand" at bounding box center [53, 66] width 11 height 11
click at [82, 86] on mark "80026178-90" at bounding box center [88, 83] width 42 height 8
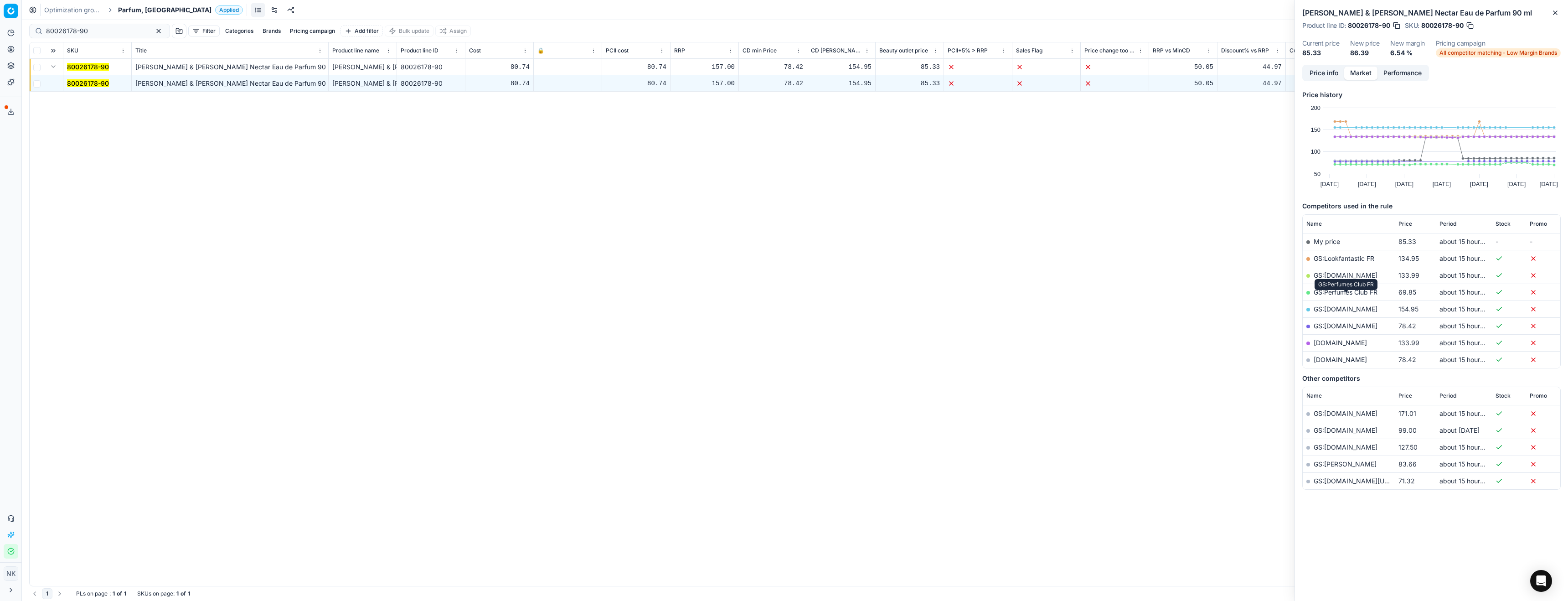
click at [1343, 296] on link "GS:Perfumes Club FR" at bounding box center [1345, 292] width 64 height 8
click at [90, 35] on input "80026178-90" at bounding box center [96, 31] width 100 height 9
paste input "58790"
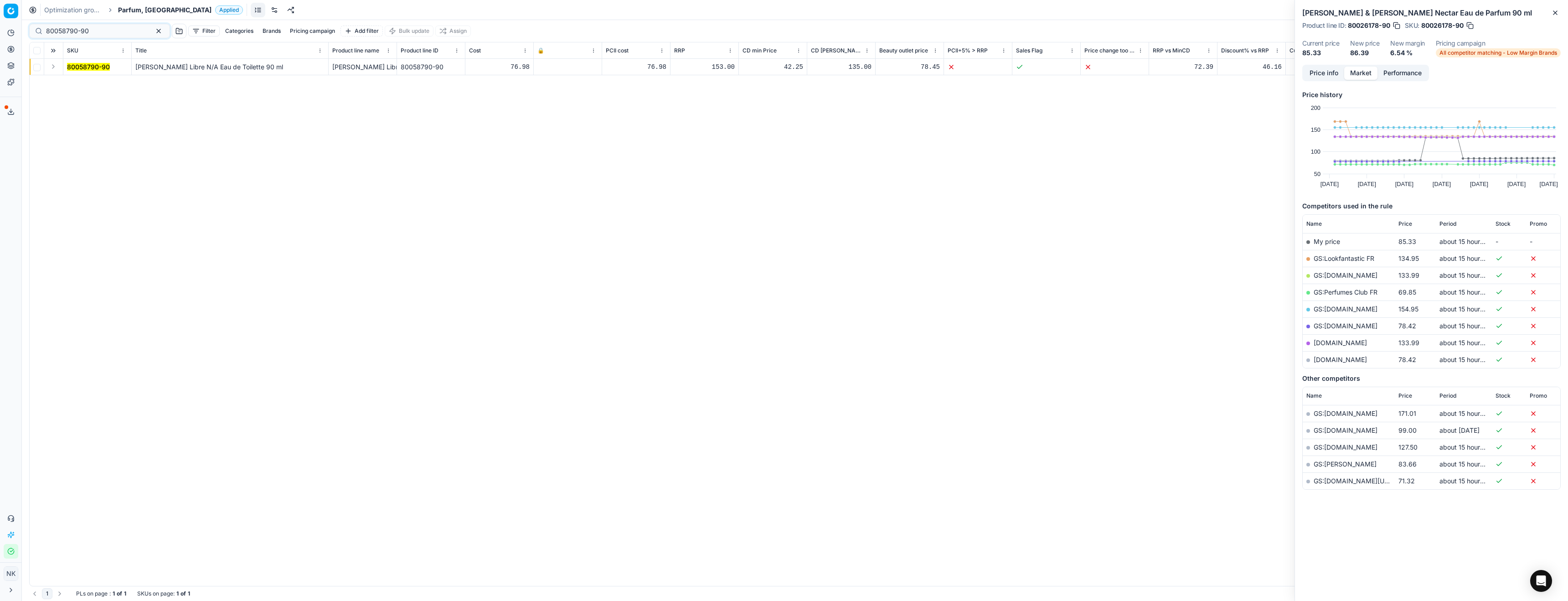
click at [52, 69] on button "Expand" at bounding box center [53, 66] width 11 height 11
click at [93, 83] on mark "80058790-90" at bounding box center [88, 83] width 43 height 8
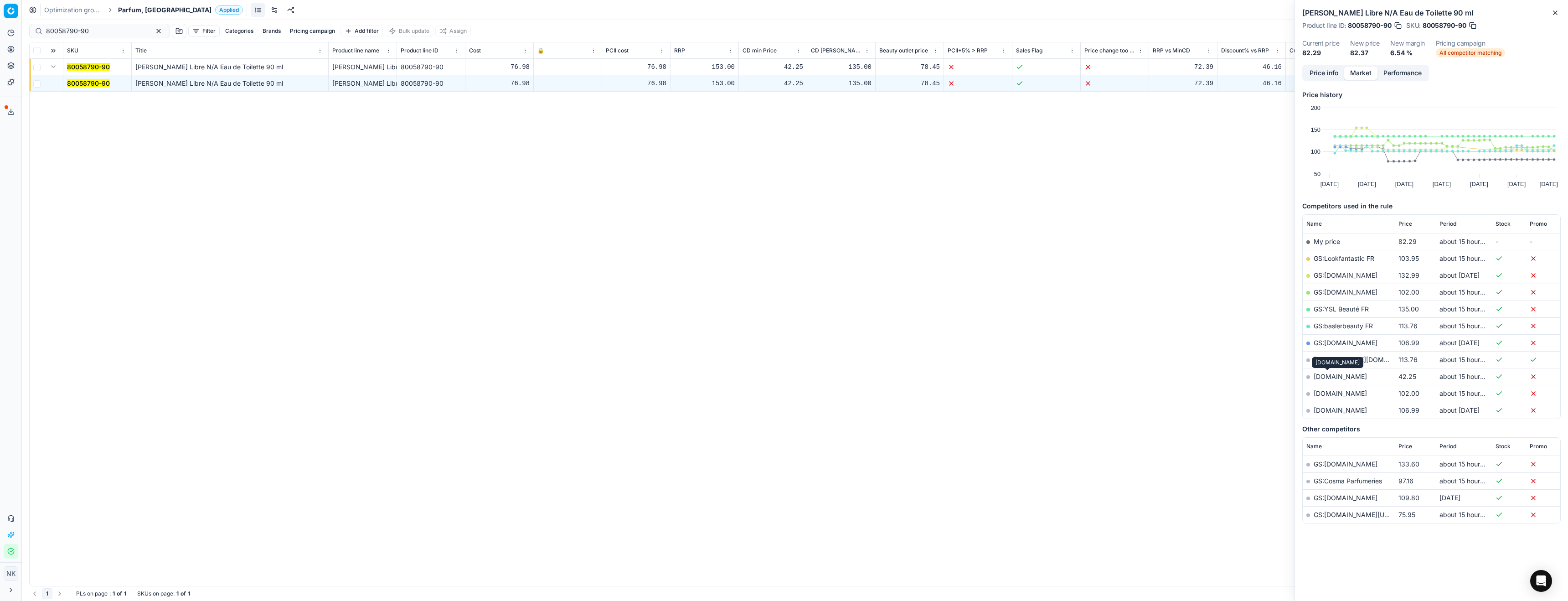
click at [1329, 377] on link "nocibe.fr" at bounding box center [1340, 377] width 53 height 8
click at [1335, 289] on link "GS:Notino.fr" at bounding box center [1345, 292] width 64 height 8
click at [93, 30] on input "80058790-90" at bounding box center [96, 31] width 100 height 9
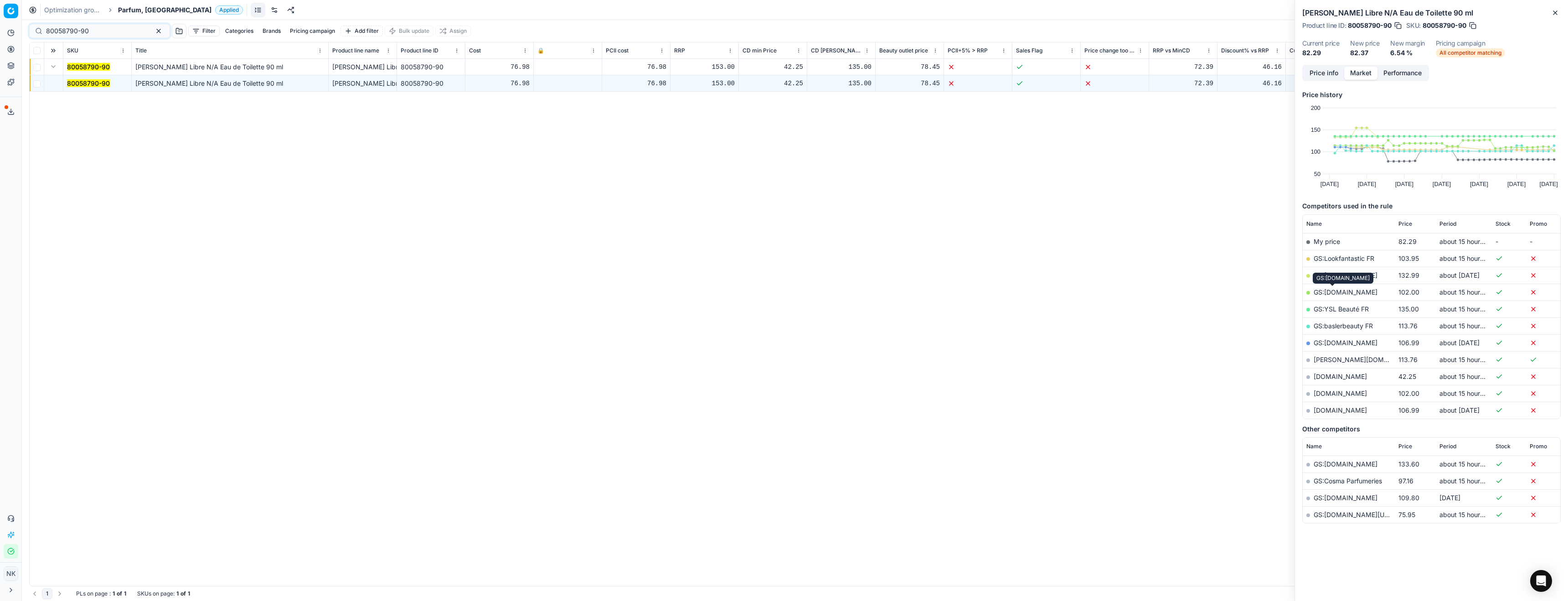
click at [1327, 291] on link "GS:Notino.fr" at bounding box center [1345, 292] width 64 height 8
click at [93, 31] on input "80058790-90" at bounding box center [96, 31] width 100 height 9
paste input "66604-10"
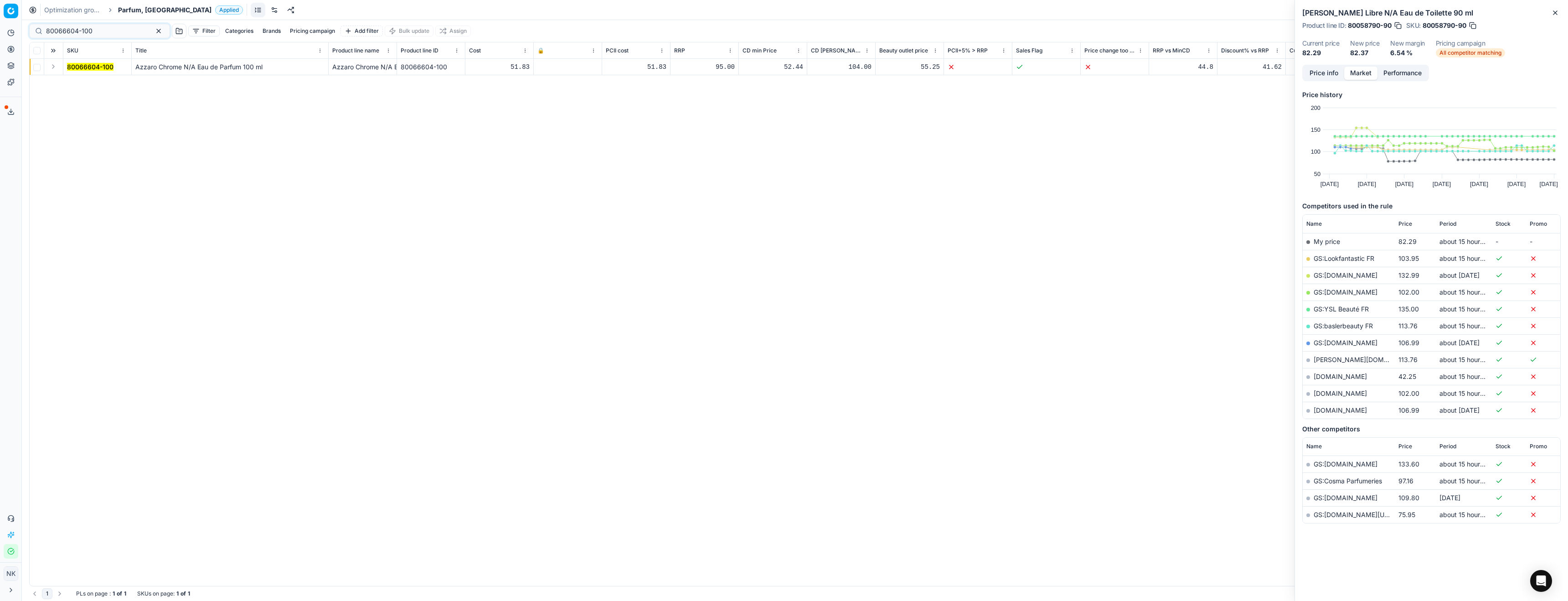
click at [52, 66] on button "Expand" at bounding box center [53, 66] width 11 height 11
click at [82, 85] on mark "80066604-100" at bounding box center [90, 83] width 46 height 8
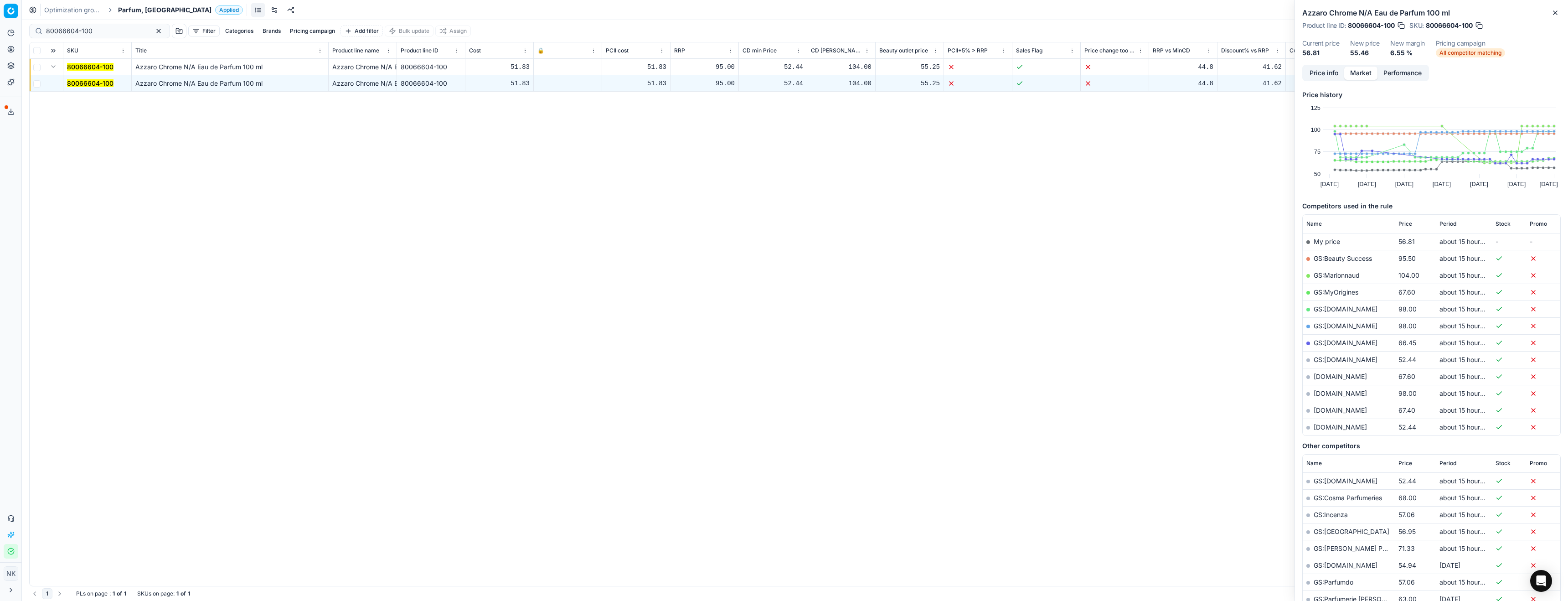
click at [1336, 359] on link "GS:parfumdreams.FR" at bounding box center [1345, 359] width 64 height 8
click at [92, 30] on input "80066604-100" at bounding box center [96, 31] width 100 height 9
paste input "90000848-0001089"
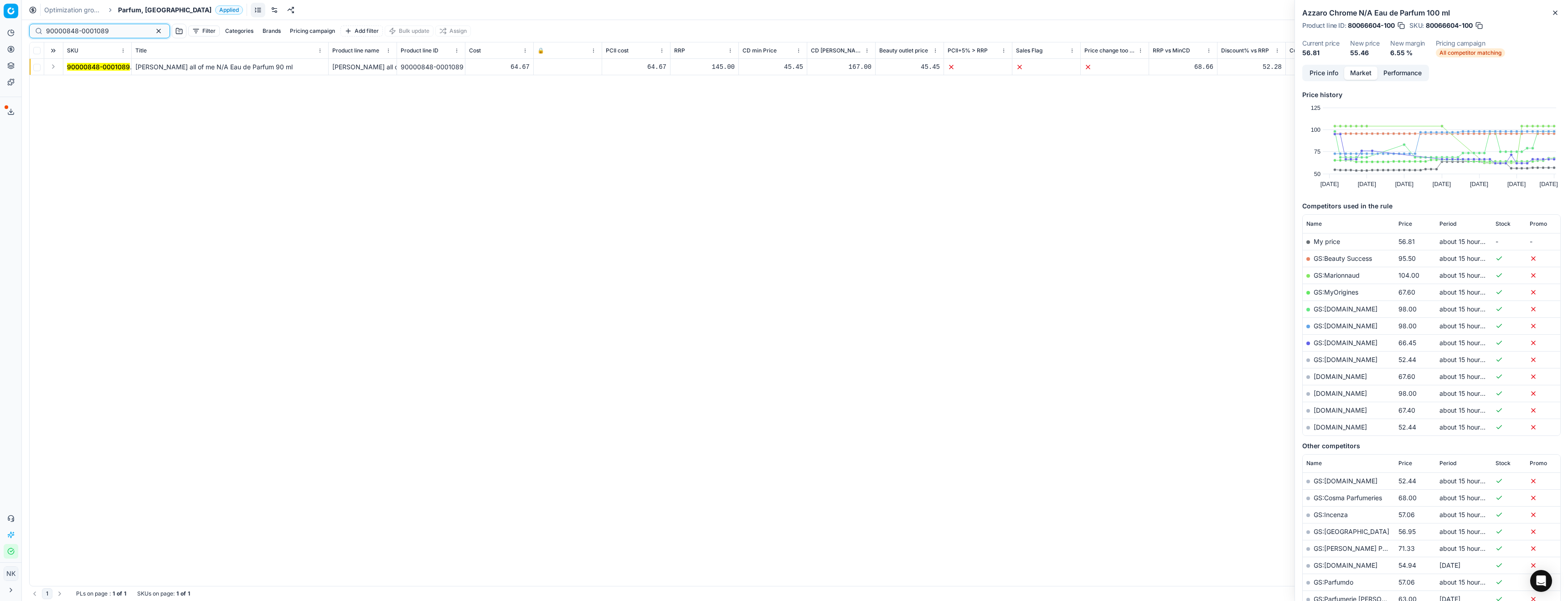
type input "90000848-0001089"
click at [54, 67] on button "Expand" at bounding box center [53, 66] width 11 height 11
click at [78, 84] on mark "90000848-0001089" at bounding box center [98, 83] width 63 height 8
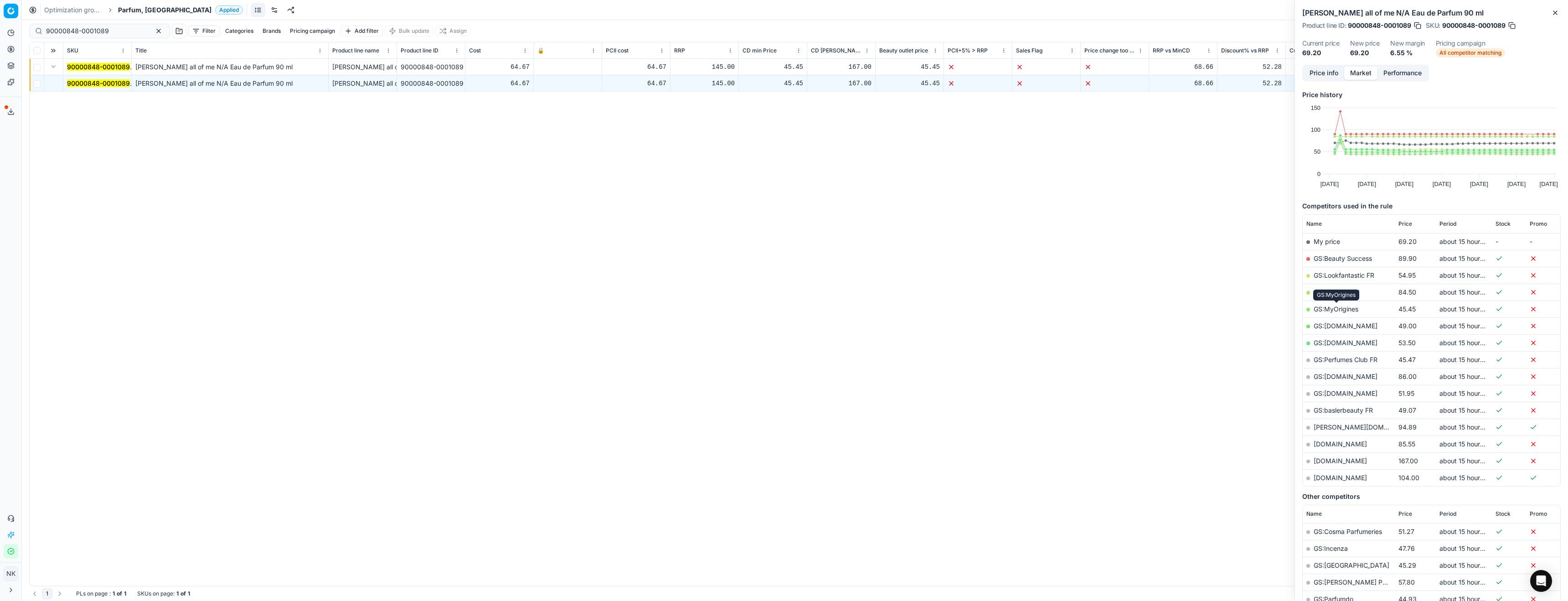
click at [1340, 310] on link "GS:MyOrigines" at bounding box center [1336, 309] width 44 height 8
click at [1325, 72] on button "Price info" at bounding box center [1324, 73] width 41 height 14
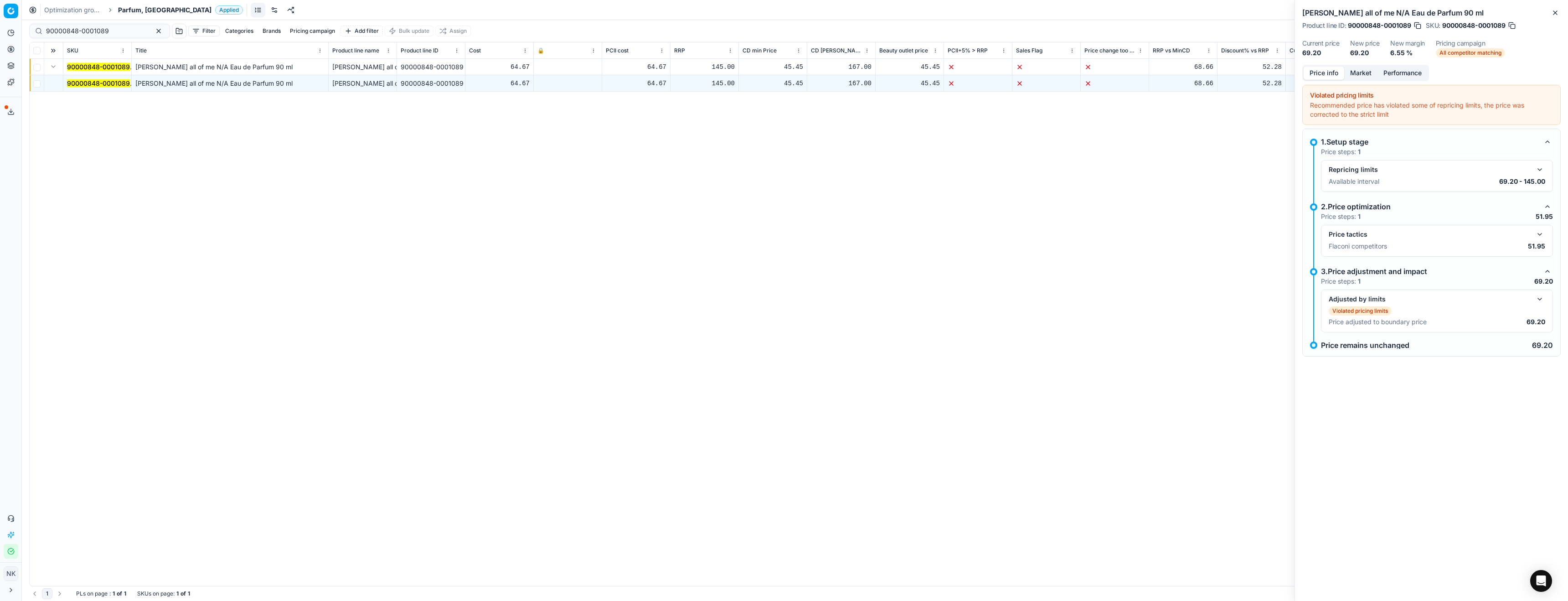
click at [1541, 234] on button "button" at bounding box center [1540, 234] width 11 height 11
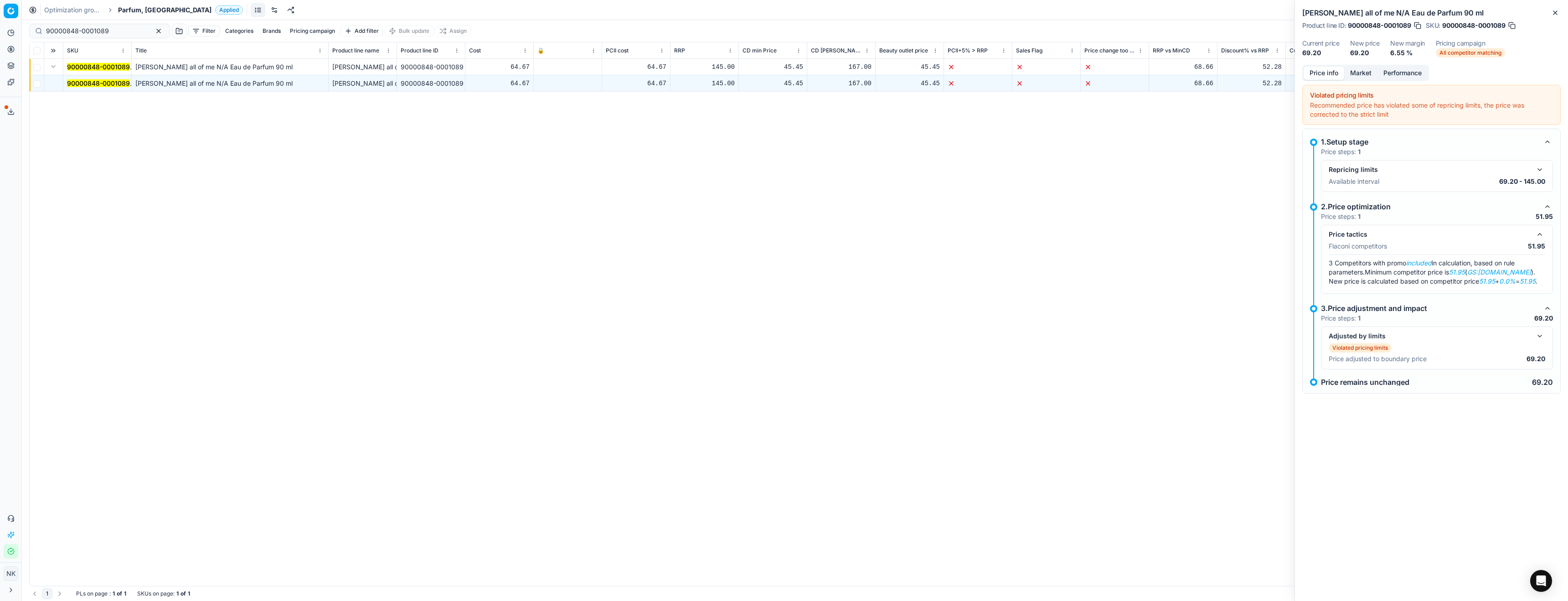
click at [1361, 72] on button "Market" at bounding box center [1361, 73] width 33 height 14
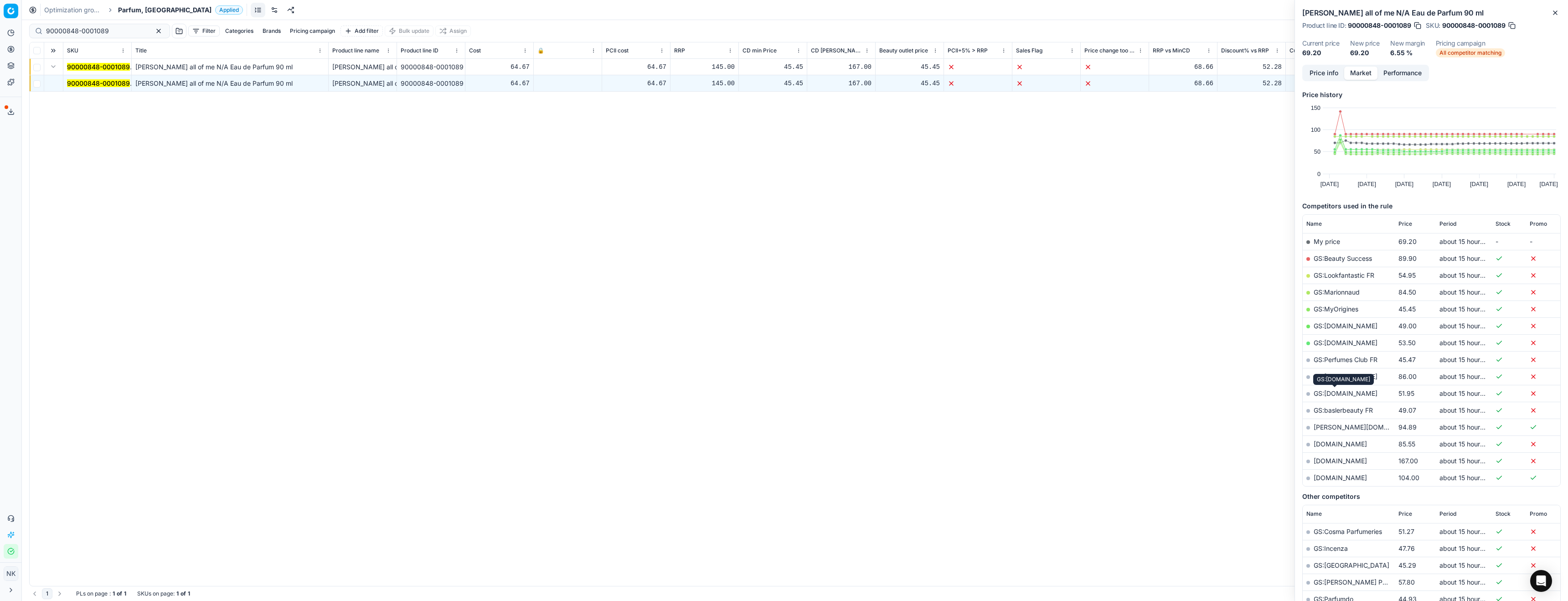
click at [1334, 395] on link "GS:Zalando.fr" at bounding box center [1345, 394] width 64 height 8
click at [1407, 225] on span "Price" at bounding box center [1405, 224] width 14 height 7
click at [1368, 258] on link "GS:Perfumes Club FR" at bounding box center [1345, 258] width 64 height 8
click at [1341, 276] on link "GS:Nocibe.fr" at bounding box center [1345, 275] width 64 height 8
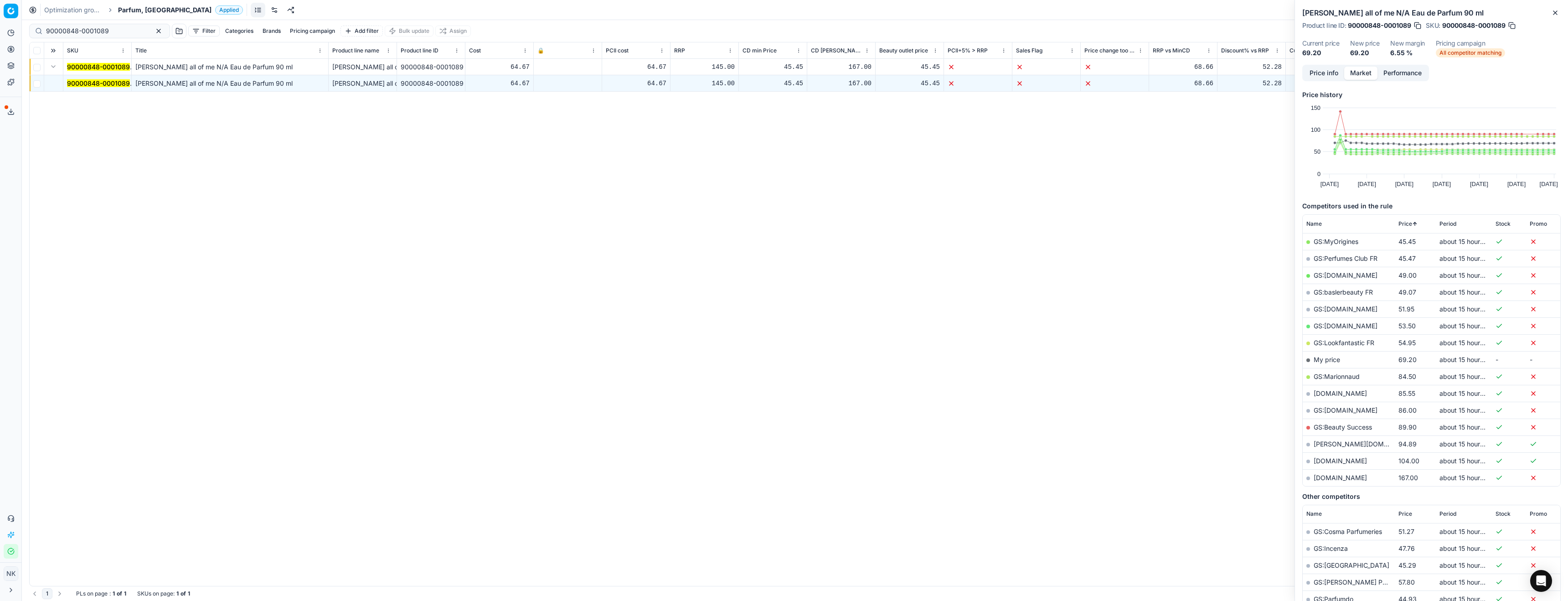
click at [1368, 291] on link "GS:baslerbeauty FR" at bounding box center [1343, 292] width 59 height 8
click at [1341, 342] on link "GS:Lookfantastic FR" at bounding box center [1344, 343] width 61 height 8
click at [1332, 375] on link "GS:Marionnaud" at bounding box center [1337, 377] width 46 height 8
click at [1338, 410] on link "GS:Sephora.fr" at bounding box center [1345, 410] width 64 height 8
click at [1328, 443] on link "basler-beauty.fr" at bounding box center [1367, 444] width 106 height 8
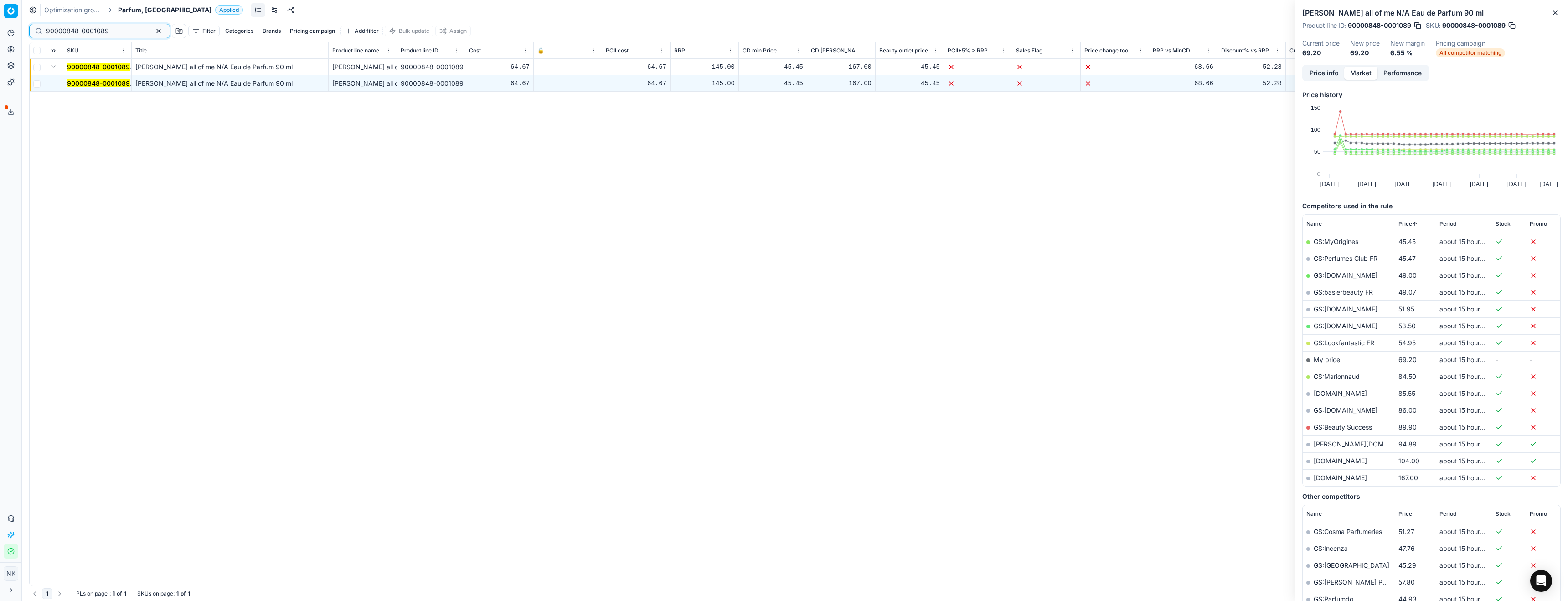
click at [79, 33] on input "90000848-0001089" at bounding box center [96, 31] width 100 height 9
click at [131, 12] on span "Parfum, [GEOGRAPHIC_DATA]" at bounding box center [164, 10] width 93 height 9
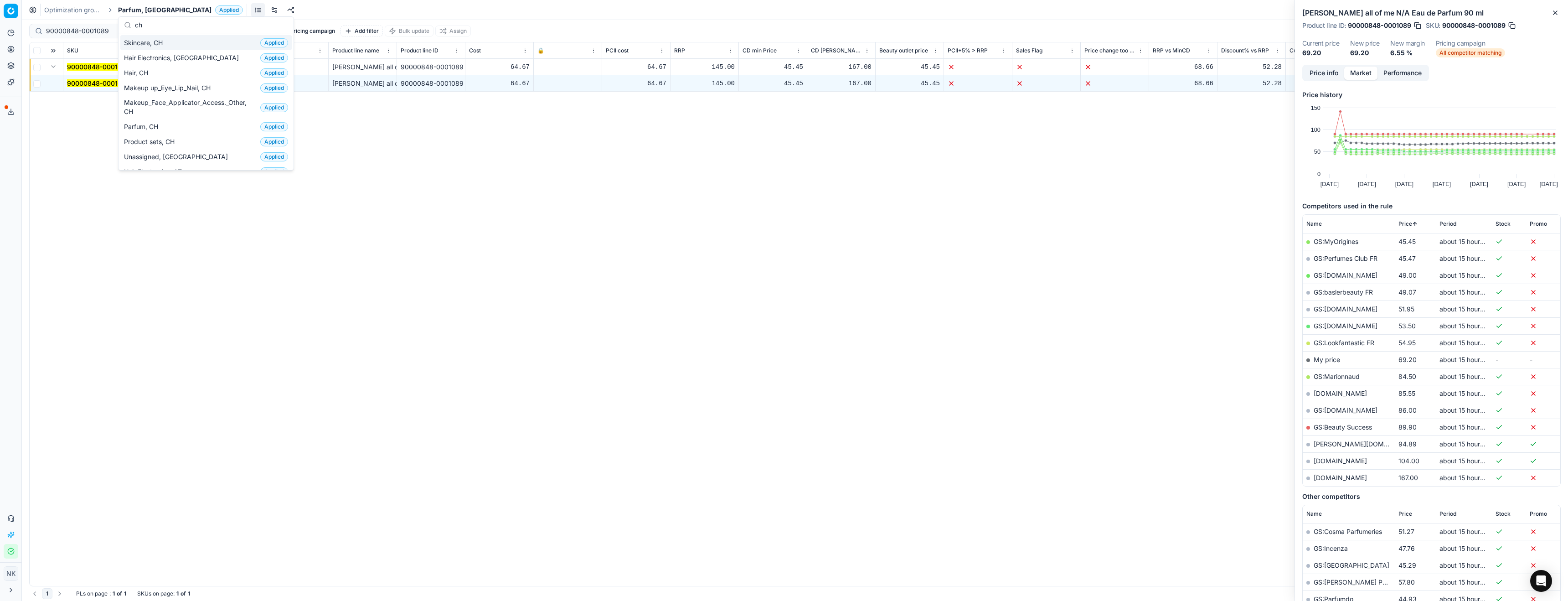
type input "ch"
click at [139, 44] on span "Skincare, CH" at bounding box center [145, 43] width 42 height 9
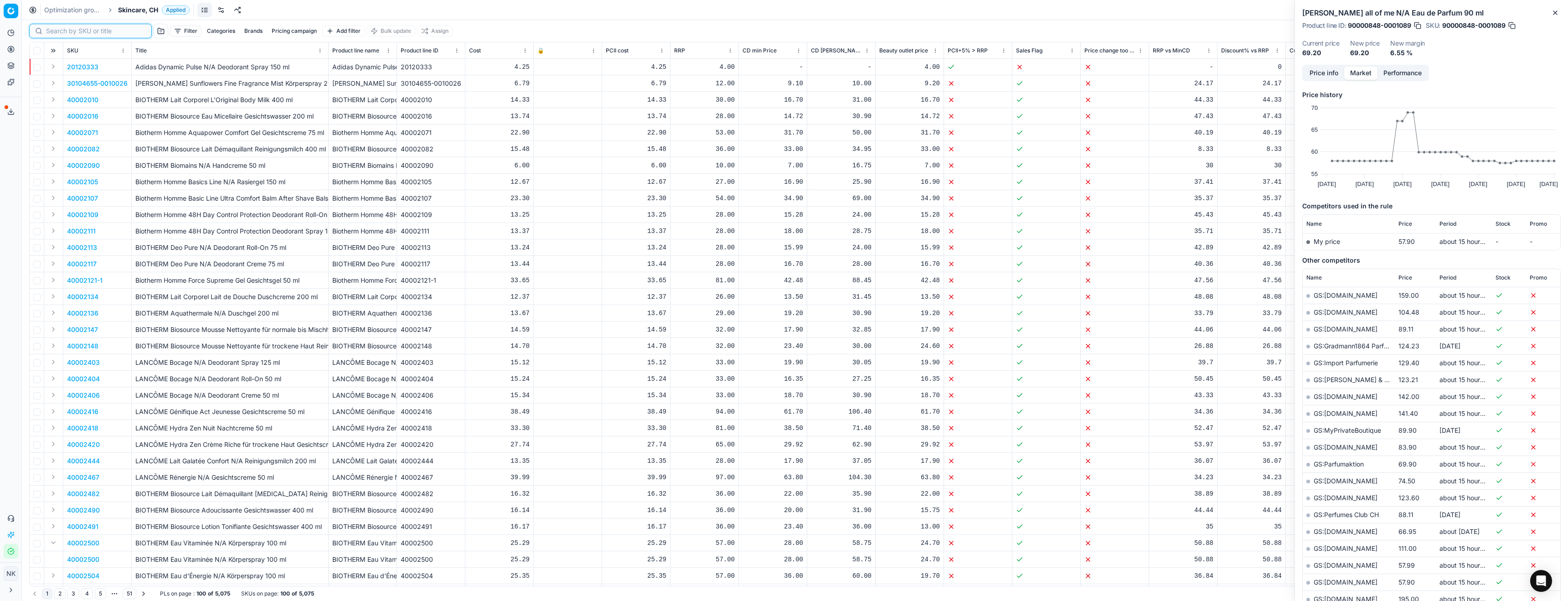
click at [55, 30] on input at bounding box center [96, 31] width 100 height 9
paste input "80075319-30"
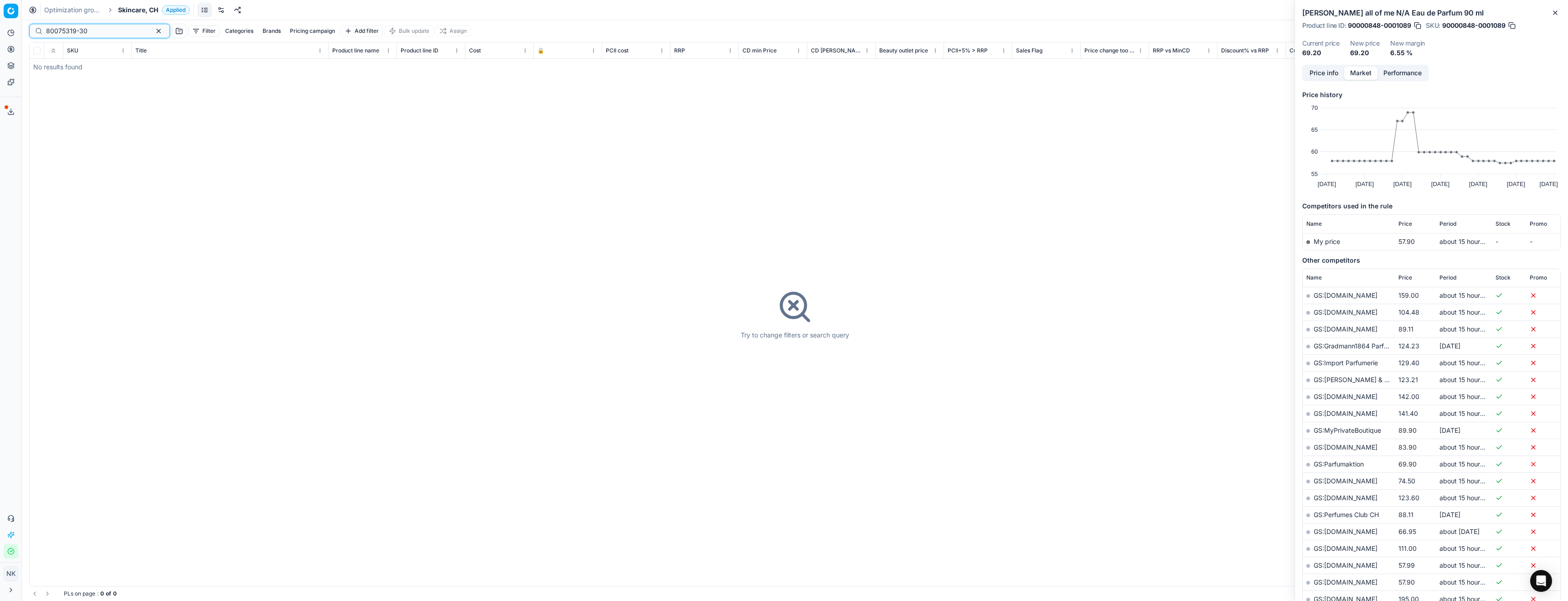
click at [73, 29] on input "80075319-30" at bounding box center [96, 31] width 100 height 9
paste input "90011183-0017703"
type input "90011183-0017703"
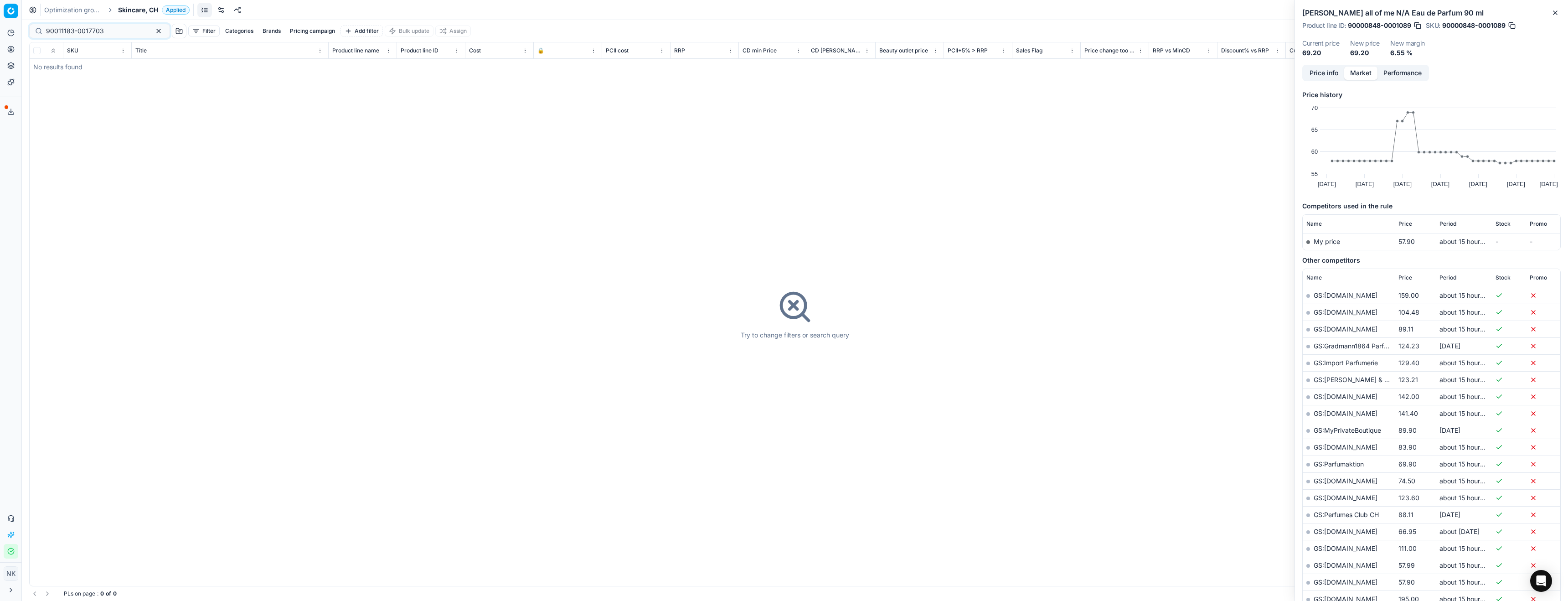
click at [137, 12] on span "Skincare, CH" at bounding box center [138, 10] width 40 height 9
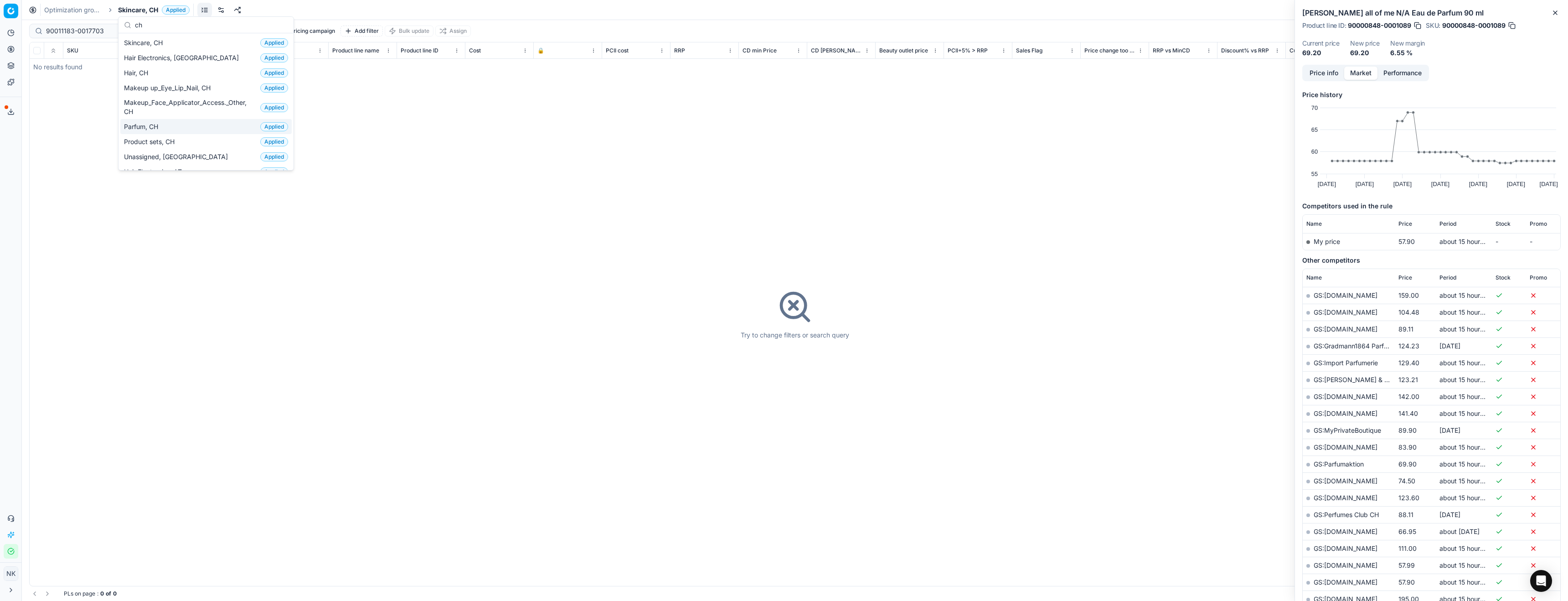
type input "ch"
click at [144, 126] on span "Parfum, CH" at bounding box center [143, 127] width 38 height 9
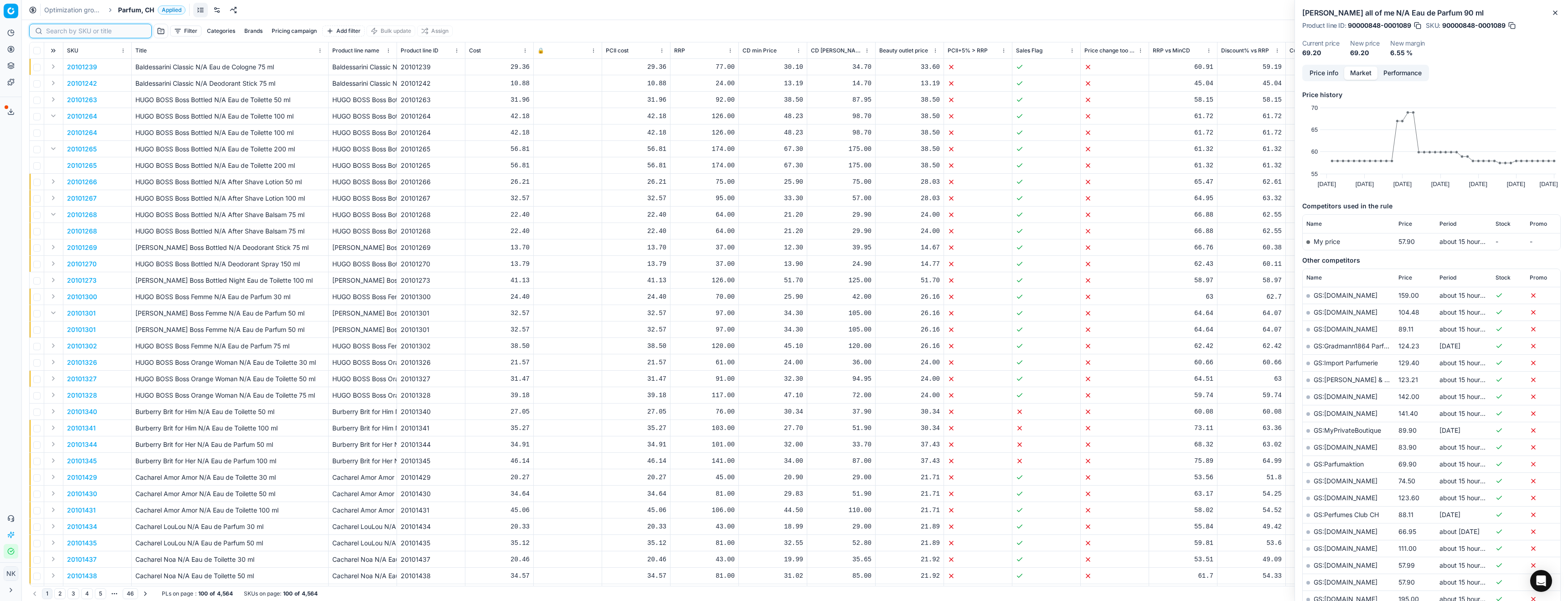
click at [57, 29] on input at bounding box center [96, 31] width 100 height 9
paste input "90012463-0019604"
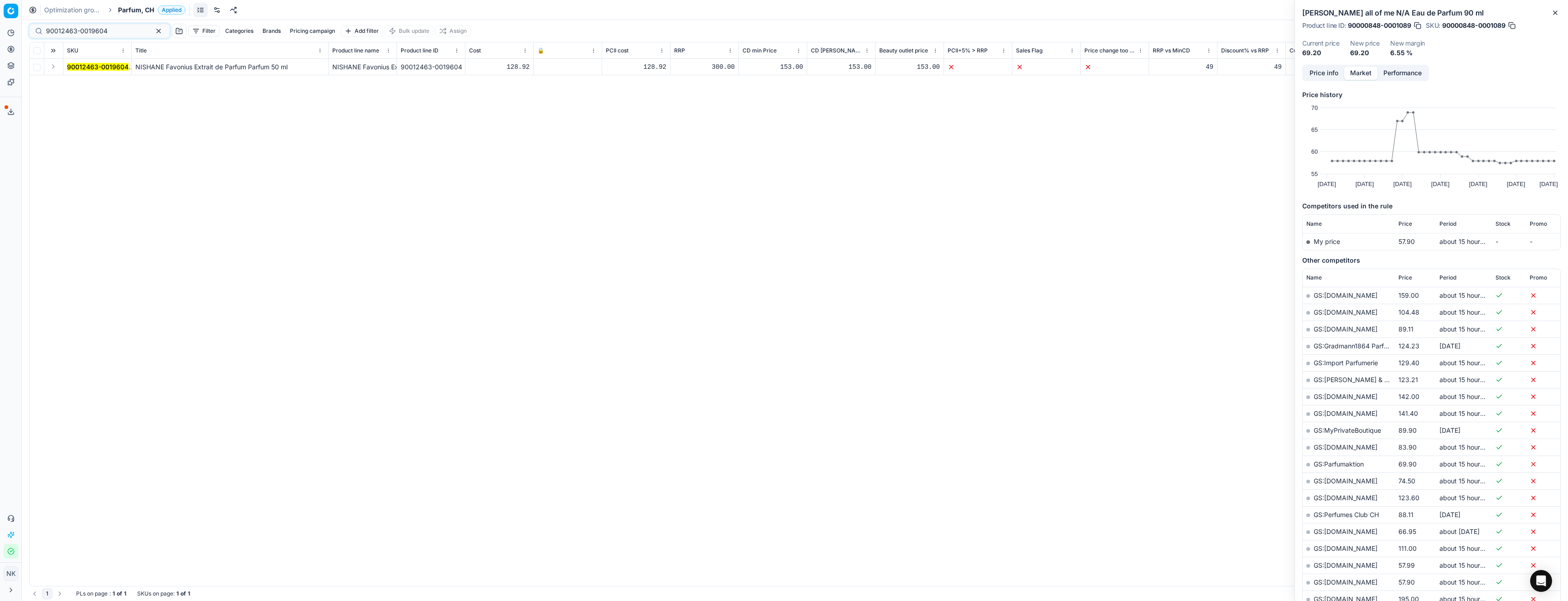
click at [52, 69] on button "Expand" at bounding box center [53, 66] width 11 height 11
click at [81, 86] on mark "90012463-0019604" at bounding box center [98, 83] width 62 height 8
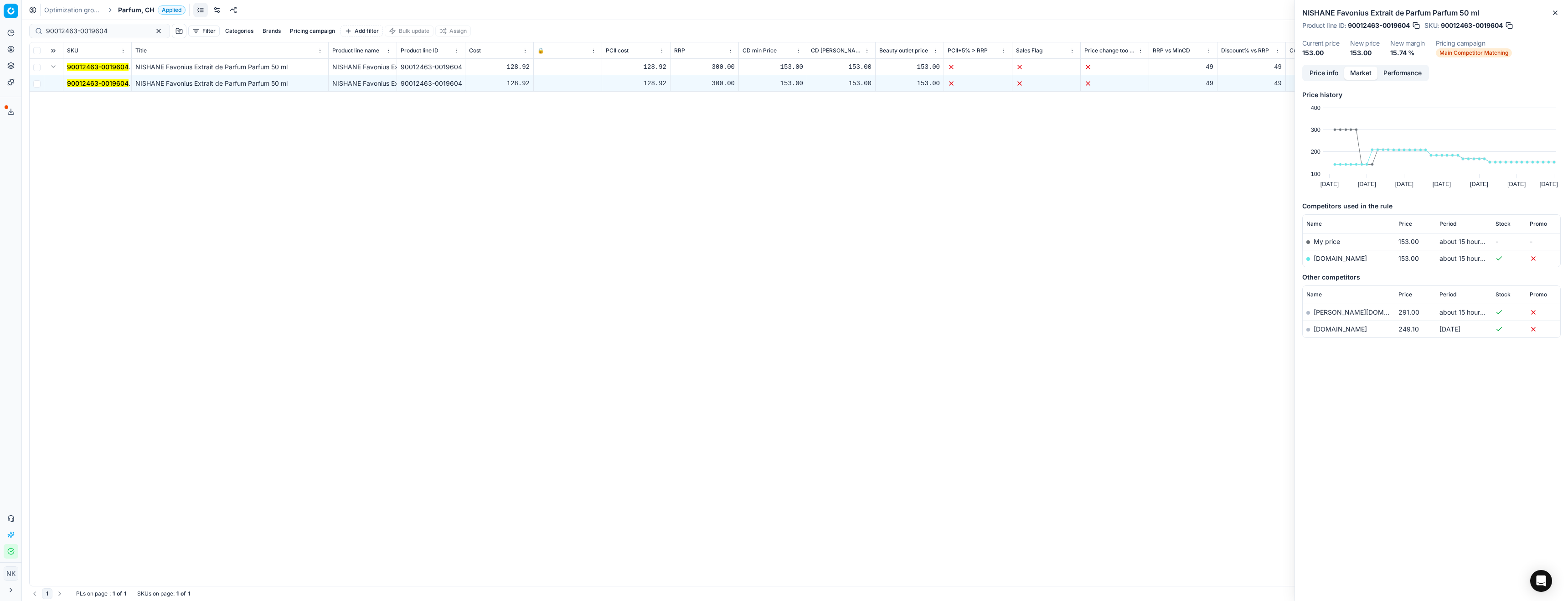
click at [1334, 259] on link "parfumdreams.ch" at bounding box center [1340, 258] width 53 height 8
click at [97, 30] on input "90012463-0019604" at bounding box center [96, 31] width 100 height 9
paste input "80041211-60"
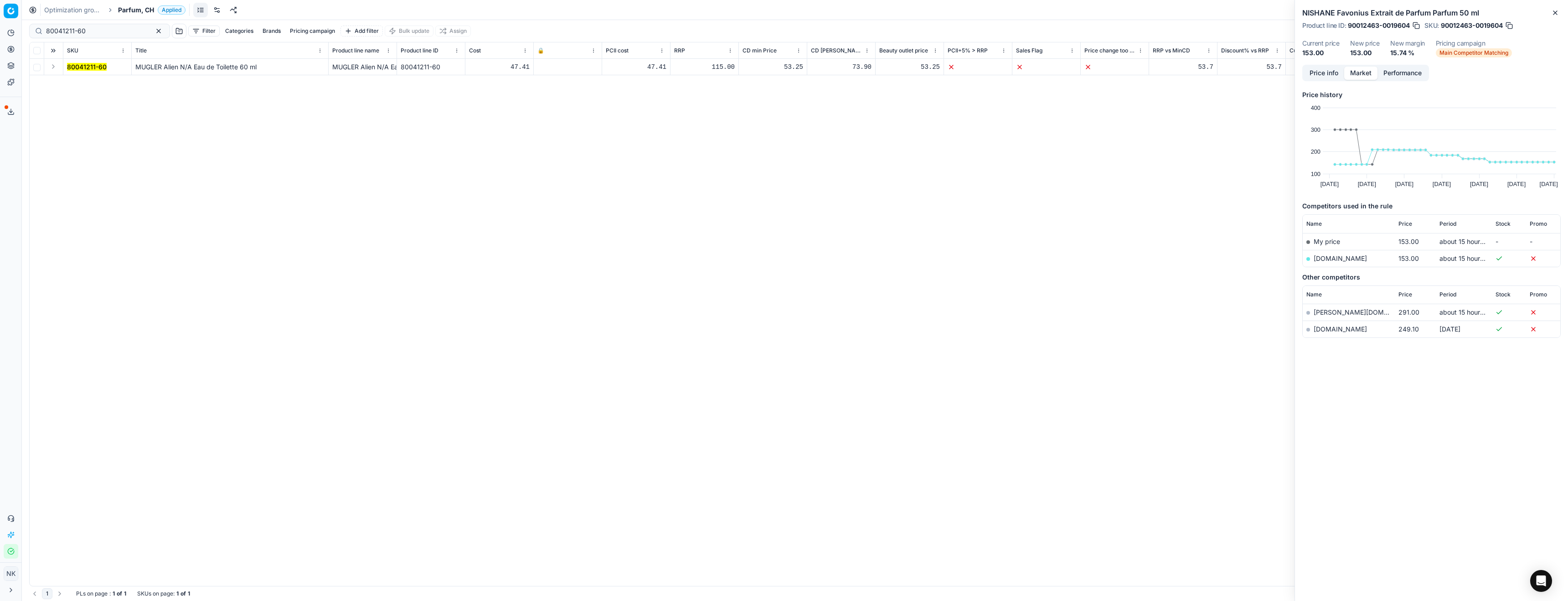
click at [55, 67] on button "Expand" at bounding box center [53, 66] width 11 height 11
click at [83, 82] on mark "80041211-60" at bounding box center [87, 83] width 40 height 8
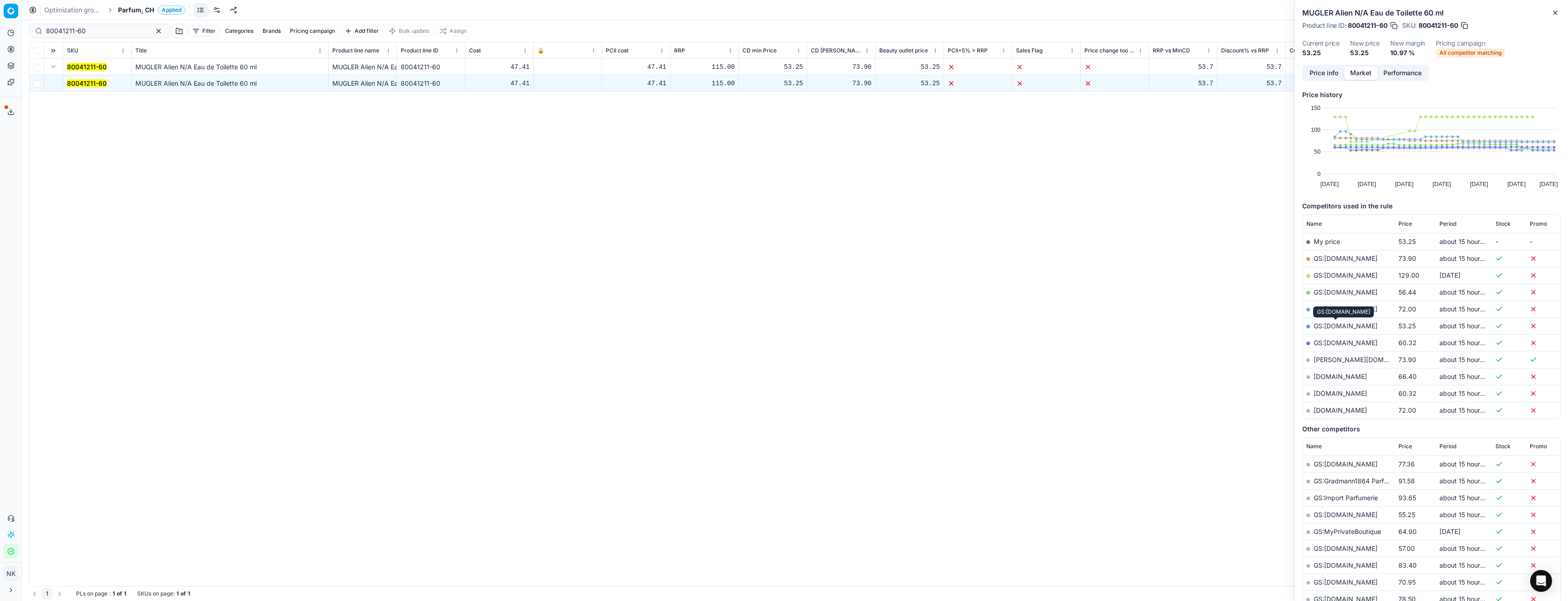
click at [1333, 326] on link "GS:galaxus.ch" at bounding box center [1345, 326] width 64 height 8
click at [99, 29] on input "80041211-60" at bounding box center [96, 31] width 100 height 9
paste input "90005856-000875"
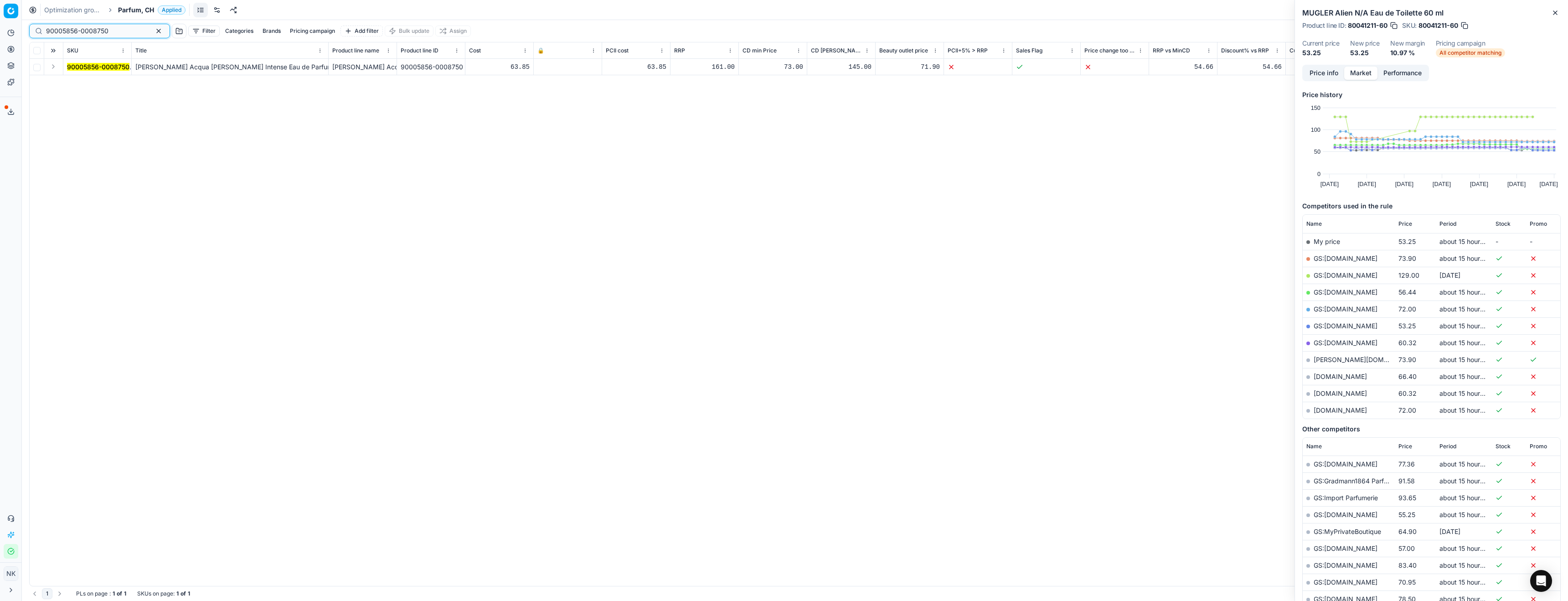
type input "90005856-0008750"
click at [52, 67] on button "Expand" at bounding box center [53, 66] width 11 height 11
click at [87, 86] on mark "90005856-0008750" at bounding box center [98, 83] width 62 height 8
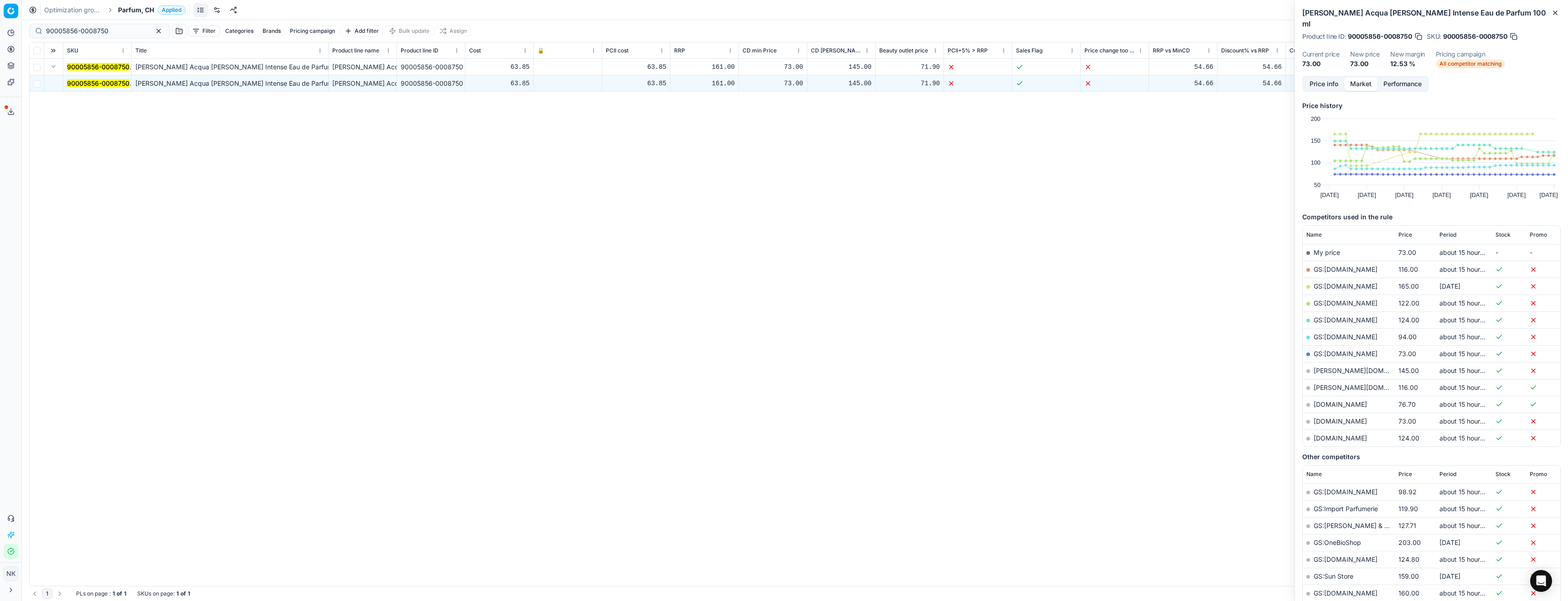
click at [1327, 350] on link "GS:parfumdreams.CH" at bounding box center [1345, 354] width 64 height 8
click at [134, 8] on span "Parfum, CH" at bounding box center [136, 10] width 36 height 9
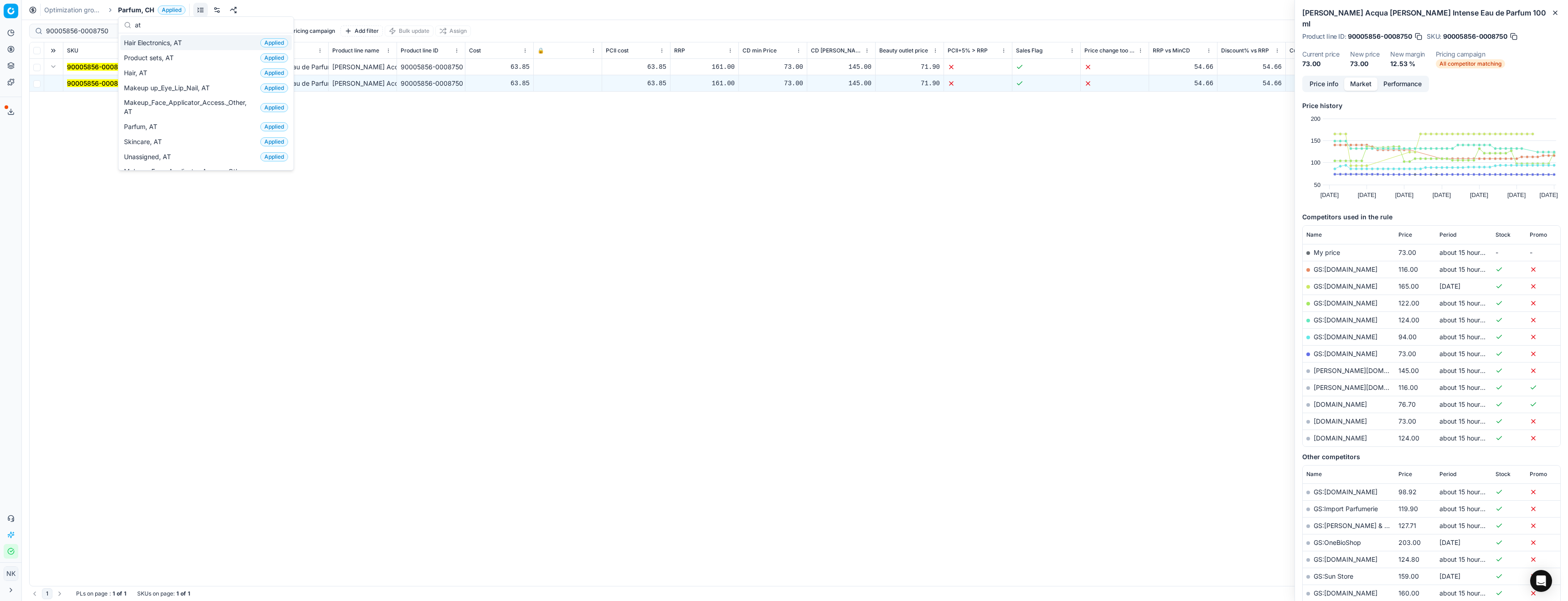
type input "at"
click at [180, 91] on span "Makeup up_Eye_Lip_Nail, AT" at bounding box center [169, 88] width 89 height 9
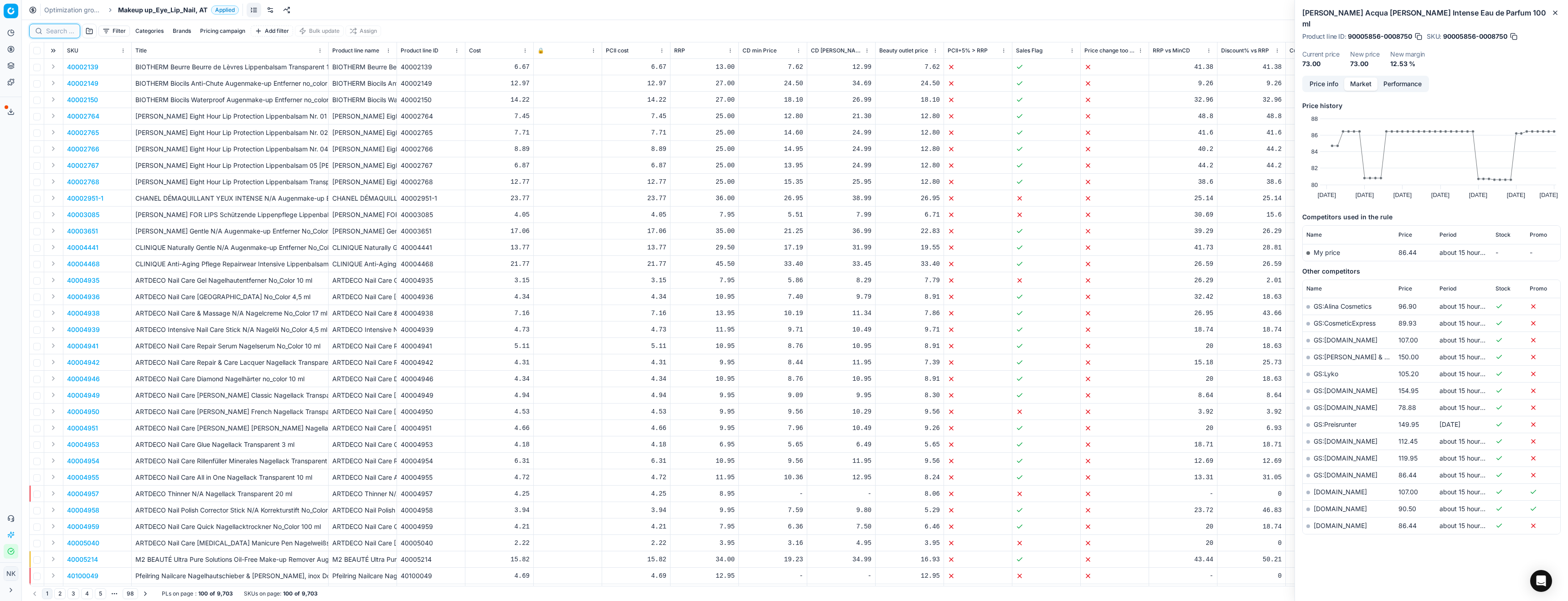
click at [53, 29] on input at bounding box center [61, 31] width 28 height 9
paste input "80073254-15-5"
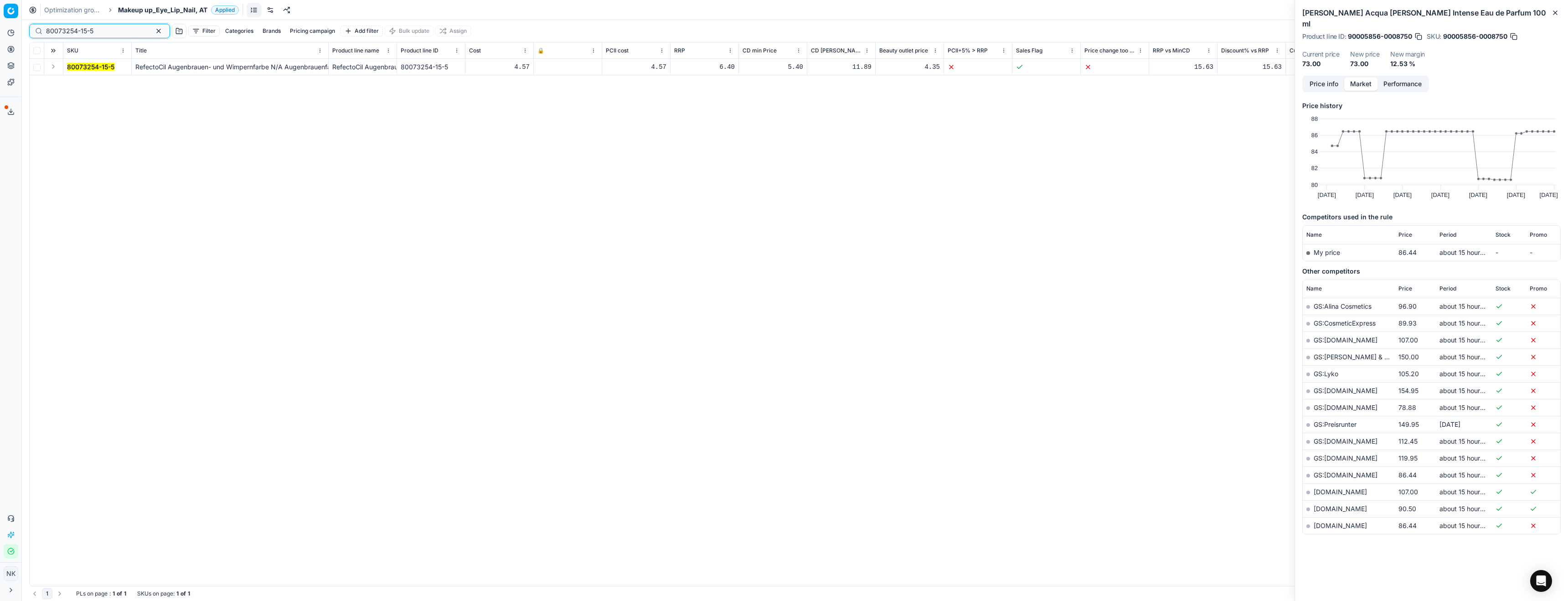
type input "80073254-15-5"
click at [48, 66] on button "Expand" at bounding box center [53, 66] width 11 height 11
click at [91, 82] on mark "80073254-15-5" at bounding box center [91, 83] width 48 height 8
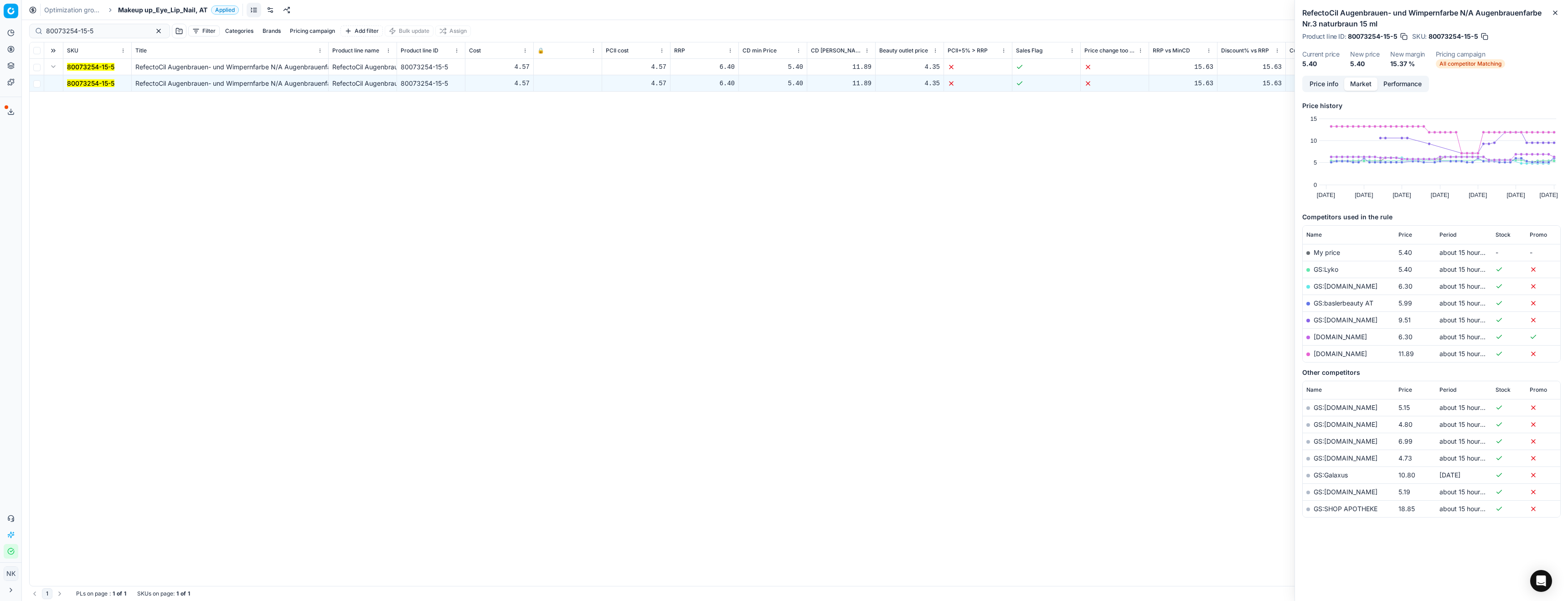
click at [1330, 268] on link "GS:Lyko" at bounding box center [1326, 269] width 24 height 8
click at [1342, 303] on link "GS:baslerbeauty AT" at bounding box center [1343, 303] width 60 height 8
click at [124, 12] on span "Makeup up_Eye_Lip_Nail, AT" at bounding box center [162, 10] width 89 height 9
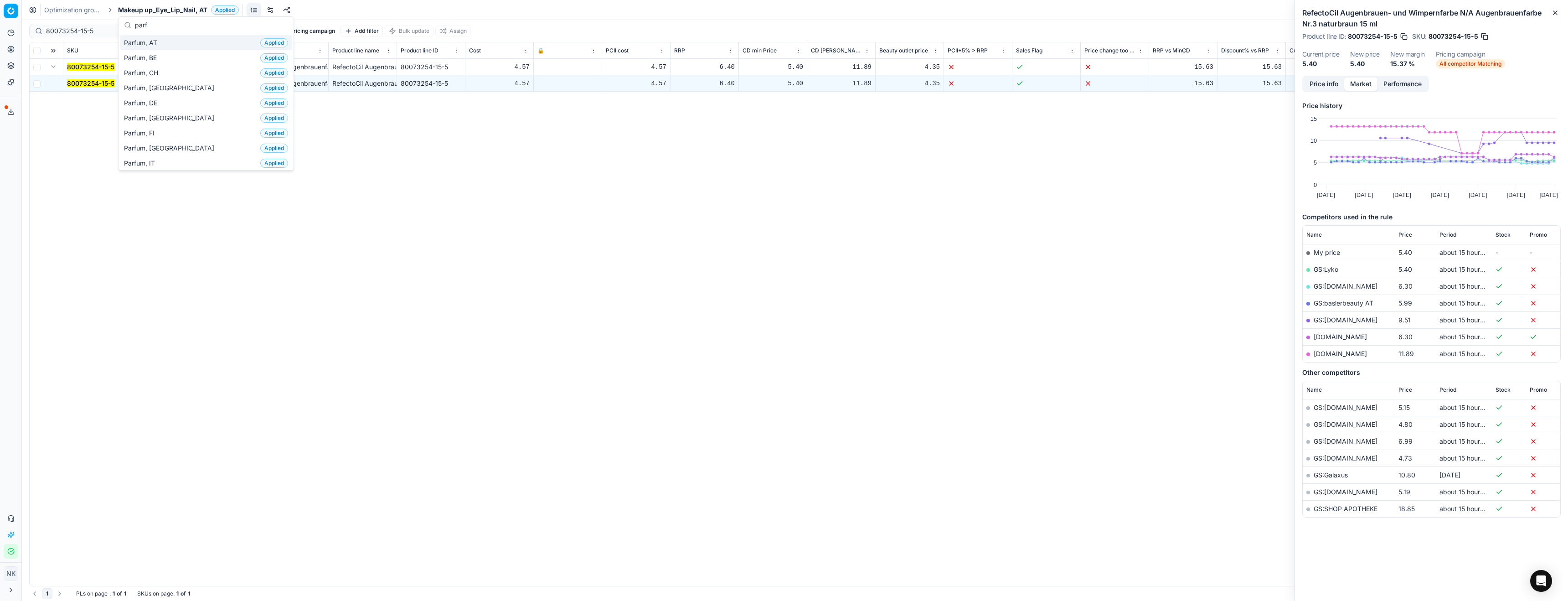
type input "parf"
click at [163, 40] on div "Parfum, AT Applied" at bounding box center [206, 43] width 171 height 15
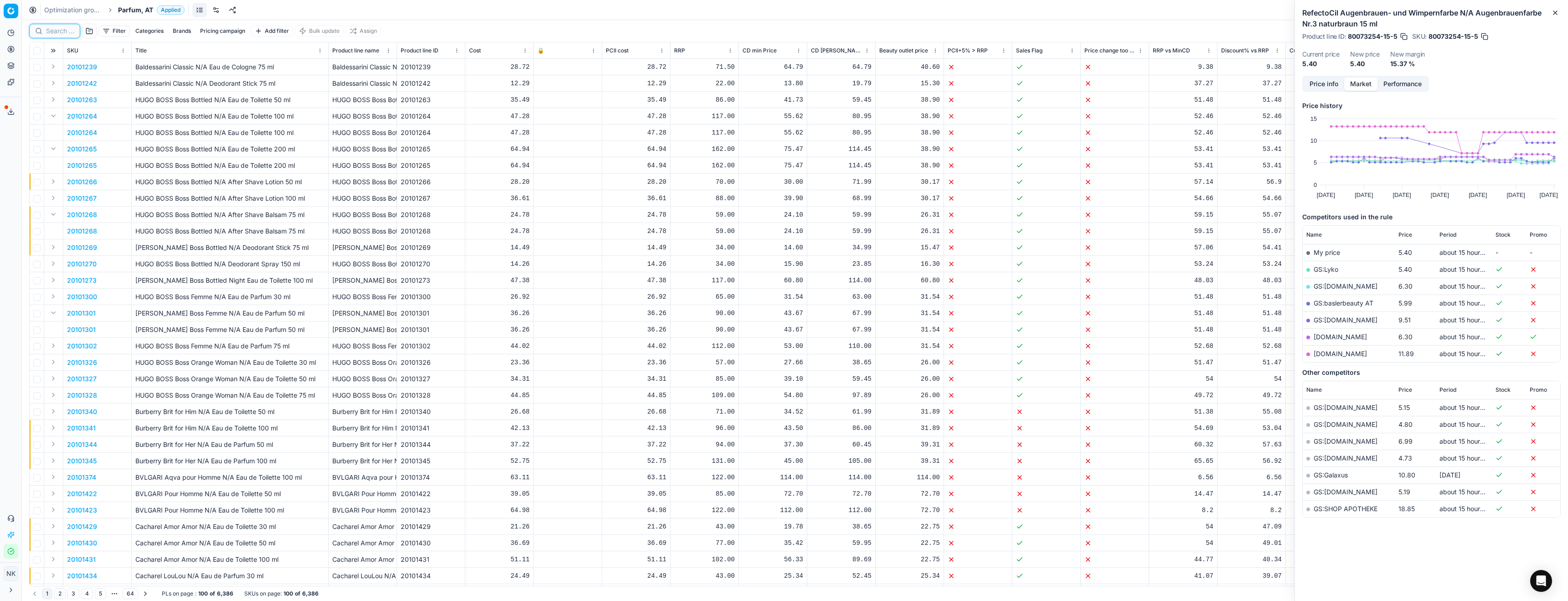
click at [52, 30] on input at bounding box center [61, 31] width 28 height 9
paste input "20103991"
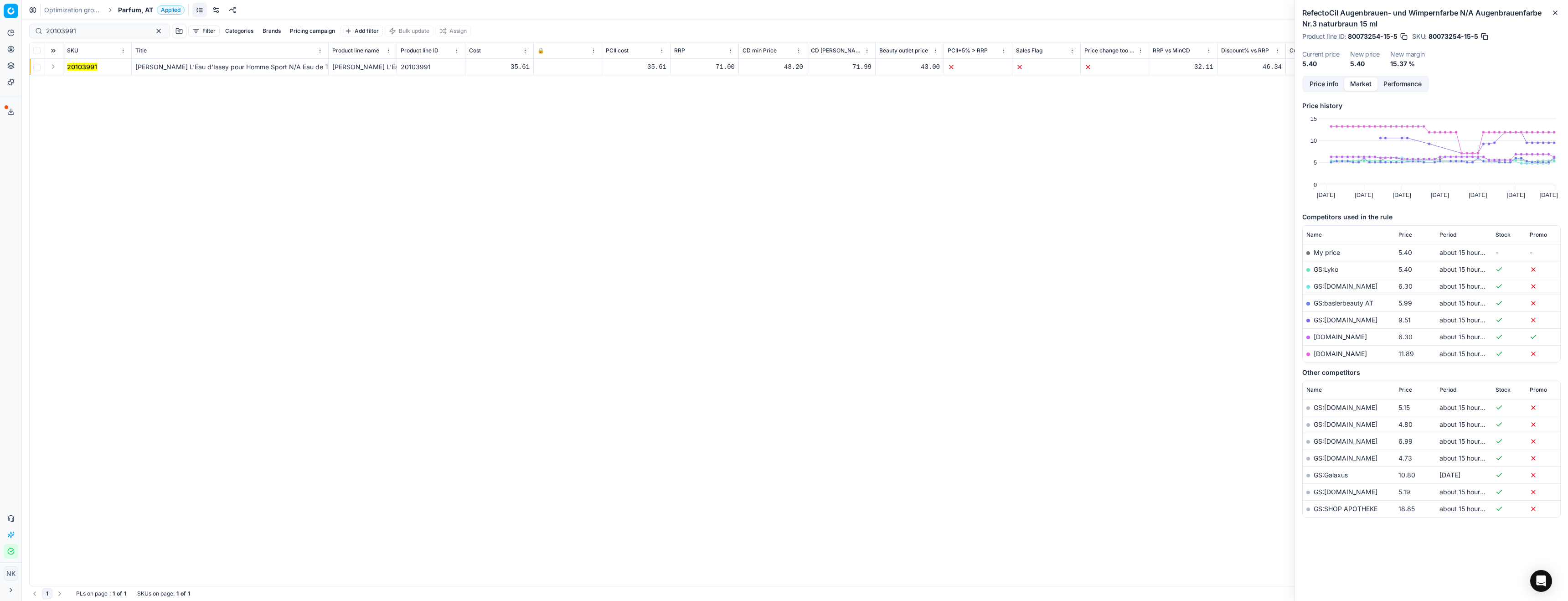
click at [54, 69] on button "Expand" at bounding box center [53, 66] width 11 height 11
click at [76, 79] on span "20103991" at bounding box center [82, 84] width 30 height 9
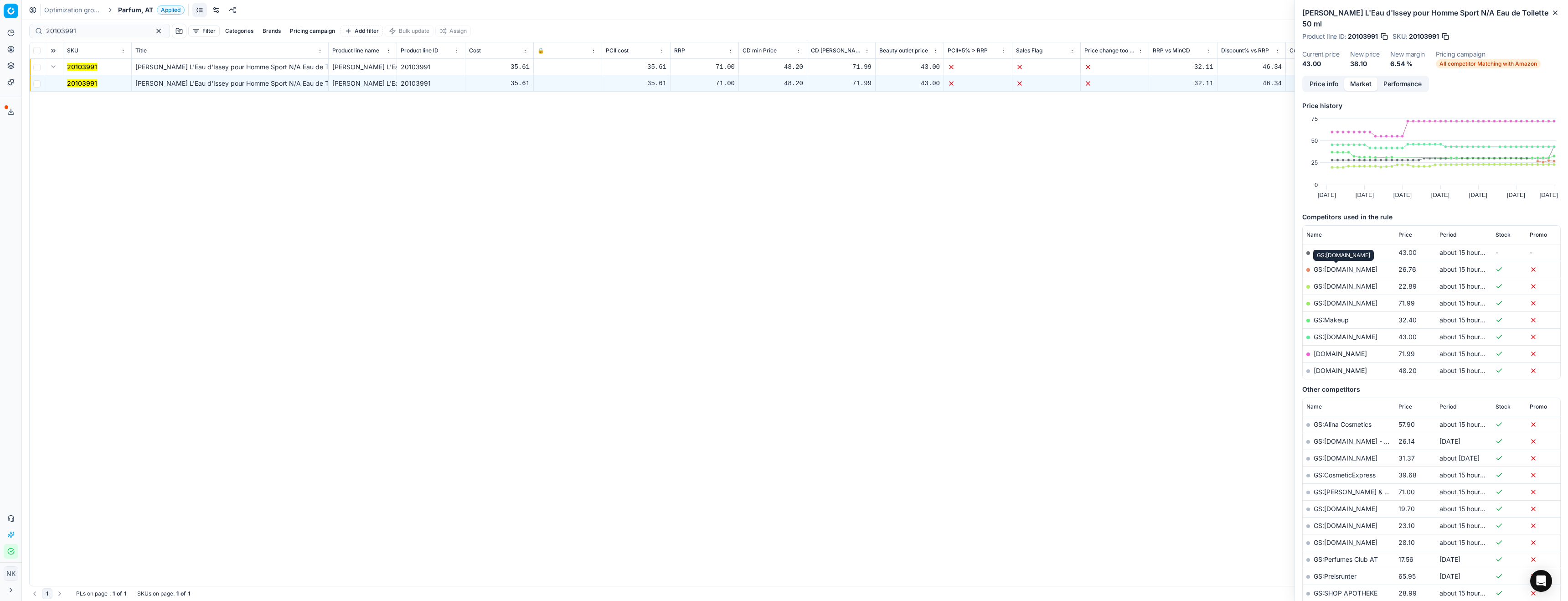
click at [1332, 268] on link "GS:[DOMAIN_NAME]" at bounding box center [1345, 269] width 64 height 8
click at [82, 28] on input "20103991" at bounding box center [96, 31] width 100 height 9
paste input "80048855-000032"
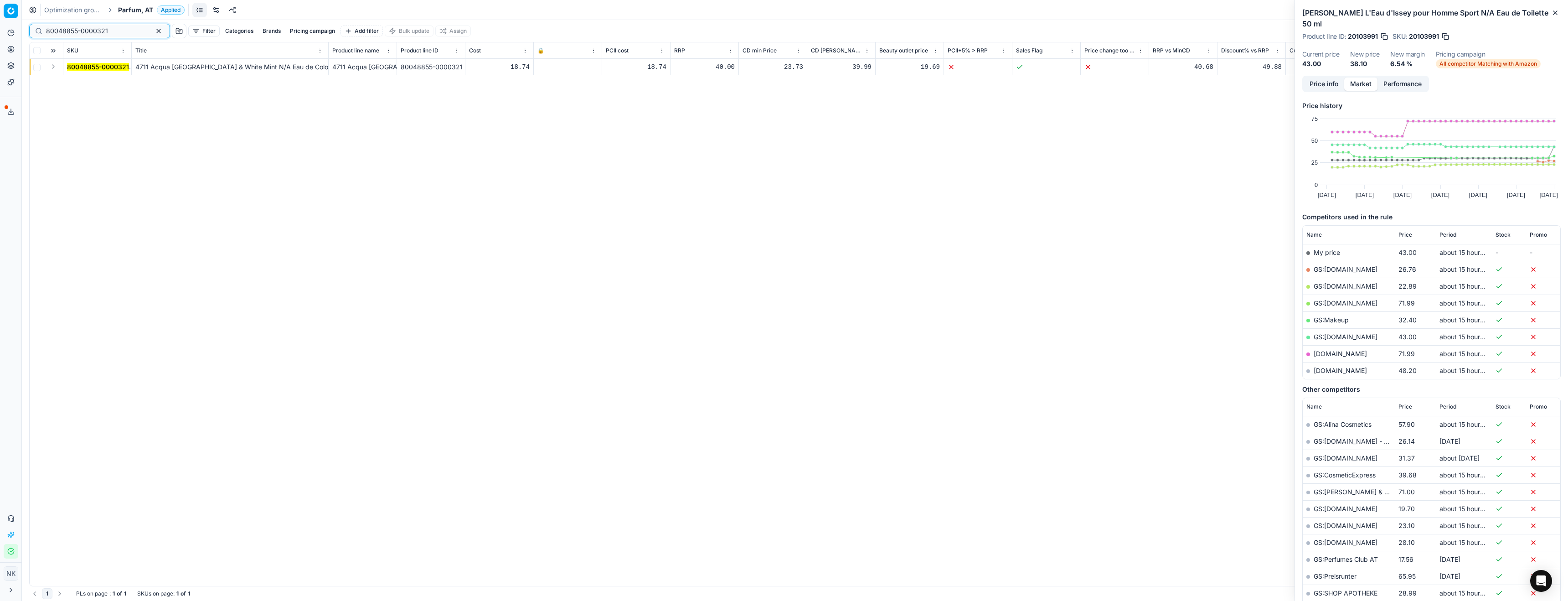
type input "80048855-0000321"
click at [53, 68] on button "Expand" at bounding box center [53, 66] width 11 height 11
click at [82, 84] on mark "80048855-0000321" at bounding box center [98, 83] width 62 height 8
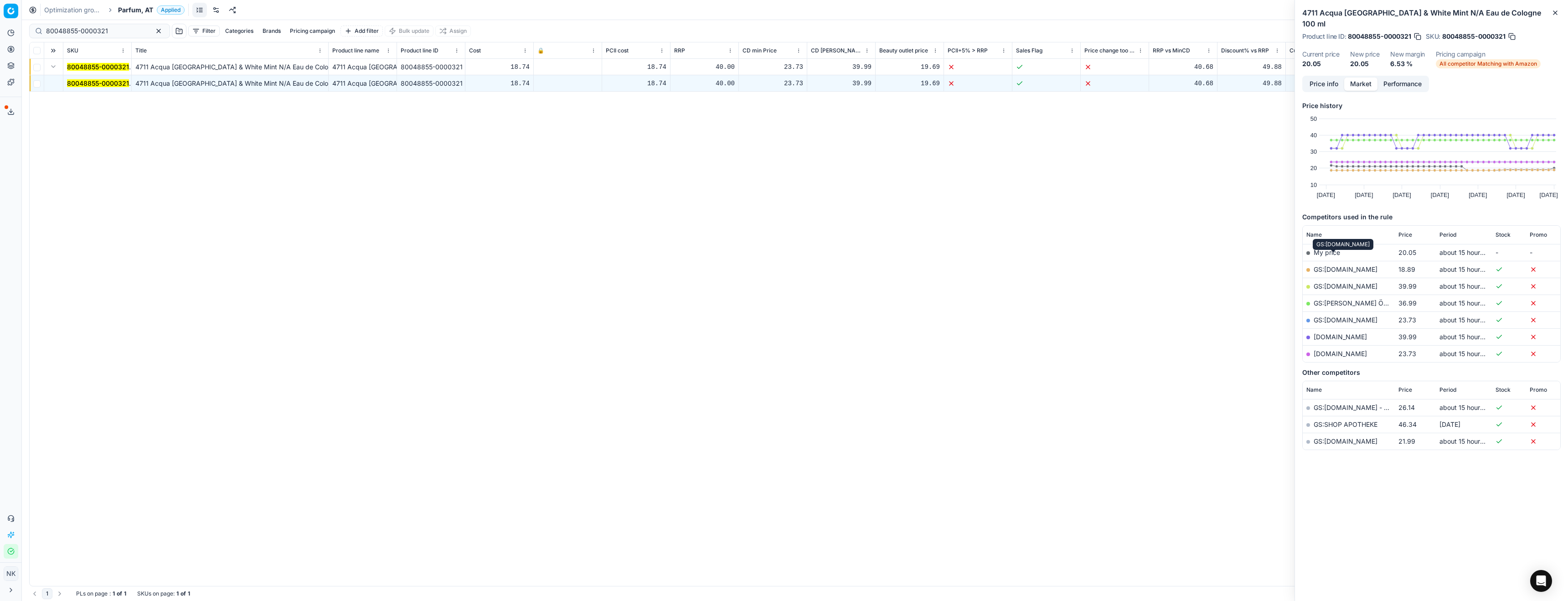
click at [1335, 265] on link "GS:Deloox.at" at bounding box center [1345, 269] width 64 height 8
click at [129, 10] on span "Parfum, AT" at bounding box center [135, 10] width 35 height 9
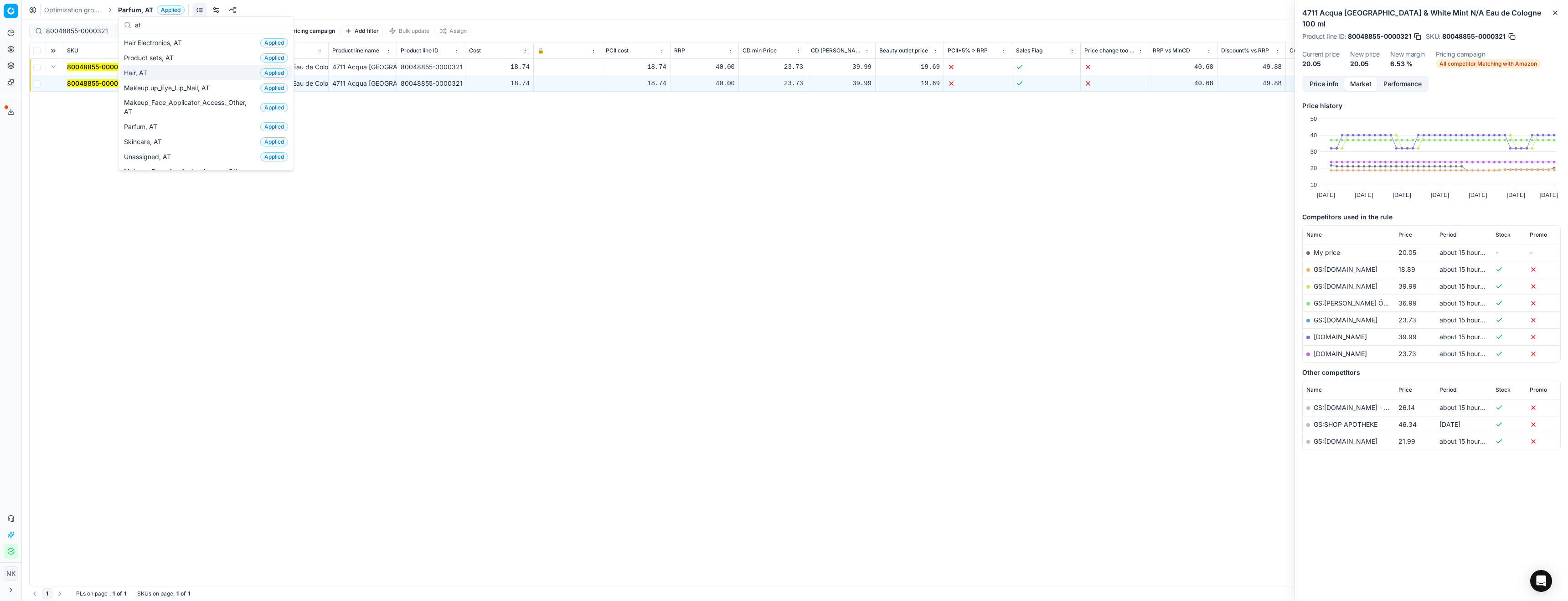
type input "at"
click at [150, 76] on span "Hair, AT" at bounding box center [138, 73] width 27 height 9
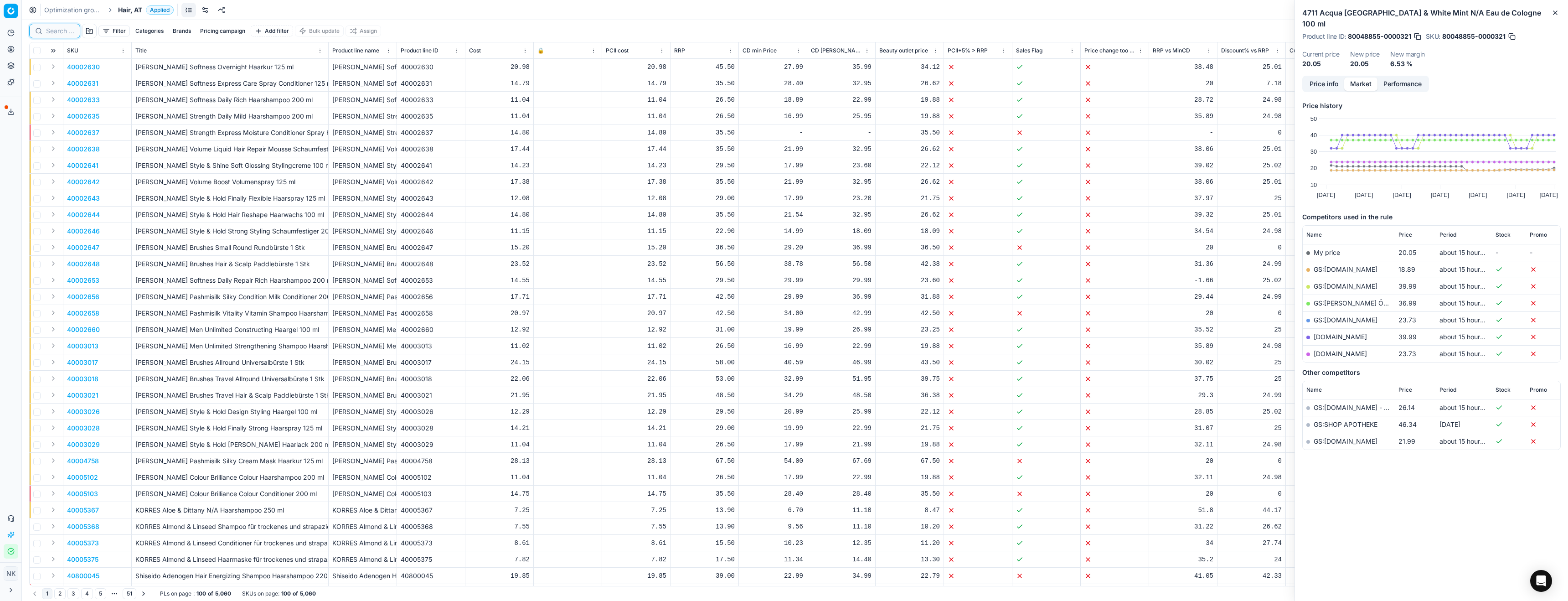
click at [60, 32] on input at bounding box center [61, 31] width 28 height 9
paste input "80072650-30"
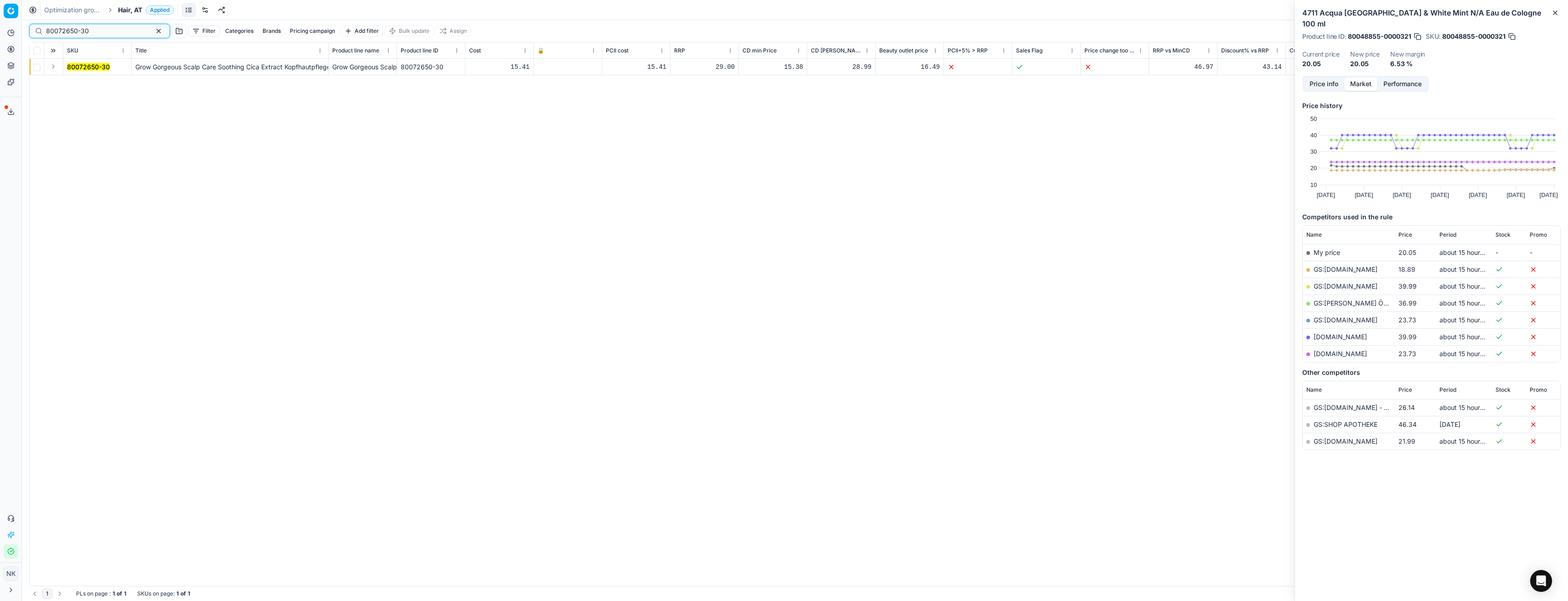
type input "80072650-30"
click at [54, 67] on button "Expand" at bounding box center [53, 66] width 11 height 11
click at [84, 75] on td "80072650-30" at bounding box center [97, 83] width 68 height 16
click at [84, 81] on mark "80072650-30" at bounding box center [88, 83] width 43 height 8
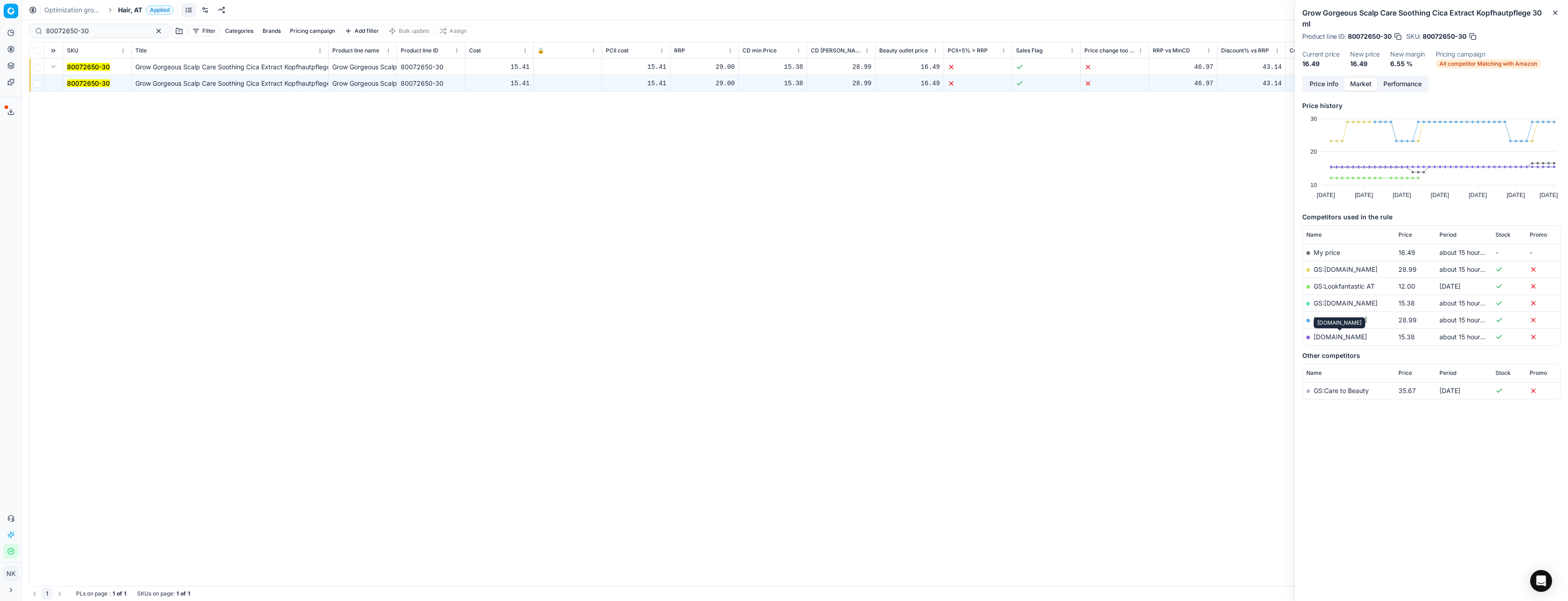
click at [1334, 336] on link "parfumdreams.at" at bounding box center [1340, 337] width 53 height 8
click at [131, 7] on span "Hair, AT" at bounding box center [130, 10] width 24 height 9
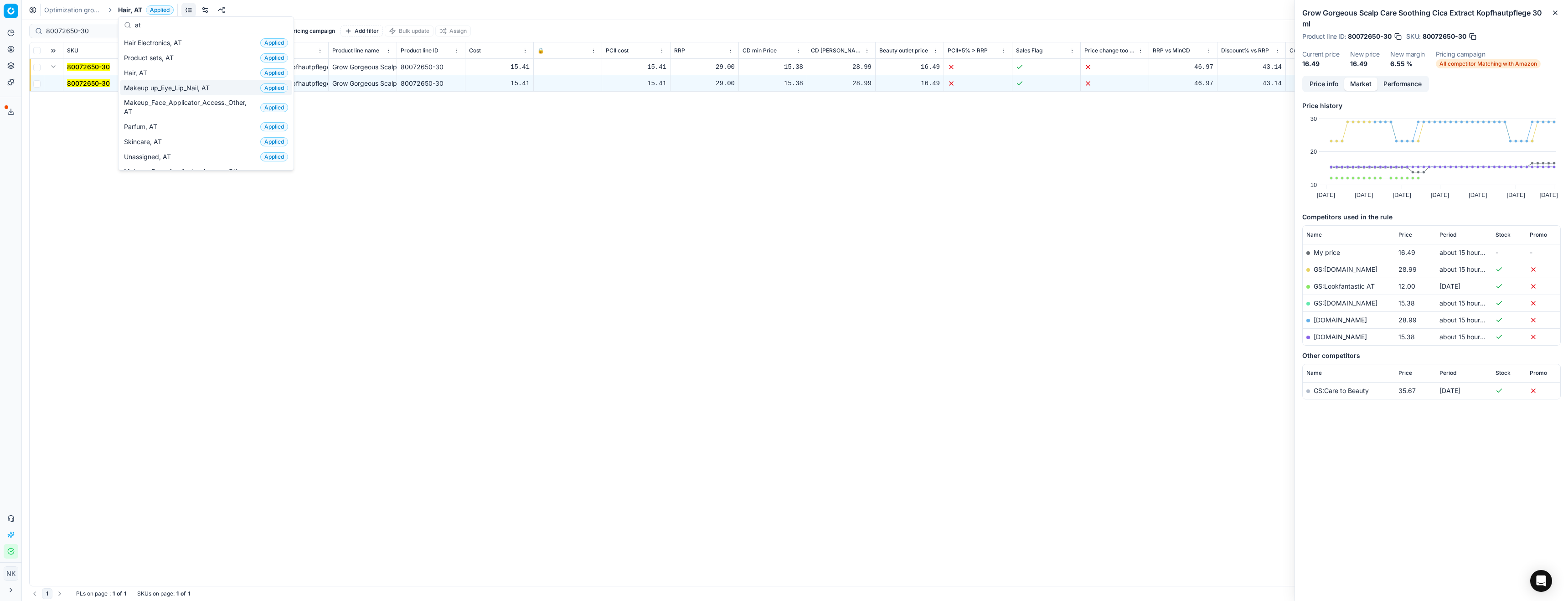
type input "at"
click at [177, 87] on span "Makeup up_Eye_Lip_Nail, AT" at bounding box center [169, 88] width 89 height 9
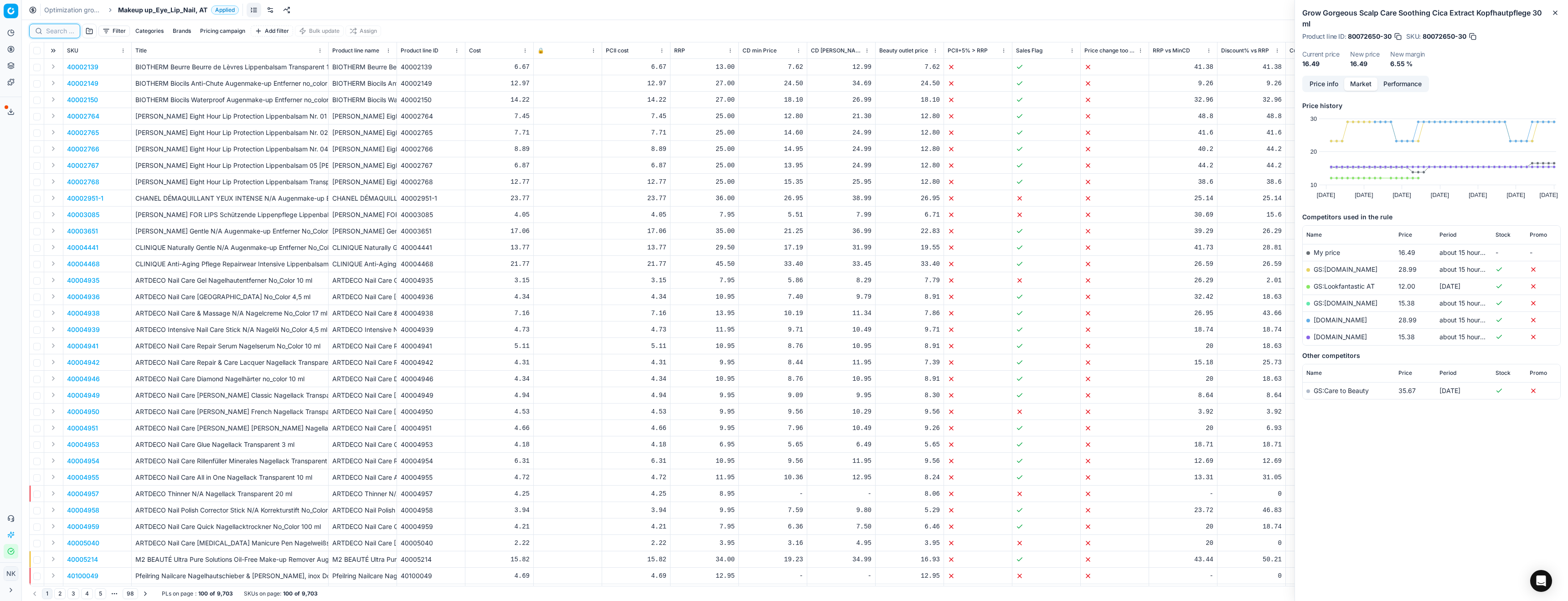
click at [68, 33] on input at bounding box center [61, 31] width 28 height 9
paste input "90013601-0021410"
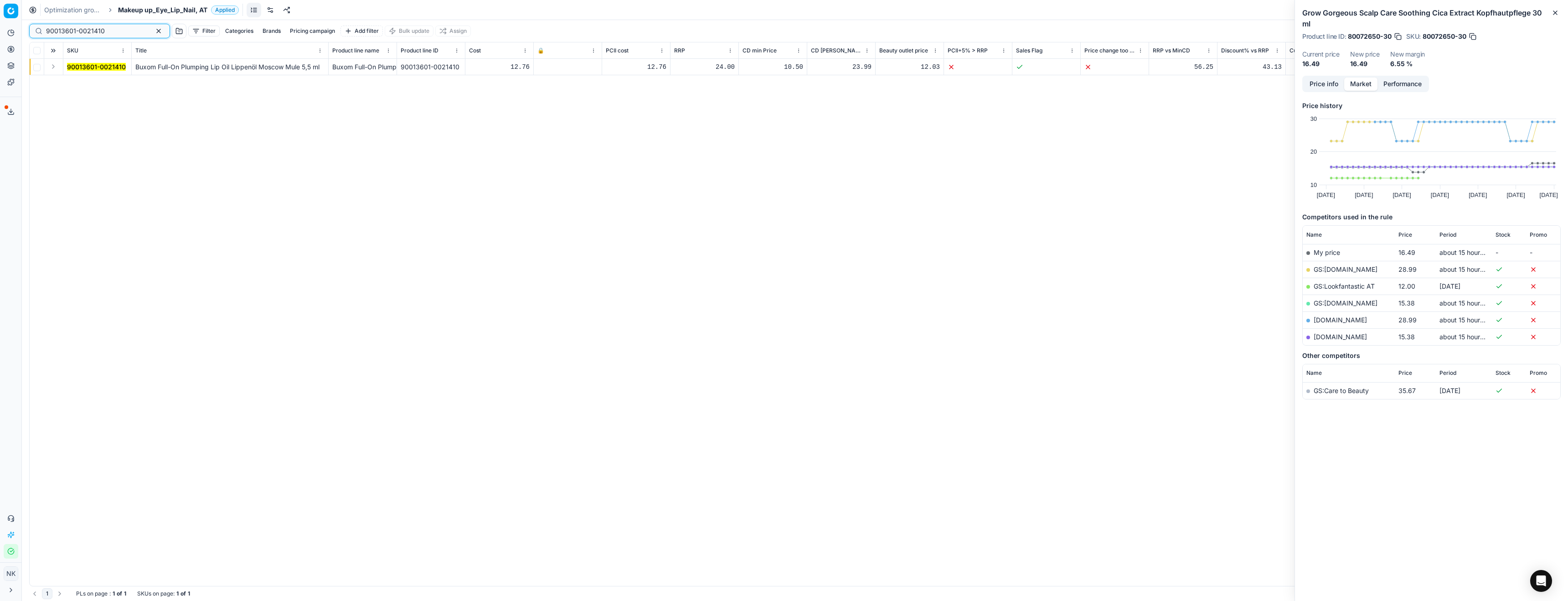
type input "90013601-0021410"
click at [49, 66] on button "Expand" at bounding box center [53, 66] width 11 height 11
click at [79, 82] on mark "90013601-0021410" at bounding box center [96, 83] width 59 height 8
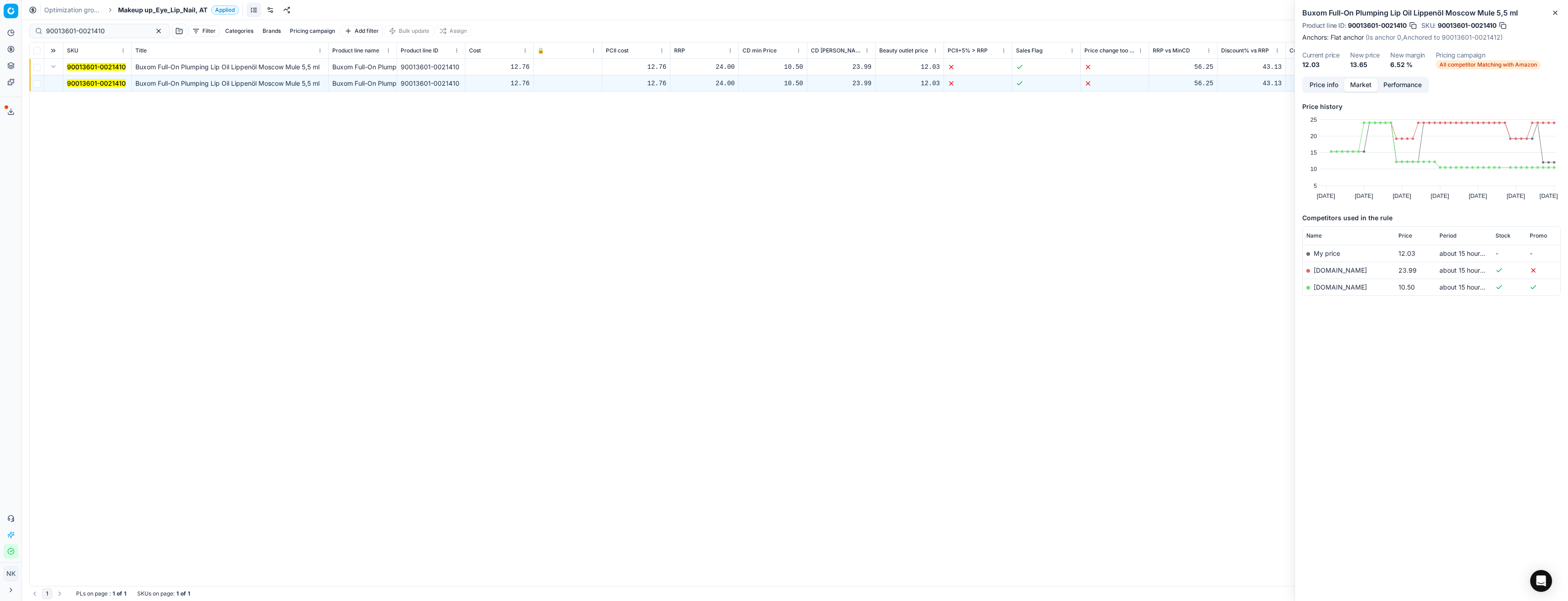
click at [1325, 286] on link "notino.at" at bounding box center [1340, 287] width 53 height 8
click at [140, 9] on span "Makeup up_Eye_Lip_Nail, AT" at bounding box center [162, 10] width 89 height 9
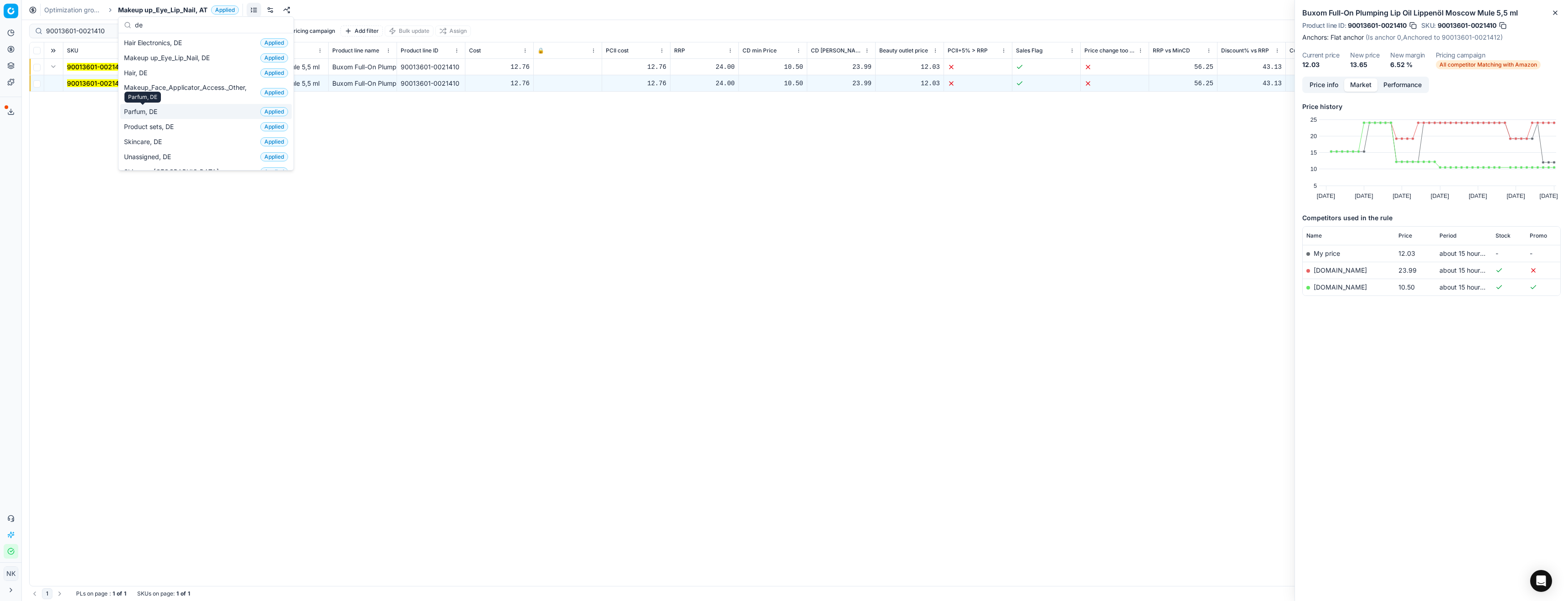
type input "de"
click at [143, 112] on span "Parfum, DE" at bounding box center [142, 111] width 37 height 9
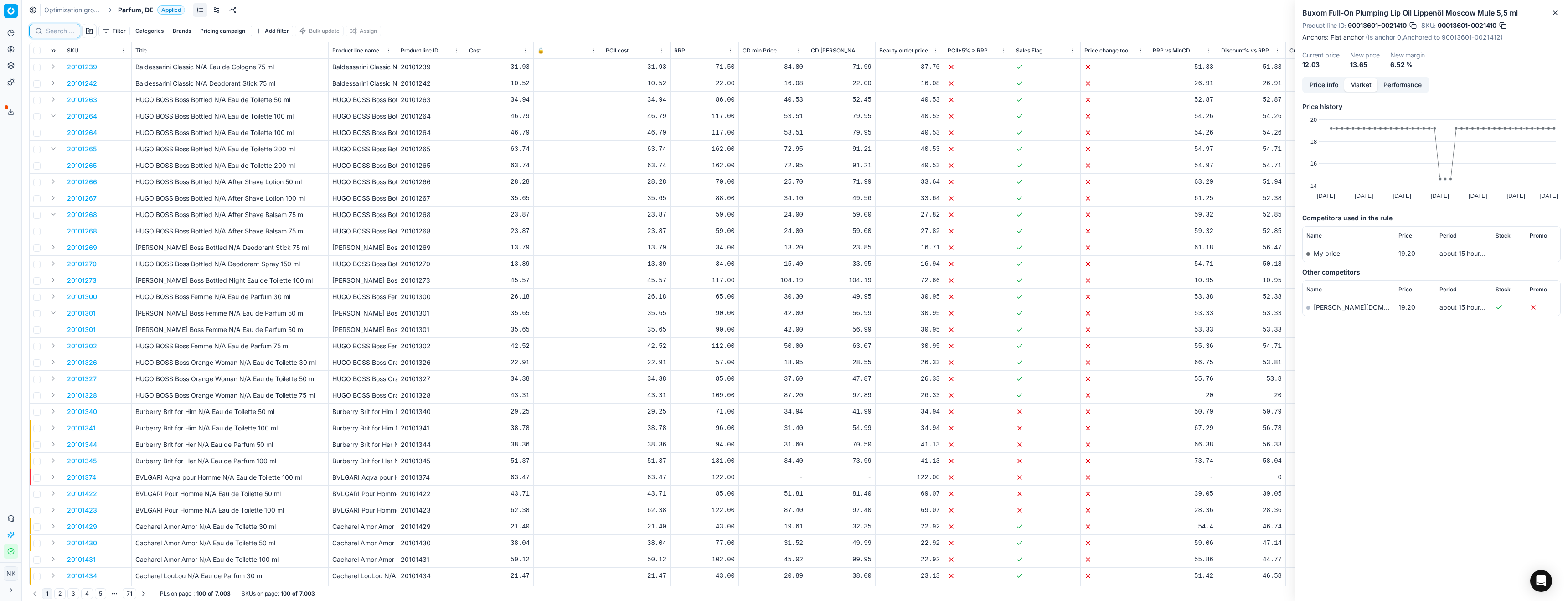
click at [62, 33] on input at bounding box center [61, 31] width 28 height 9
paste input "20102644"
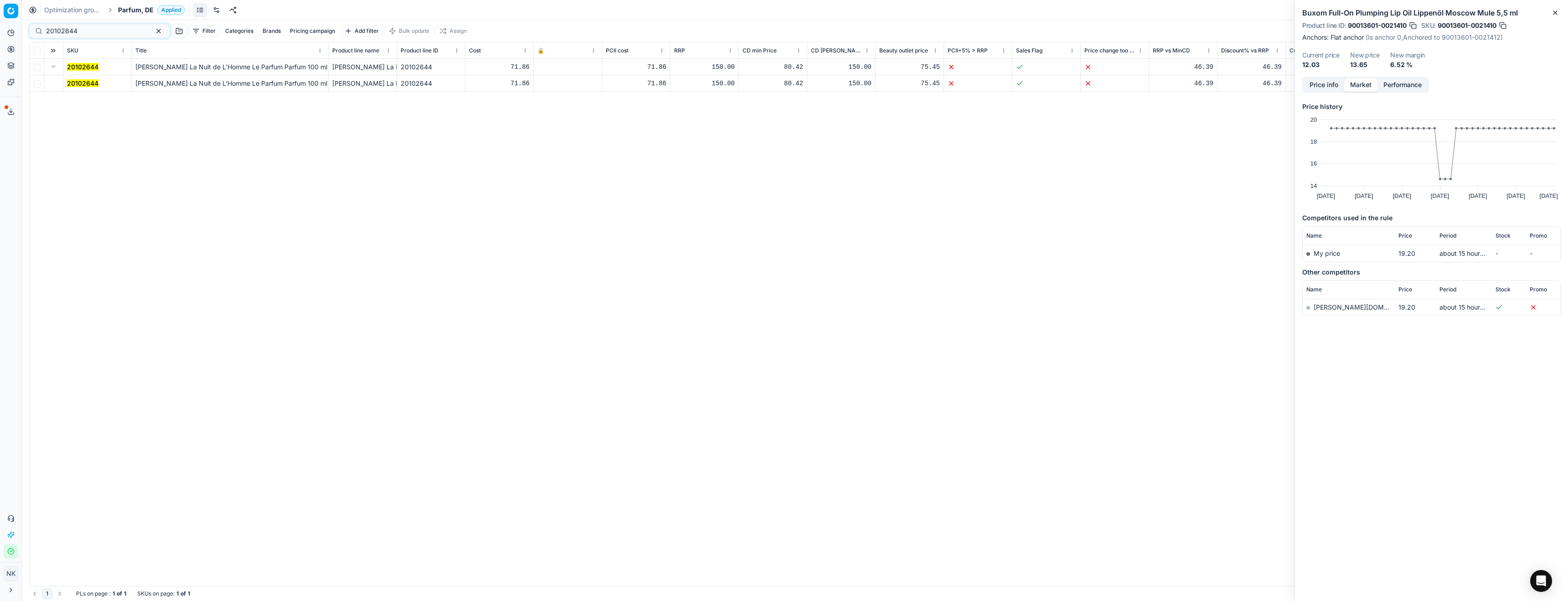
click at [84, 86] on mark "20102644" at bounding box center [82, 83] width 32 height 8
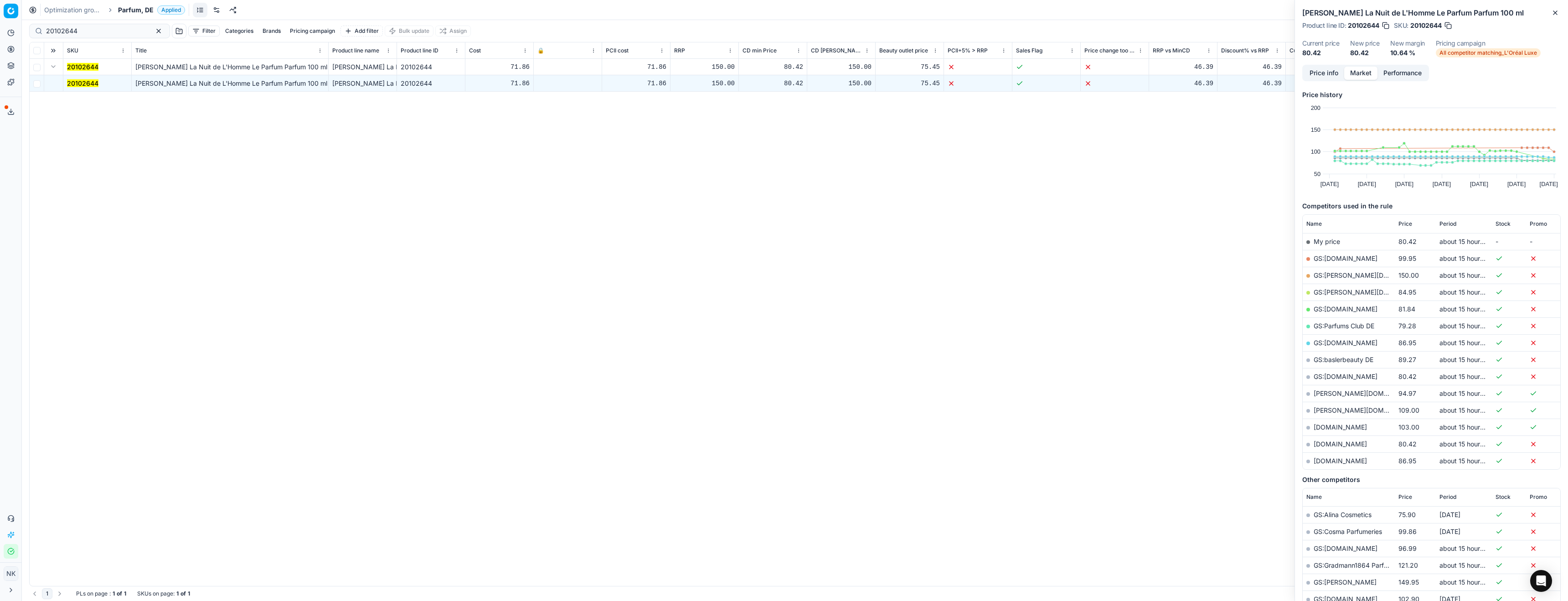
click at [1334, 326] on link "GS:Parfums Club DE" at bounding box center [1344, 326] width 61 height 8
click at [77, 32] on input "20102644" at bounding box center [96, 31] width 100 height 9
paste input "80053748-100"
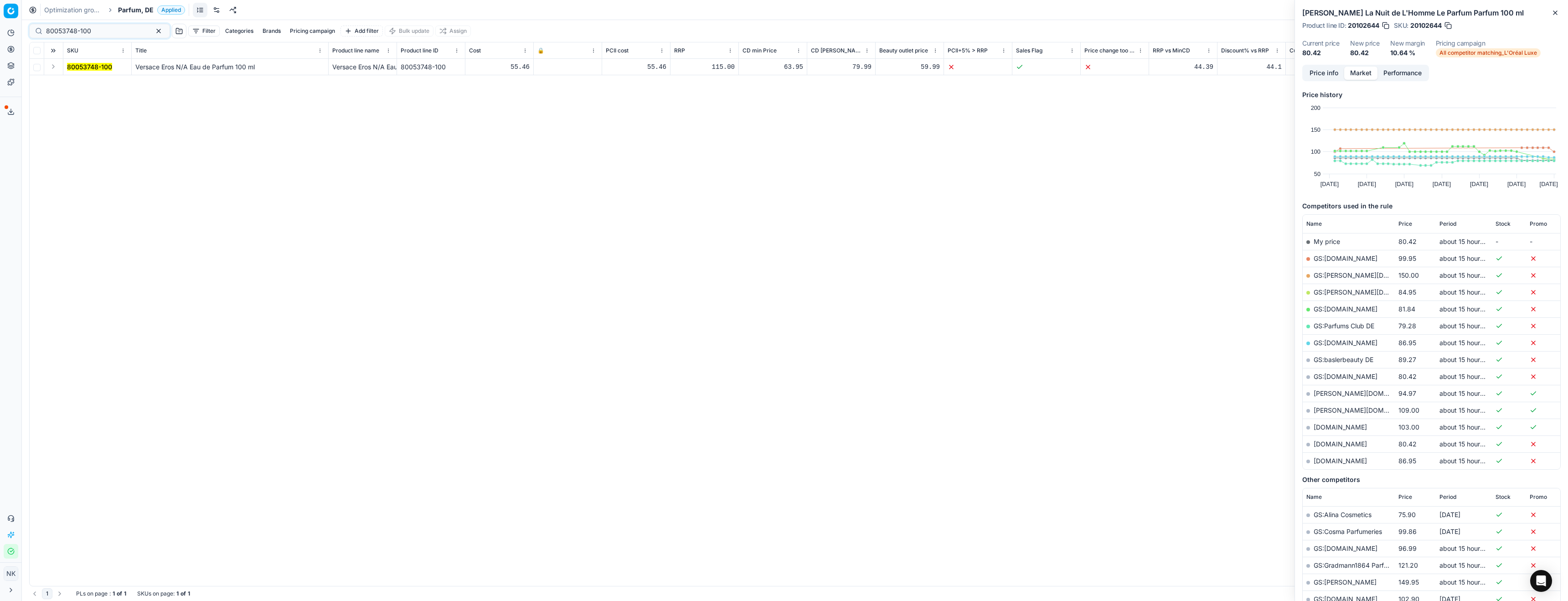
click at [57, 67] on button "Expand" at bounding box center [53, 66] width 11 height 11
click at [86, 82] on mark "80053748-100" at bounding box center [89, 83] width 45 height 8
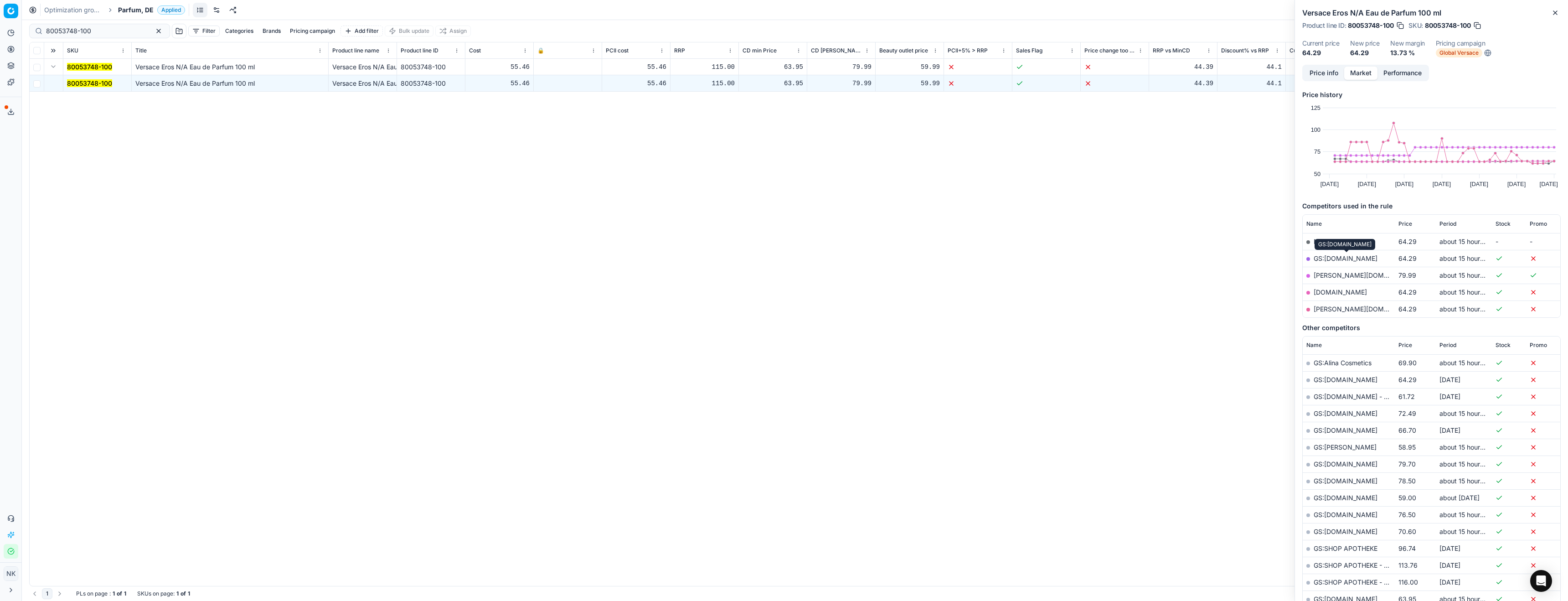
click at [1335, 256] on link "GS:[DOMAIN_NAME]" at bounding box center [1345, 258] width 64 height 8
click at [110, 32] on input "80053748-100" at bounding box center [96, 31] width 100 height 9
paste input "74204-567"
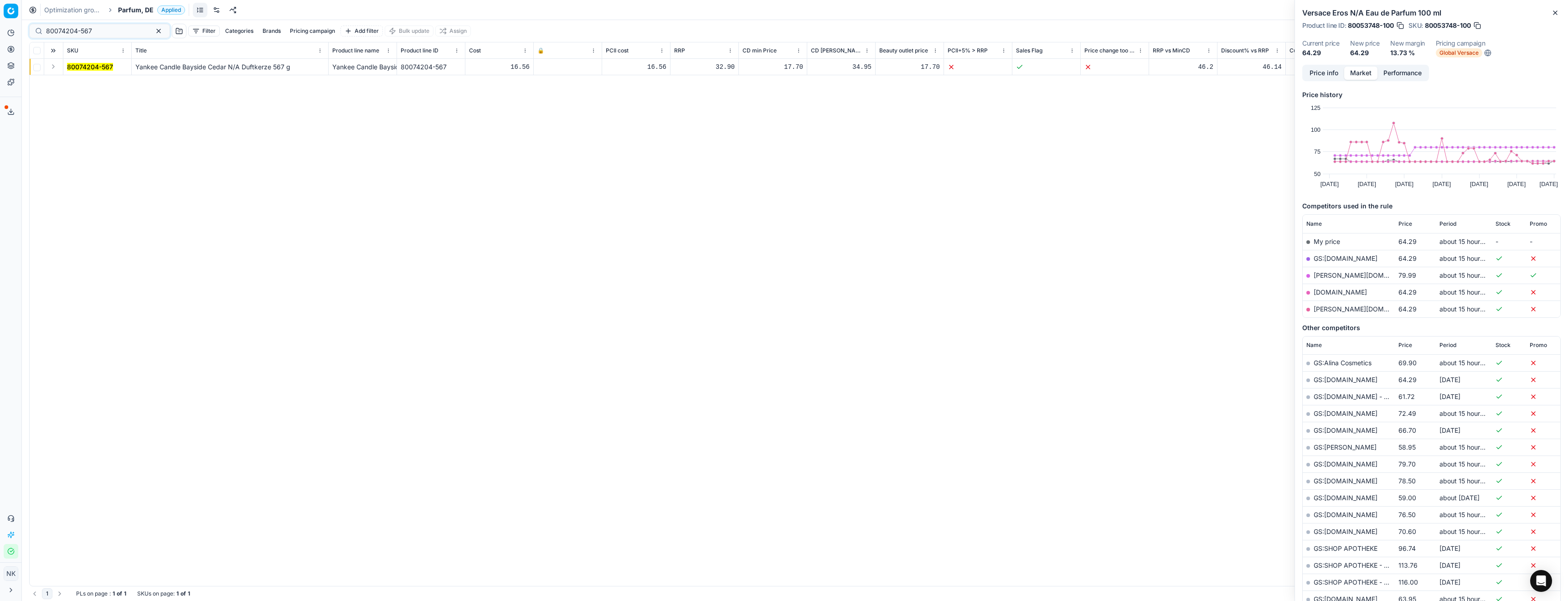
click at [55, 66] on button "Expand" at bounding box center [53, 66] width 11 height 11
click at [80, 85] on mark "80074204-567" at bounding box center [90, 83] width 46 height 8
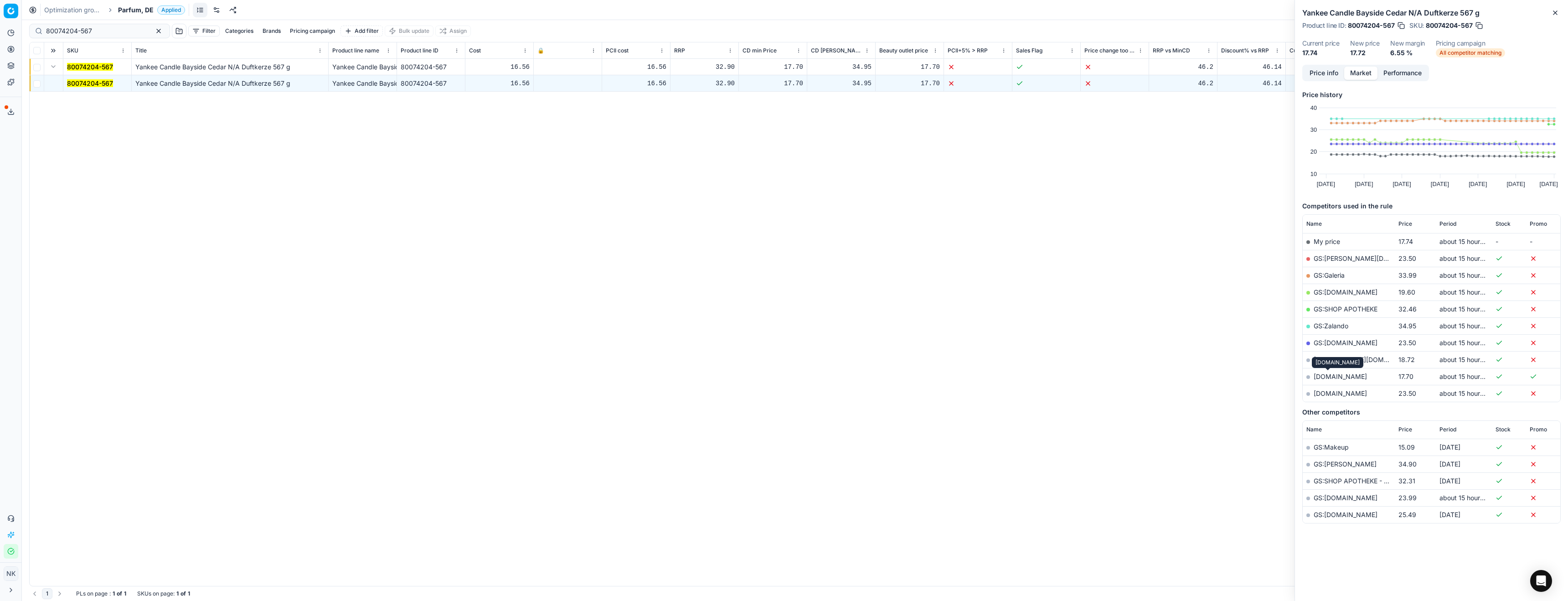
click at [1327, 378] on link "[DOMAIN_NAME]" at bounding box center [1340, 377] width 53 height 8
click at [107, 32] on input "80074204-567" at bounding box center [96, 31] width 100 height 9
paste input "20101518"
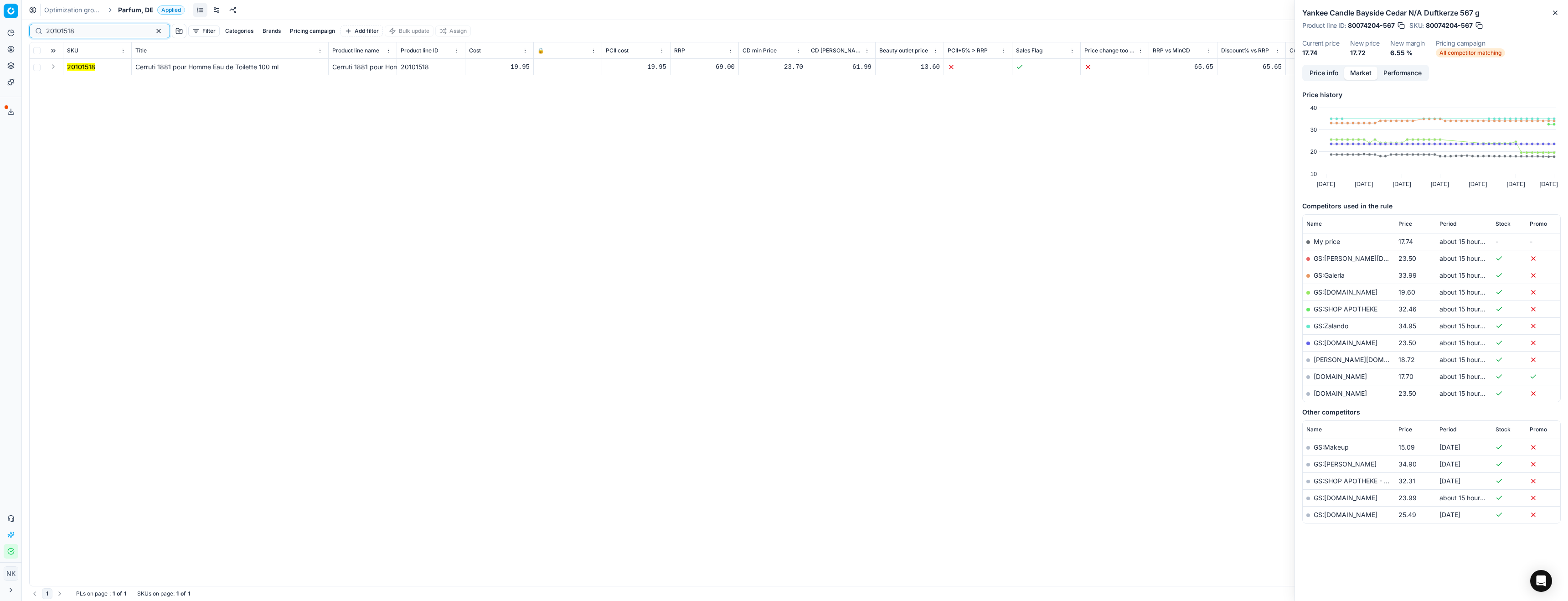
type input "20101518"
click at [51, 68] on button "Expand" at bounding box center [53, 66] width 11 height 11
click at [79, 84] on mark "20101518" at bounding box center [81, 83] width 28 height 8
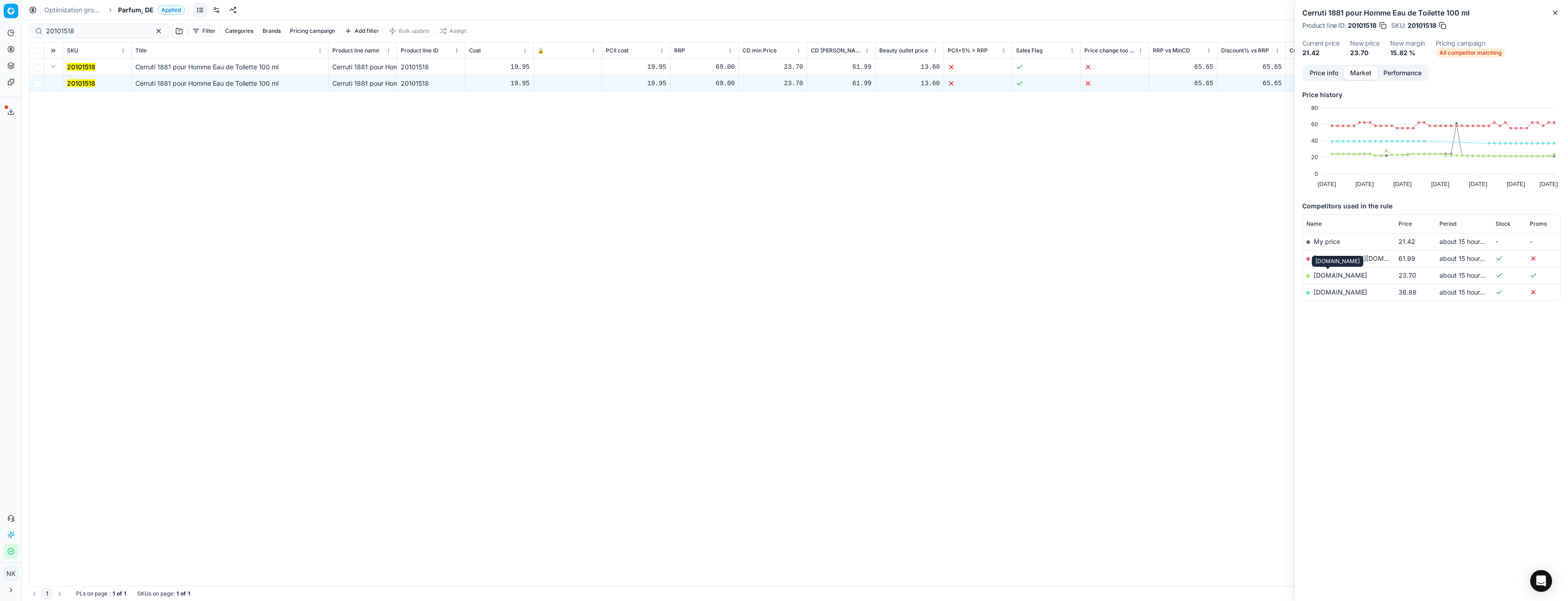
click at [1332, 276] on link "[DOMAIN_NAME]" at bounding box center [1340, 275] width 53 height 8
